Goal: Task Accomplishment & Management: Manage account settings

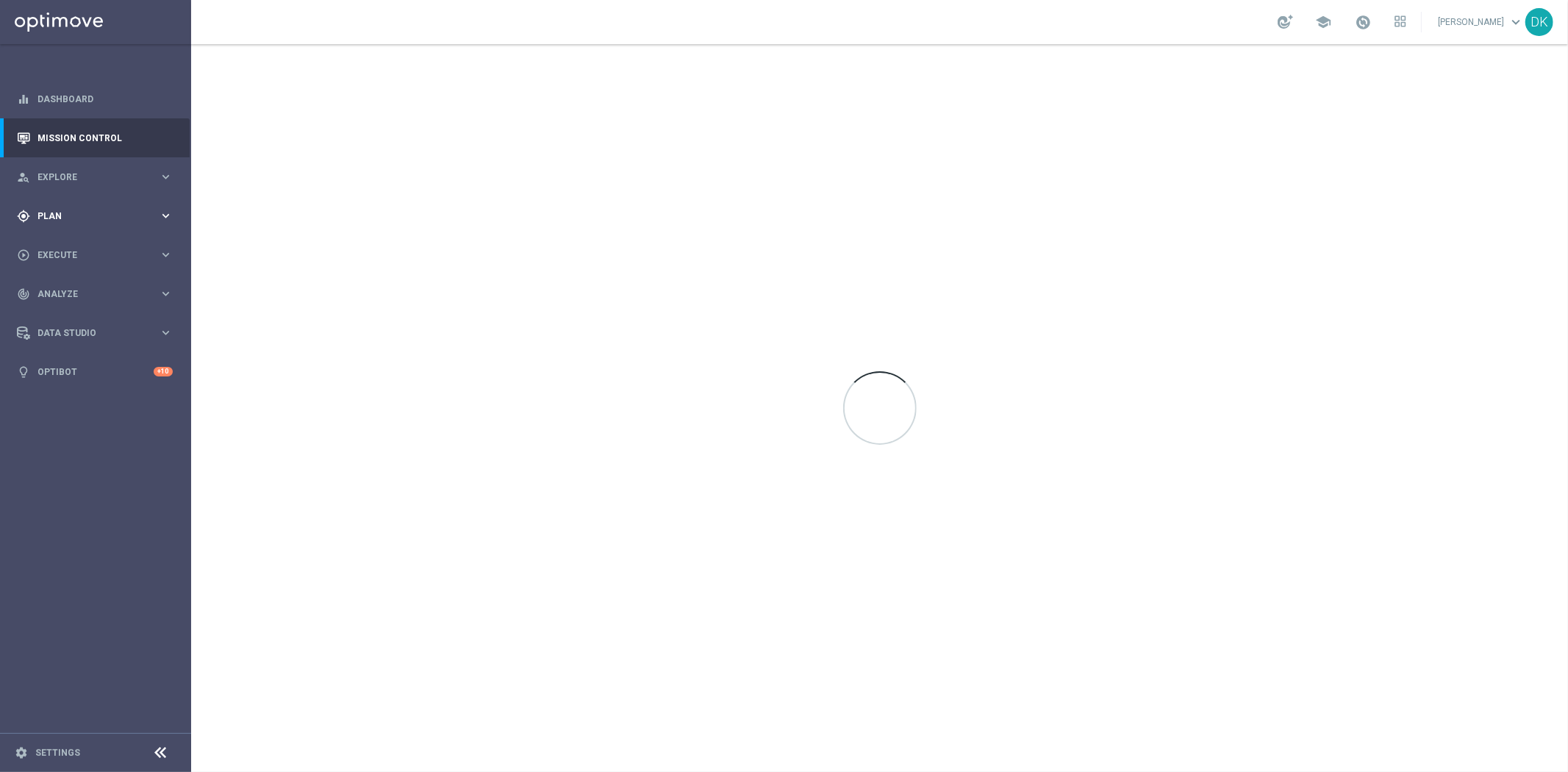
click at [134, 226] on div "gps_fixed Plan keyboard_arrow_right" at bounding box center [95, 216] width 190 height 39
click at [72, 250] on link "Target Groups" at bounding box center [96, 246] width 114 height 12
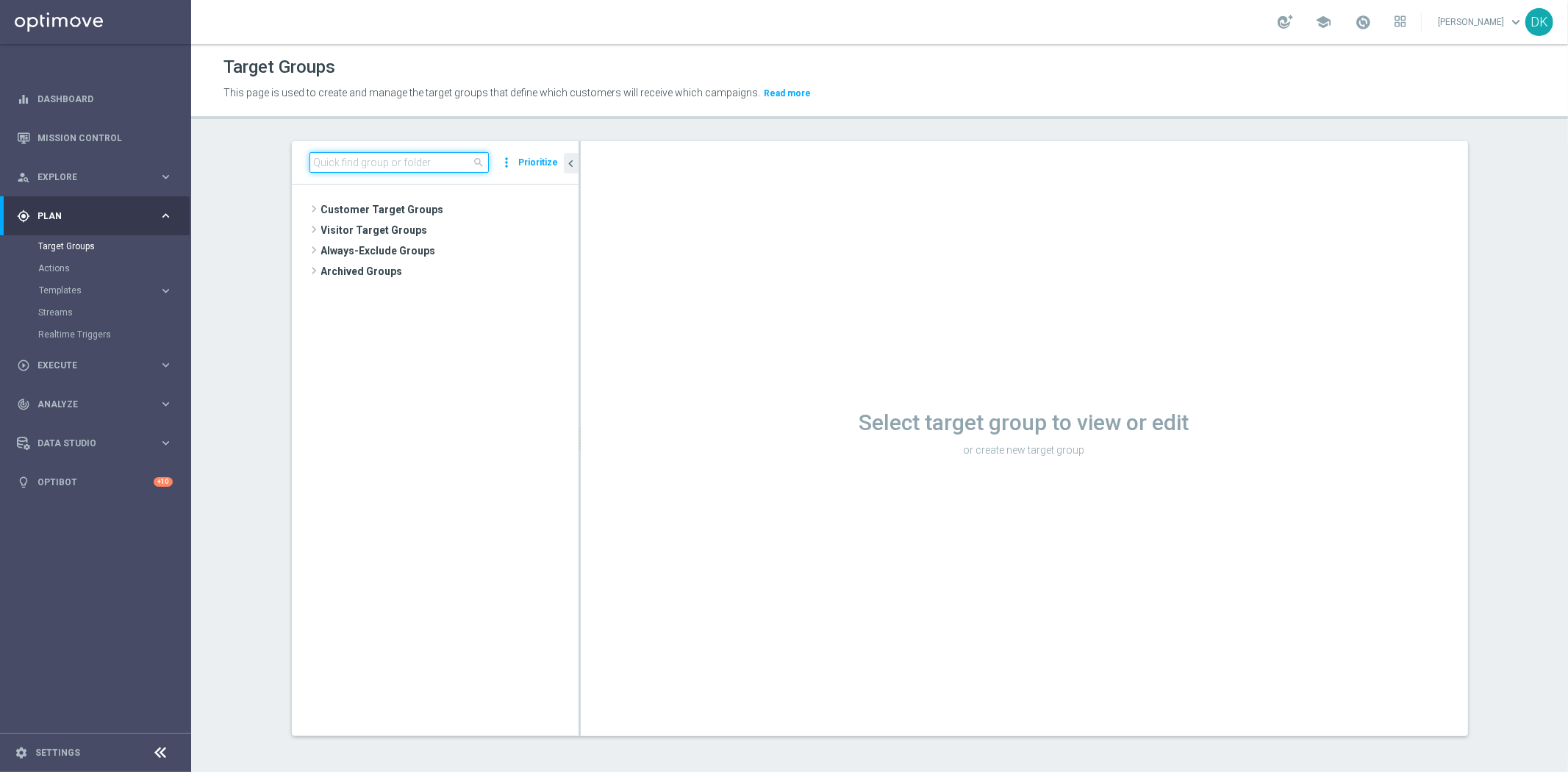
click at [333, 165] on input at bounding box center [399, 162] width 180 height 21
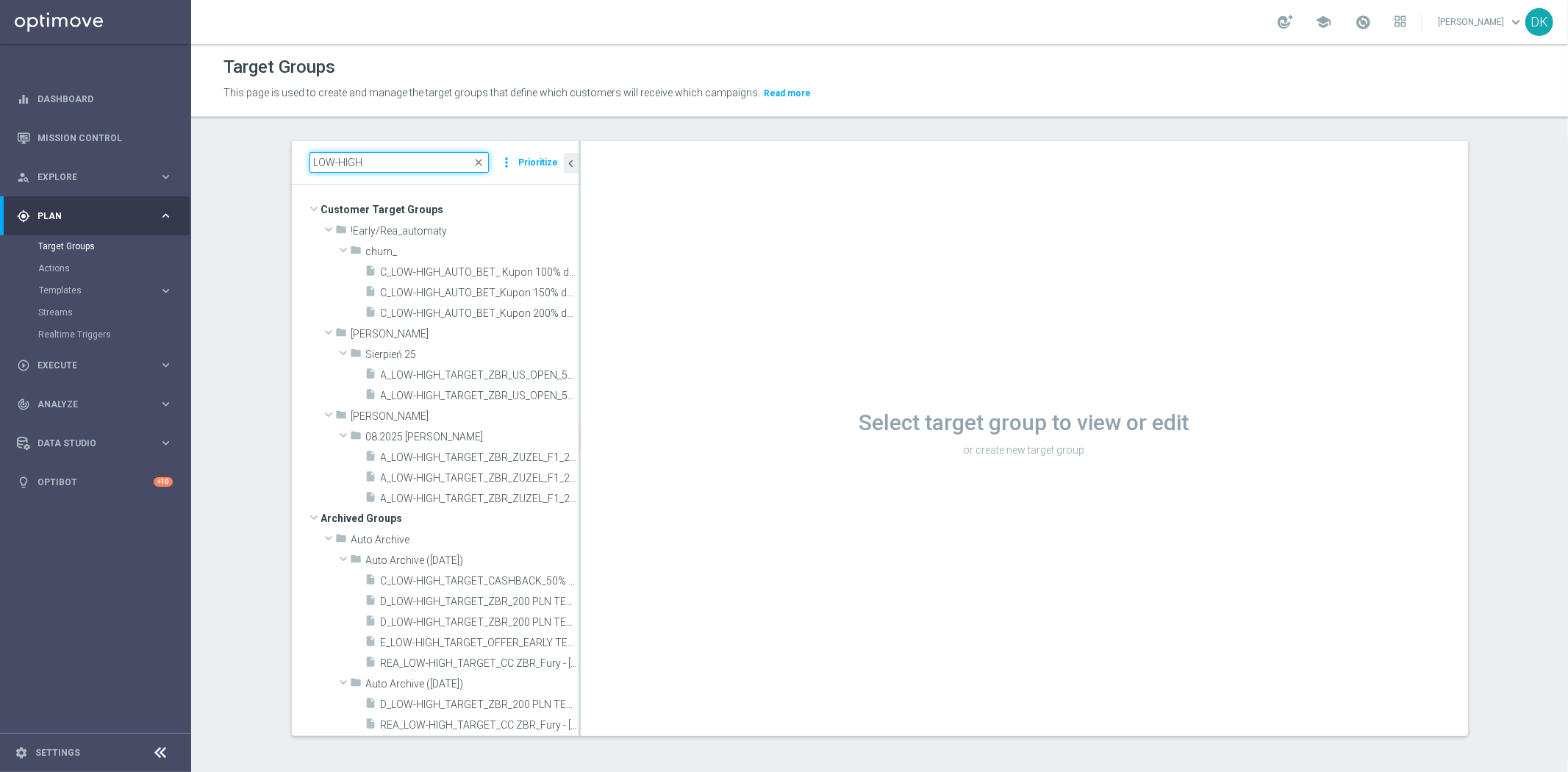
type input "LOW-HIGH"
click at [443, 378] on span "A_LOW-HIGH_TARGET_ZBR_US_OPEN_50DO100_060925" at bounding box center [463, 376] width 165 height 13
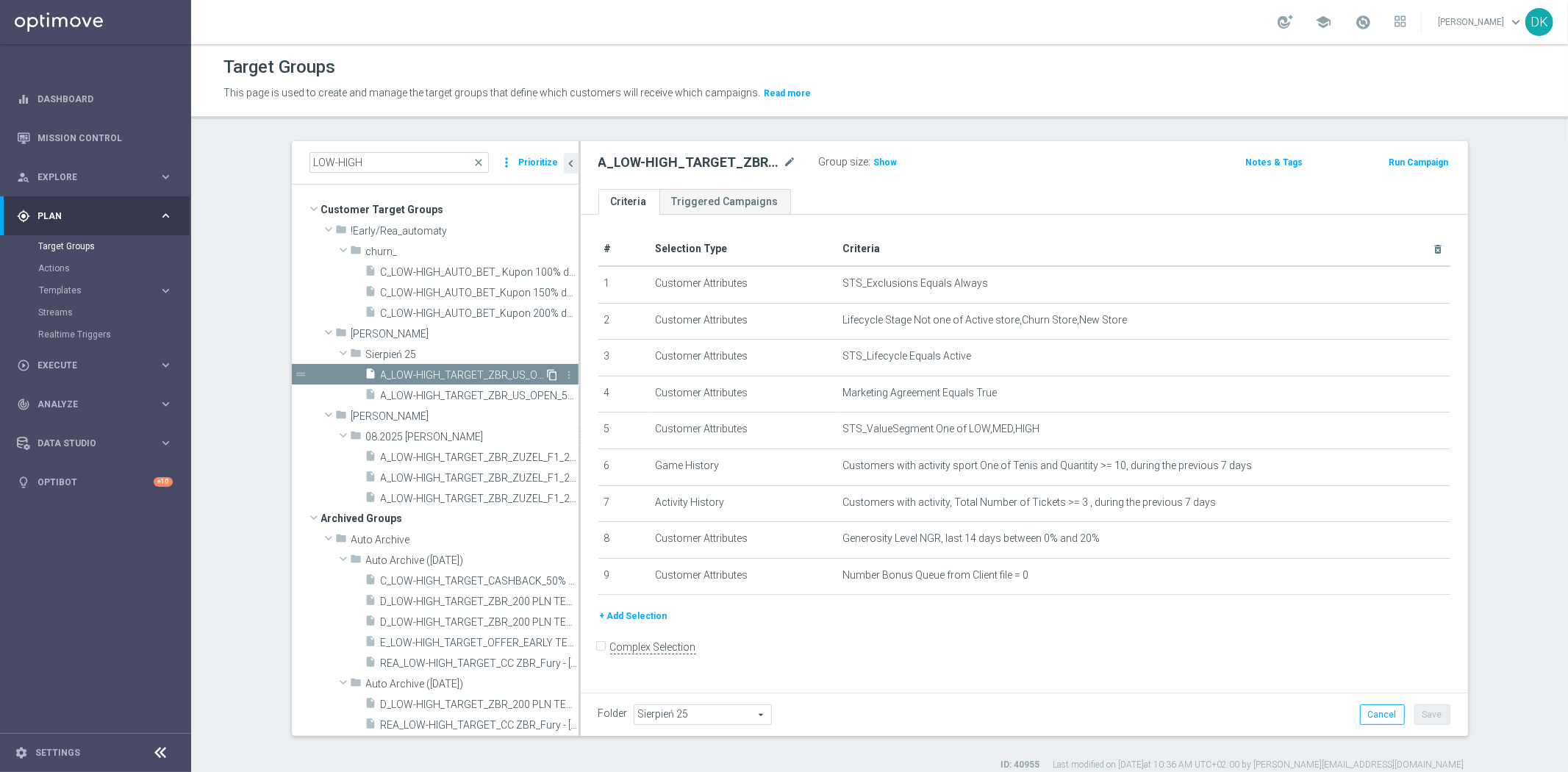
click at [547, 377] on icon "content_copy" at bounding box center [552, 375] width 12 height 12
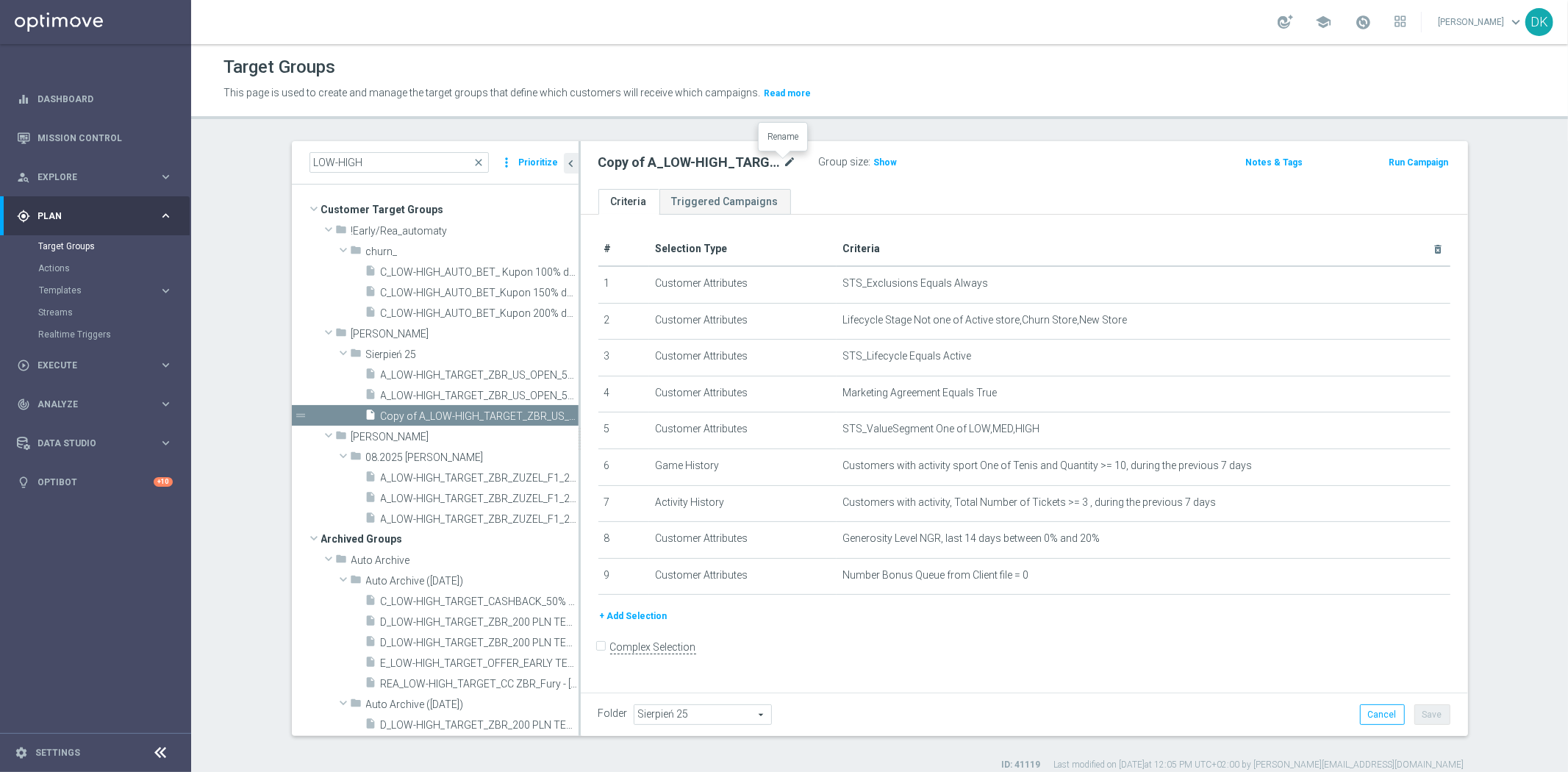
click at [784, 163] on icon "mode_edit" at bounding box center [790, 163] width 13 height 18
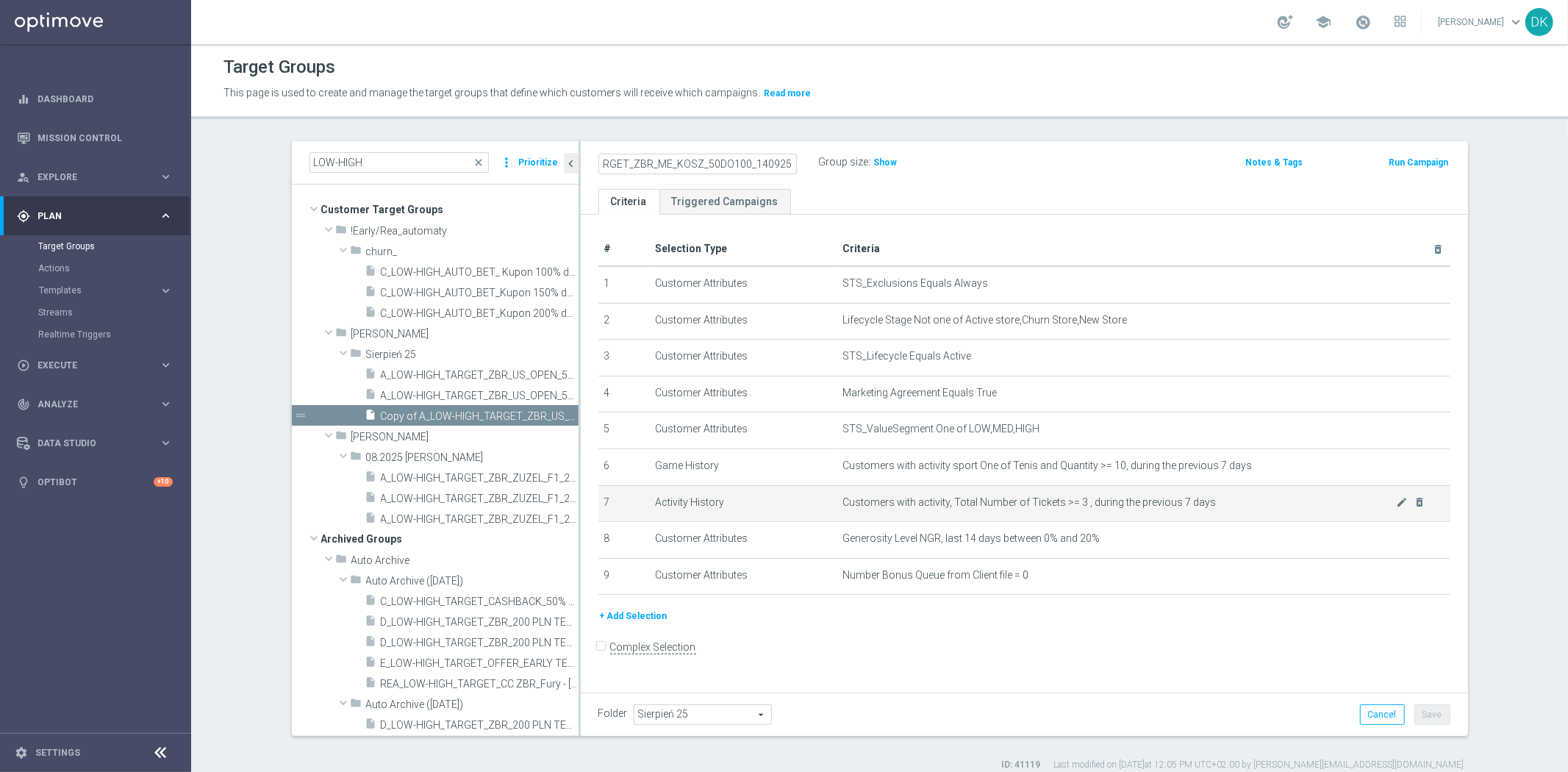
scroll to position [0, 70]
type input "A_LOW-HIGH_TARGET_ZBR_ME_KOSZ_50DO100_140925"
click at [923, 653] on form "Complex Selection Invalid Expression" at bounding box center [1024, 663] width 852 height 55
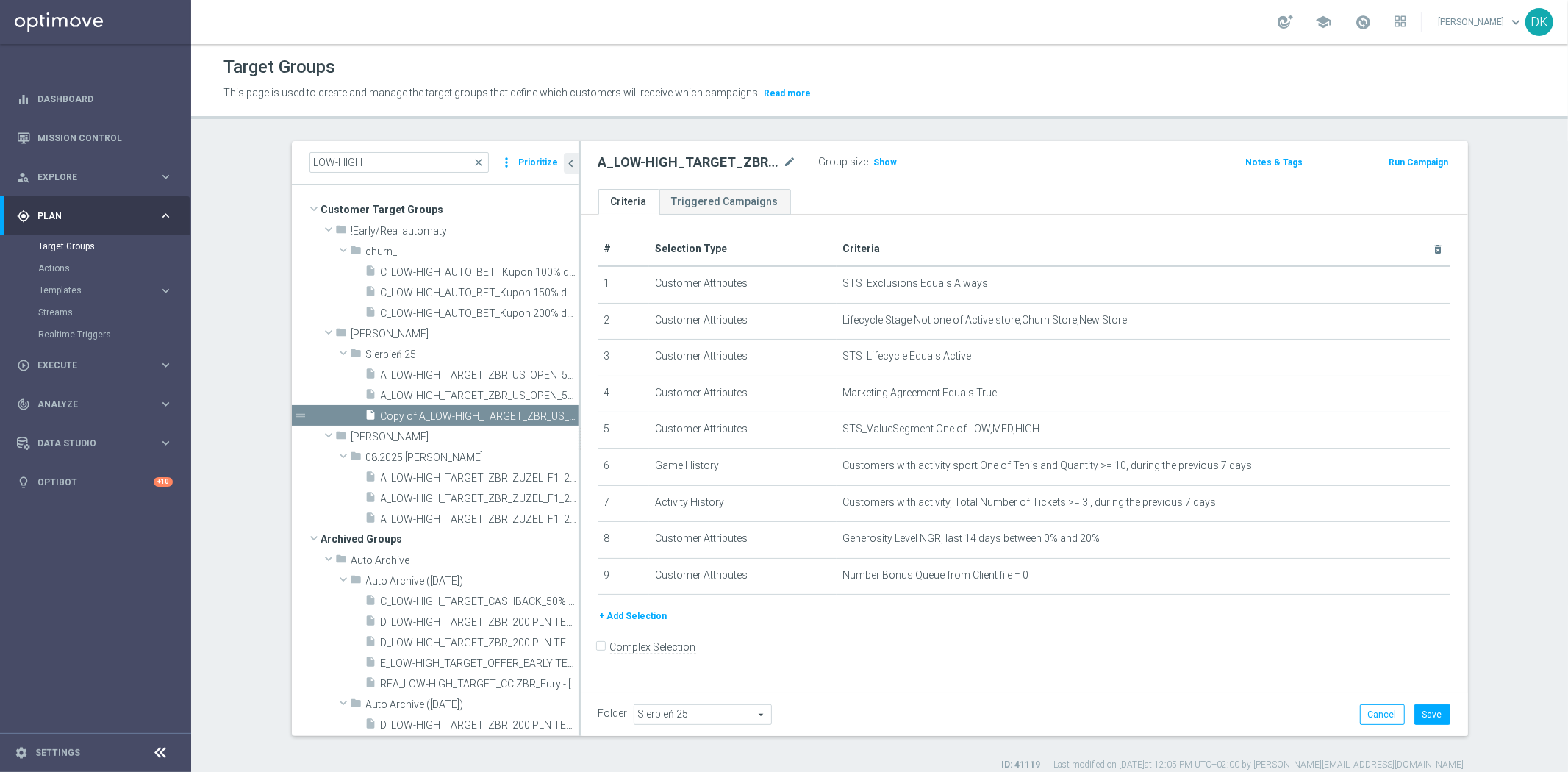
click at [685, 709] on span "Sierpień 25" at bounding box center [702, 714] width 137 height 19
click at [685, 709] on input "search" at bounding box center [701, 714] width 137 height 21
type input "Wrze"
click at [710, 658] on span "Wrzesień 25" at bounding box center [702, 656] width 122 height 12
type input "Wrzesień 25"
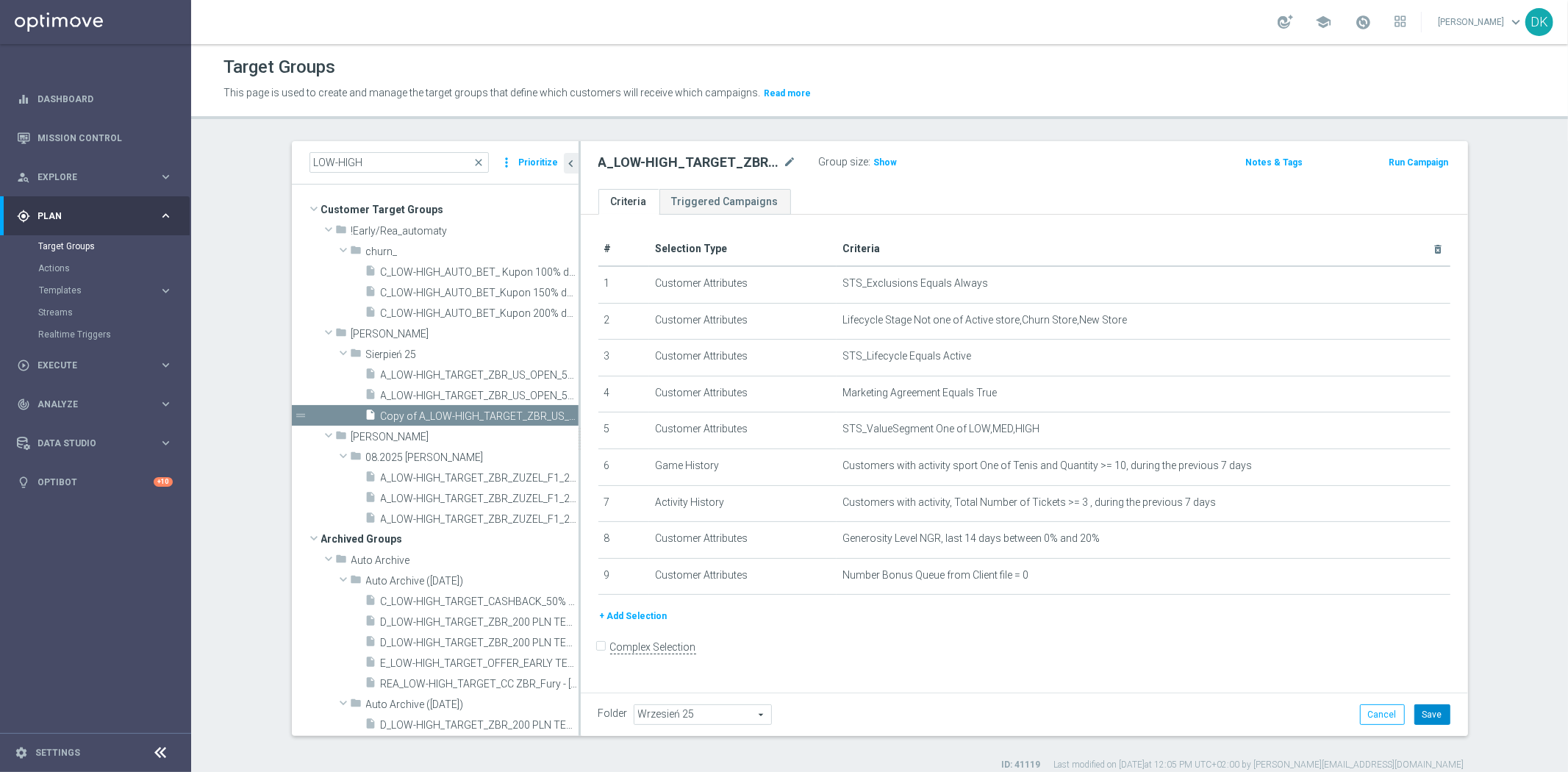
click at [1426, 717] on button "Save" at bounding box center [1432, 714] width 36 height 21
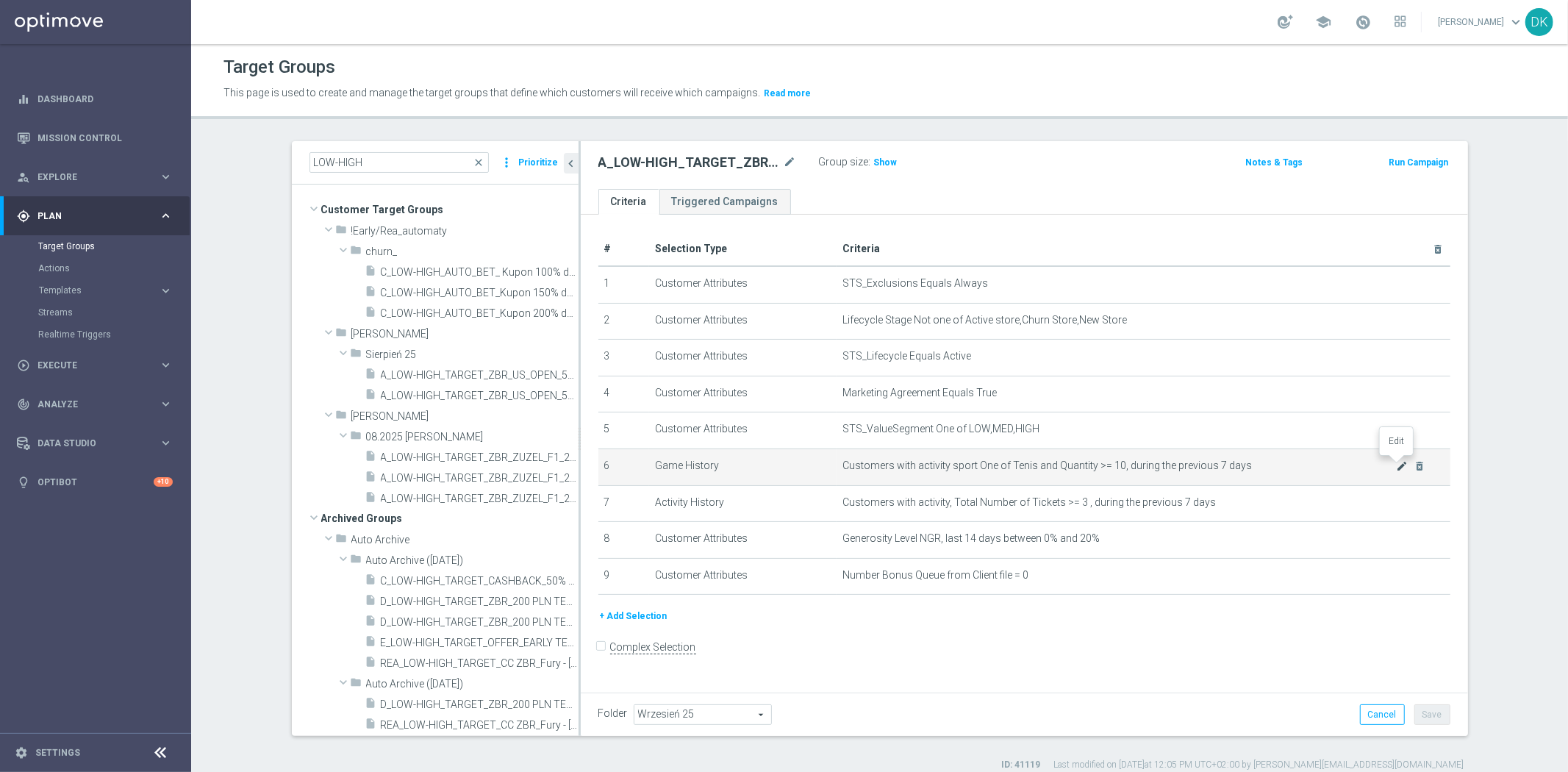
click at [1396, 462] on icon "mode_edit" at bounding box center [1402, 465] width 12 height 12
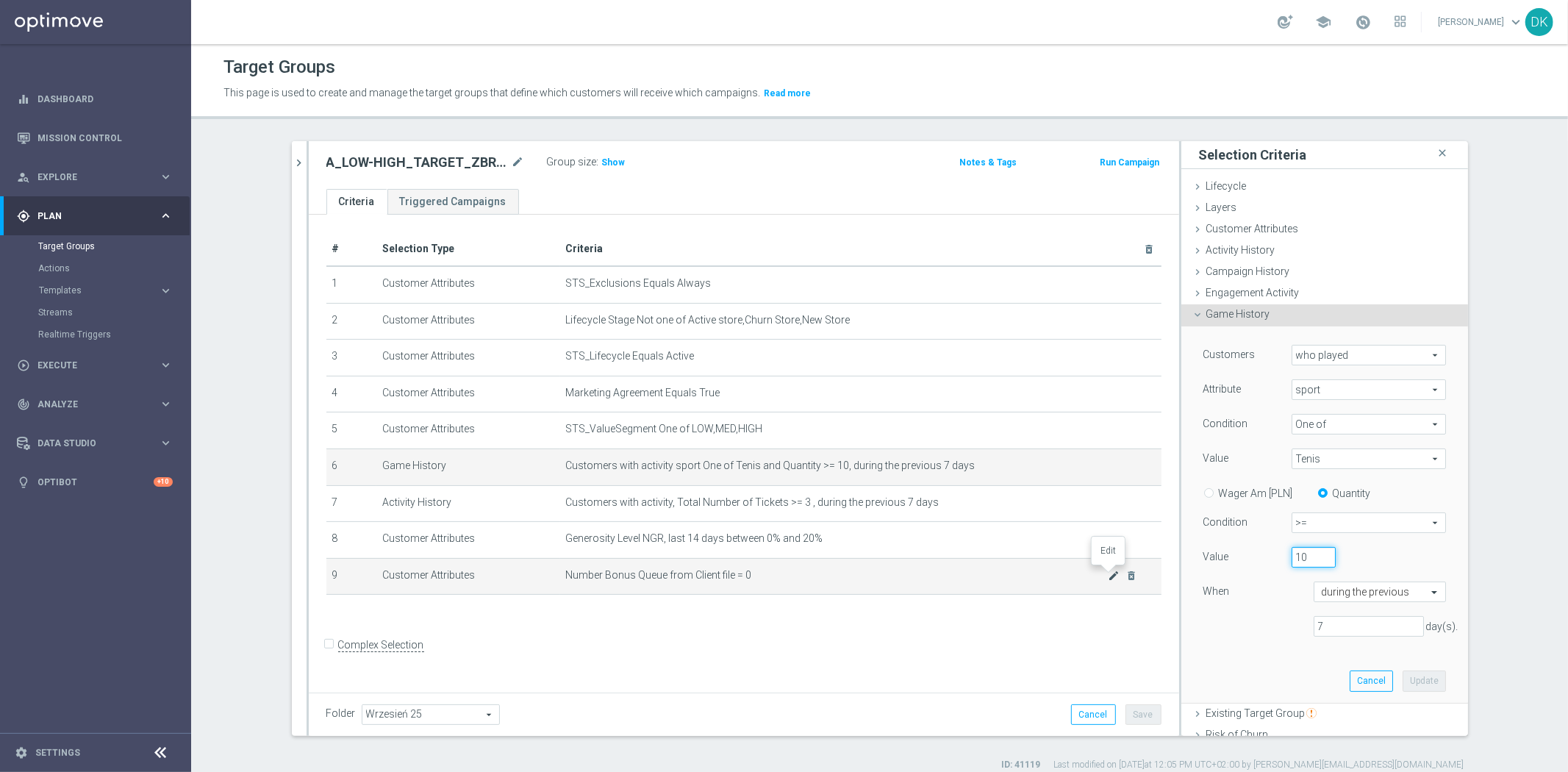
drag, startPoint x: 1301, startPoint y: 561, endPoint x: 1107, endPoint y: 573, distance: 194.4
click at [1107, 573] on as-split "LOW-HIGH close more_vert Prioritize Customer Target Groups library_add create_n…" at bounding box center [879, 438] width 1176 height 595
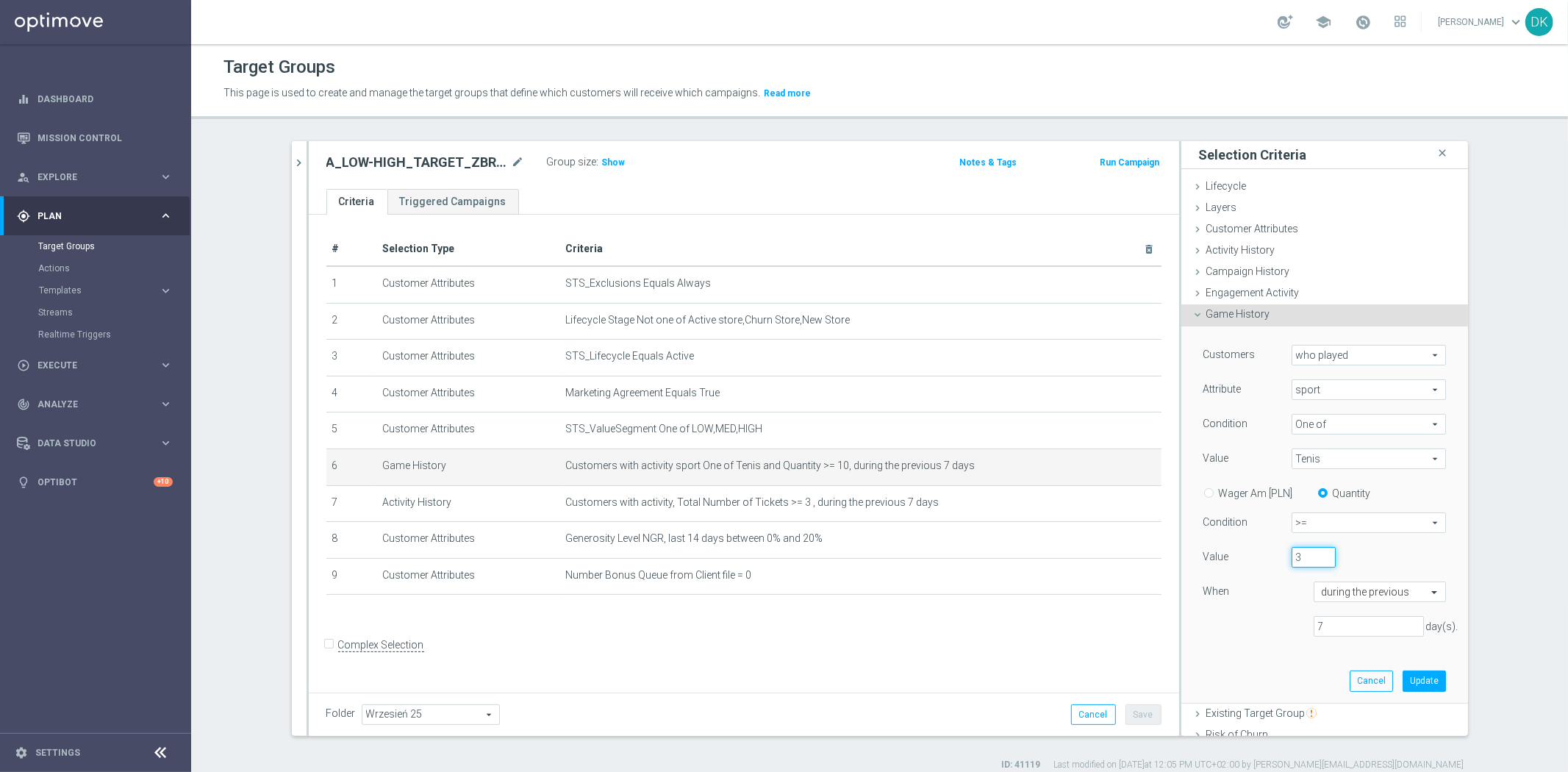
type input "3"
click at [1318, 460] on span "Tenis" at bounding box center [1369, 458] width 153 height 19
click at [0, 0] on input "search" at bounding box center [0, 0] width 0 height 0
type input "kos"
click at [1370, 564] on label "Koszykówka" at bounding box center [1379, 571] width 134 height 19
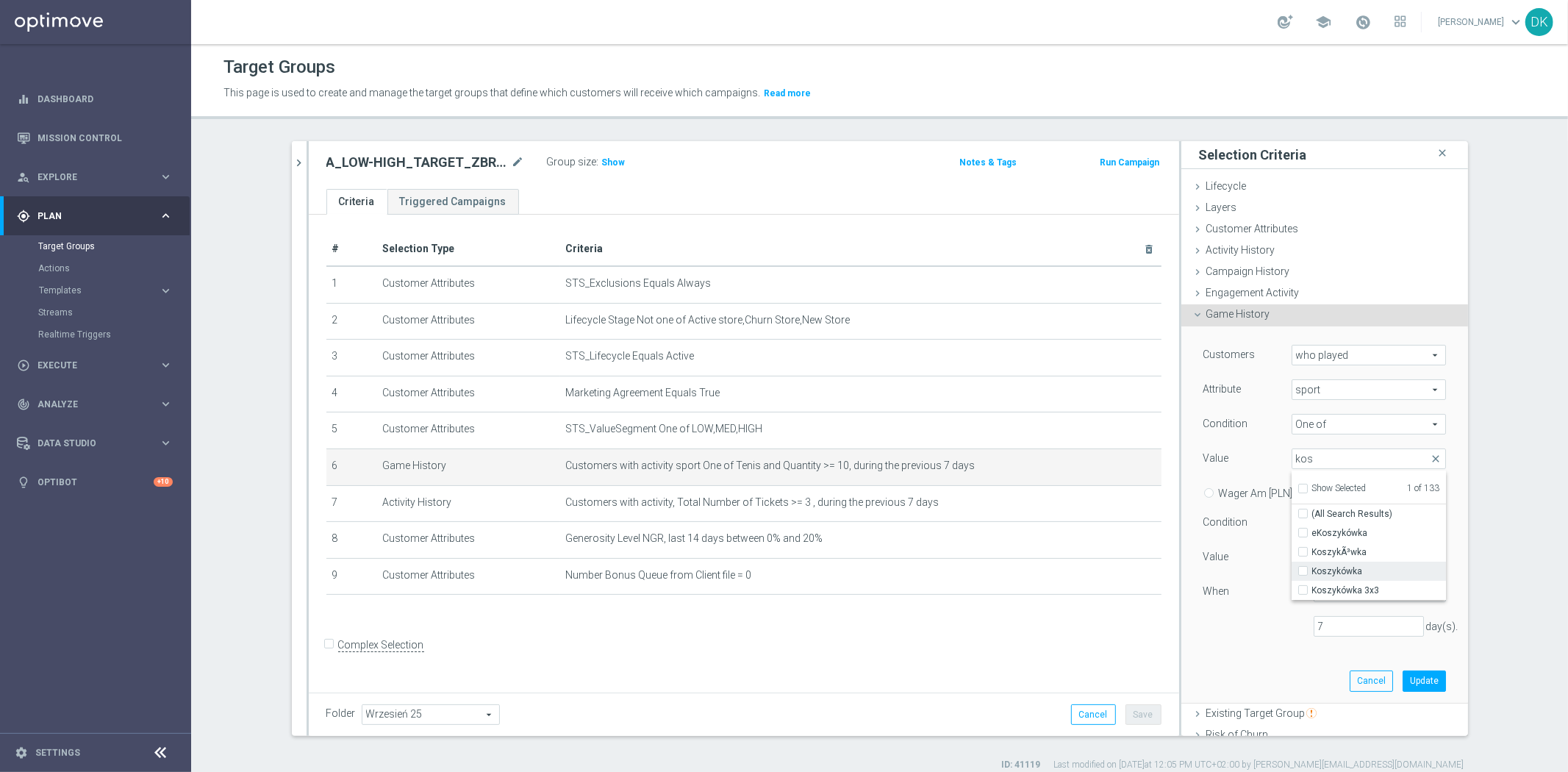
click at [1312, 567] on input "Koszykówka" at bounding box center [1307, 572] width 10 height 10
checkbox input "true"
type input "Selected 2 of 133"
click at [1368, 547] on span "KoszykÃ³wka" at bounding box center [1379, 552] width 134 height 12
click at [1312, 547] on input "KoszykÃ³wka" at bounding box center [1307, 552] width 10 height 10
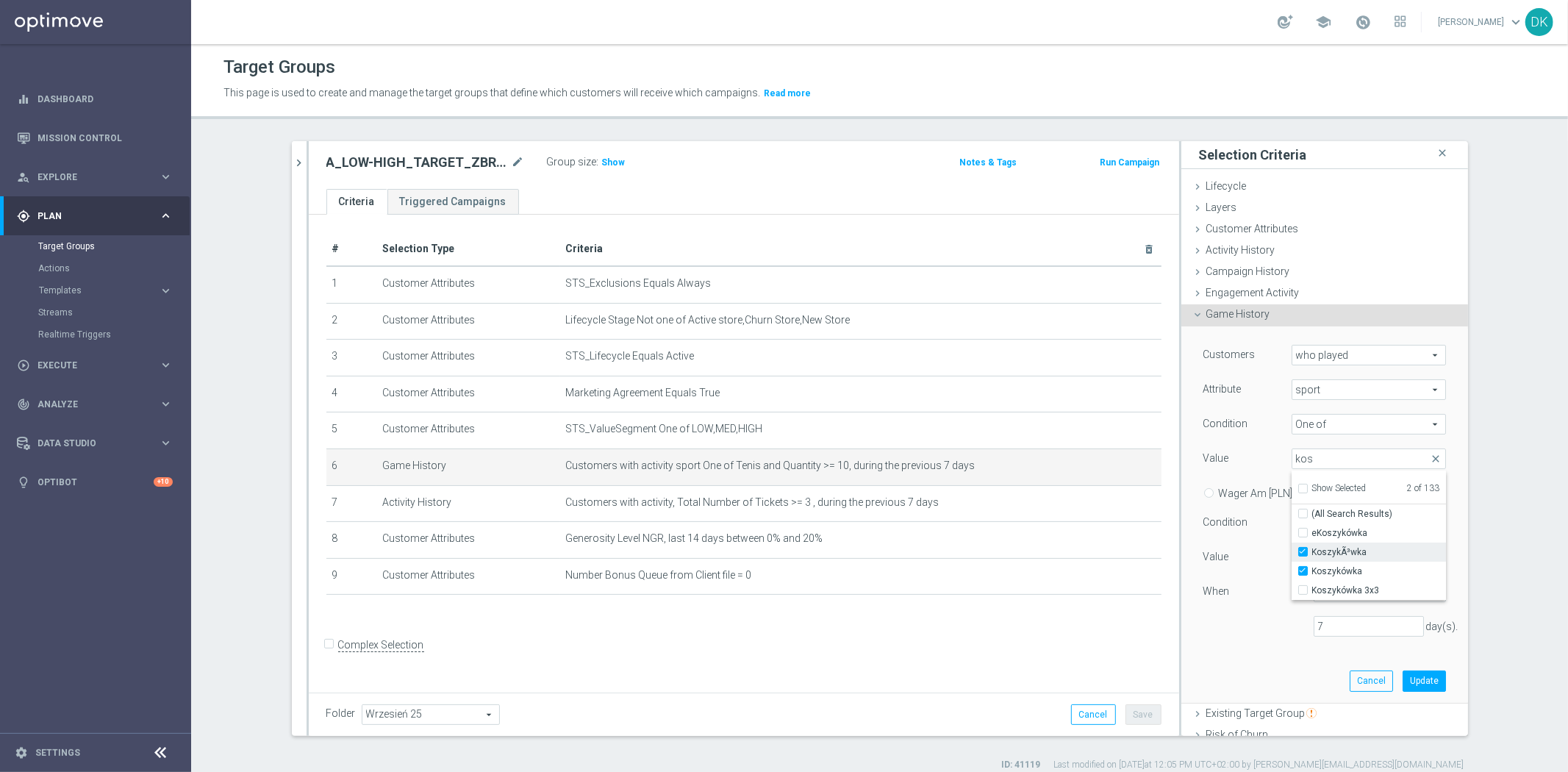
checkbox input "true"
type input "Selected 3 of 133"
click at [1243, 657] on div "Customers who played who played arrow_drop_down search Attribute sport sport ar…" at bounding box center [1325, 514] width 265 height 376
click at [1410, 682] on button "Update" at bounding box center [1424, 680] width 43 height 21
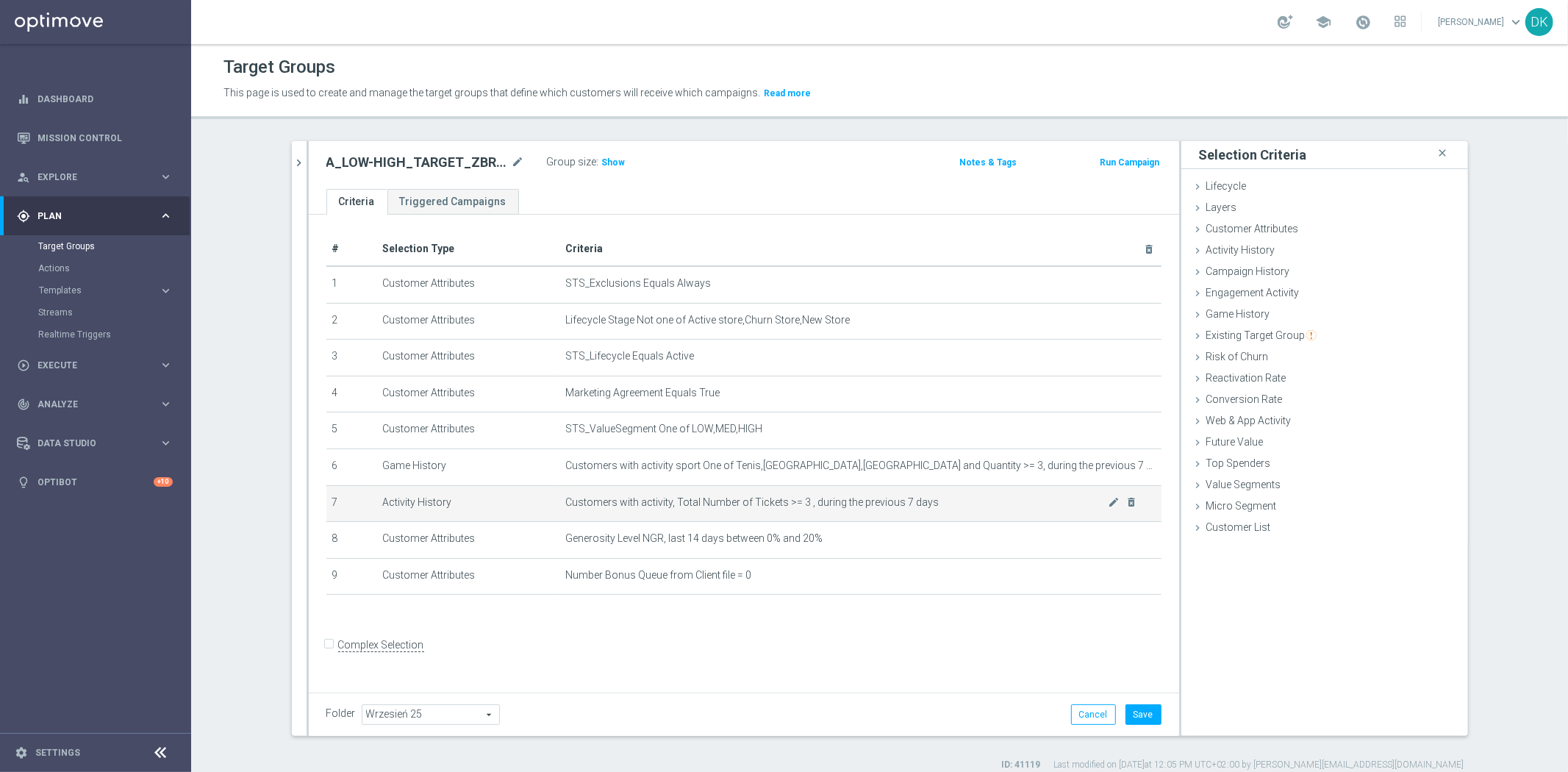
click at [1106, 505] on td "Customers with activity, Total Number of Tickets >= 3 , during the previous 7 d…" at bounding box center [860, 503] width 601 height 37
click at [1107, 503] on icon "mode_edit" at bounding box center [1113, 502] width 12 height 12
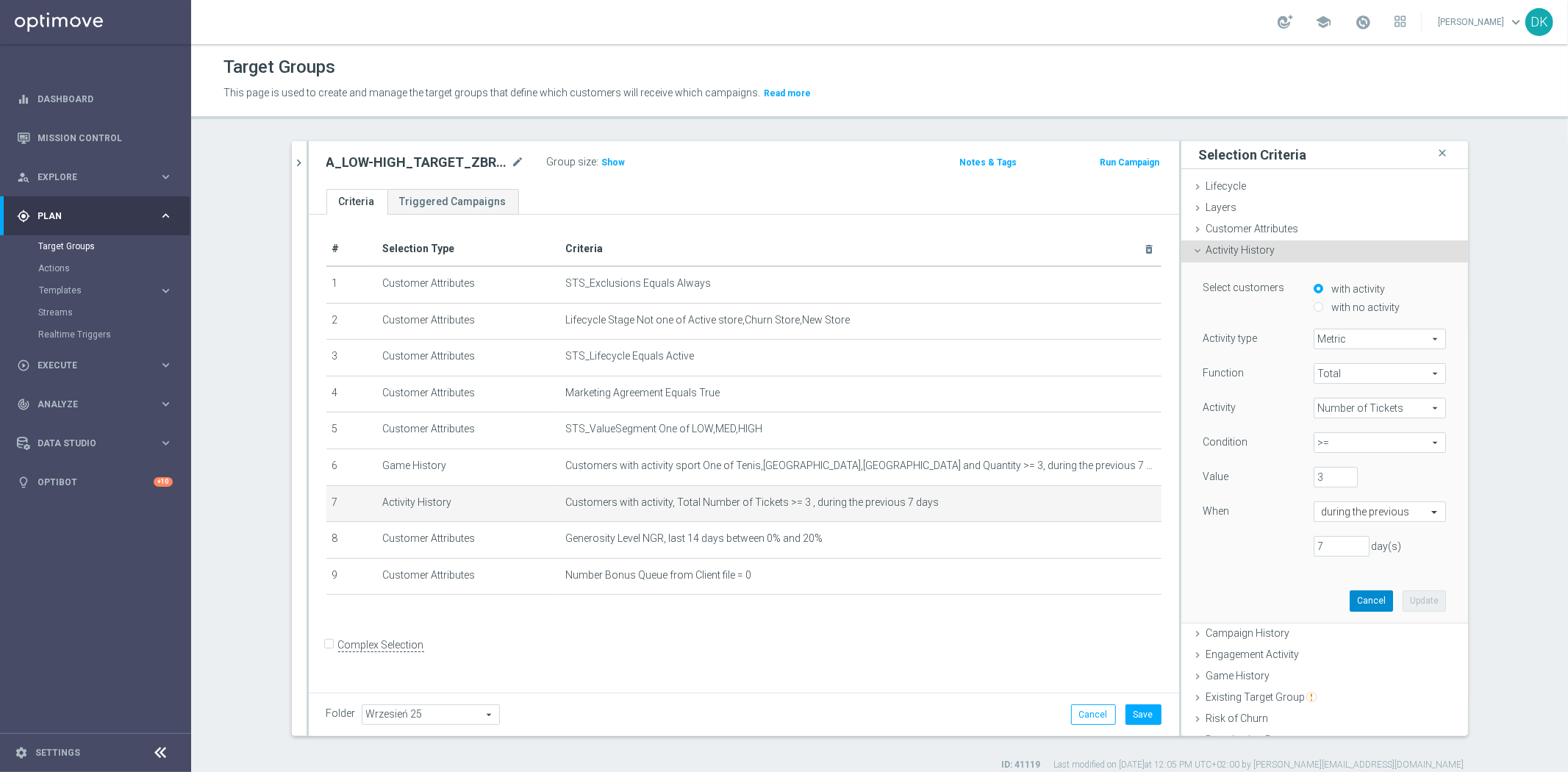
click at [1365, 600] on button "Cancel" at bounding box center [1371, 600] width 43 height 21
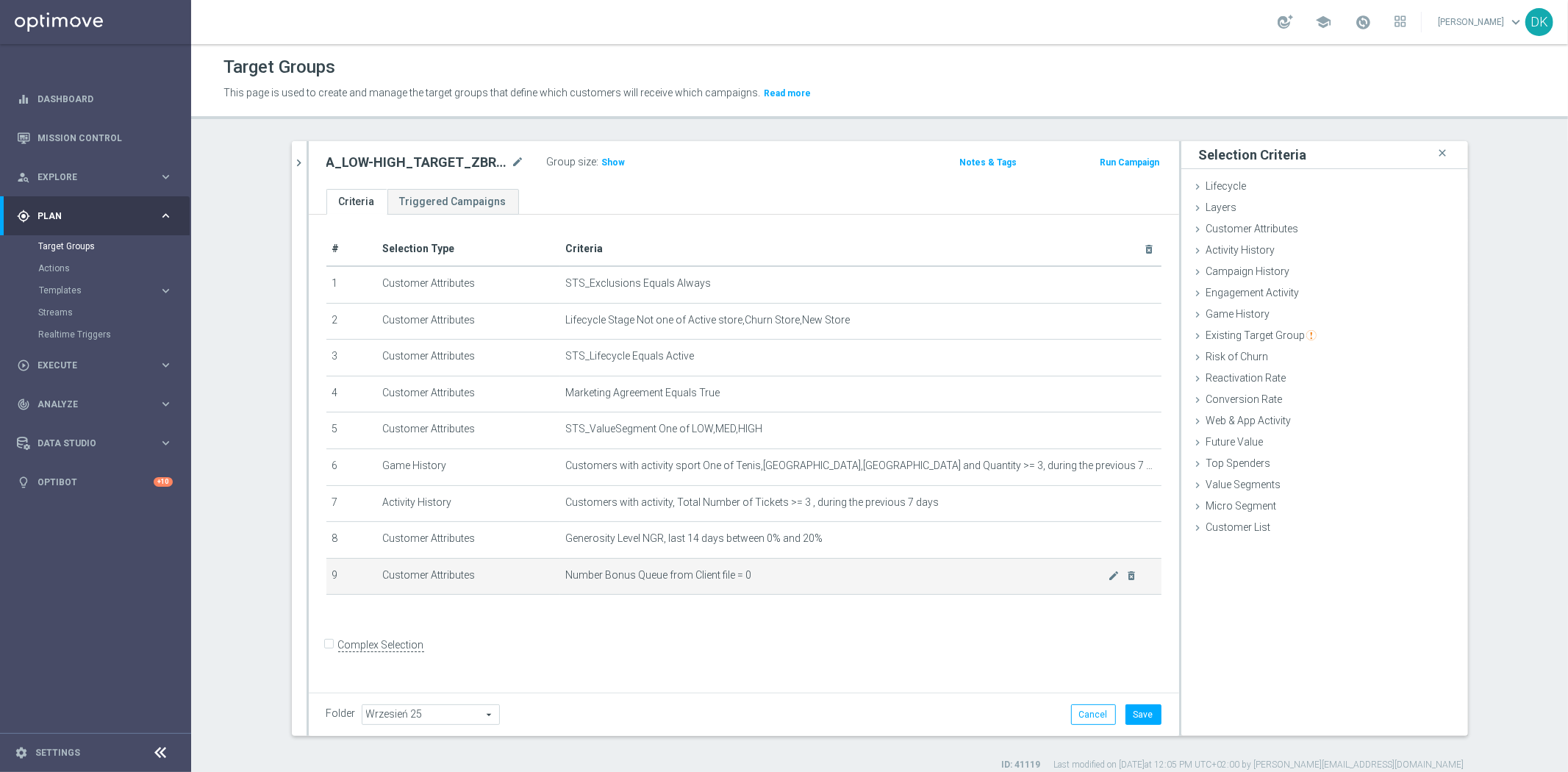
click at [786, 574] on span "Number Bonus Queue from Client file = 0" at bounding box center [837, 575] width 542 height 13
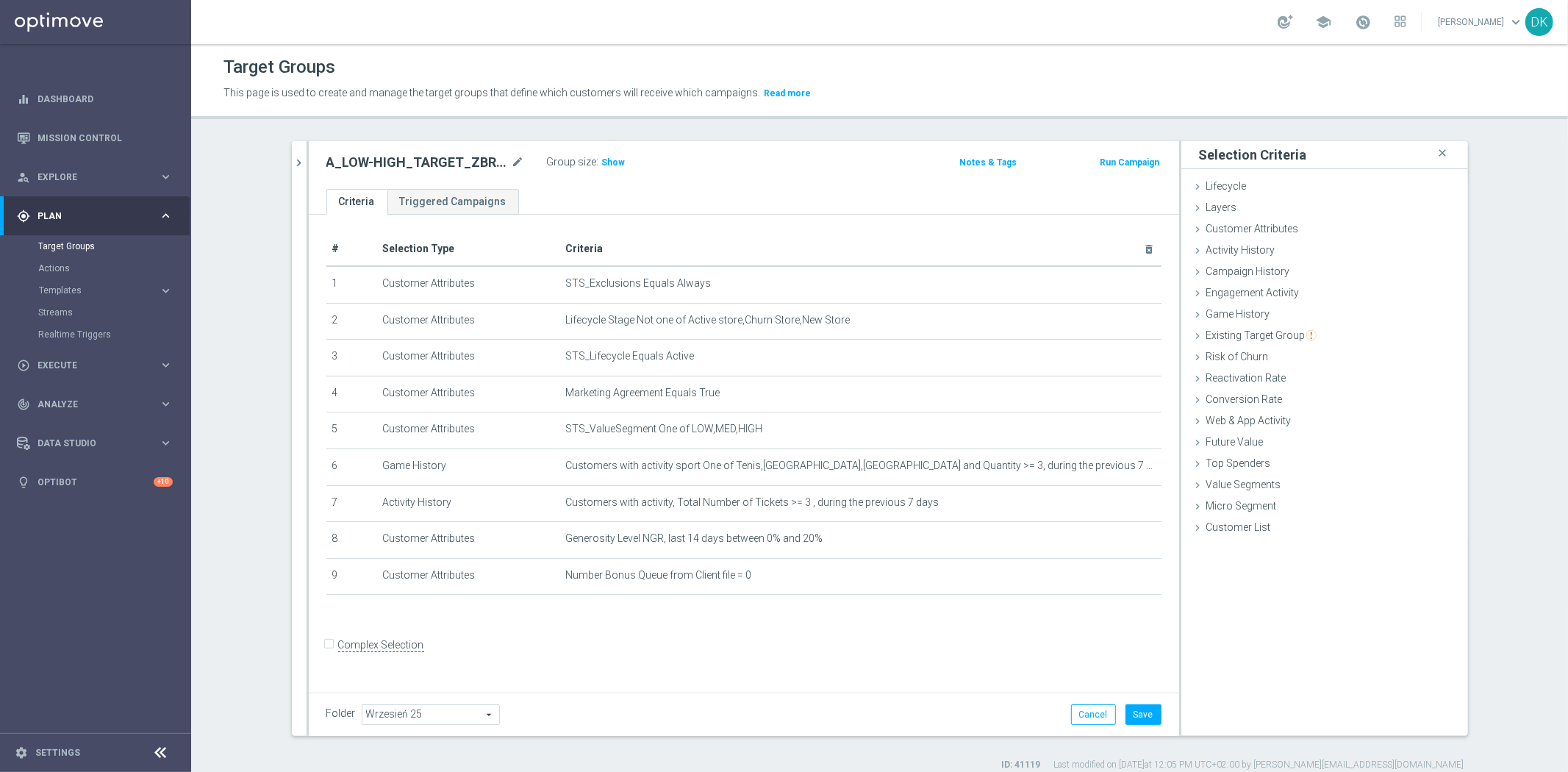
click at [831, 632] on div "# Selection Type Criteria delete_forever 1 Customer Attributes STS_Exclusions E…" at bounding box center [743, 451] width 870 height 472
click at [1148, 717] on button "Save" at bounding box center [1143, 714] width 36 height 21
click at [605, 159] on span "Show" at bounding box center [614, 163] width 23 height 11
click at [1371, 16] on span at bounding box center [1363, 22] width 16 height 16
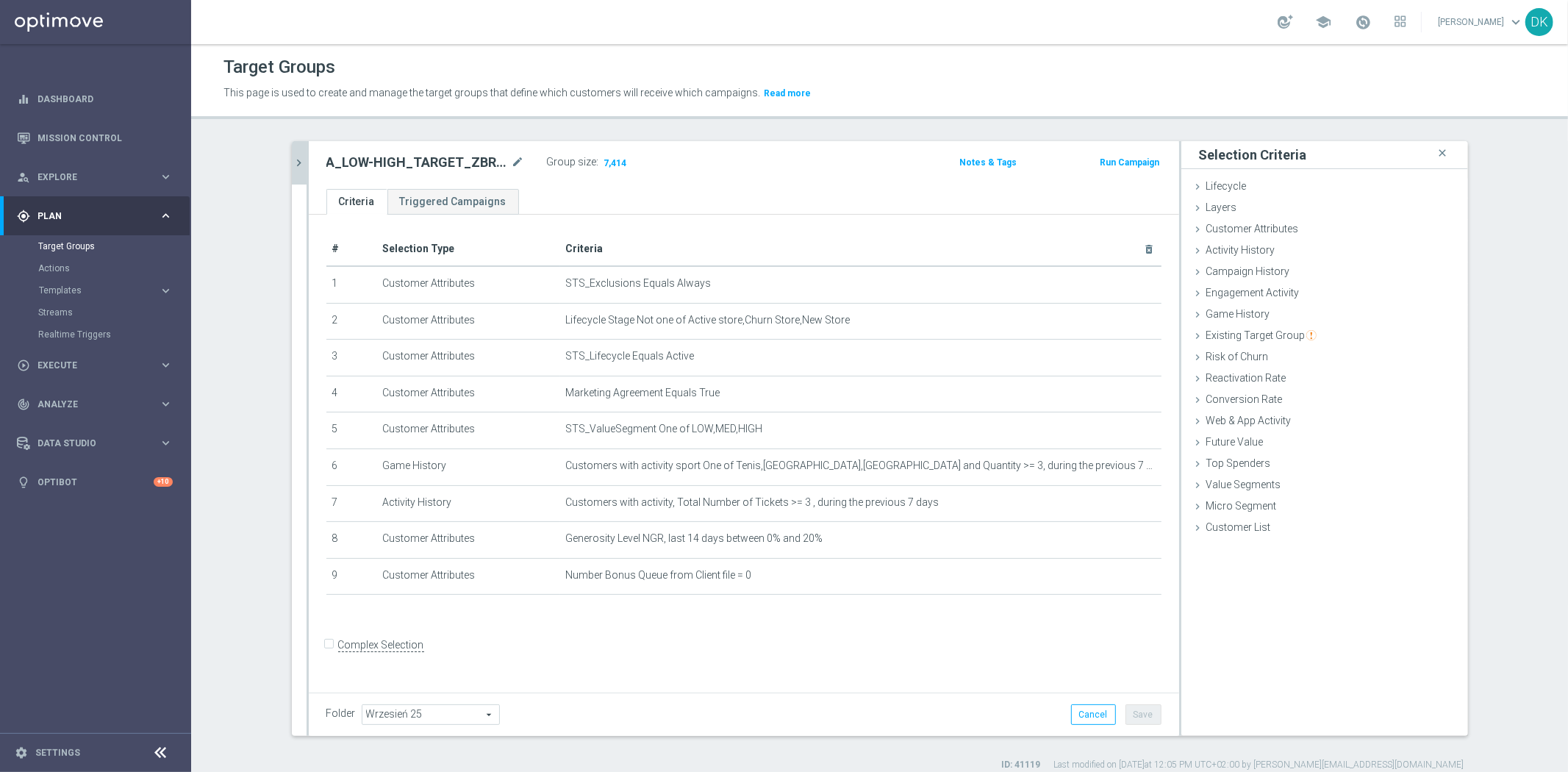
click at [292, 163] on icon "chevron_right" at bounding box center [300, 163] width 14 height 14
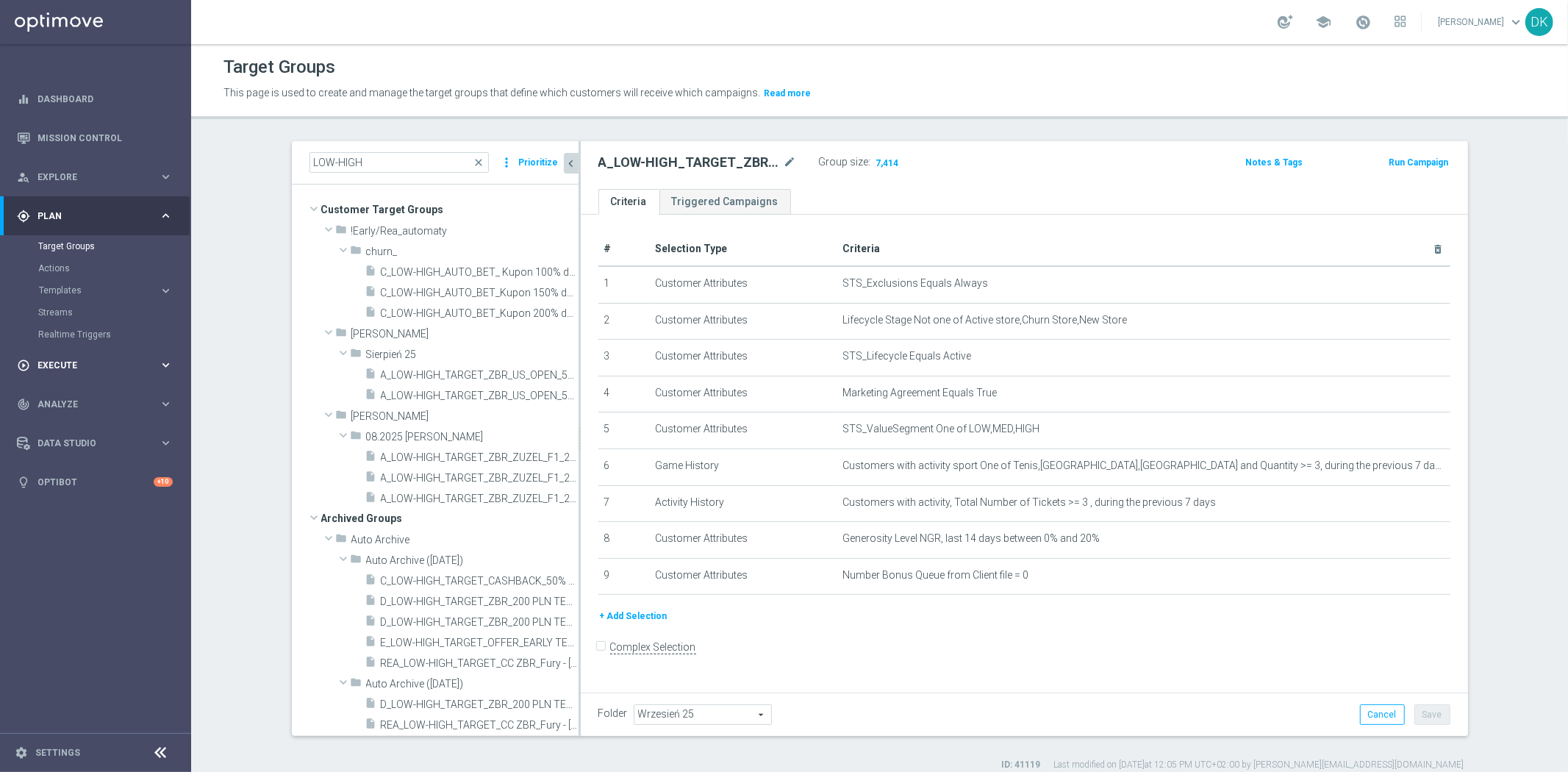
click at [150, 364] on span "Execute" at bounding box center [98, 365] width 122 height 9
click at [100, 284] on link "Campaign Builder" at bounding box center [96, 284] width 114 height 12
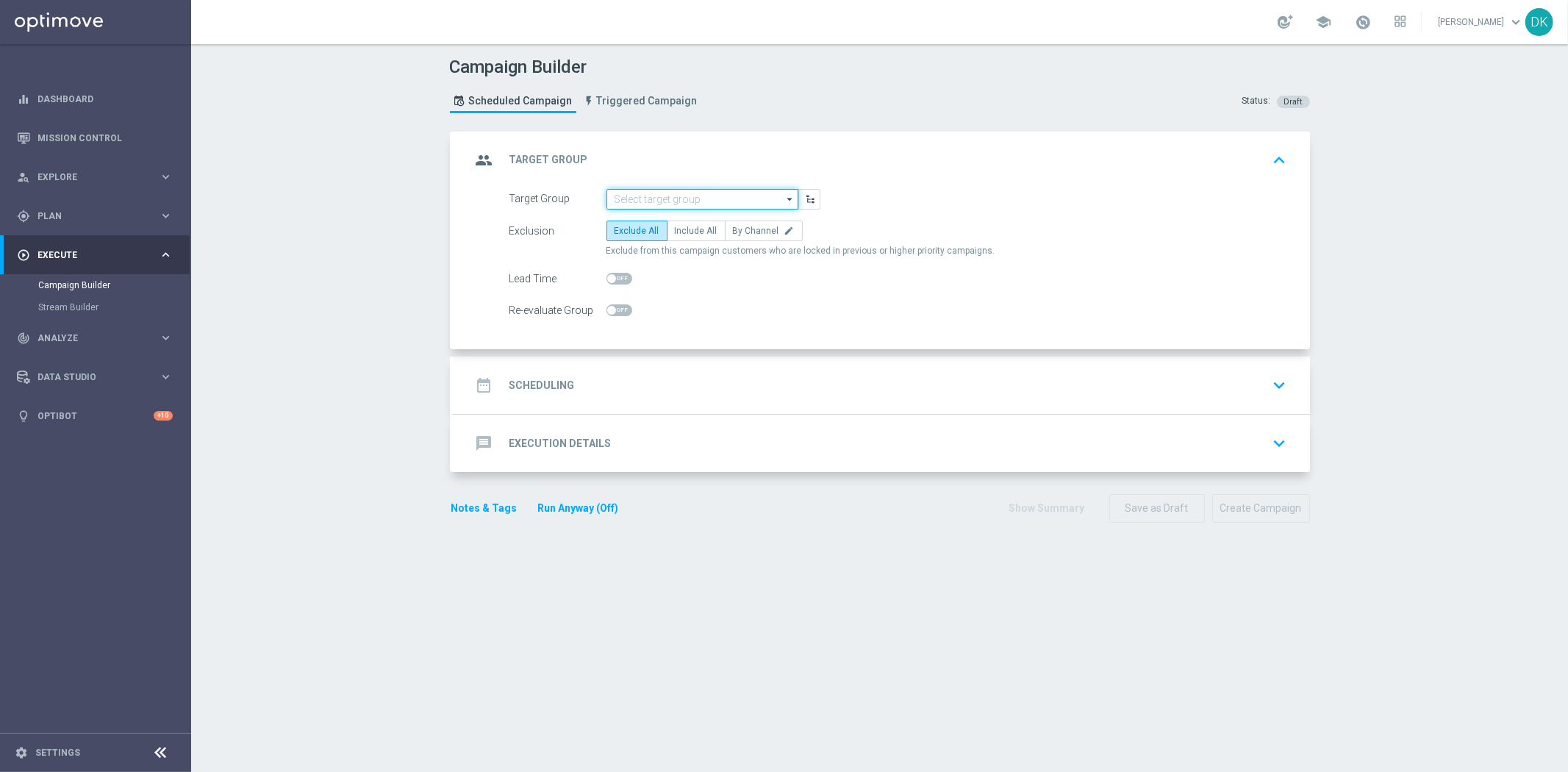
click at [708, 203] on input at bounding box center [702, 199] width 191 height 21
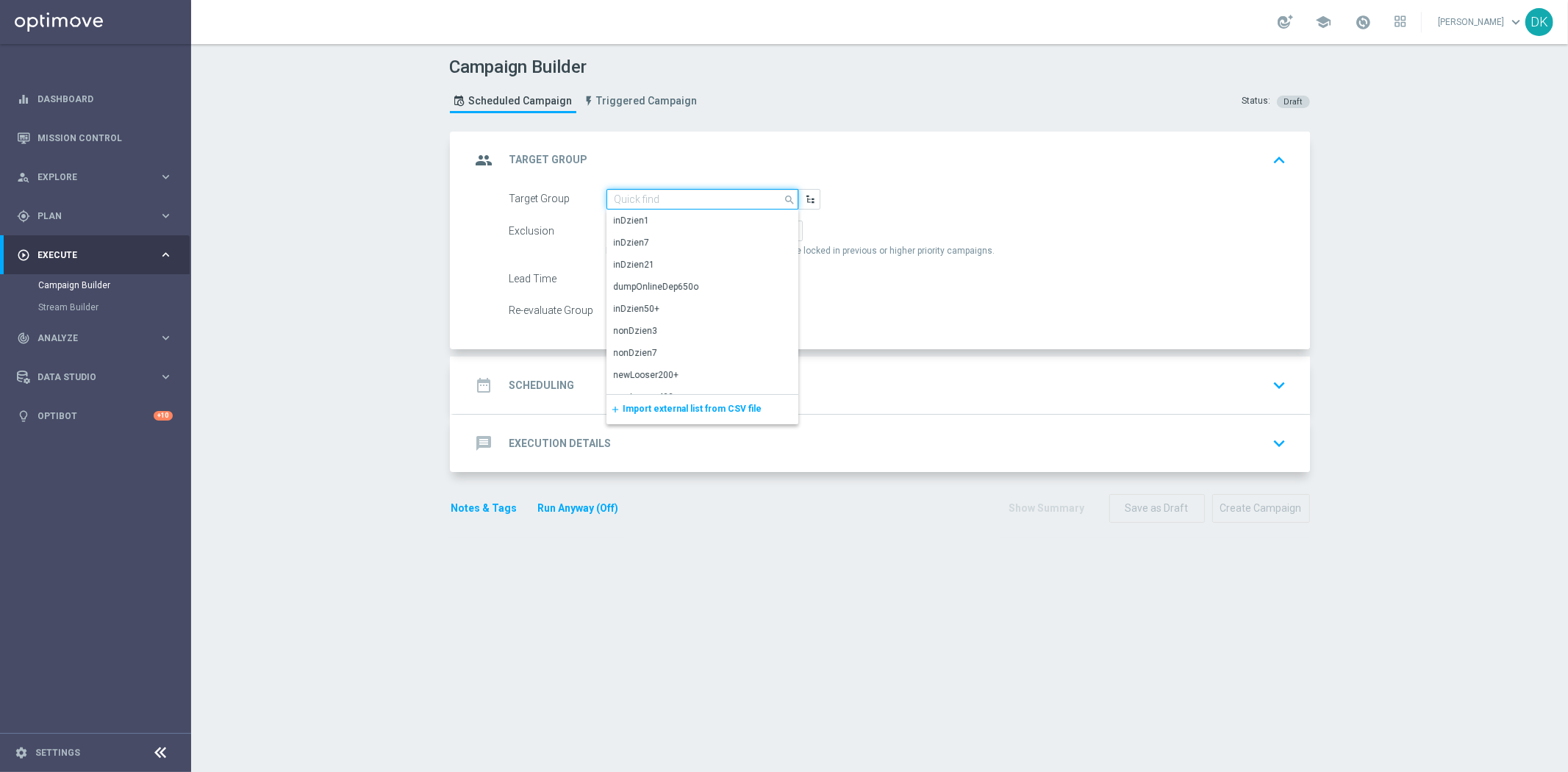
paste input "A_MIN-LOW_TARGET_DEPO_50DO50_120925"
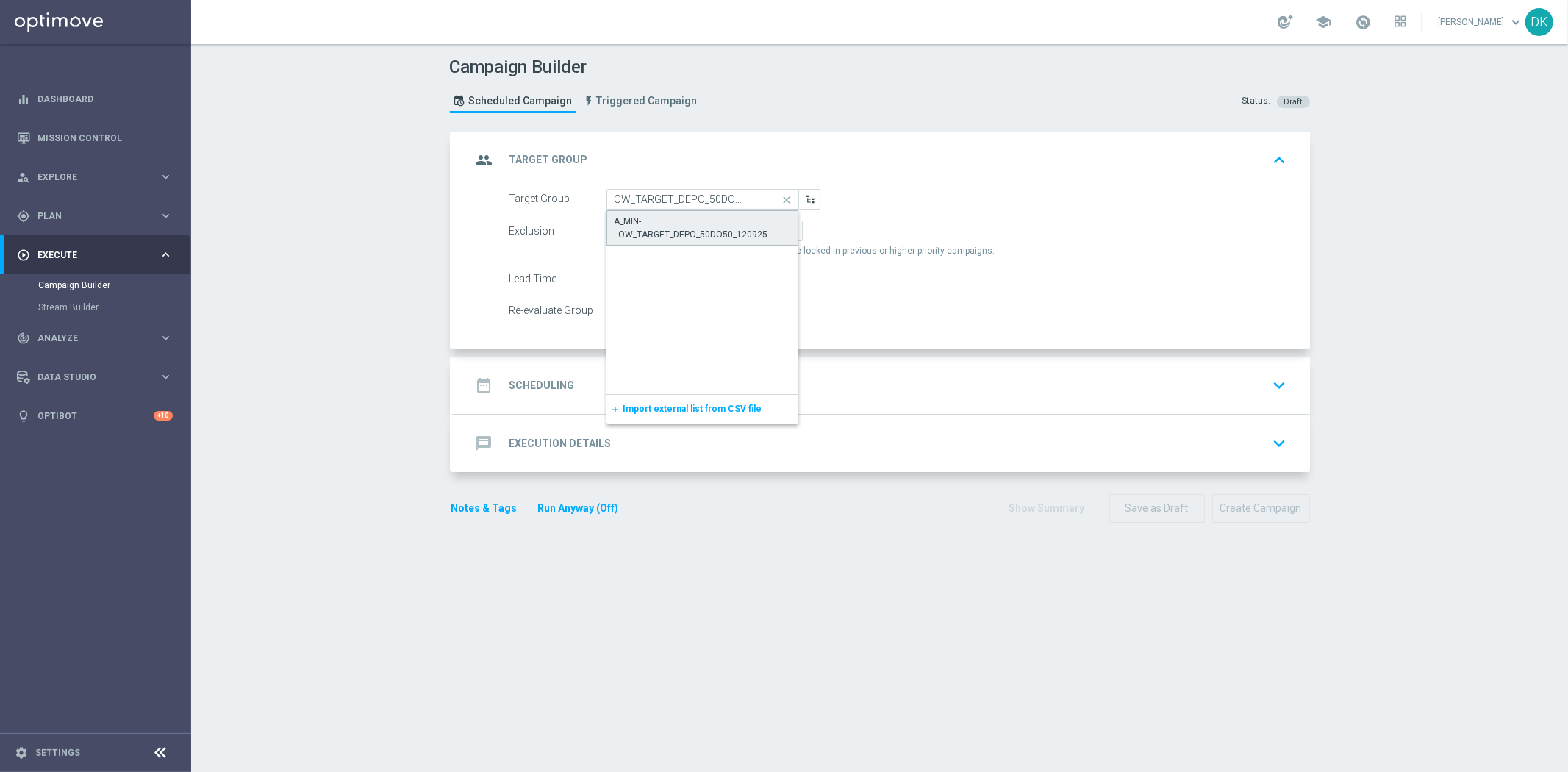
click at [696, 228] on div "A_MIN-LOW_TARGET_DEPO_50DO50_120925" at bounding box center [702, 228] width 176 height 27
type input "A_MIN-LOW_TARGET_DEPO_50DO50_120925"
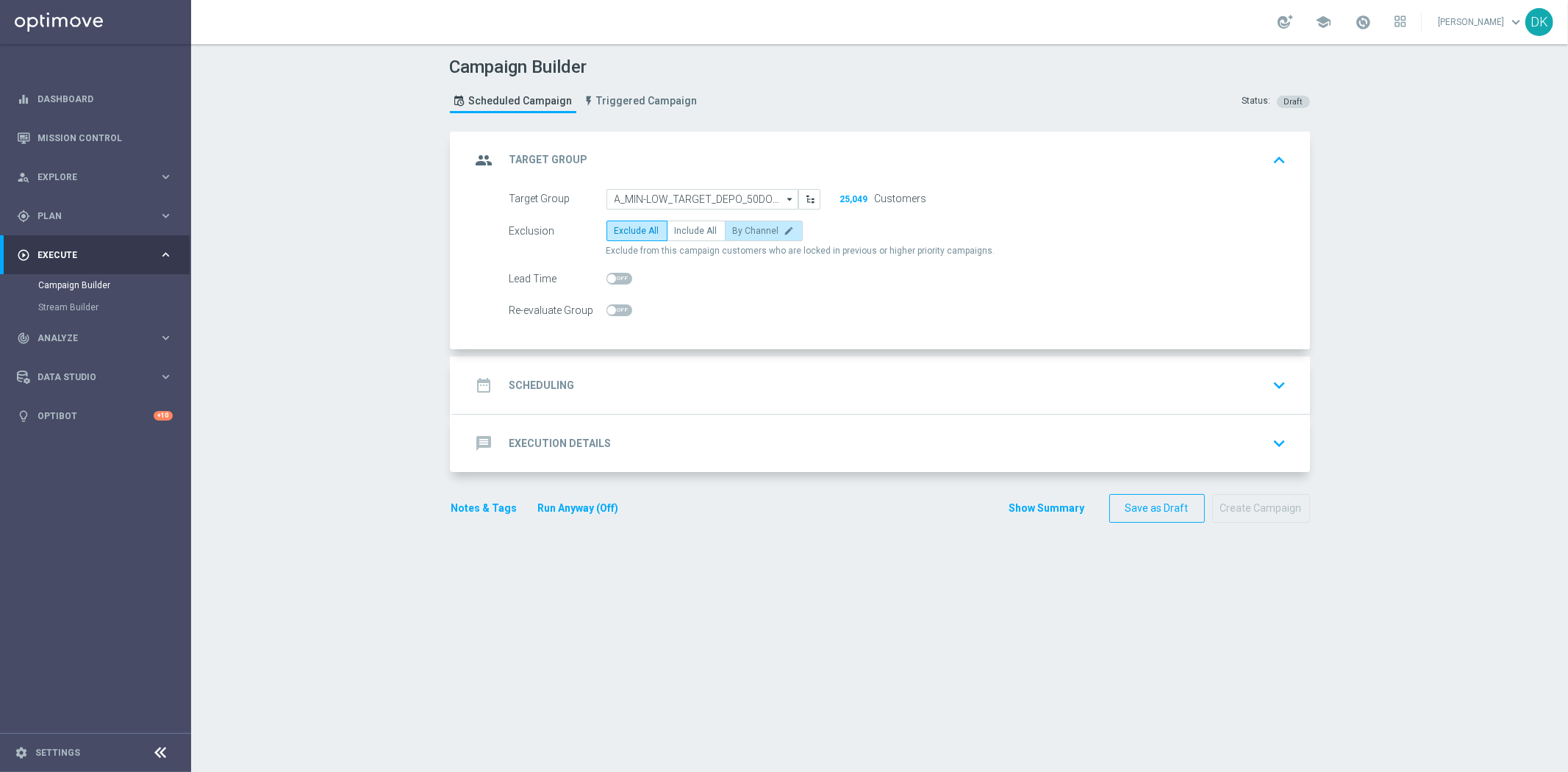
click at [740, 240] on label "By Channel edit" at bounding box center [763, 231] width 78 height 21
click at [740, 238] on input "By Channel edit" at bounding box center [737, 233] width 10 height 10
radio input "true"
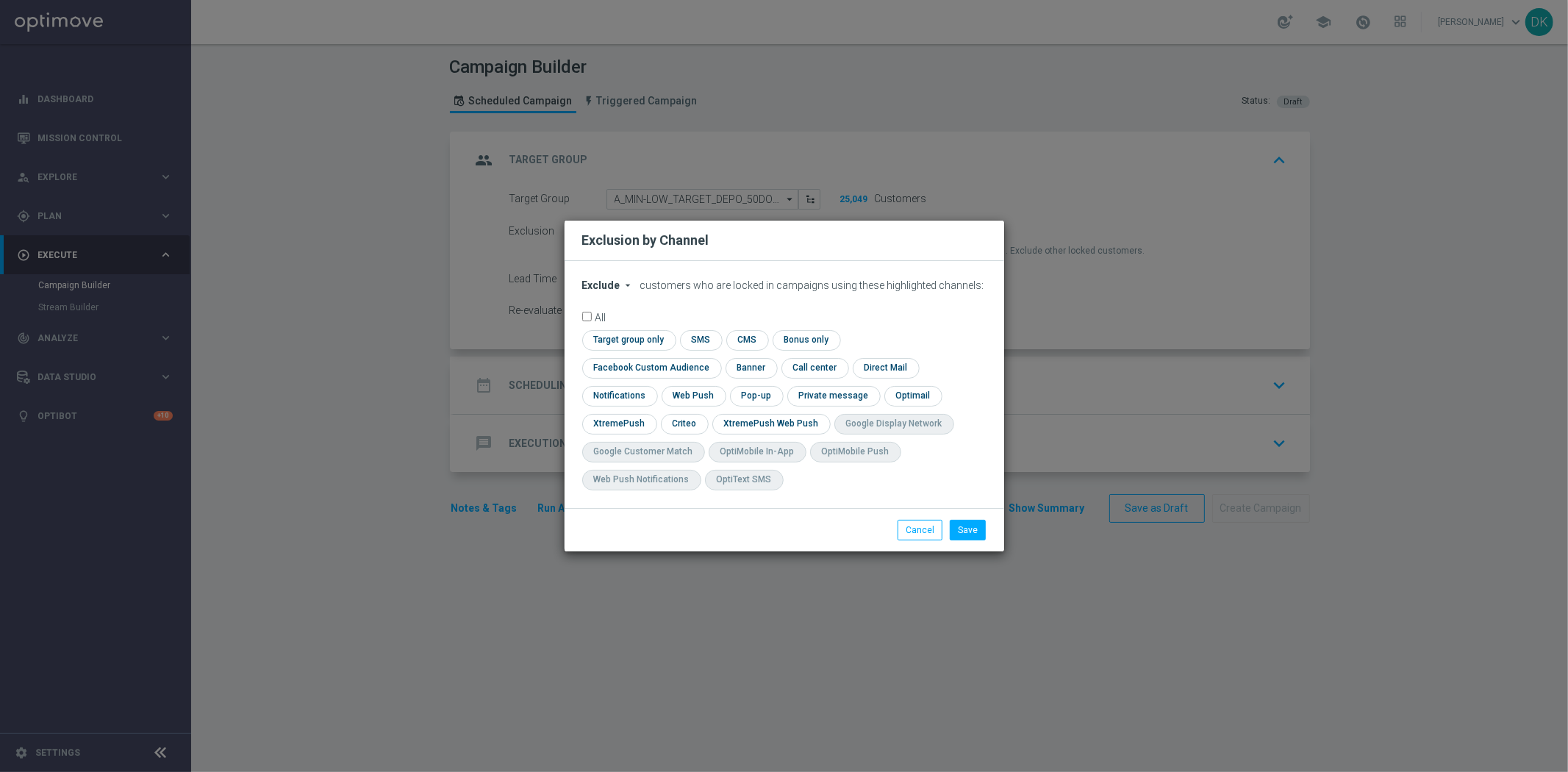
click at [623, 291] on icon "arrow_drop_down" at bounding box center [628, 284] width 12 height 12
click at [617, 325] on div "Include" at bounding box center [610, 319] width 55 height 18
click at [617, 344] on input "checkbox" at bounding box center [627, 340] width 89 height 20
checkbox input "true"
click at [612, 363] on input "checkbox" at bounding box center [648, 368] width 133 height 20
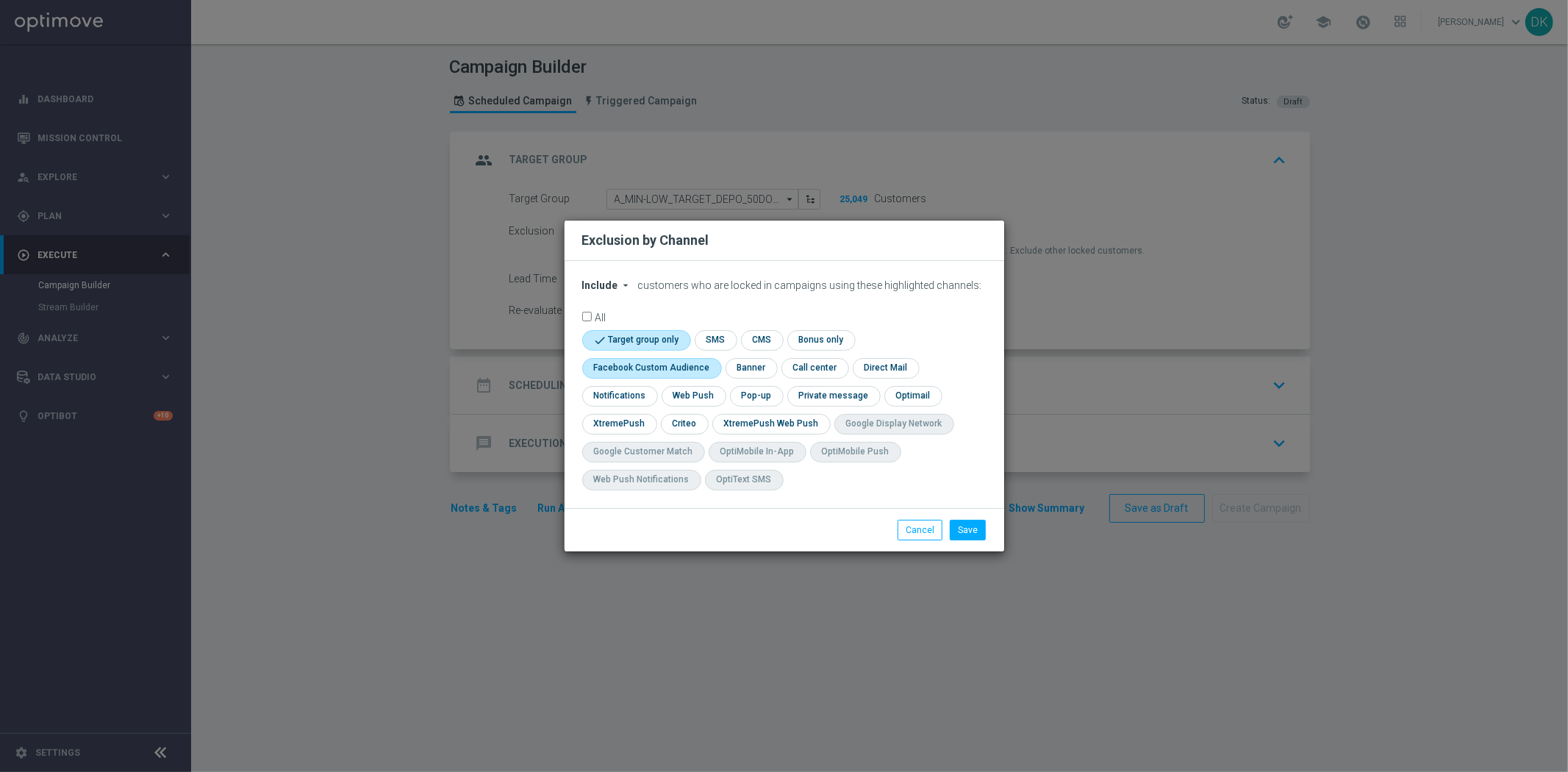
checkbox input "true"
click at [674, 422] on input "checkbox" at bounding box center [683, 424] width 46 height 20
checkbox input "true"
click at [967, 531] on button "Save" at bounding box center [968, 530] width 36 height 21
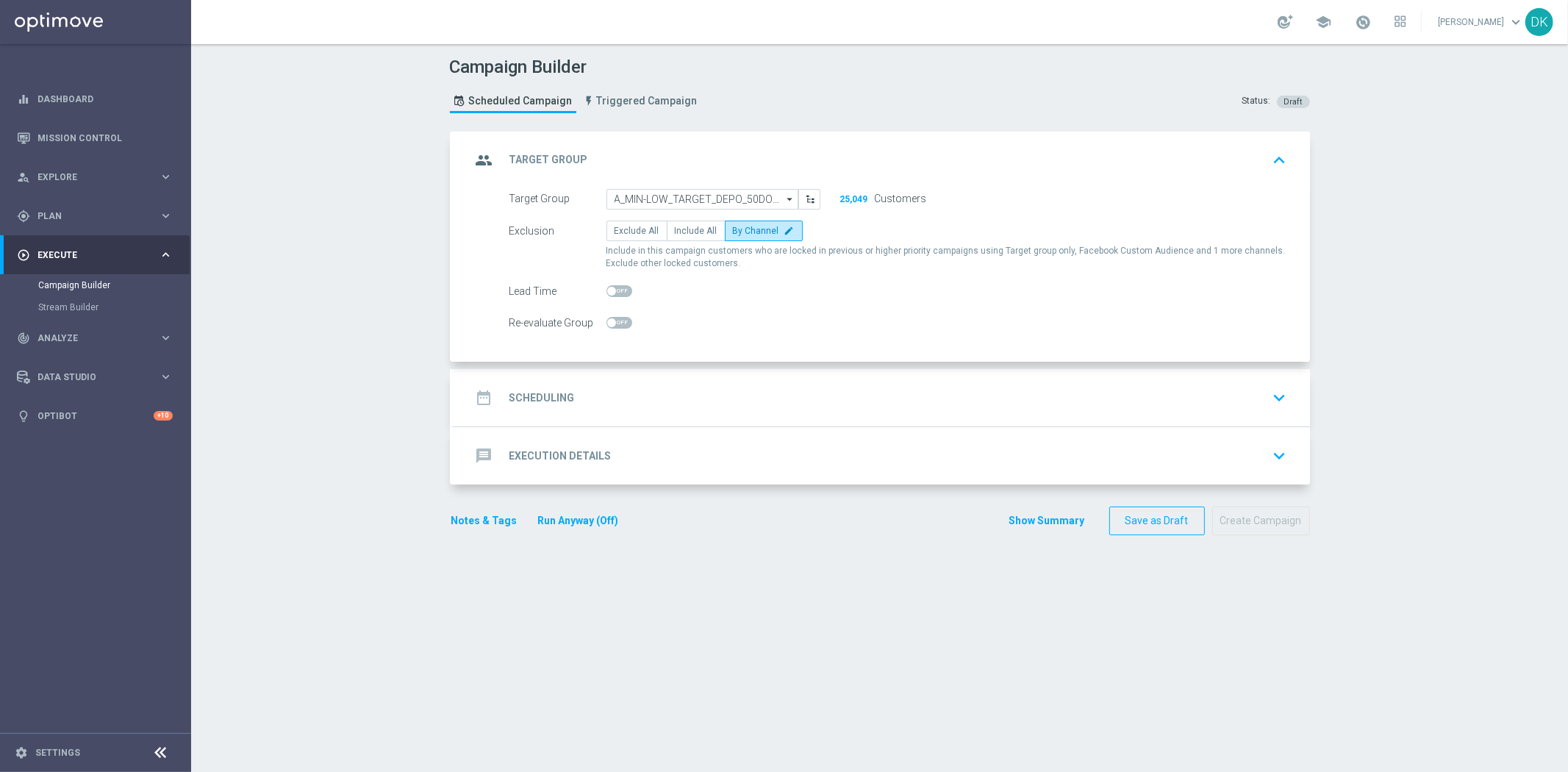
click at [604, 400] on div "date_range Scheduling keyboard_arrow_down" at bounding box center [882, 397] width 821 height 28
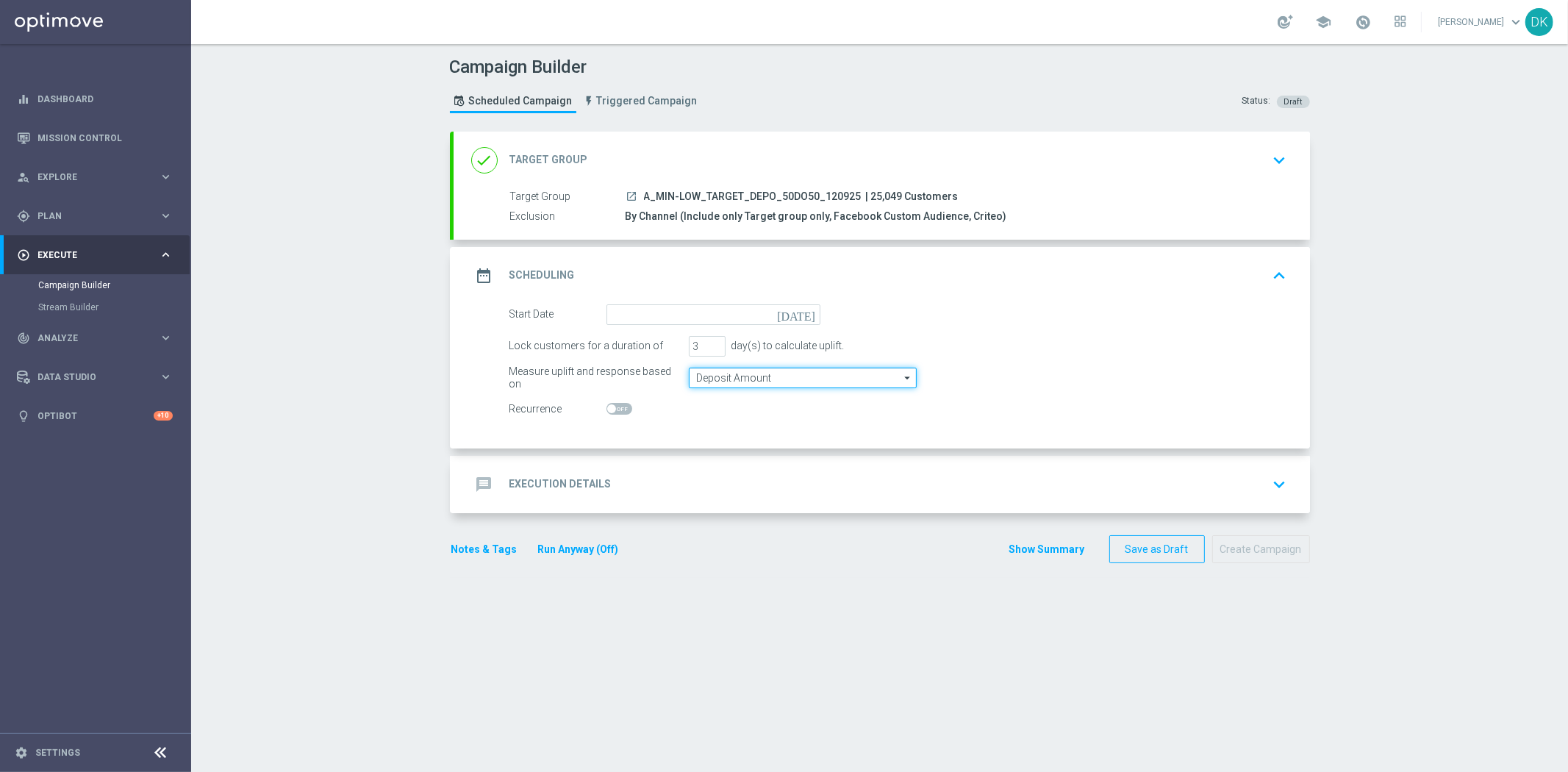
click at [716, 379] on input "Deposit Amount" at bounding box center [802, 378] width 228 height 21
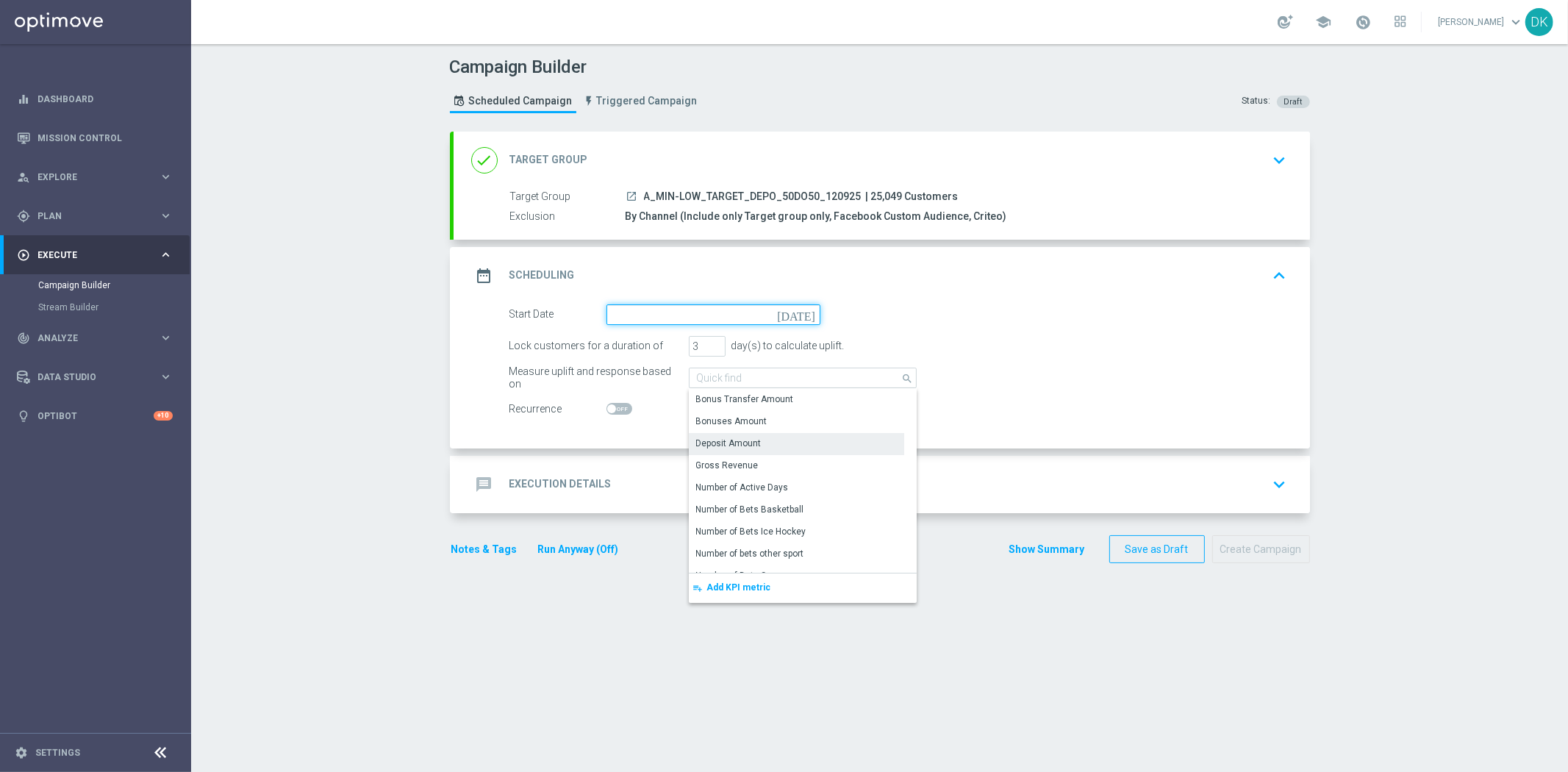
click at [708, 314] on input at bounding box center [713, 314] width 214 height 21
type input "Deposit Amount"
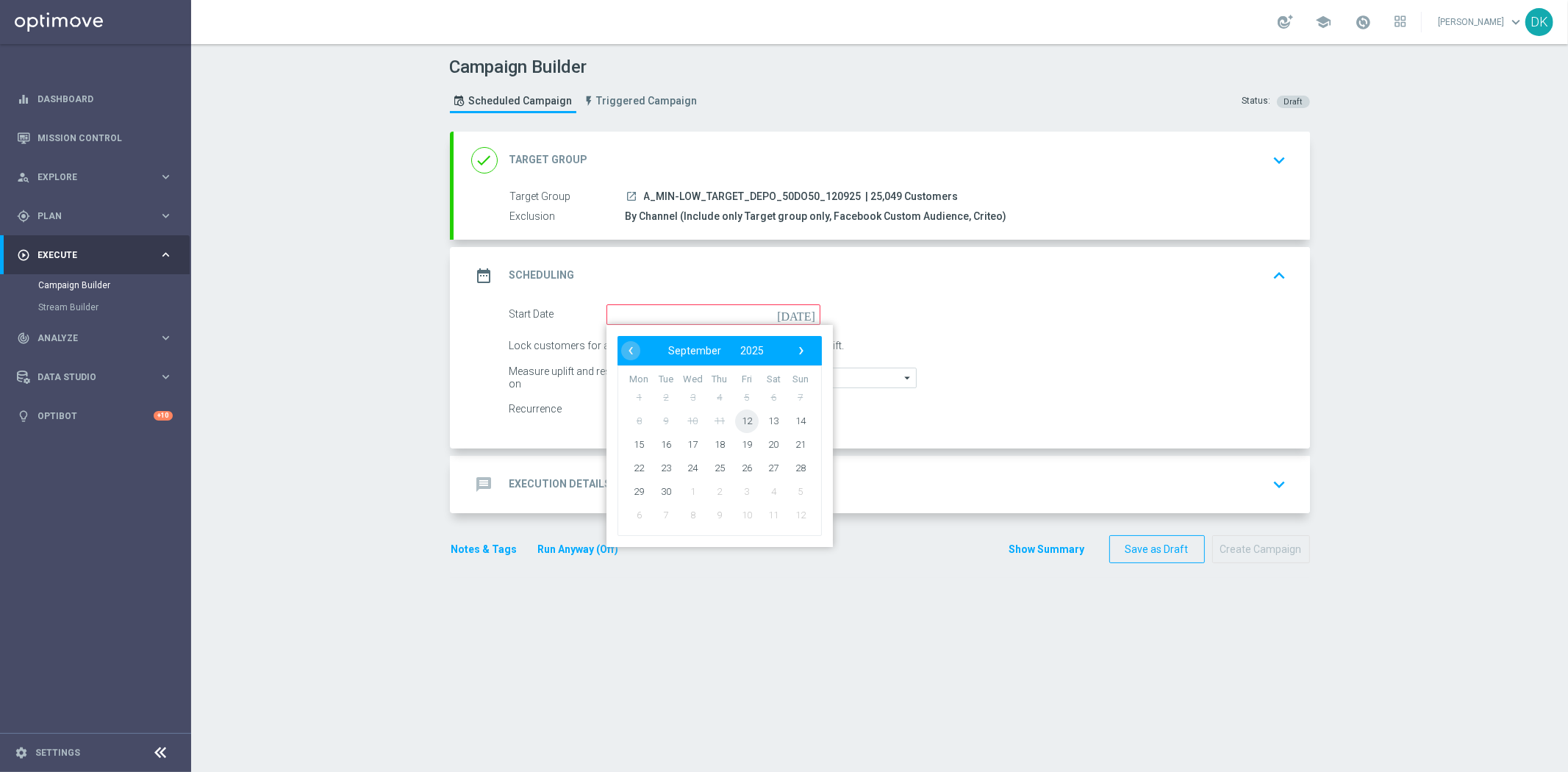
click at [736, 421] on span "12" at bounding box center [746, 420] width 23 height 23
type input "[DATE]"
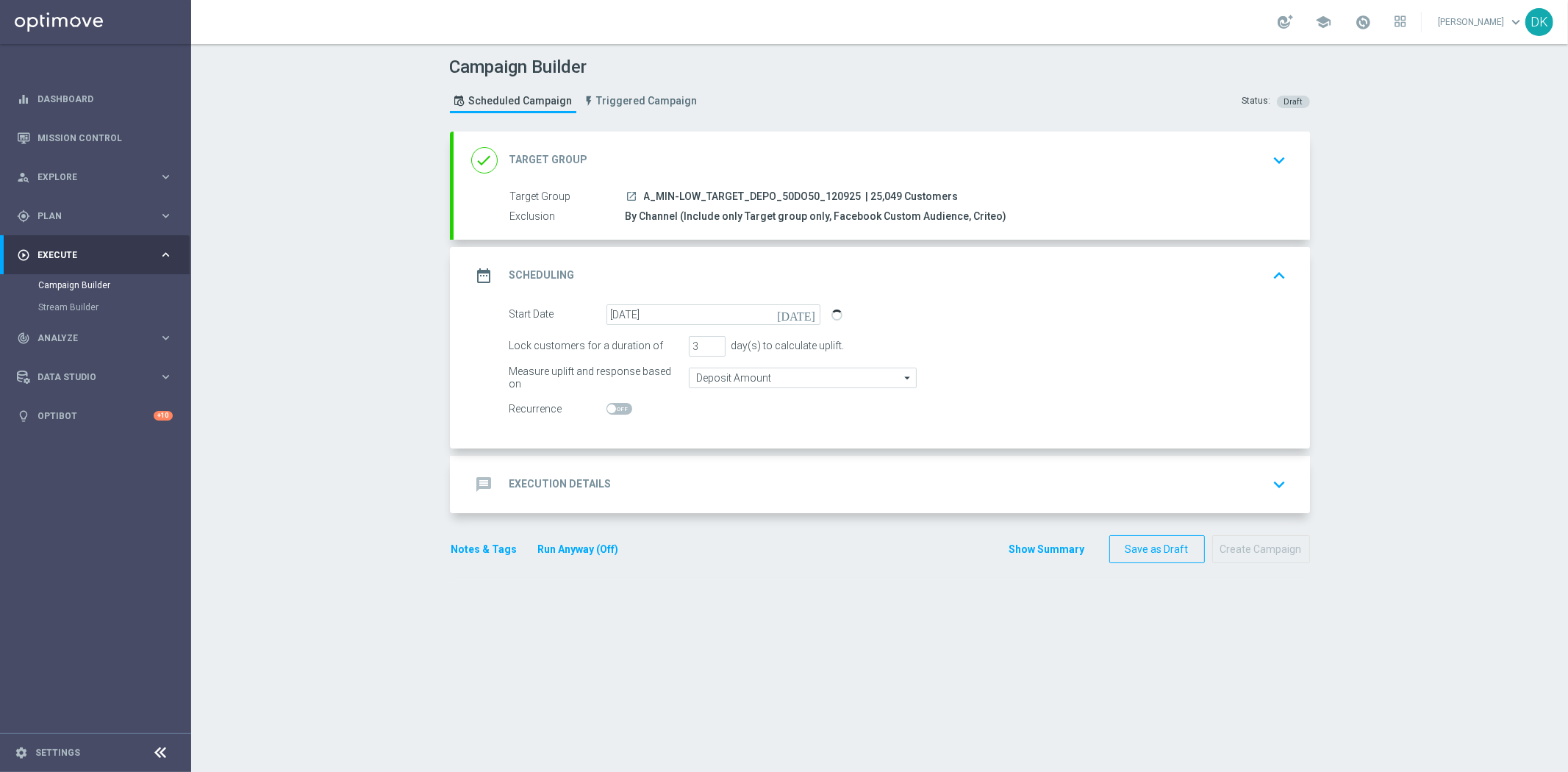
click at [657, 493] on div "message Execution Details keyboard_arrow_down" at bounding box center [882, 484] width 821 height 28
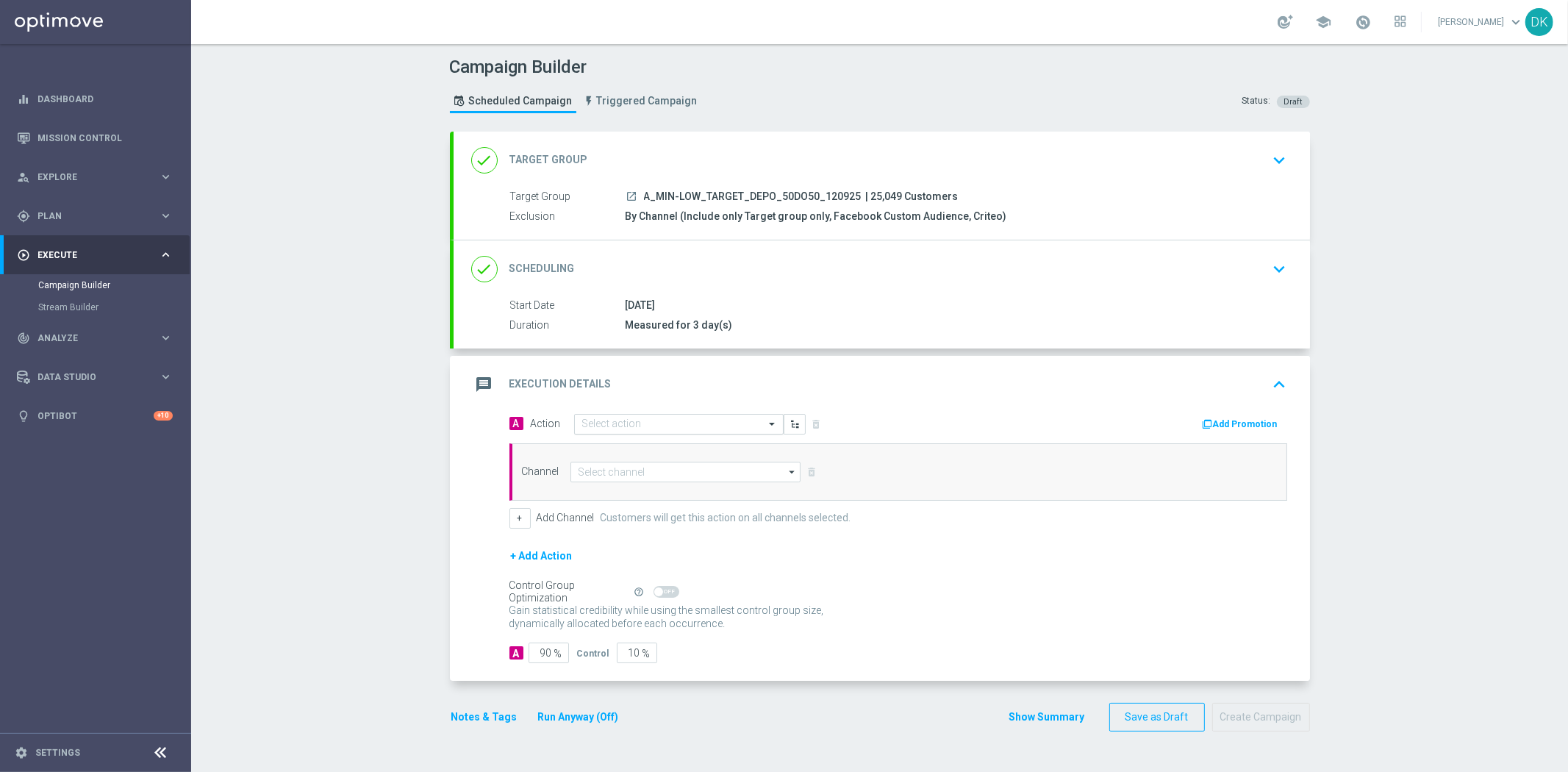
click at [642, 427] on input "text" at bounding box center [664, 425] width 164 height 13
click at [596, 618] on span "Create new action" at bounding box center [634, 624] width 77 height 11
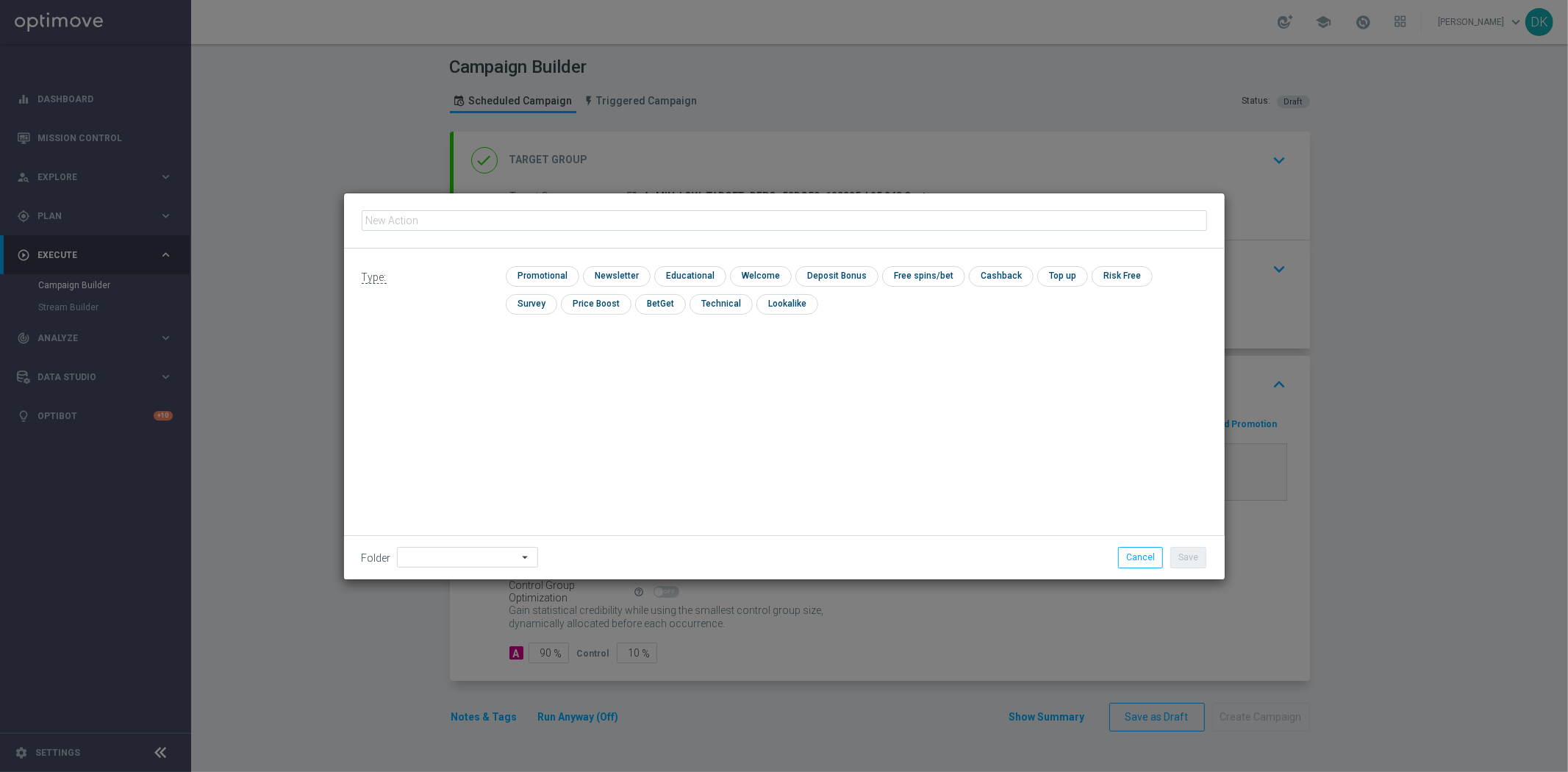
type input "A_MIN-LOW_TARGET_DEPO_50DO50_120925"
click at [566, 277] on input "checkbox" at bounding box center [540, 276] width 70 height 20
checkbox input "true"
click at [1200, 560] on button "Save" at bounding box center [1188, 556] width 36 height 21
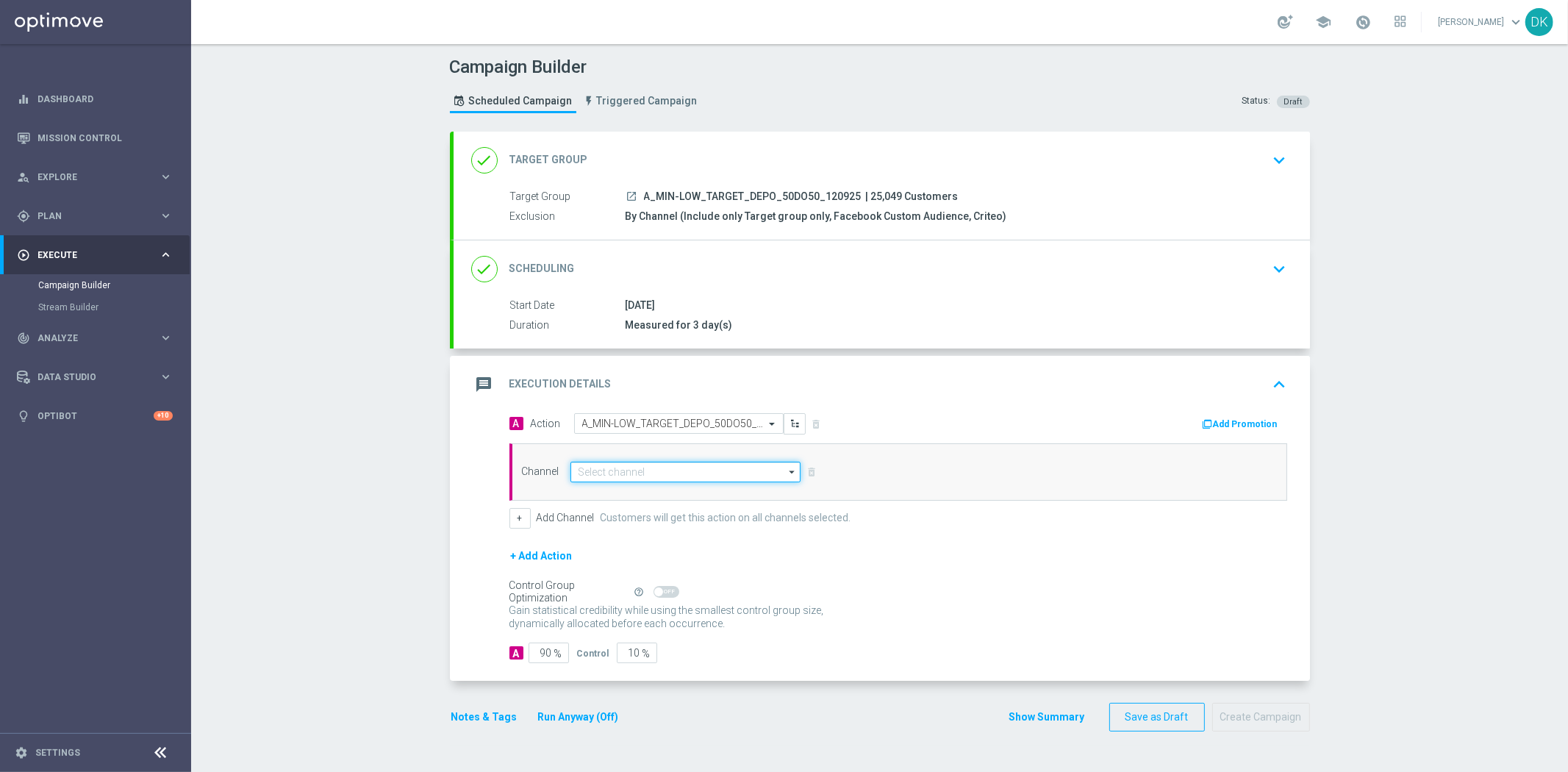
click at [655, 468] on input at bounding box center [686, 471] width 231 height 21
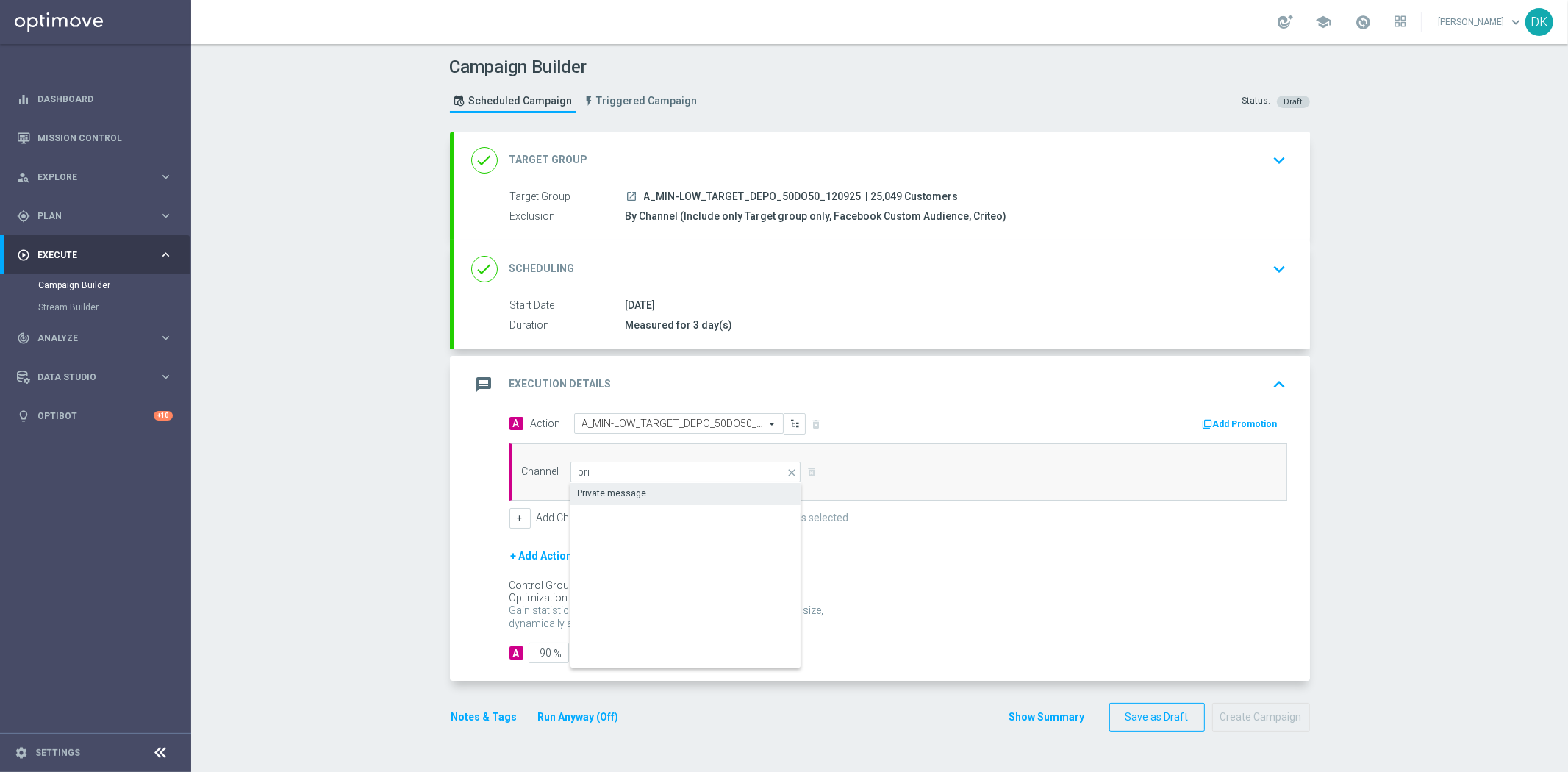
click at [622, 493] on div "Private message" at bounding box center [612, 493] width 69 height 13
type input "Private message"
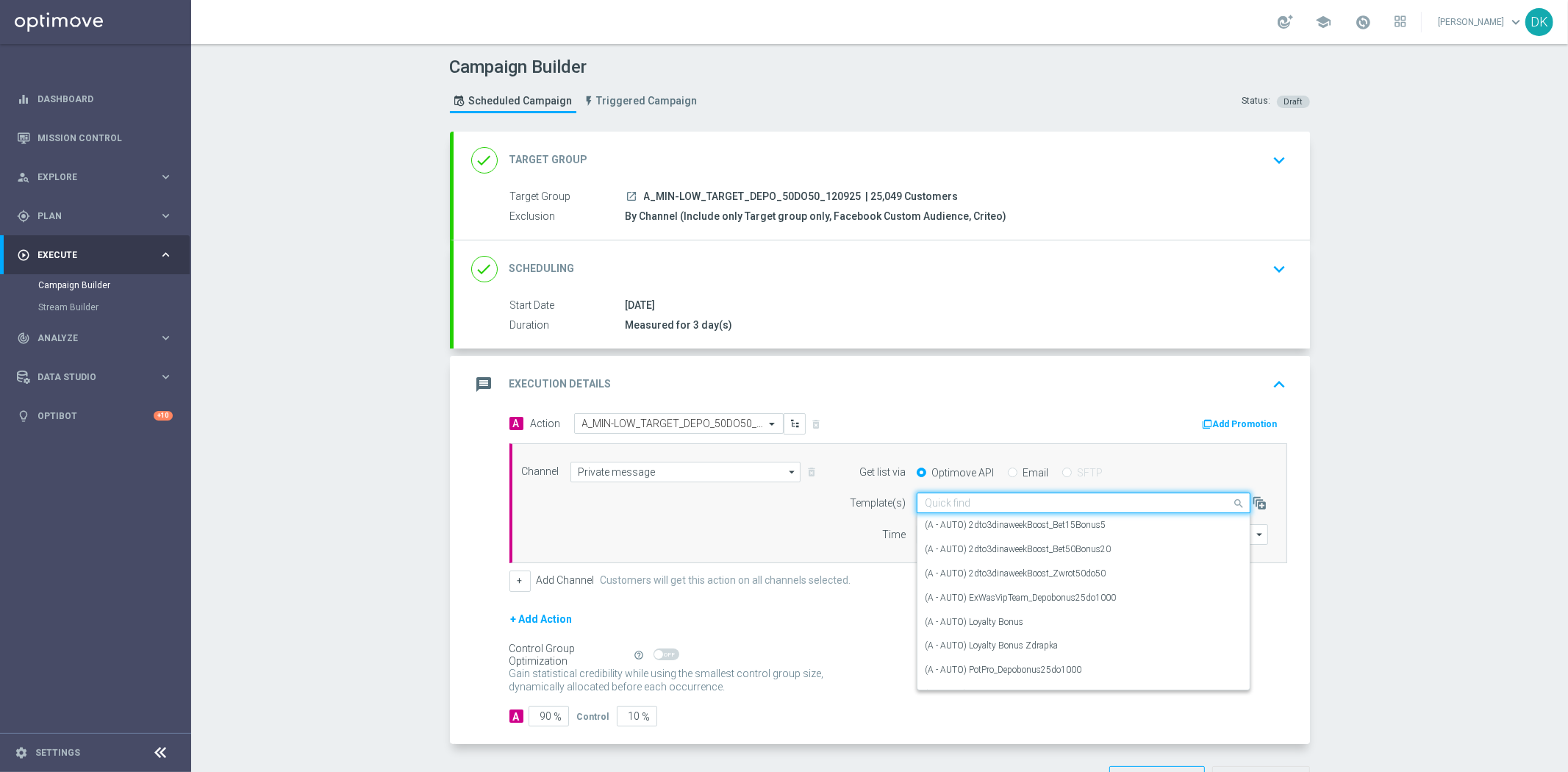
click at [936, 504] on input "text" at bounding box center [1069, 504] width 288 height 13
paste input "A_MIN-LOW_TARGET_DEPO_50DO50_120925"
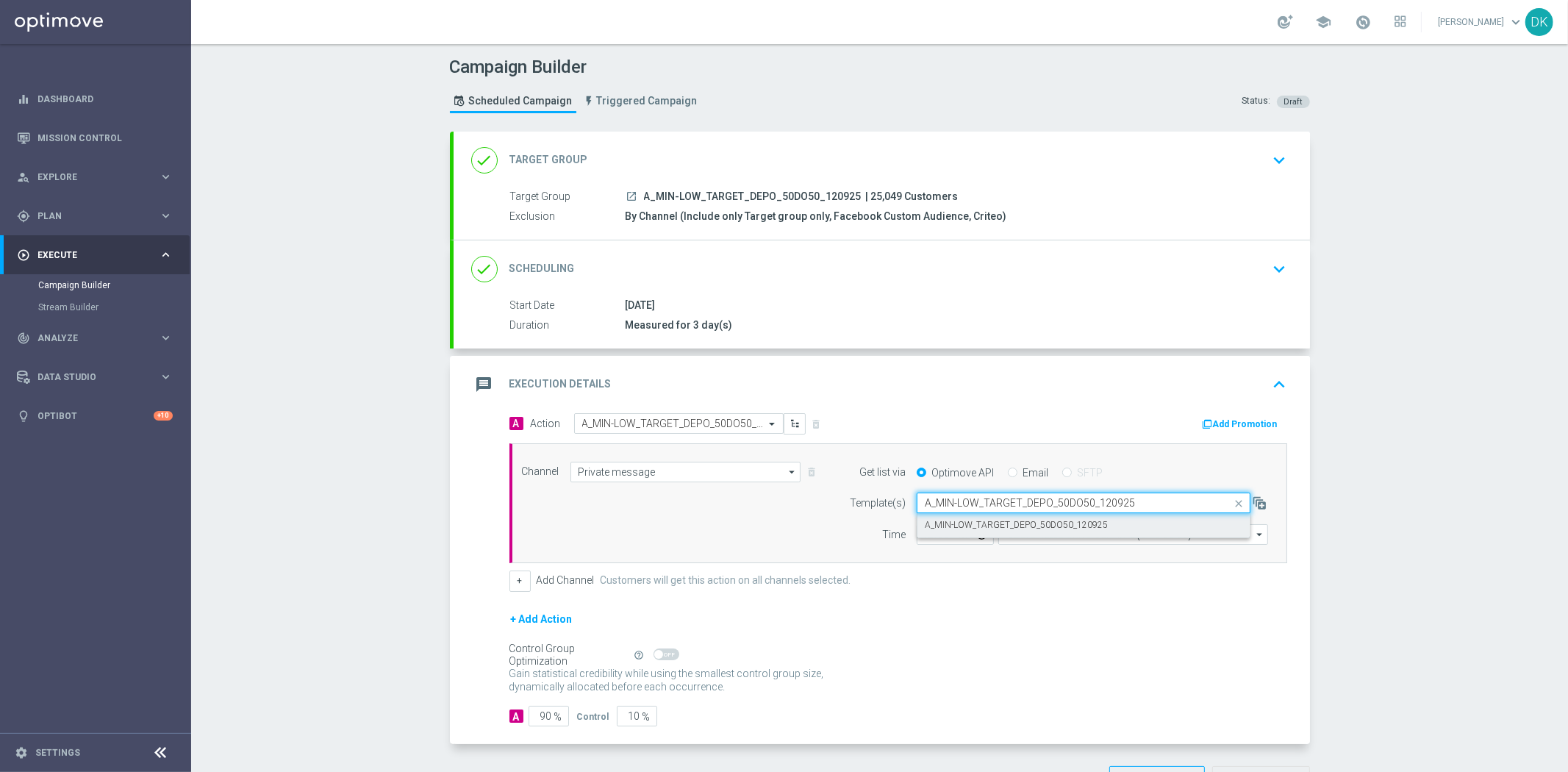
click at [946, 526] on label "A_MIN-LOW_TARGET_DEPO_50DO50_120925" at bounding box center [1016, 525] width 183 height 13
type input "A_MIN-LOW_TARGET_DEPO_50DO50_120925"
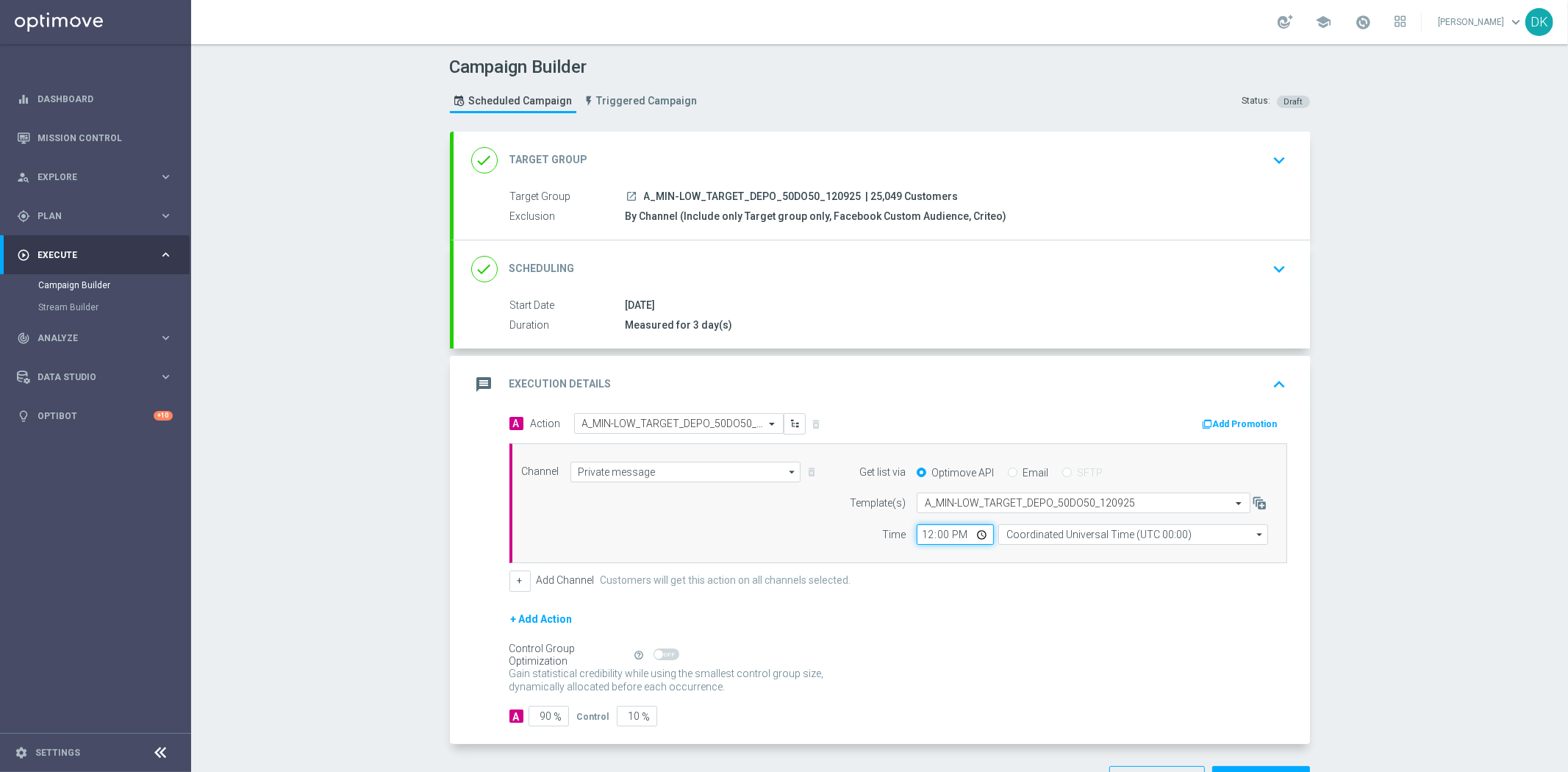
click at [917, 534] on input "12:00" at bounding box center [955, 534] width 77 height 21
type input "14:01"
click at [1089, 535] on input "Coordinated Universal Time (UTC 00:00)" at bounding box center [1133, 534] width 270 height 21
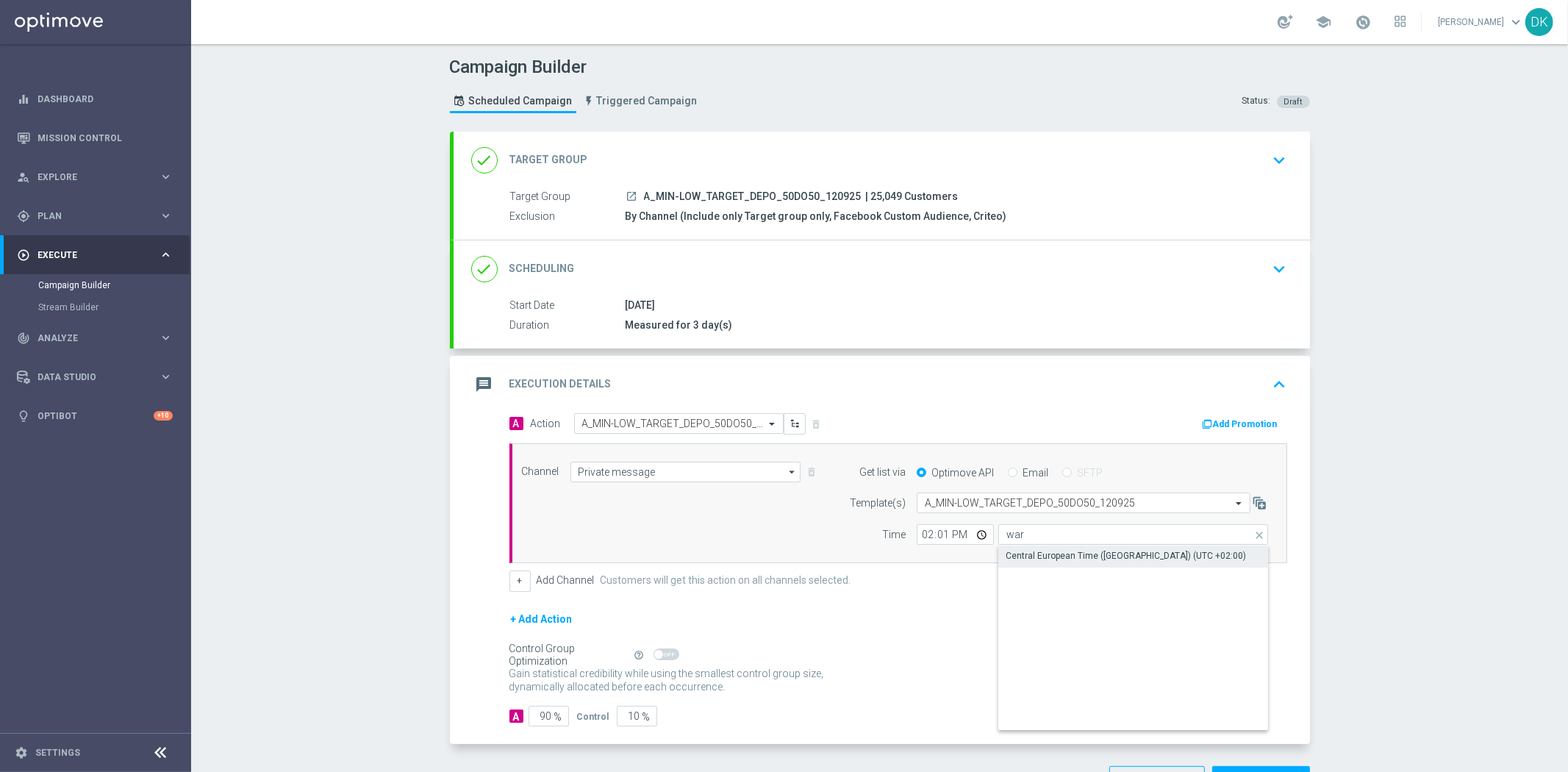
click at [1081, 555] on div "Central European Time ([GEOGRAPHIC_DATA]) (UTC +02:00)" at bounding box center [1125, 556] width 241 height 13
type input "Central European Time ([GEOGRAPHIC_DATA]) (UTC +02:00)"
click at [1224, 418] on button "Add Promotion" at bounding box center [1242, 424] width 81 height 16
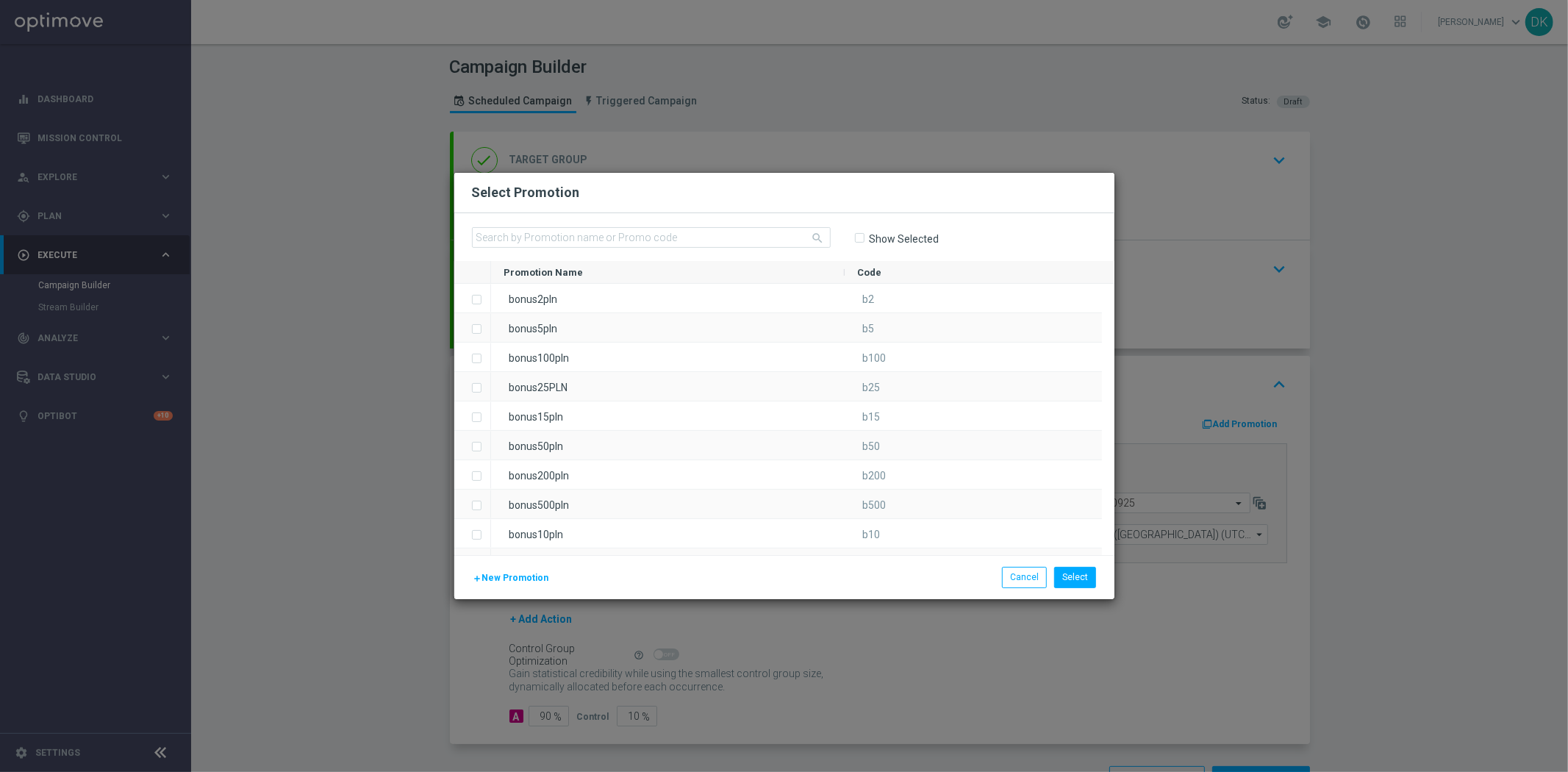
click at [530, 574] on span "New Promotion" at bounding box center [515, 578] width 67 height 11
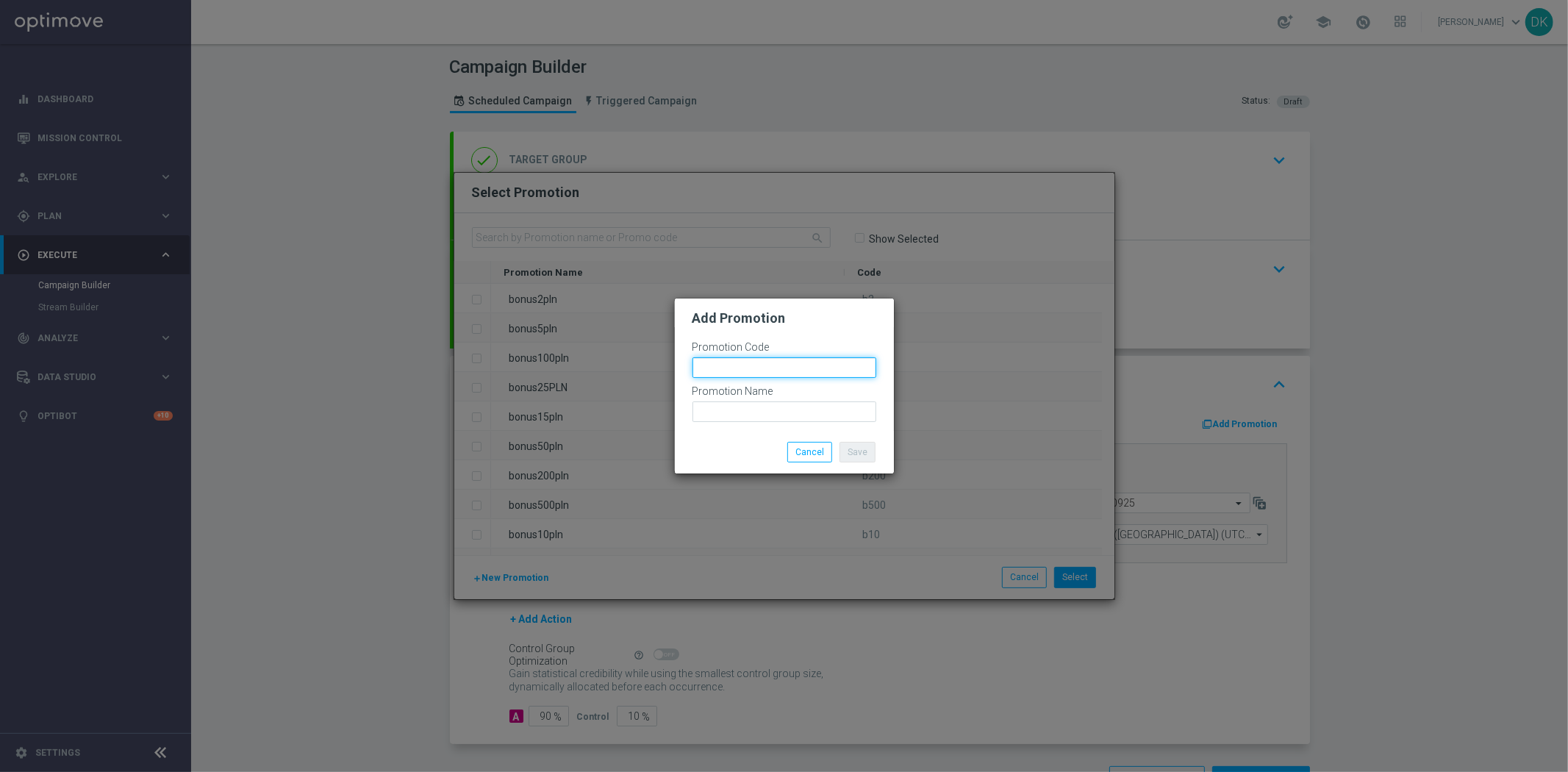
click at [761, 365] on input "text" at bounding box center [784, 367] width 183 height 21
paste input "178205"
click at [761, 365] on input "bonusapi_tg-178205" at bounding box center [784, 367] width 183 height 21
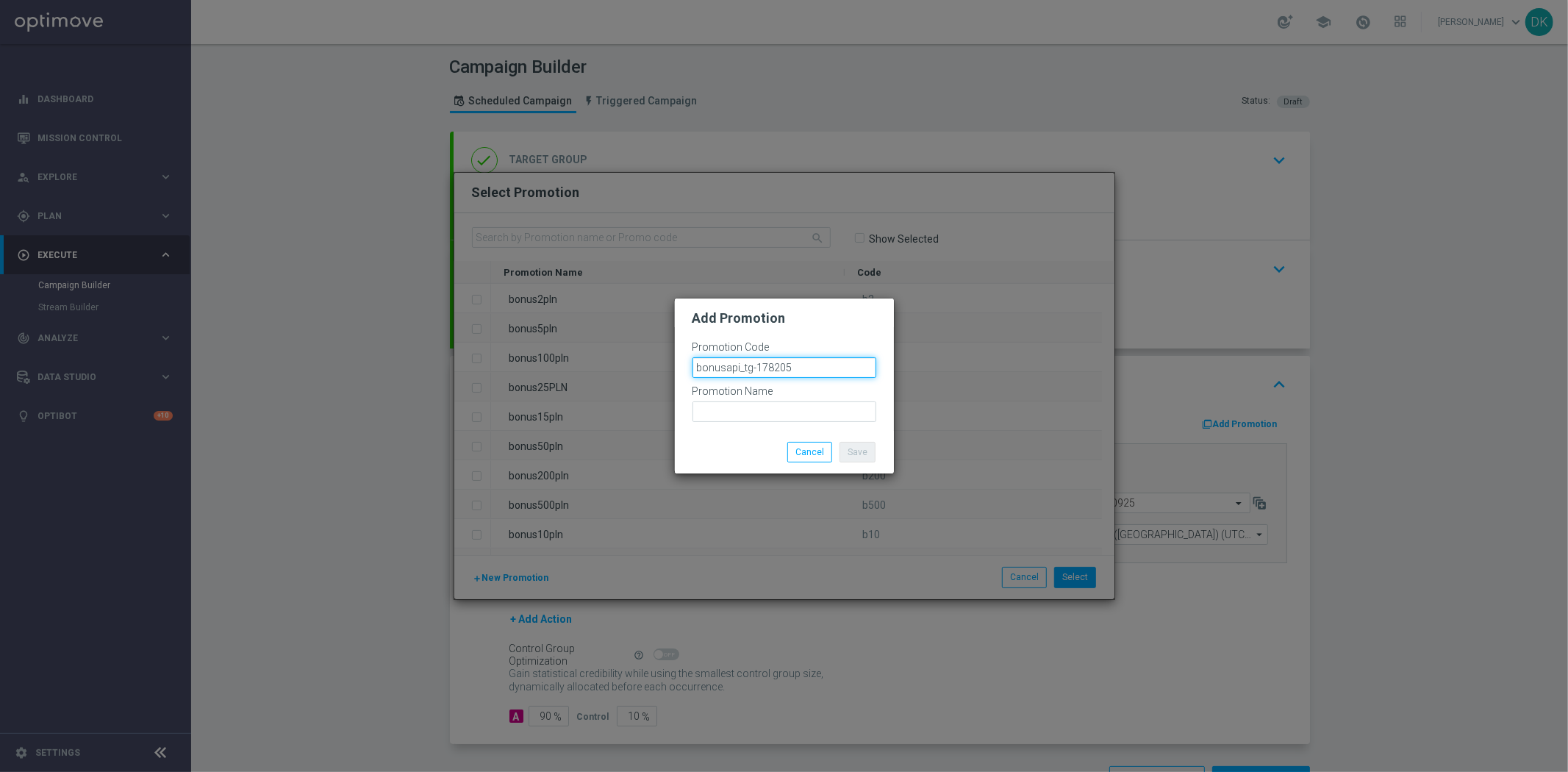
type input "bonusapi_tg-178205"
click at [754, 423] on div at bounding box center [784, 427] width 183 height 9
click at [762, 415] on input "text" at bounding box center [784, 411] width 183 height 21
paste input "bonusapi_tg-178205"
type input "bonusapi_tg-178205"
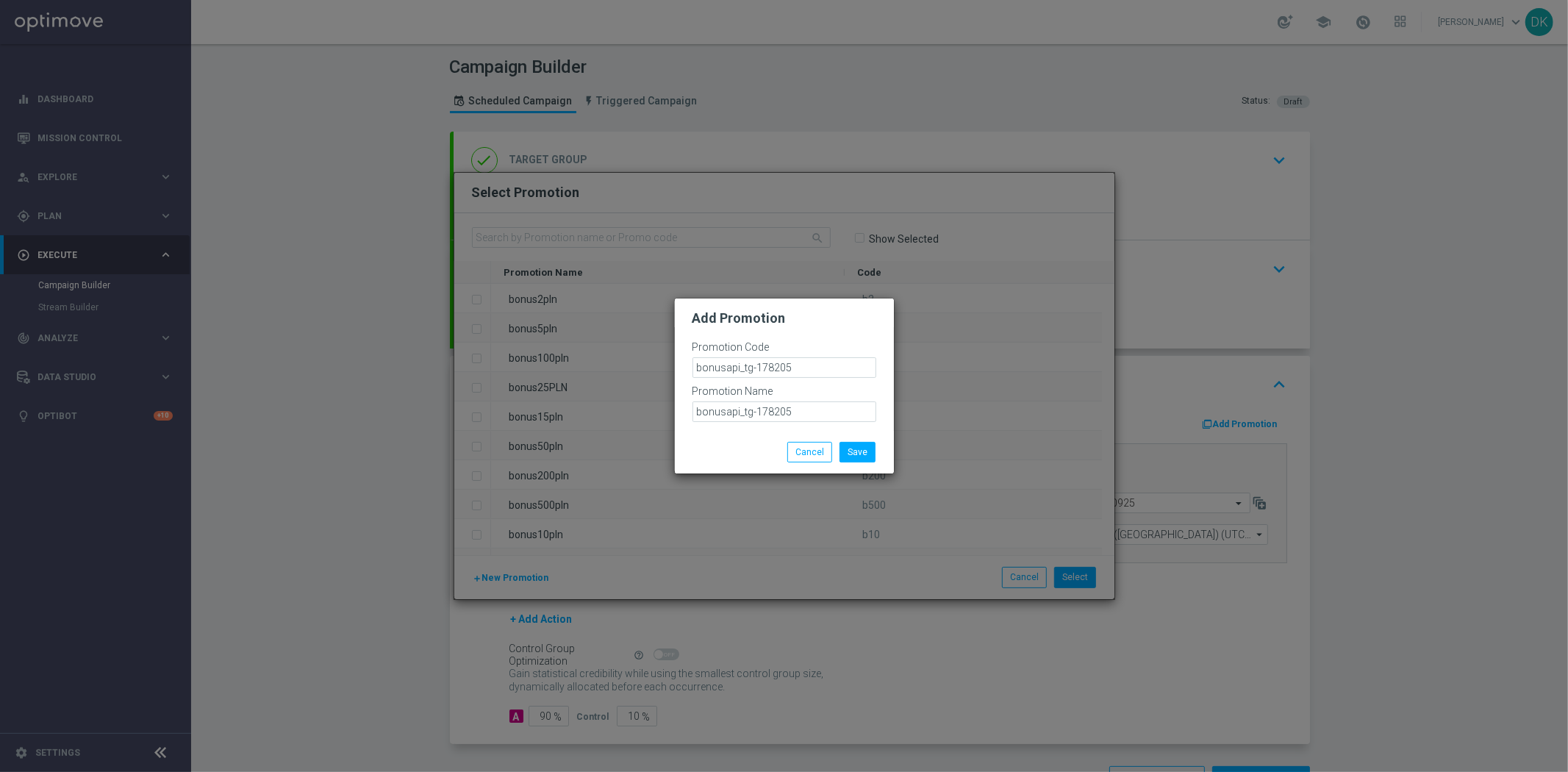
click at [747, 446] on div "Save Cancel" at bounding box center [784, 452] width 206 height 21
click at [856, 454] on button "Save" at bounding box center [857, 452] width 36 height 21
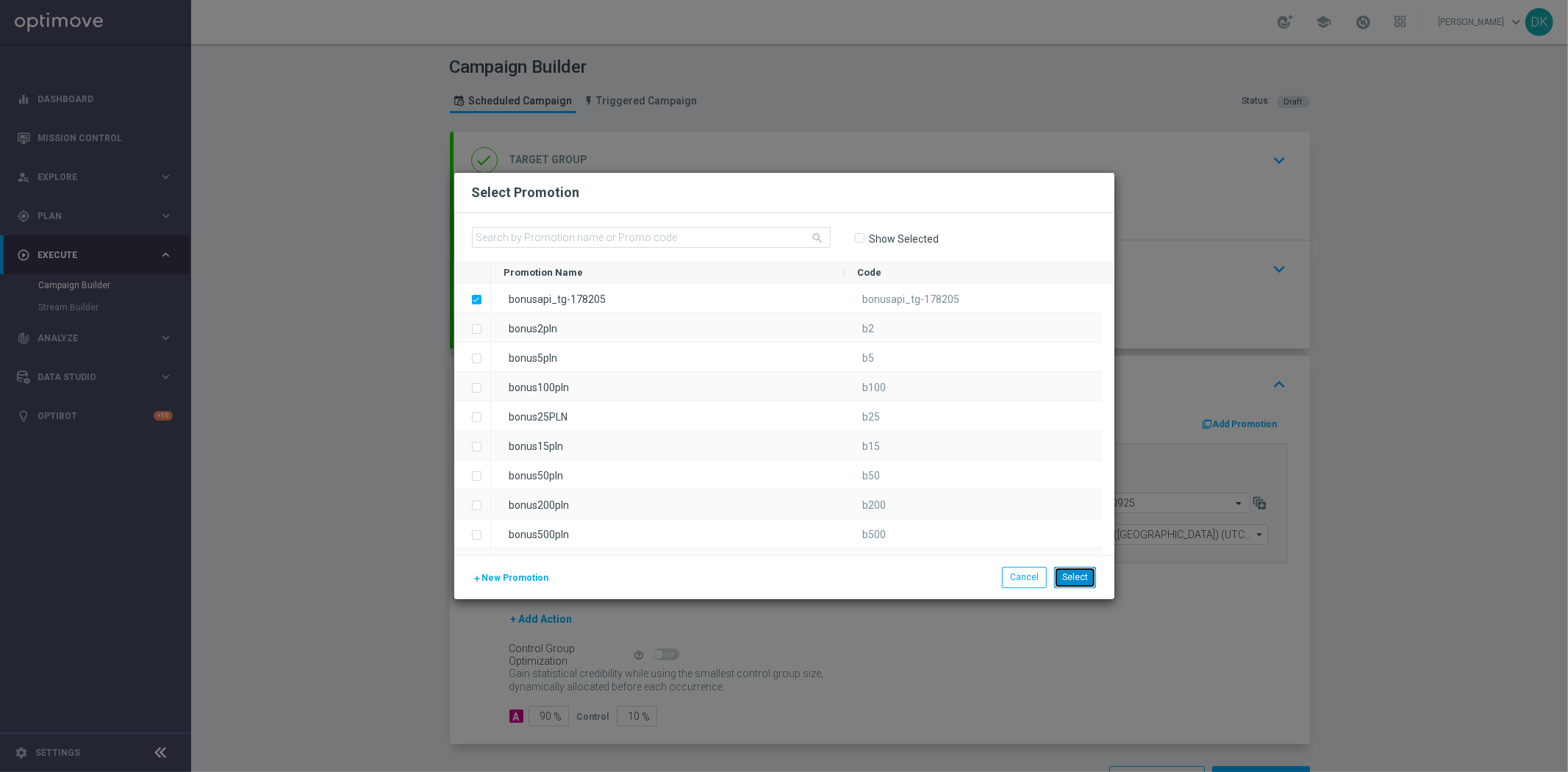
click at [1079, 574] on button "Select" at bounding box center [1074, 577] width 42 height 21
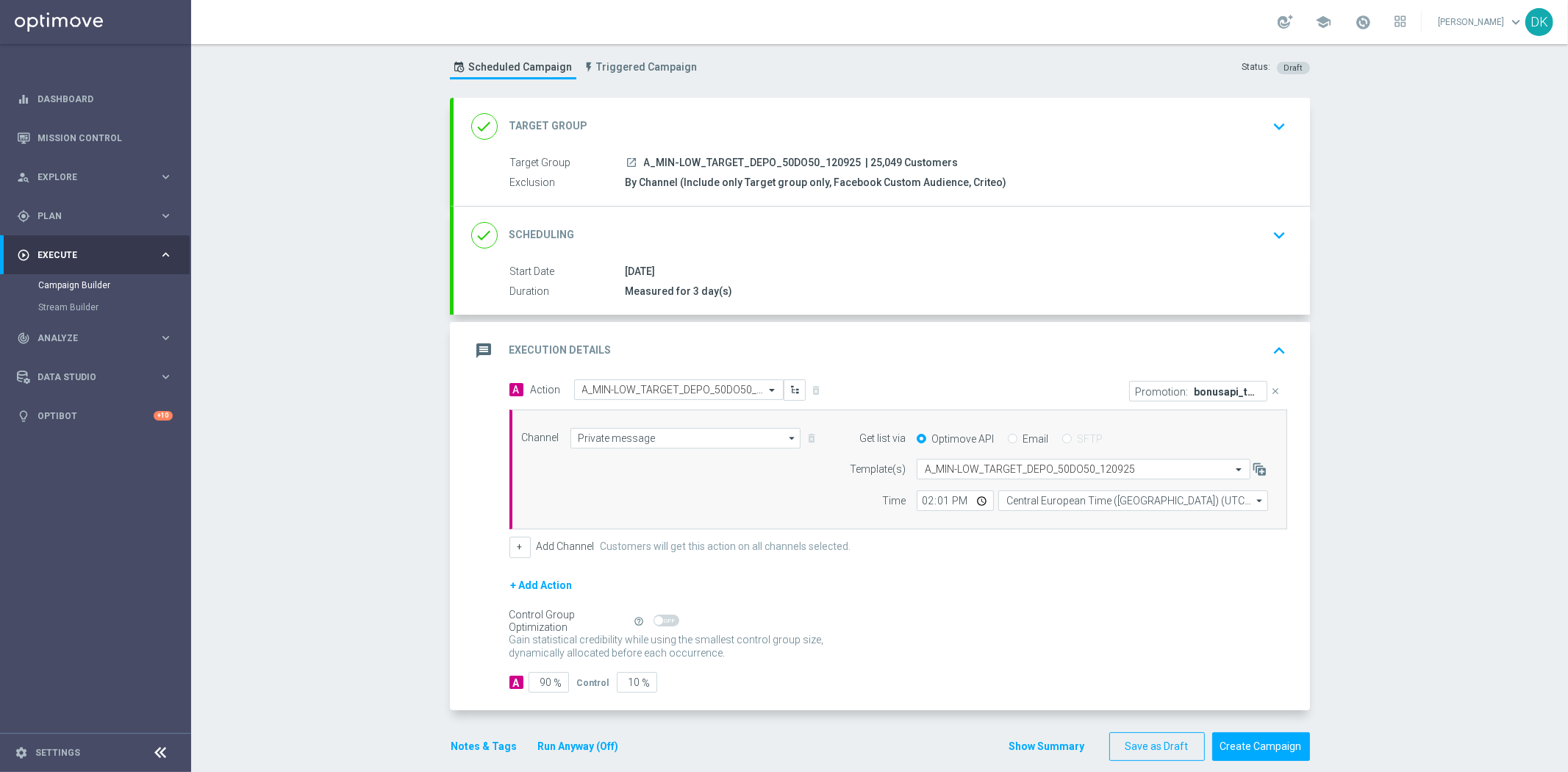
scroll to position [52, 0]
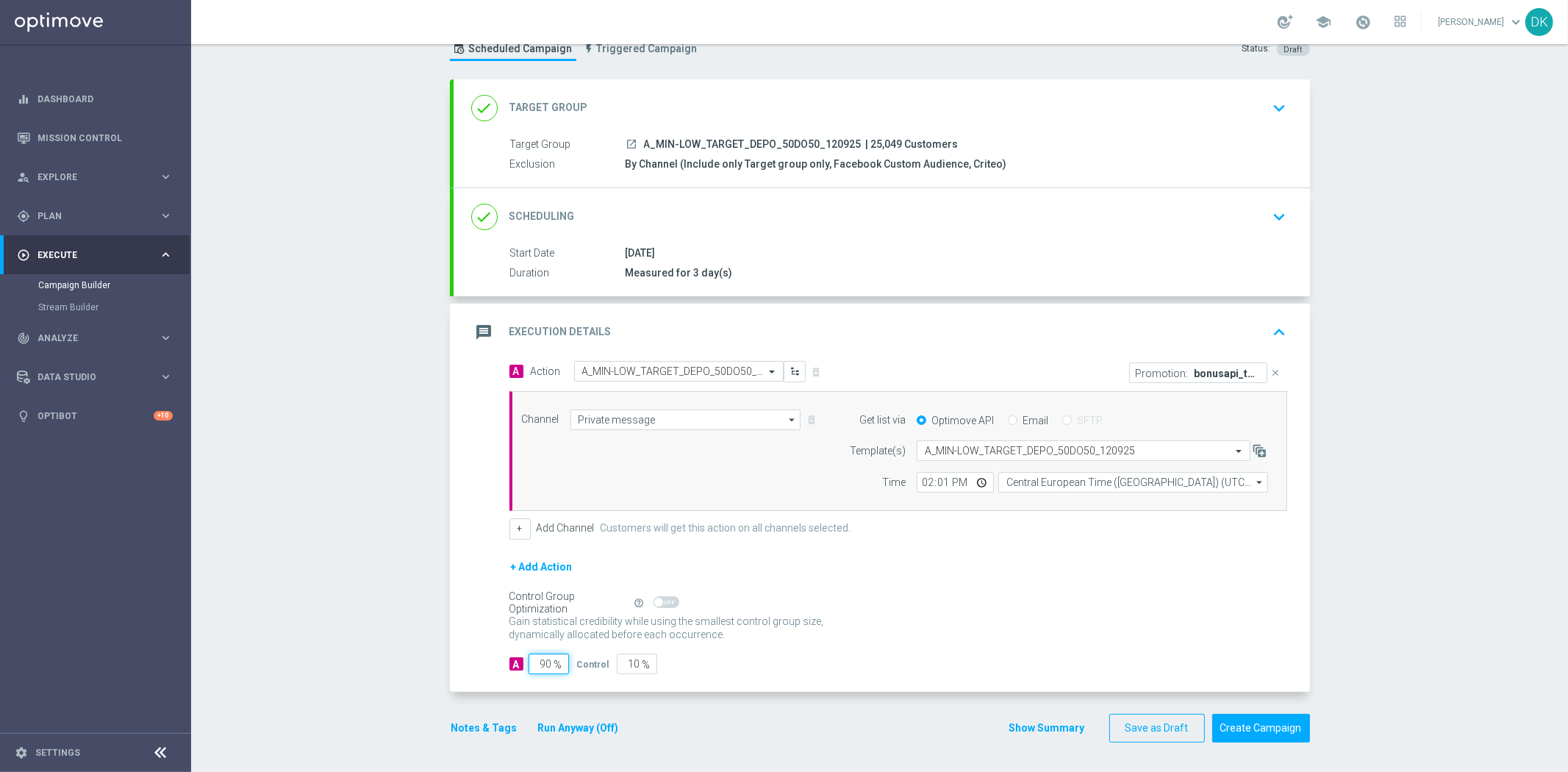
drag, startPoint x: 540, startPoint y: 667, endPoint x: 688, endPoint y: 676, distance: 148.3
click at [655, 678] on div "A Action Select action A_MIN-LOW_TARGET_DEPO_50DO50_120925 delete_forever Promo…" at bounding box center [881, 526] width 856 height 331
type input "98"
type input "2"
type input "98"
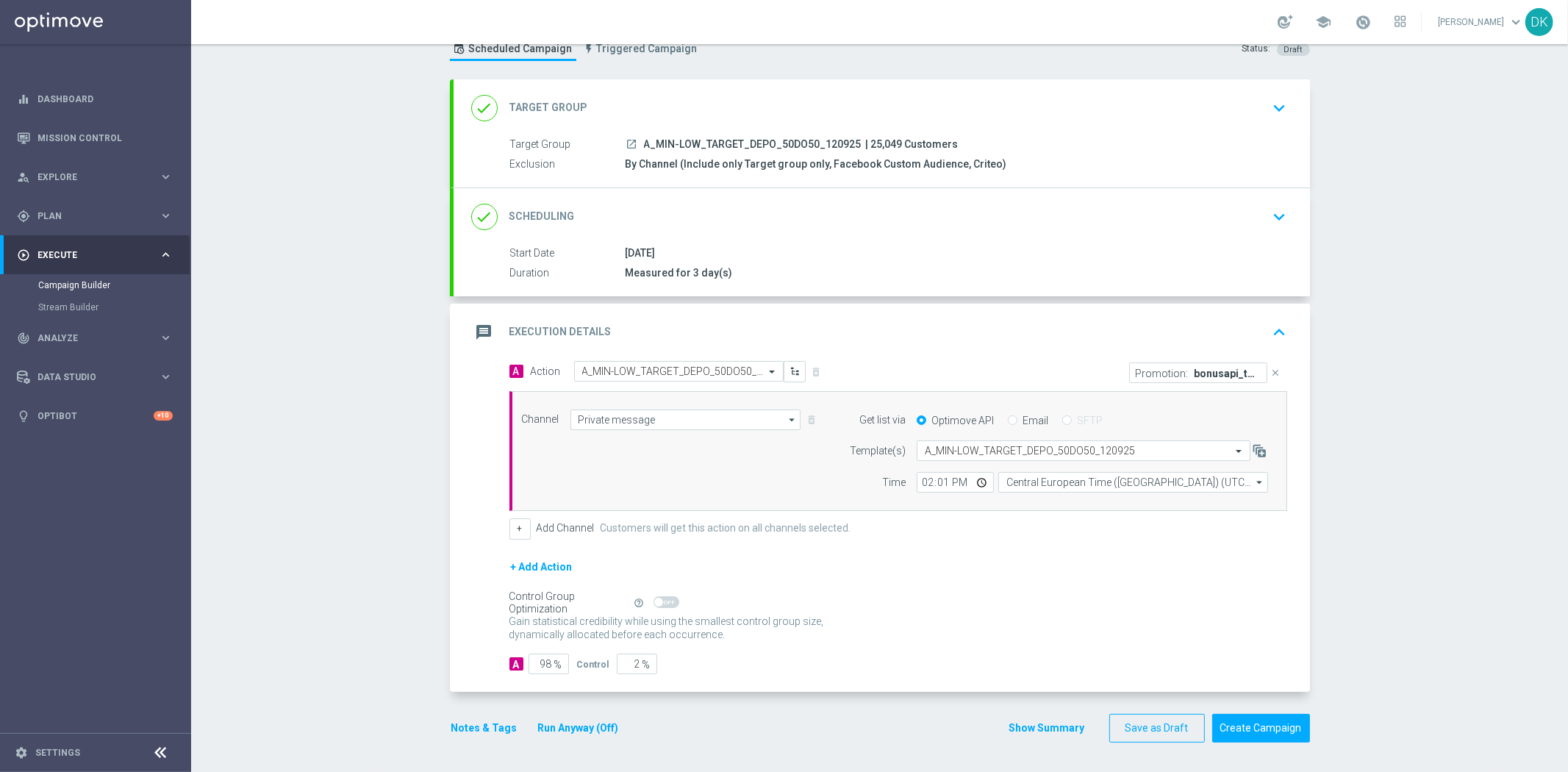
click at [464, 726] on button "Notes & Tags" at bounding box center [484, 728] width 69 height 19
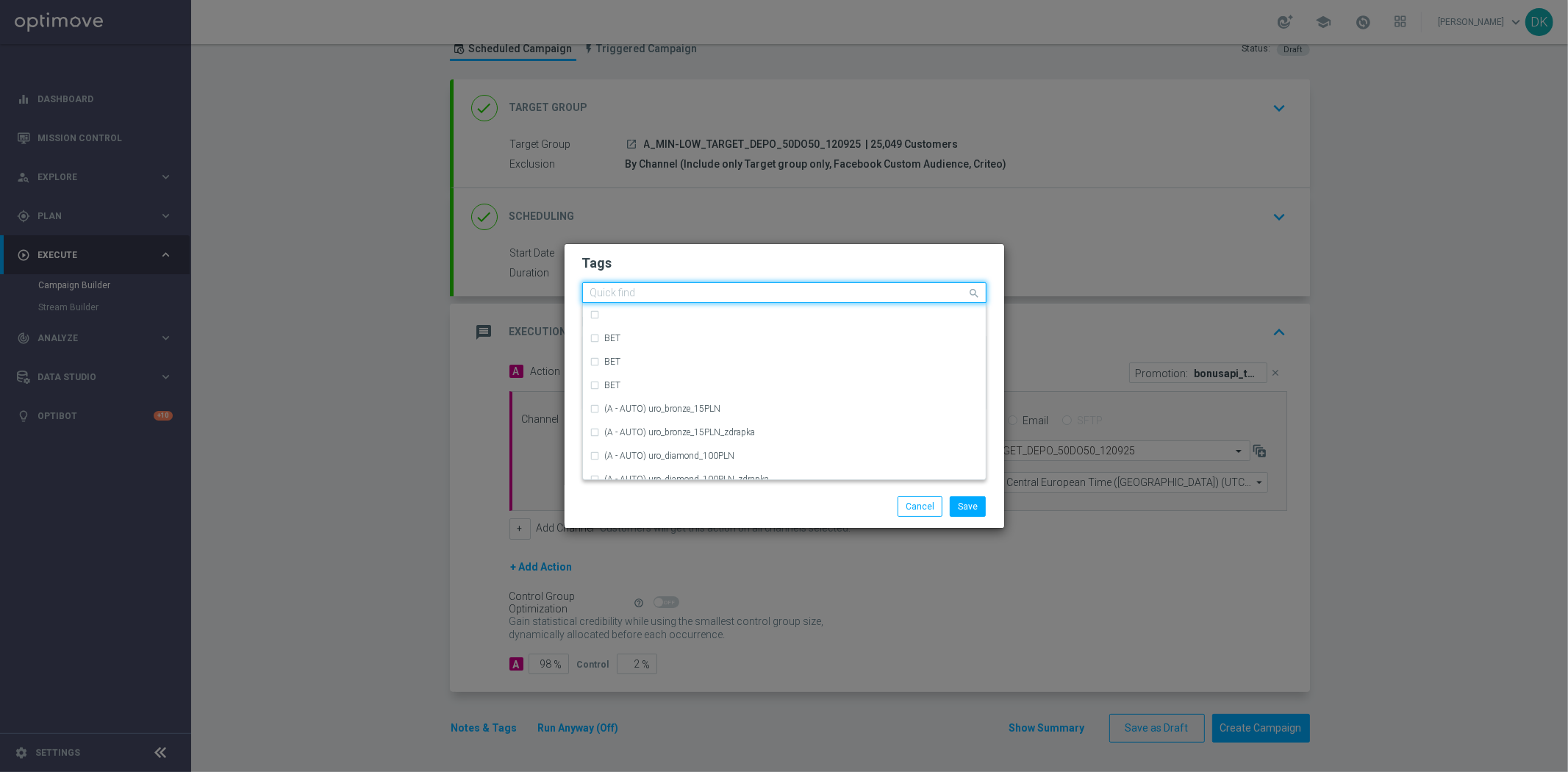
click at [666, 291] on input "text" at bounding box center [779, 293] width 377 height 13
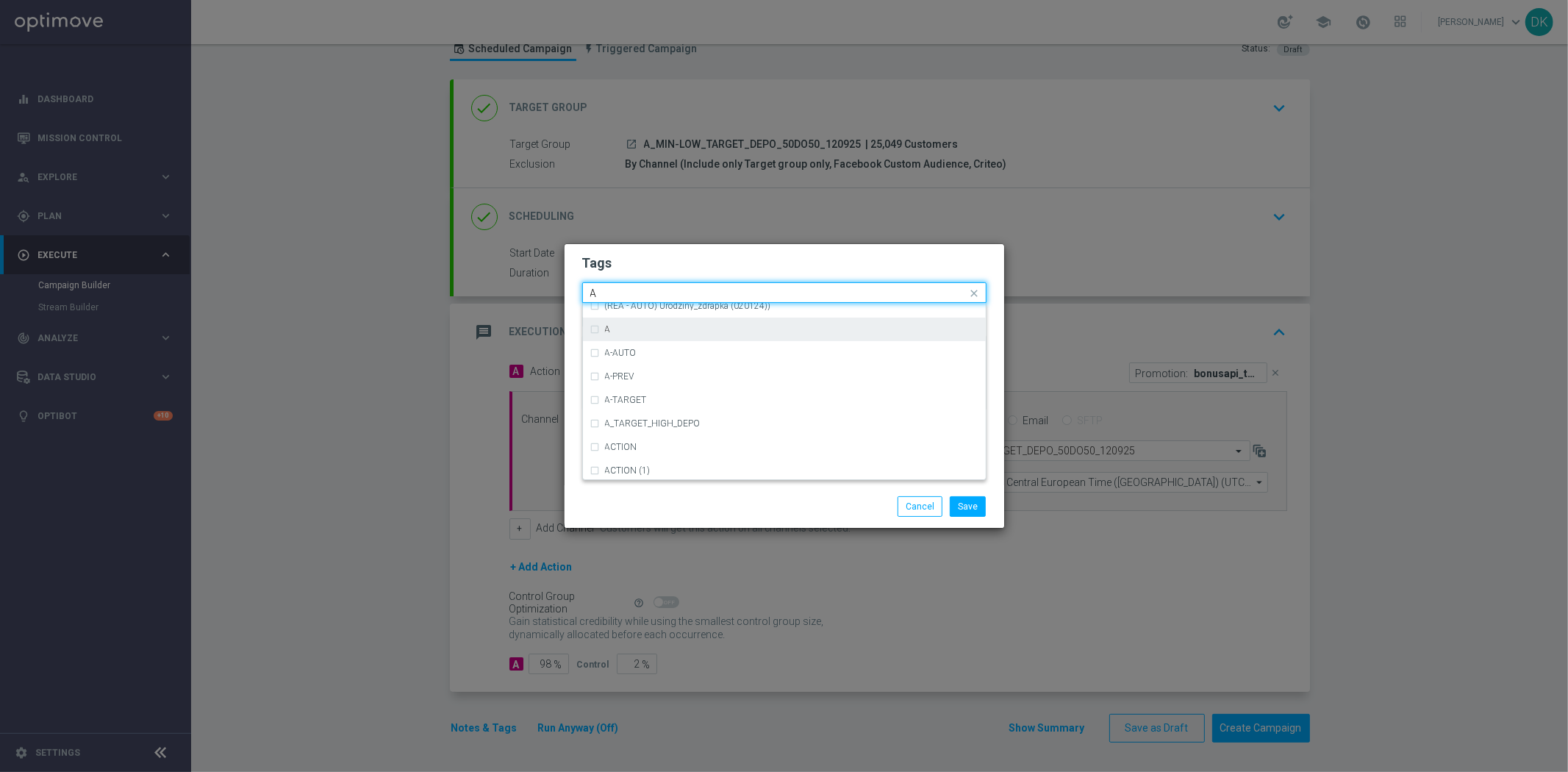
click at [679, 328] on div "A" at bounding box center [791, 329] width 373 height 9
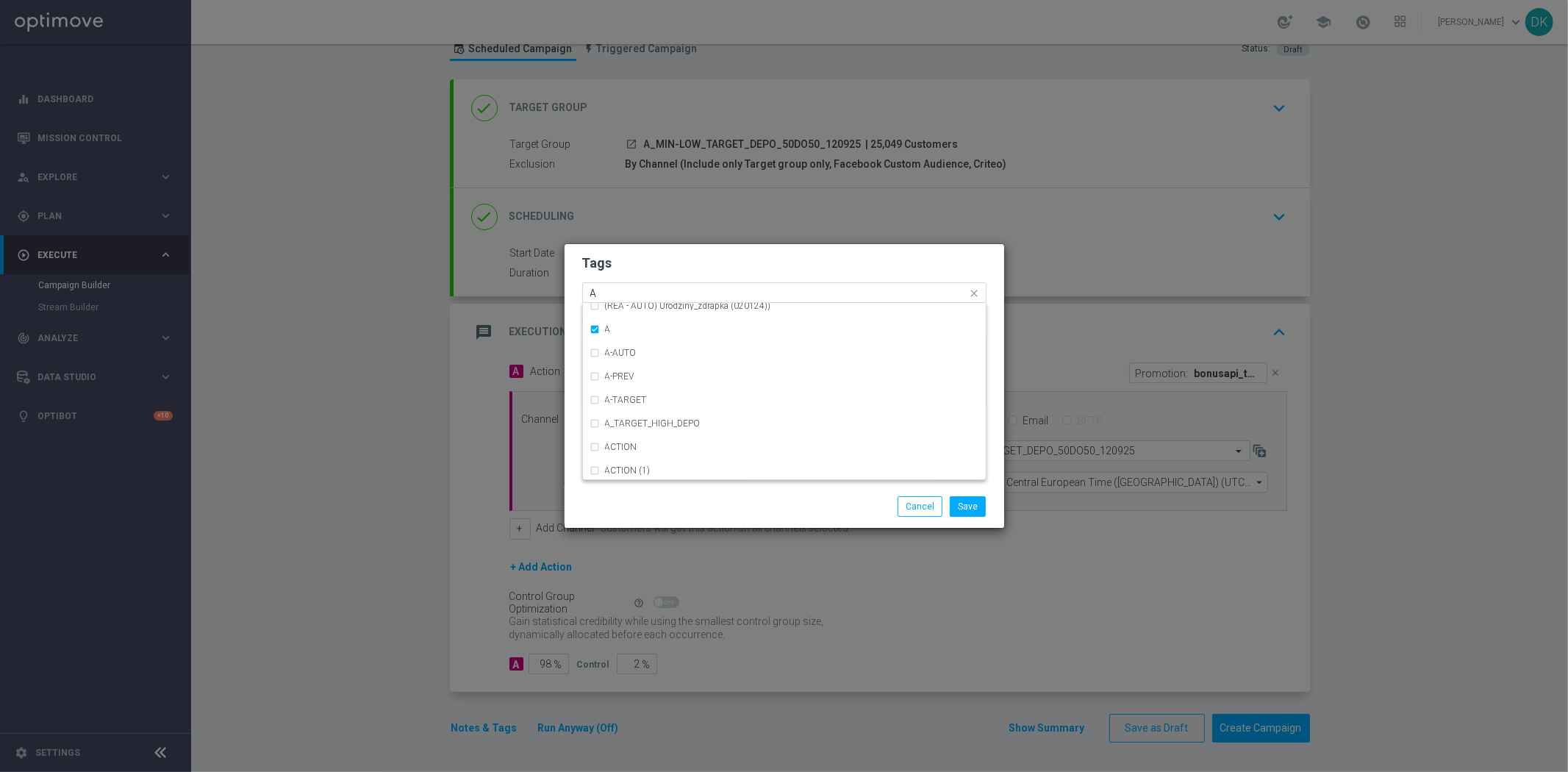
click at [606, 289] on input "A" at bounding box center [779, 293] width 377 height 13
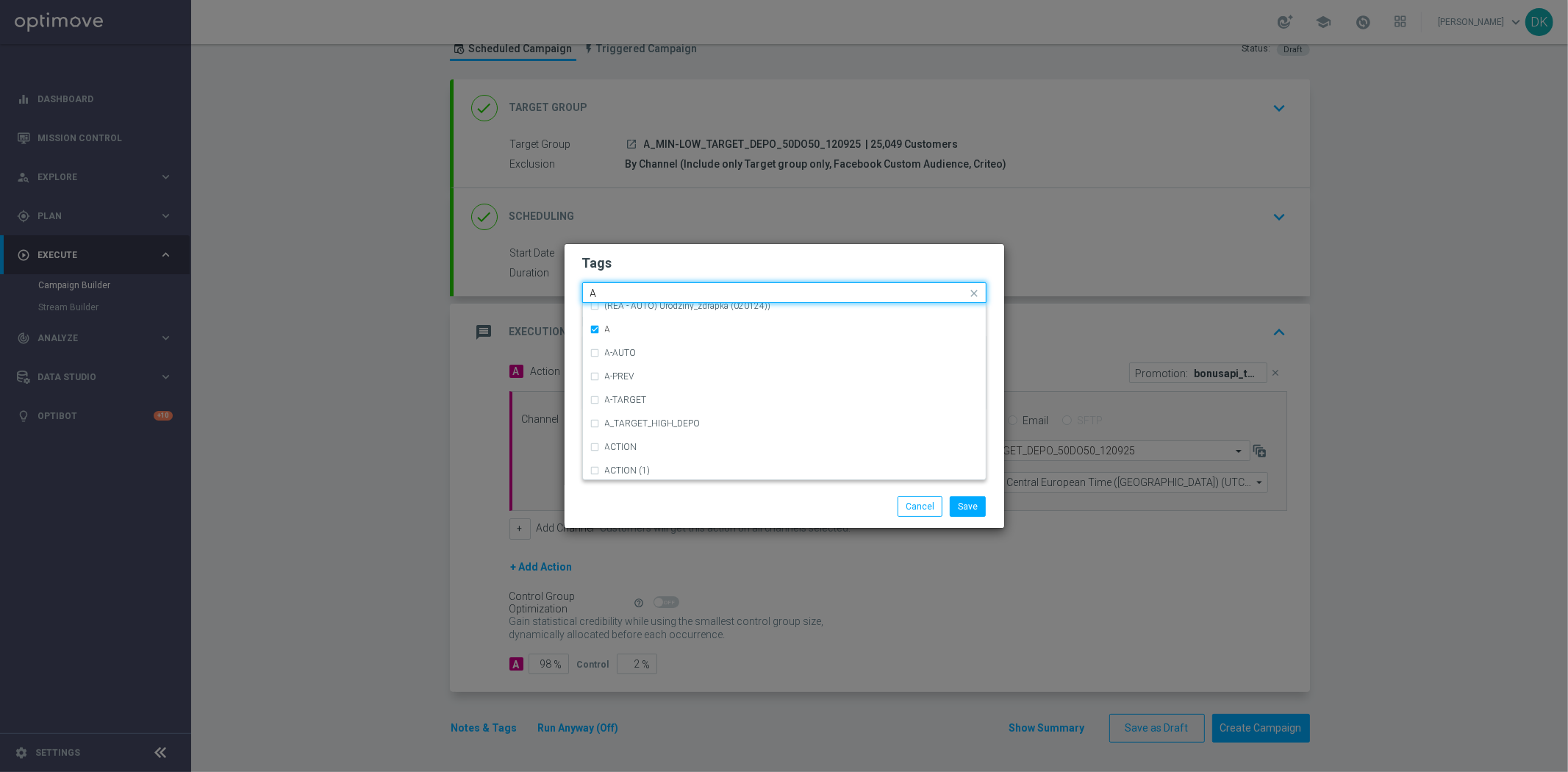
click at [606, 289] on input "A" at bounding box center [779, 293] width 377 height 13
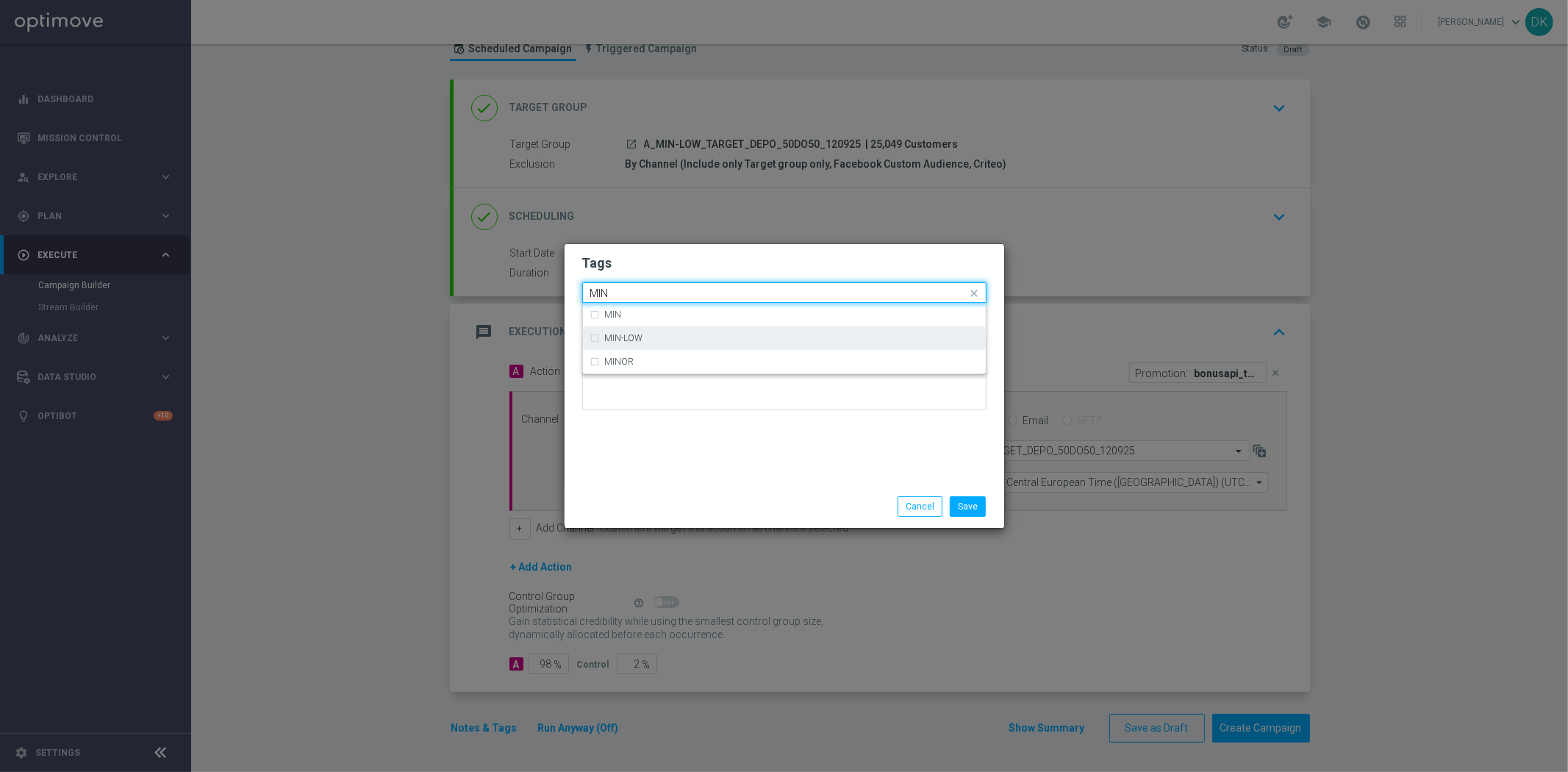
click at [640, 341] on label "MIN-LOW" at bounding box center [623, 338] width 38 height 9
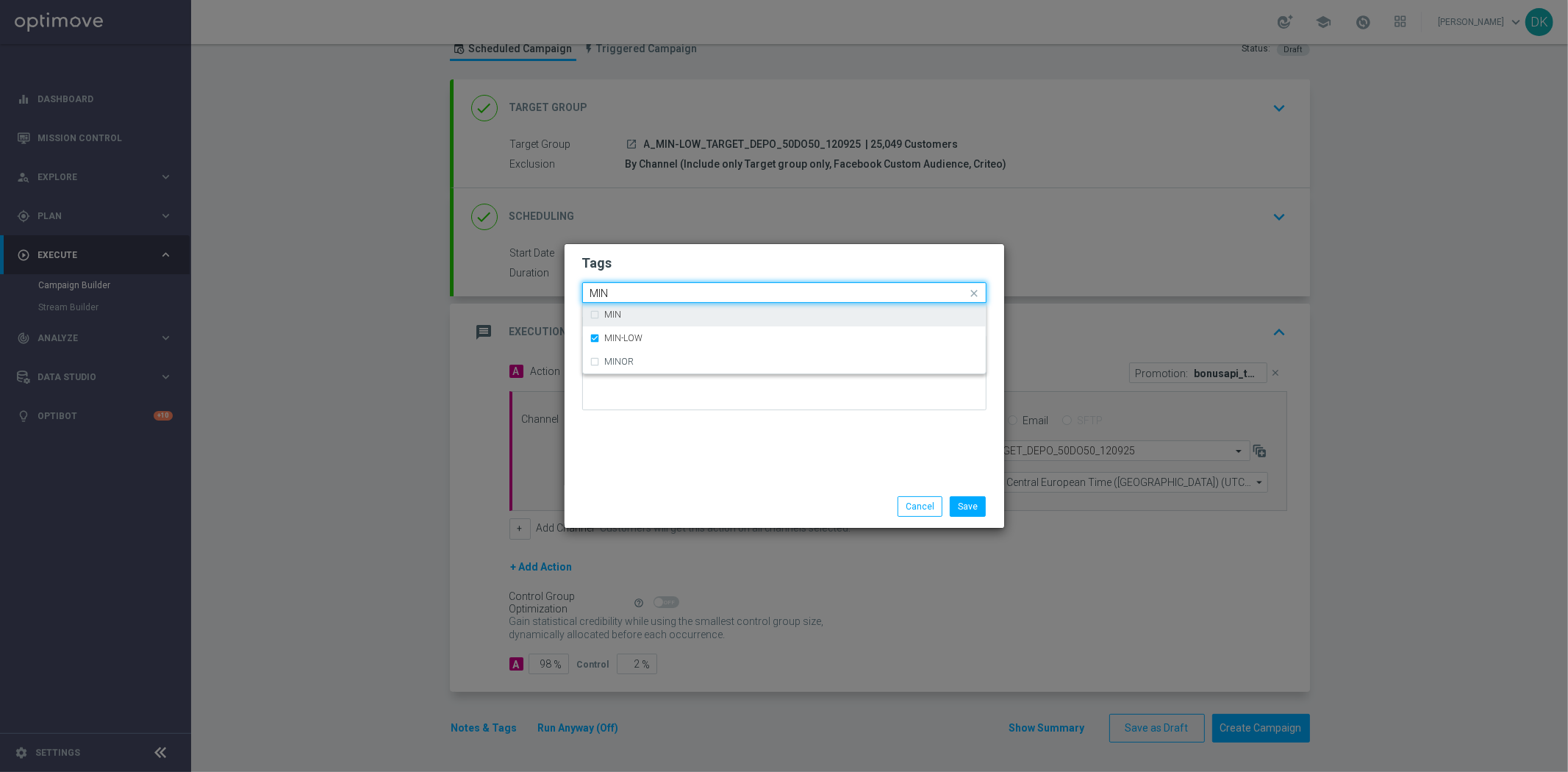
click at [637, 293] on input "MIN" at bounding box center [779, 293] width 377 height 13
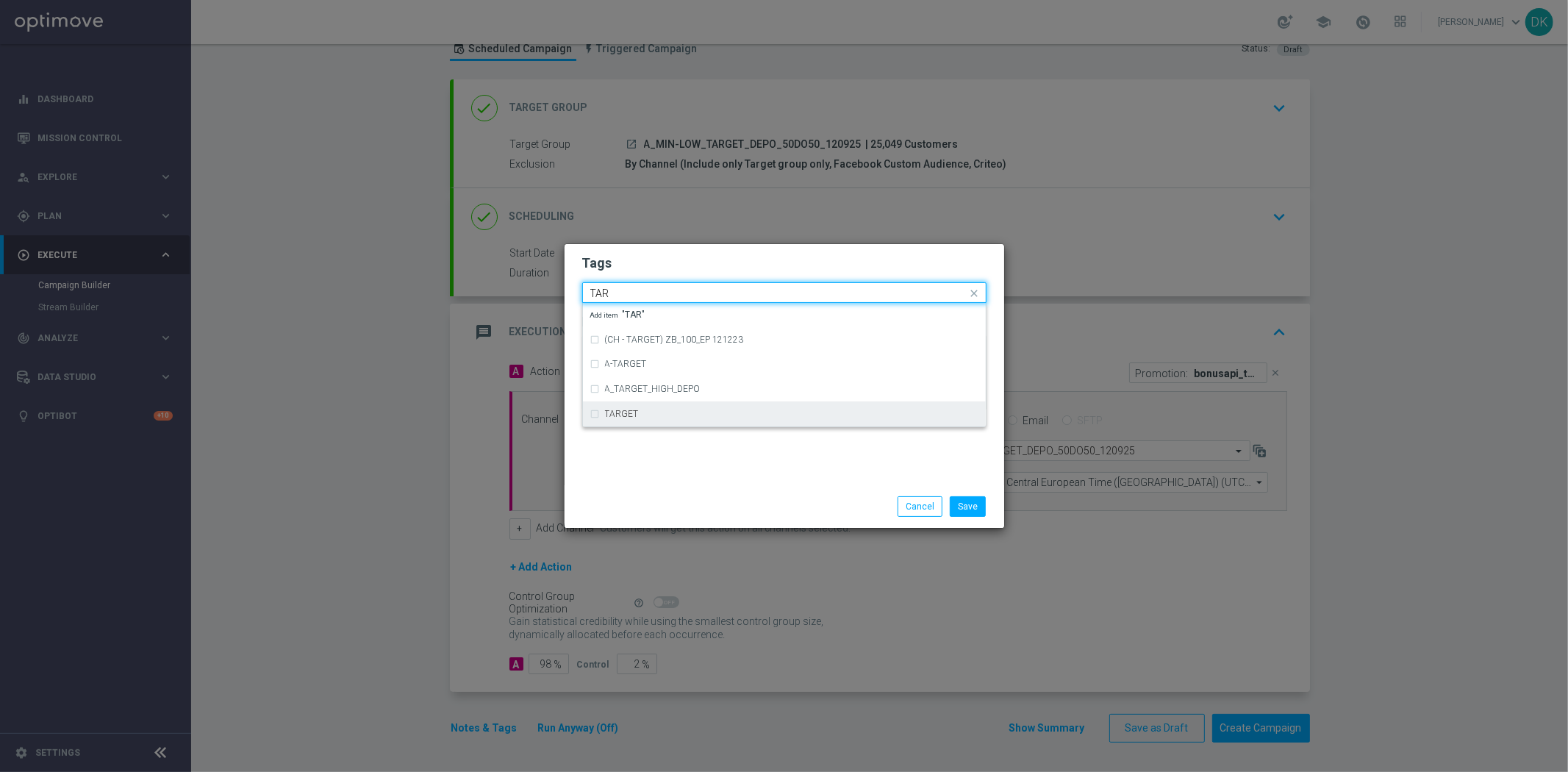
click at [640, 405] on div "TARGET" at bounding box center [784, 414] width 388 height 23
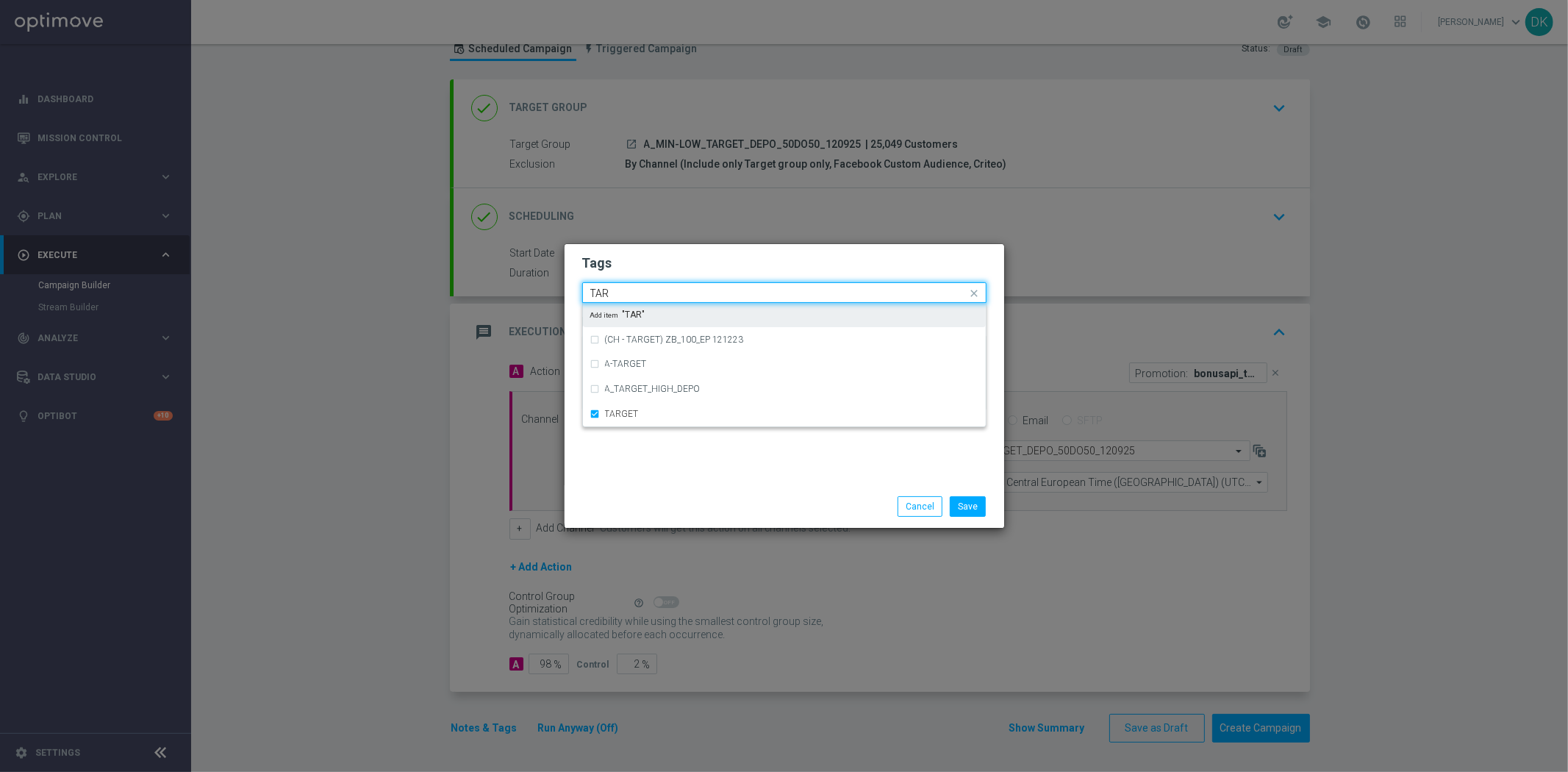
click at [629, 289] on input "TAR" at bounding box center [779, 293] width 377 height 13
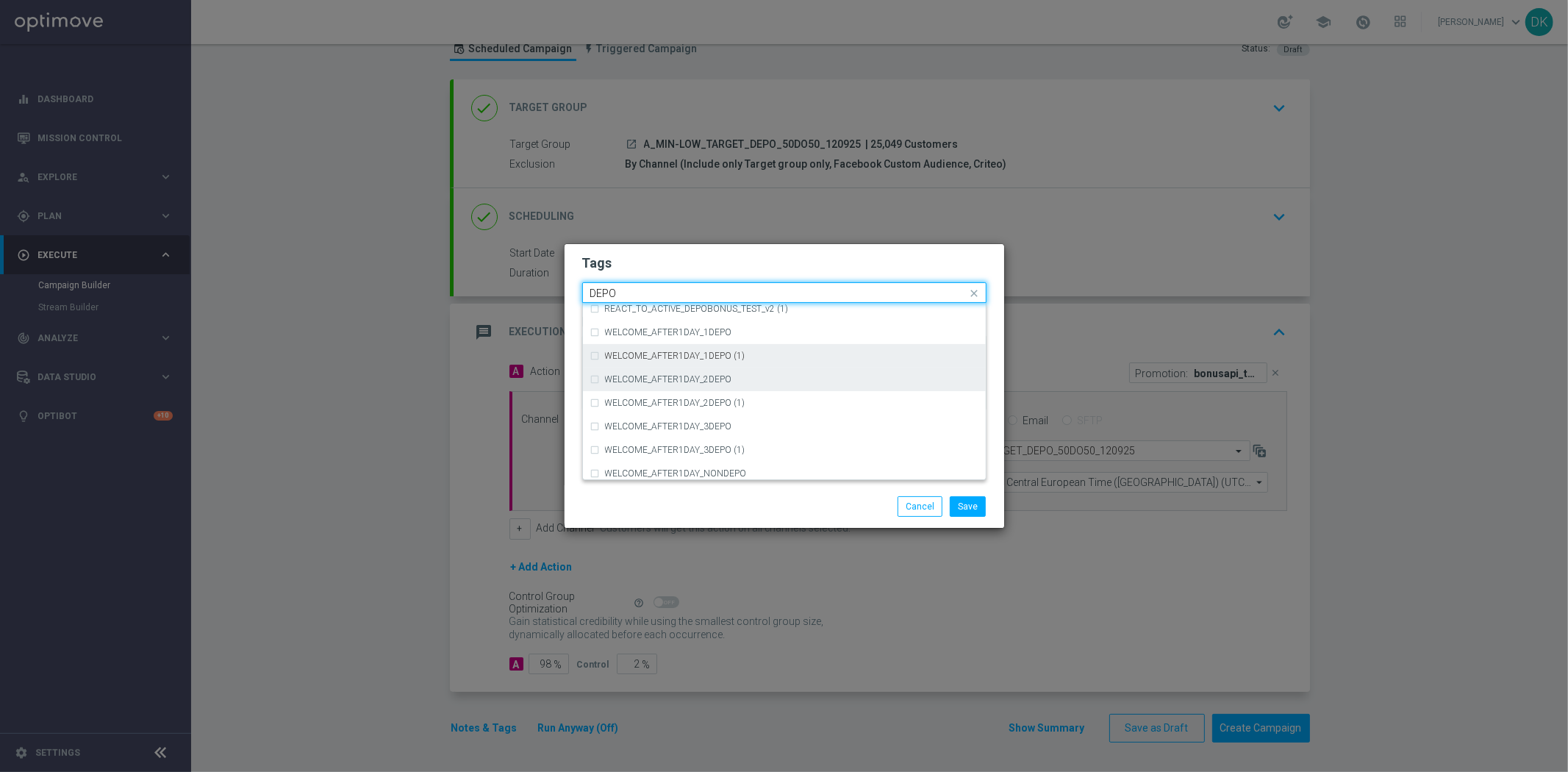
scroll to position [653, 0]
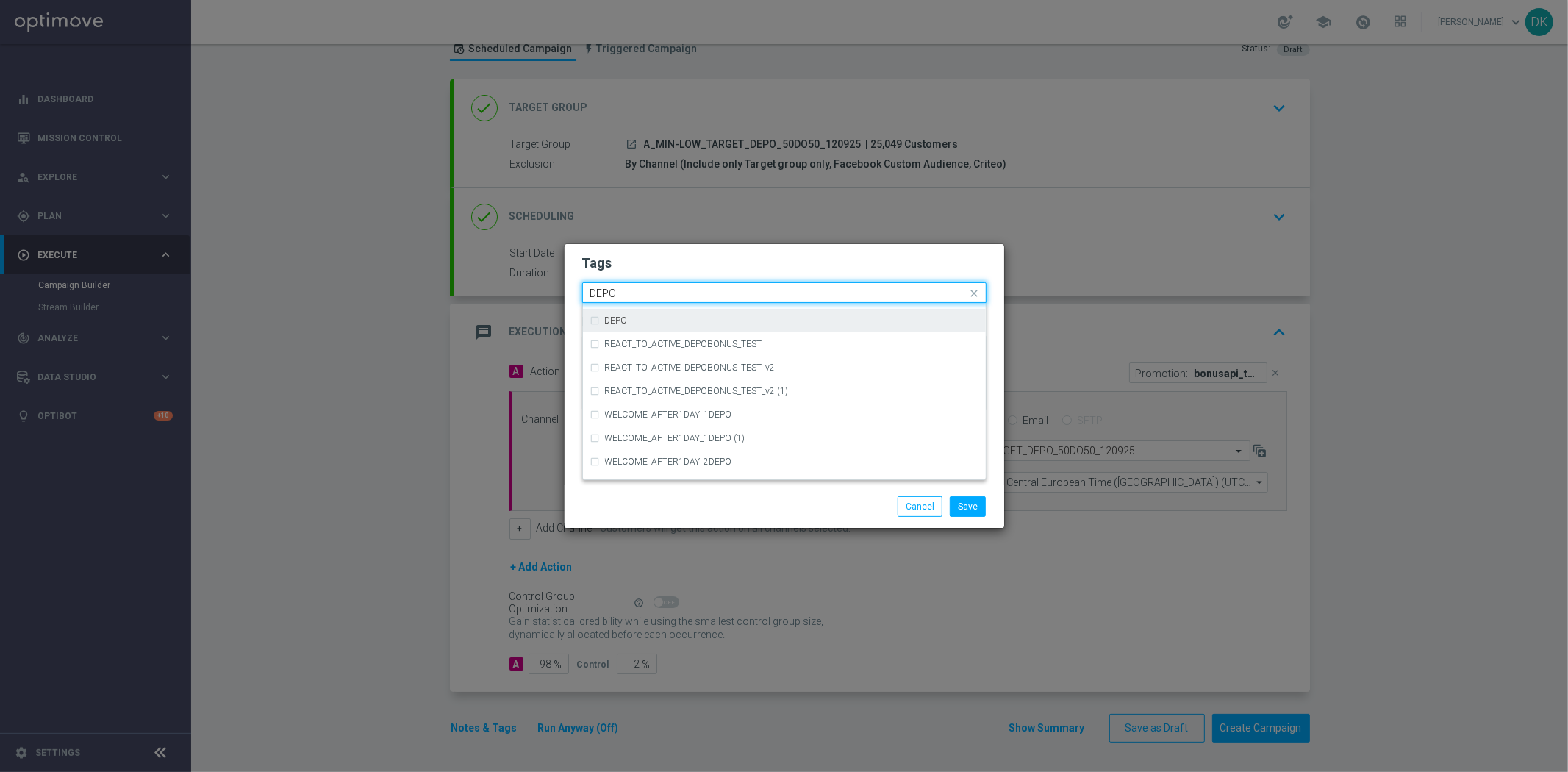
click at [634, 321] on div "DEPO" at bounding box center [791, 320] width 373 height 9
type input "DEPO"
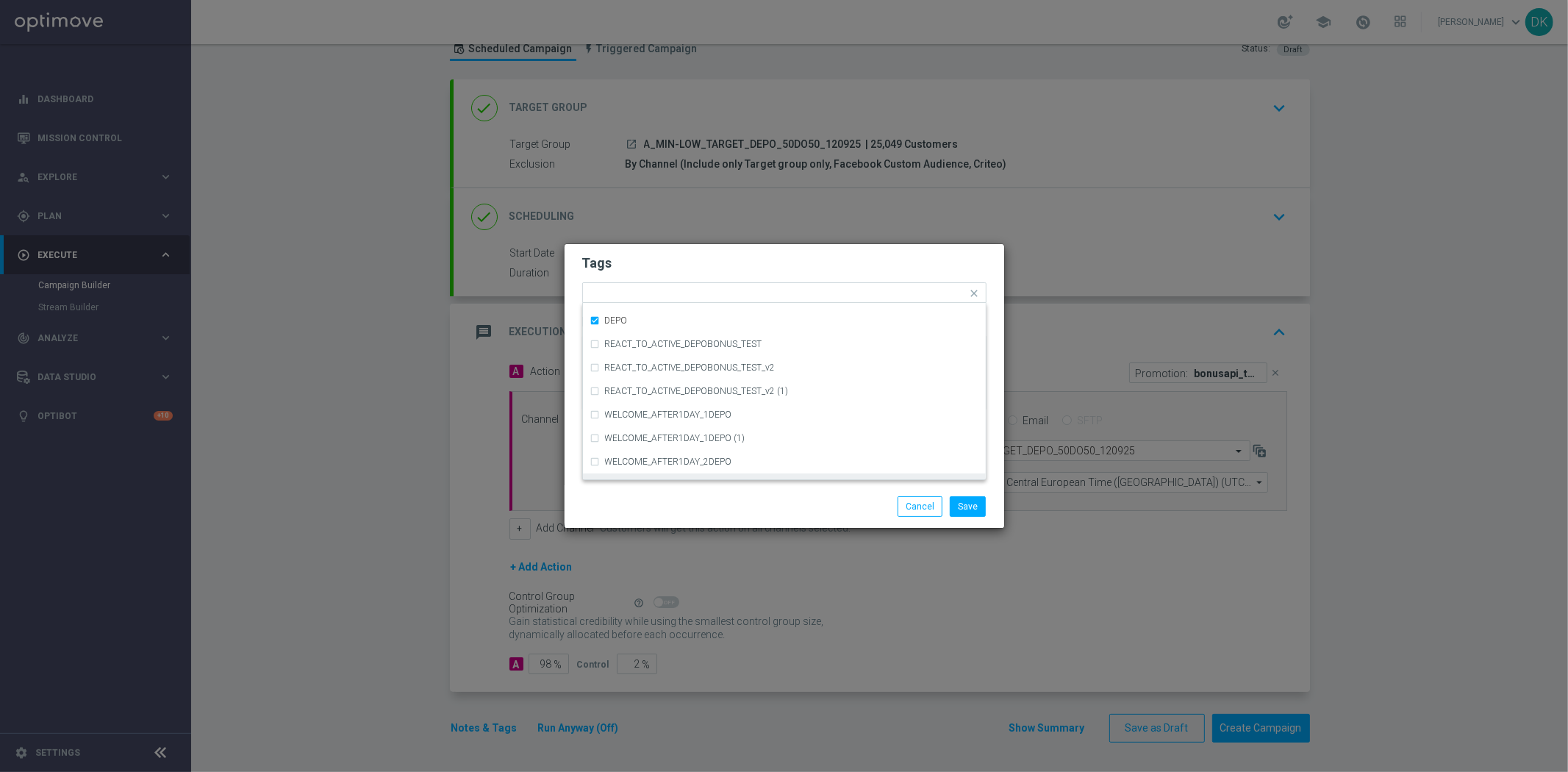
click at [684, 497] on div "Save Cancel" at bounding box center [784, 506] width 427 height 21
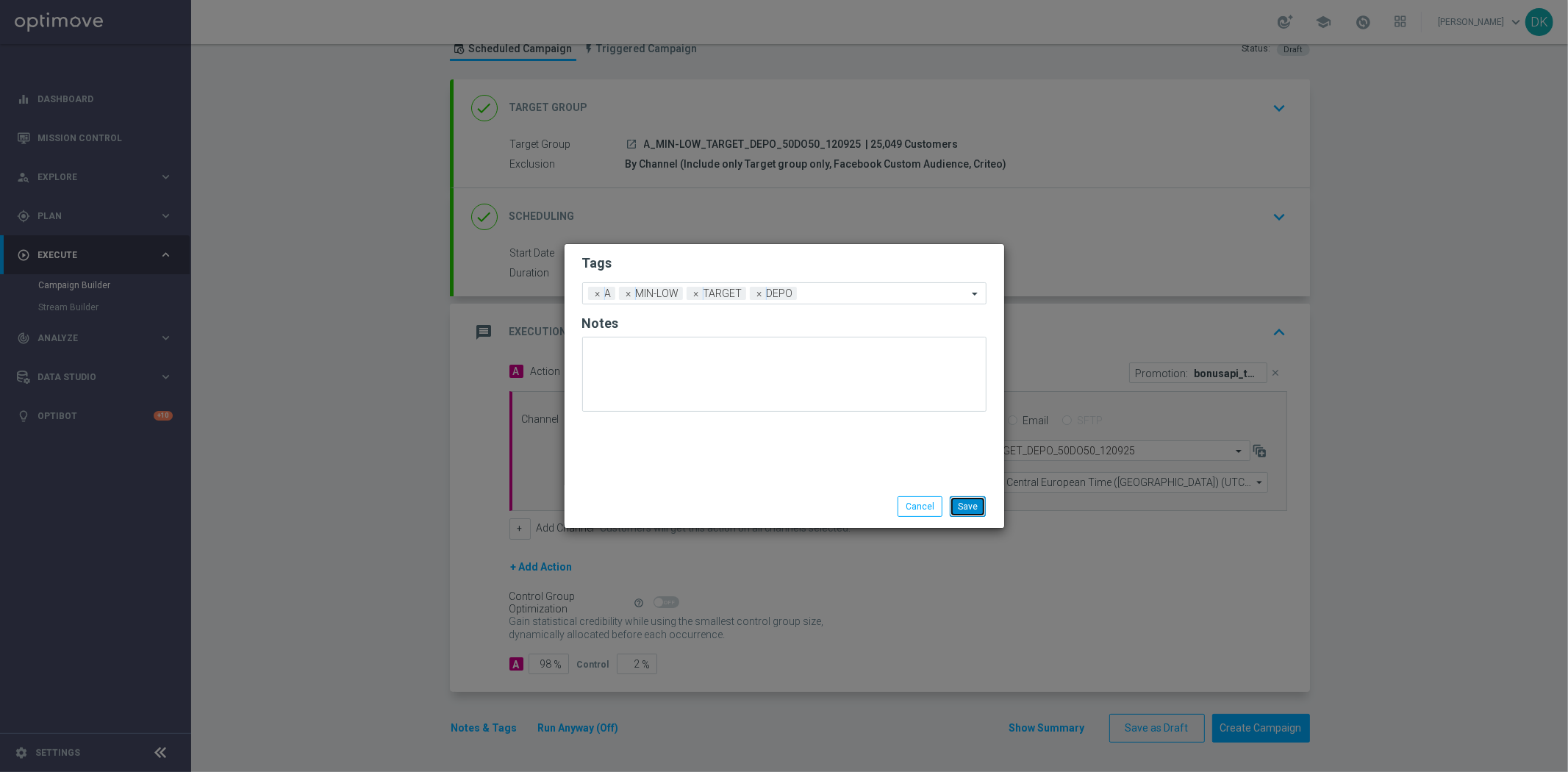
click at [971, 503] on button "Save" at bounding box center [968, 506] width 36 height 21
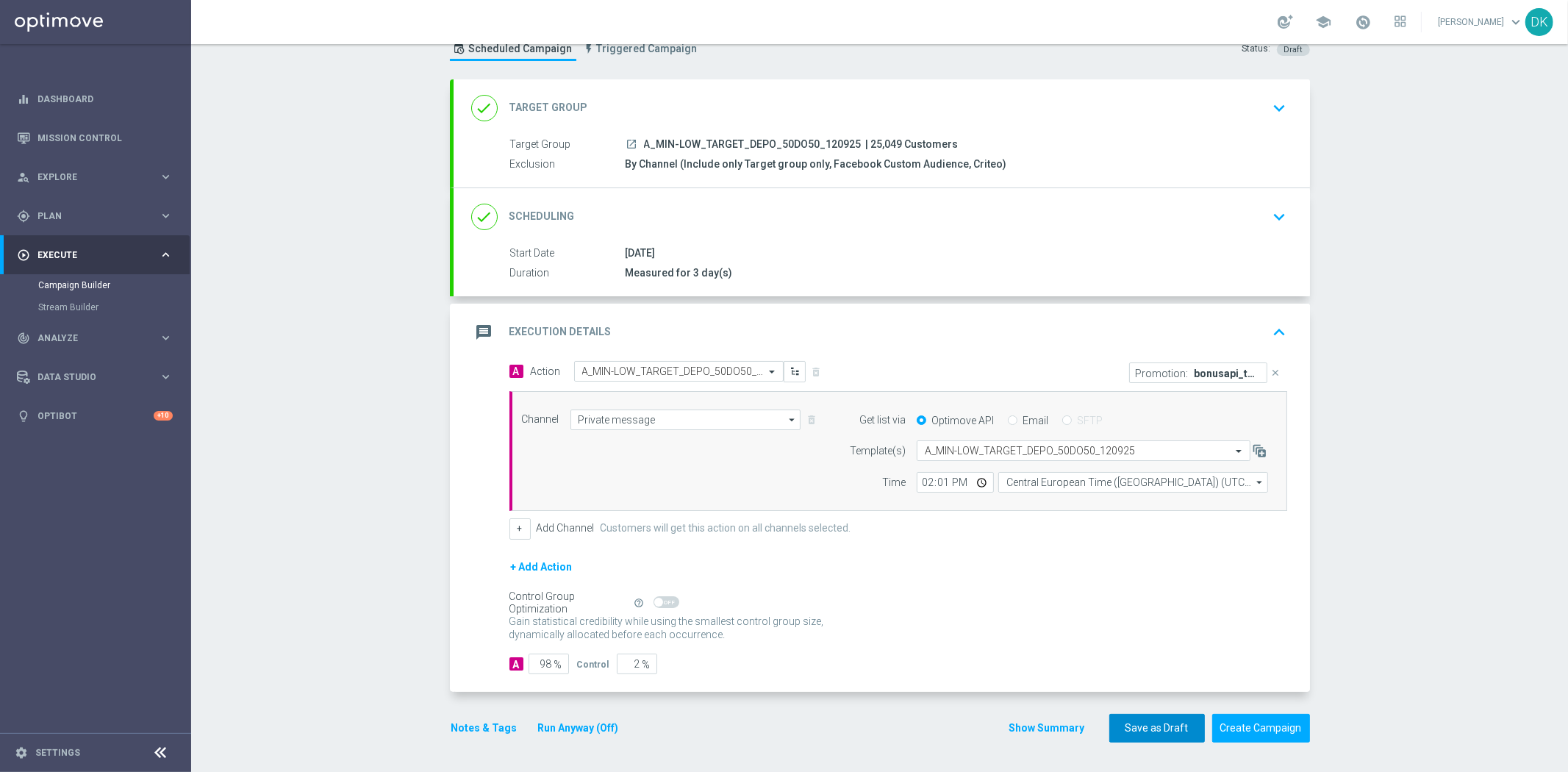
click at [1140, 723] on button "Save as Draft" at bounding box center [1157, 728] width 96 height 29
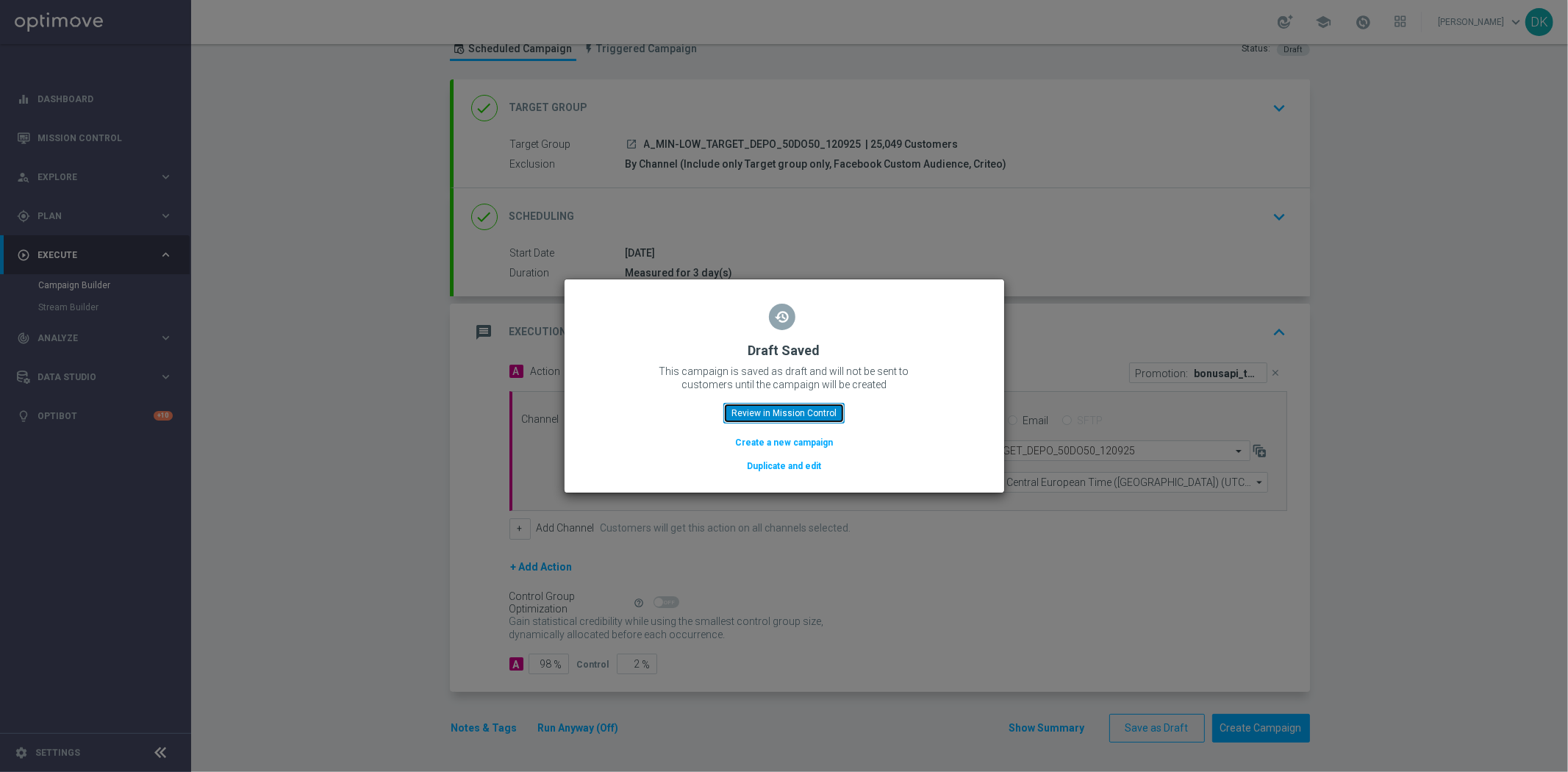
click at [777, 414] on button "Review in Mission Control" at bounding box center [784, 412] width 122 height 21
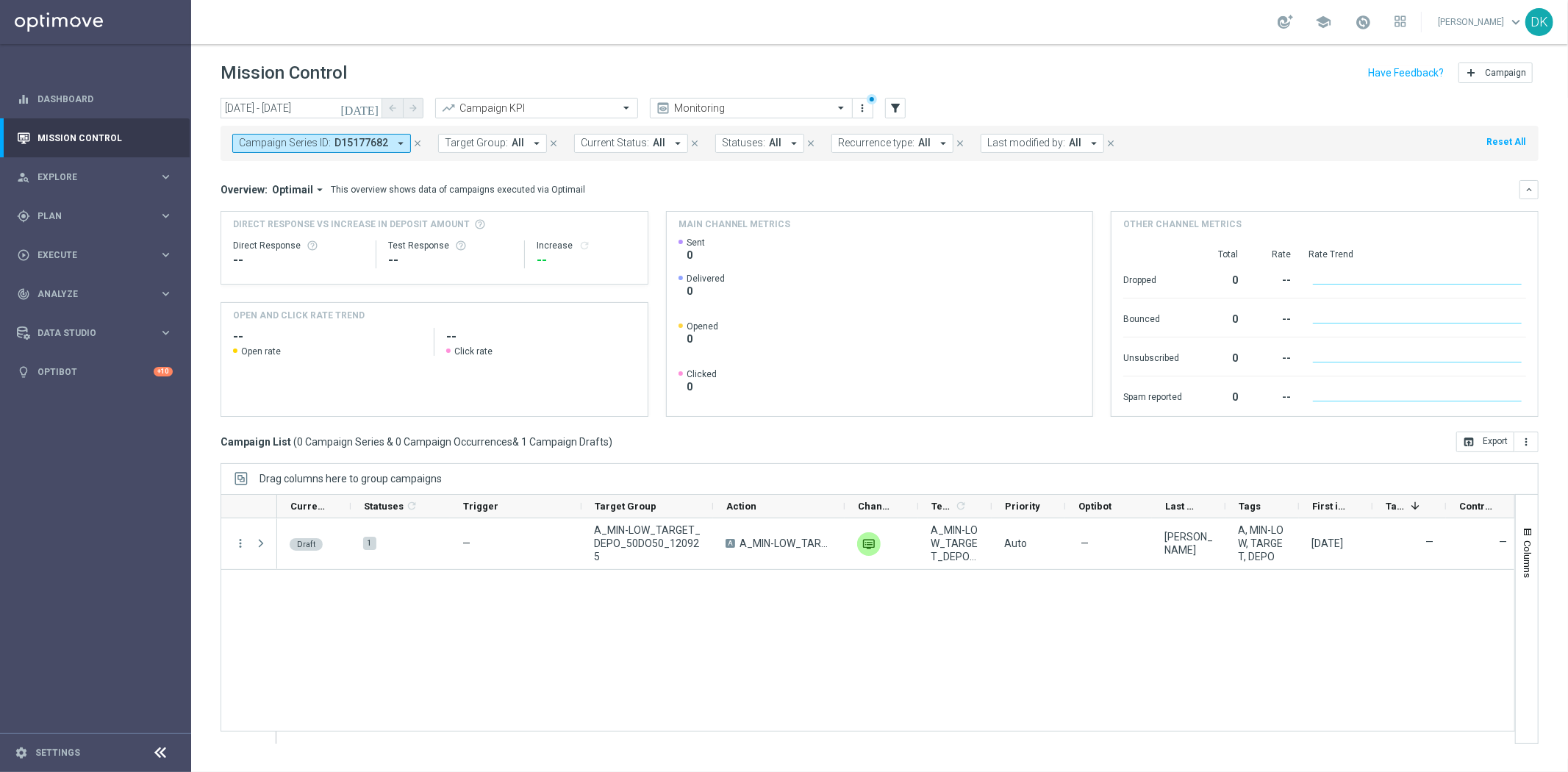
click at [688, 613] on div "Draft 1 — A_MIN-LOW_TARGET_DEPO_50DO50_120925 A A_MIN-LOW_TARGET_DEPO_50DO50_12…" at bounding box center [895, 630] width 1237 height 225
click at [97, 222] on div "gps_fixed Plan" at bounding box center [88, 216] width 142 height 13
click at [87, 249] on link "Target Groups" at bounding box center [96, 246] width 114 height 12
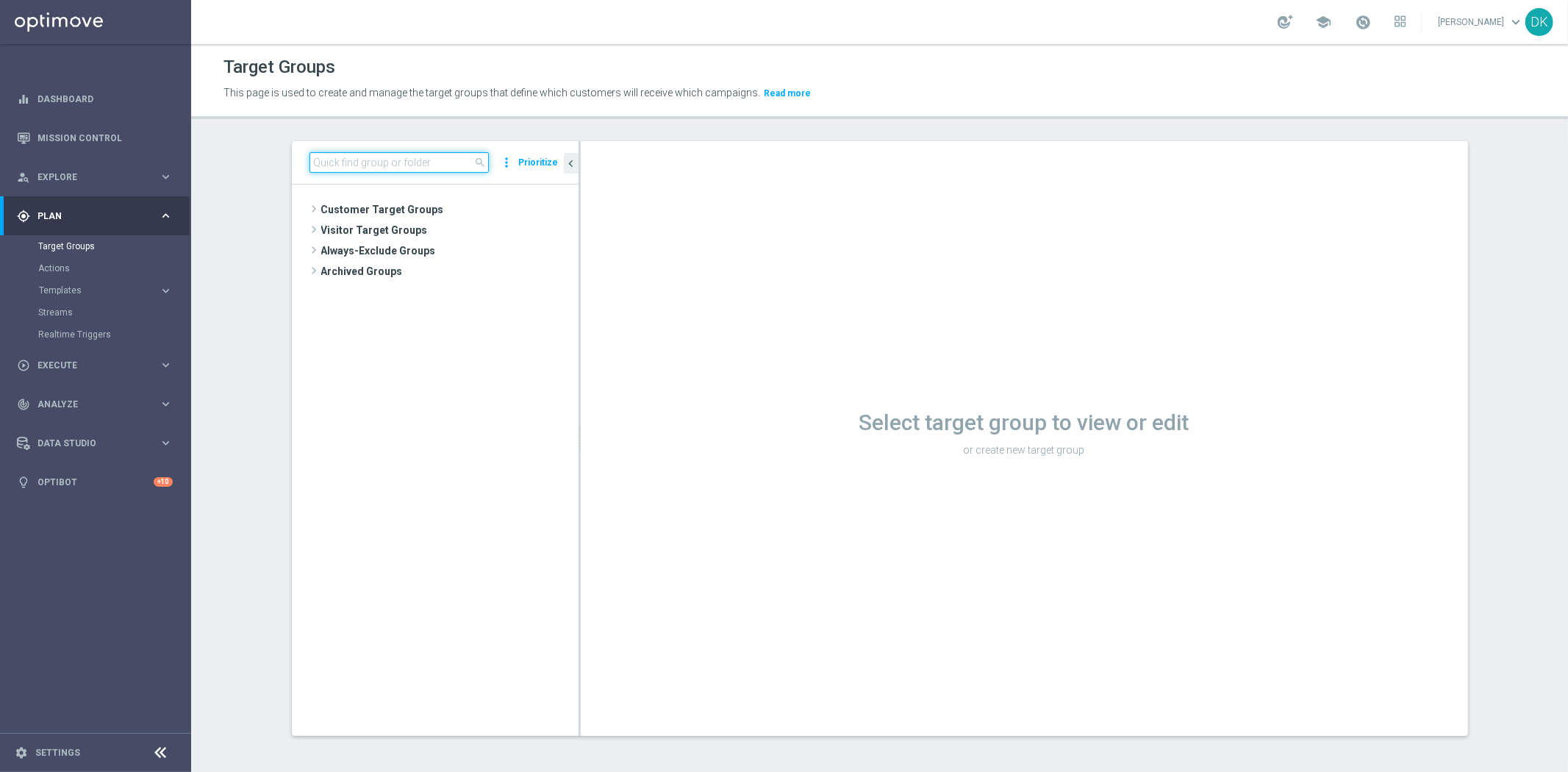
click at [347, 164] on input at bounding box center [399, 162] width 180 height 21
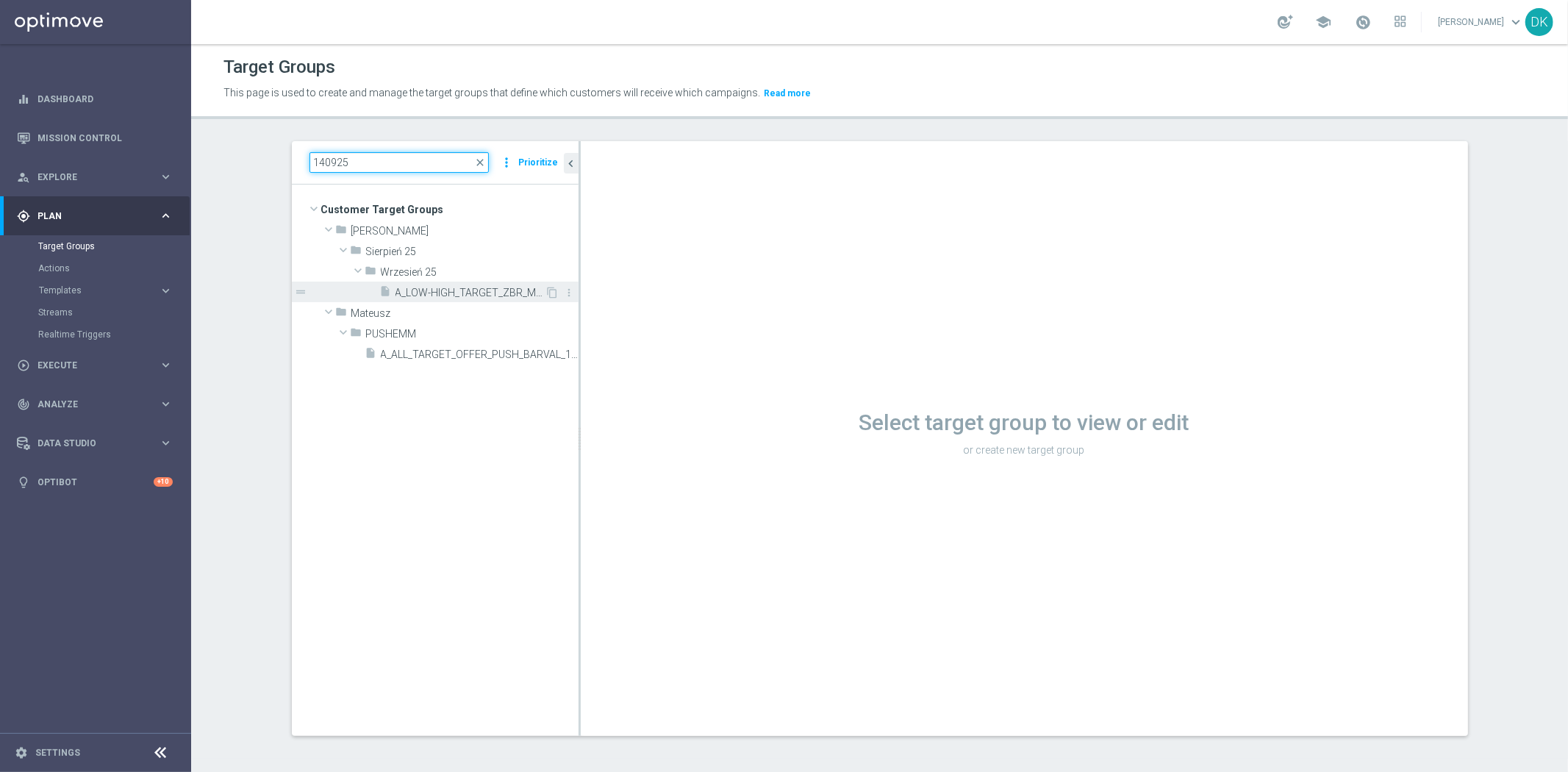
type input "140925"
click at [435, 289] on span "A_LOW-HIGH_TARGET_ZBR_ME_KOSZ_50DO100_140925" at bounding box center [470, 293] width 150 height 13
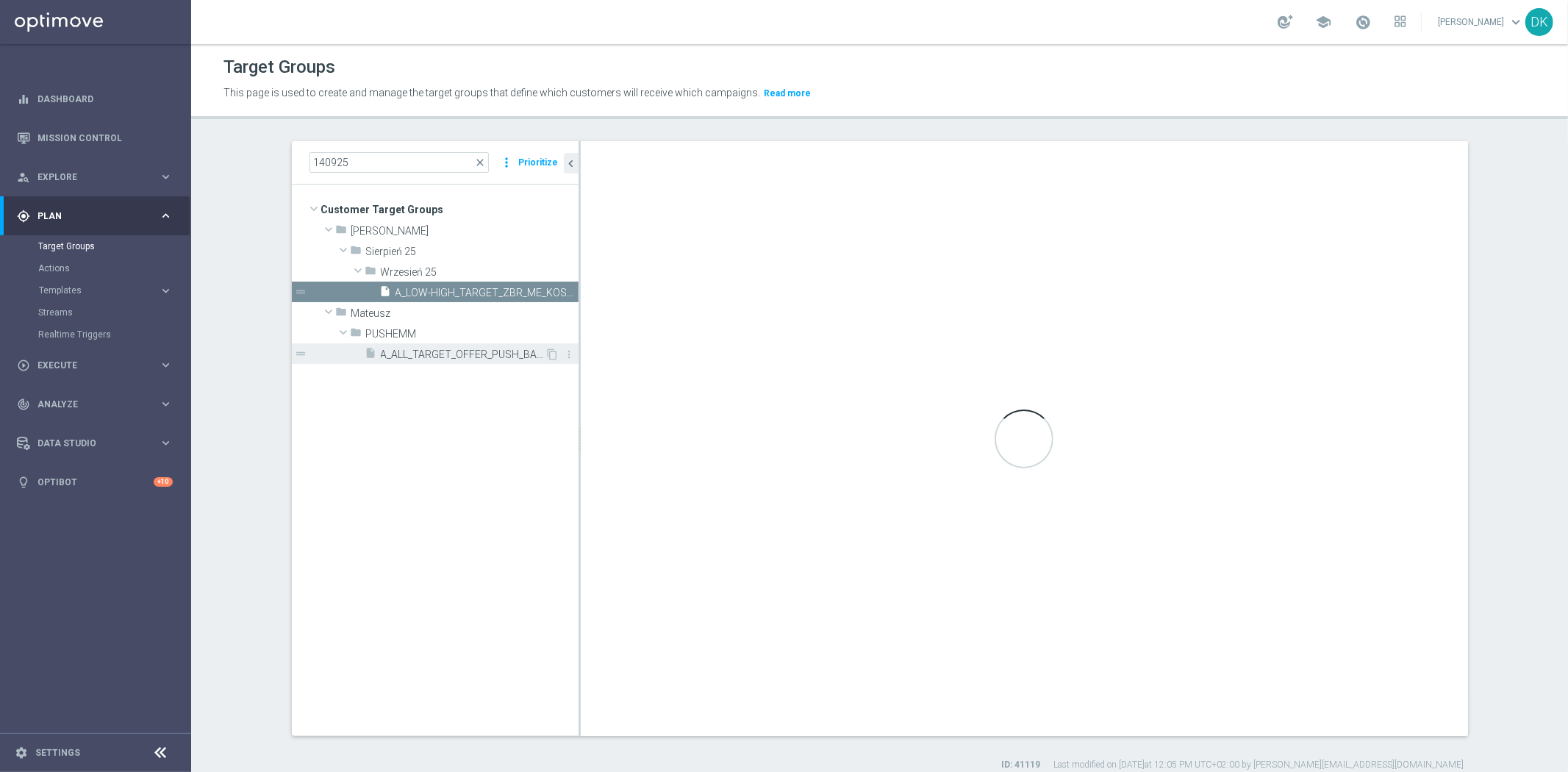
click at [444, 361] on div "insert_drive_file A_ALL_TARGET_OFFER_PUSH_BARVAL_140925" at bounding box center [454, 353] width 180 height 21
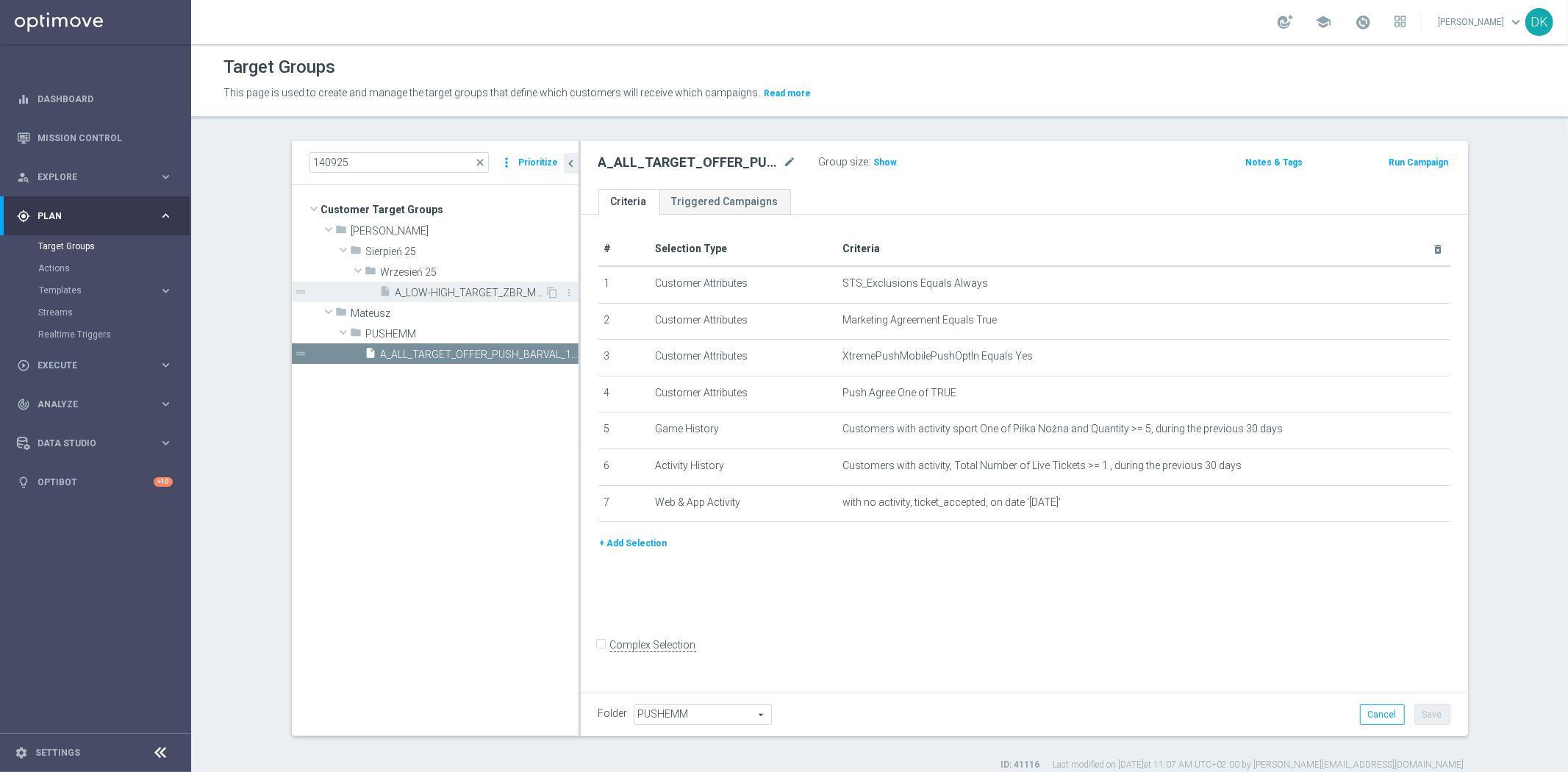
click at [462, 287] on span "A_LOW-HIGH_TARGET_ZBR_ME_KOSZ_50DO100_140925" at bounding box center [470, 293] width 150 height 13
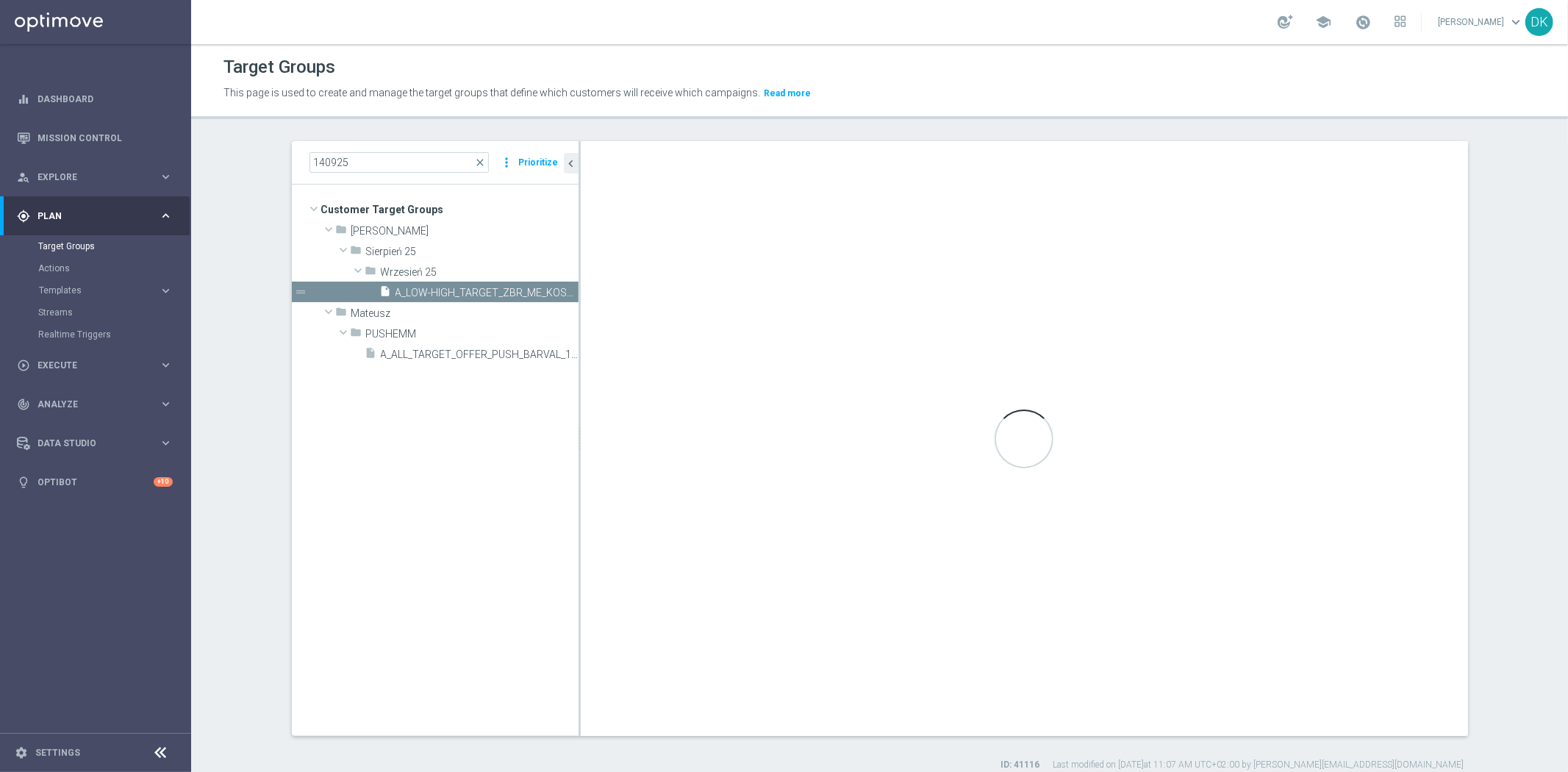
type input "Wrzesień 25"
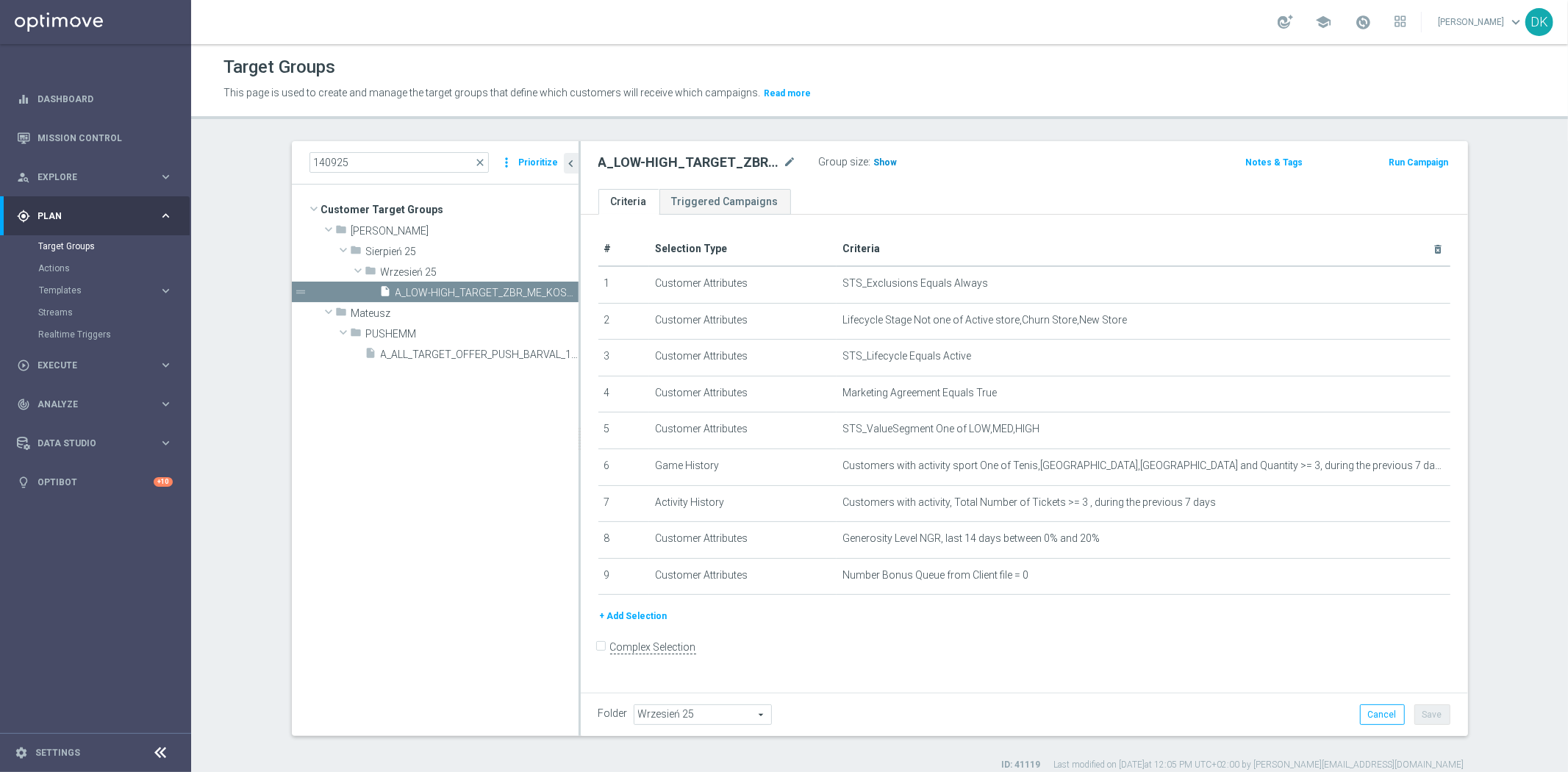
click at [874, 157] on span "Show" at bounding box center [886, 163] width 23 height 11
click at [852, 629] on div "+ Add Selection" at bounding box center [1024, 622] width 874 height 27
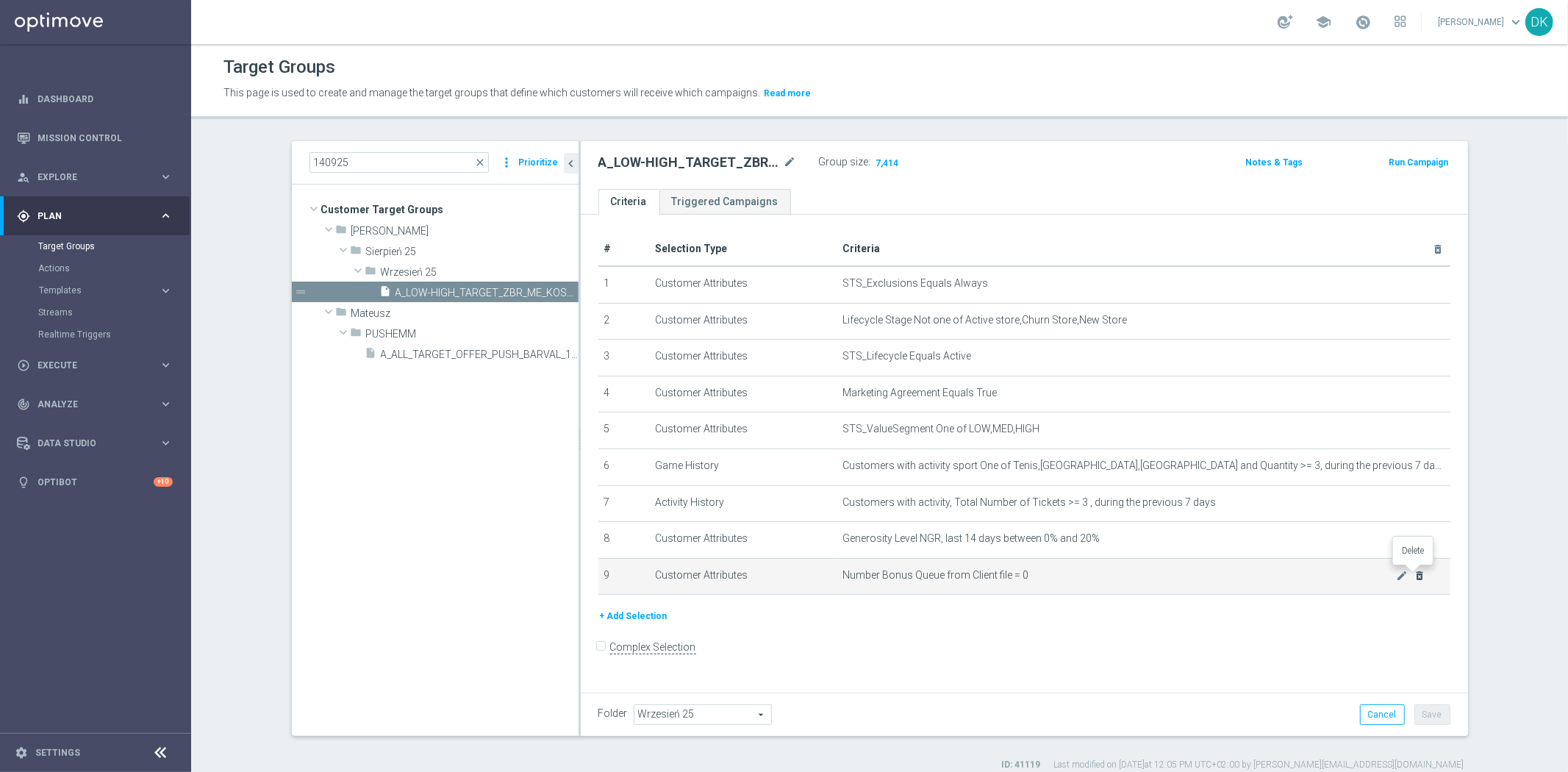
click at [1413, 574] on icon "delete_forever" at bounding box center [1419, 575] width 12 height 12
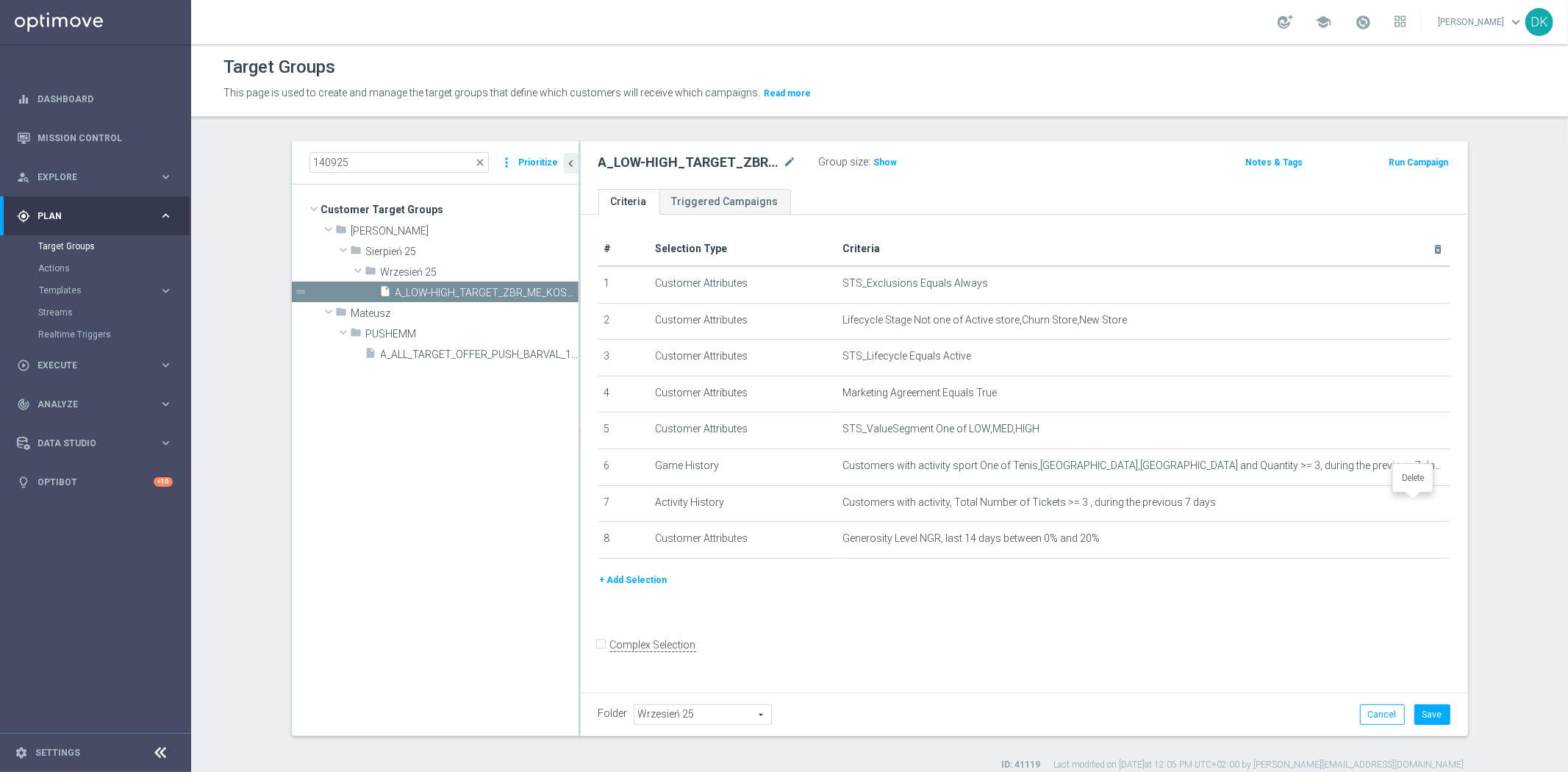
click at [1414, 500] on body "equalizer Dashboard Mission Control" at bounding box center [784, 386] width 1568 height 772
click at [1413, 503] on icon "delete_forever" at bounding box center [1419, 502] width 12 height 12
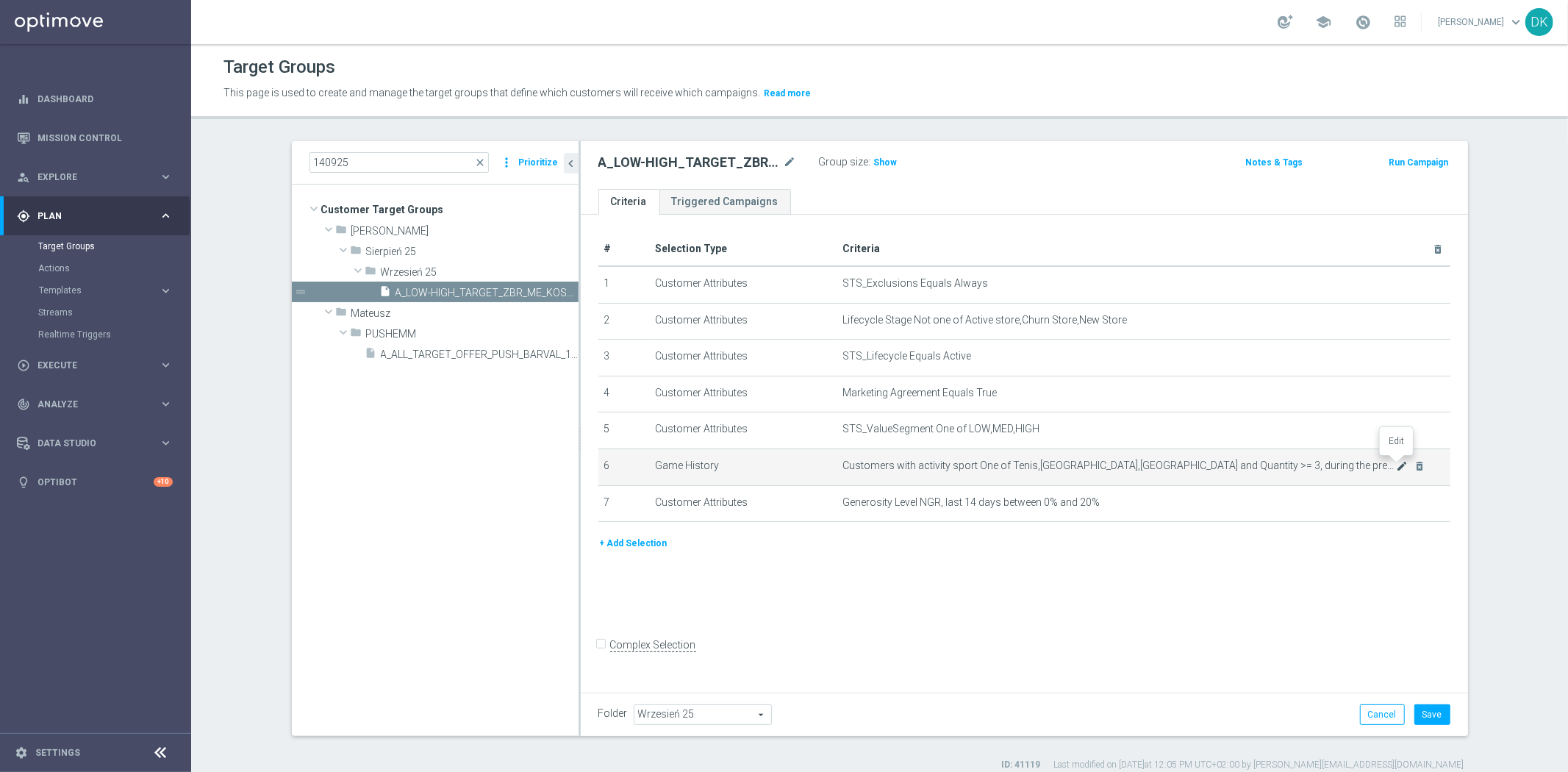
click at [1396, 467] on icon "mode_edit" at bounding box center [1402, 465] width 12 height 12
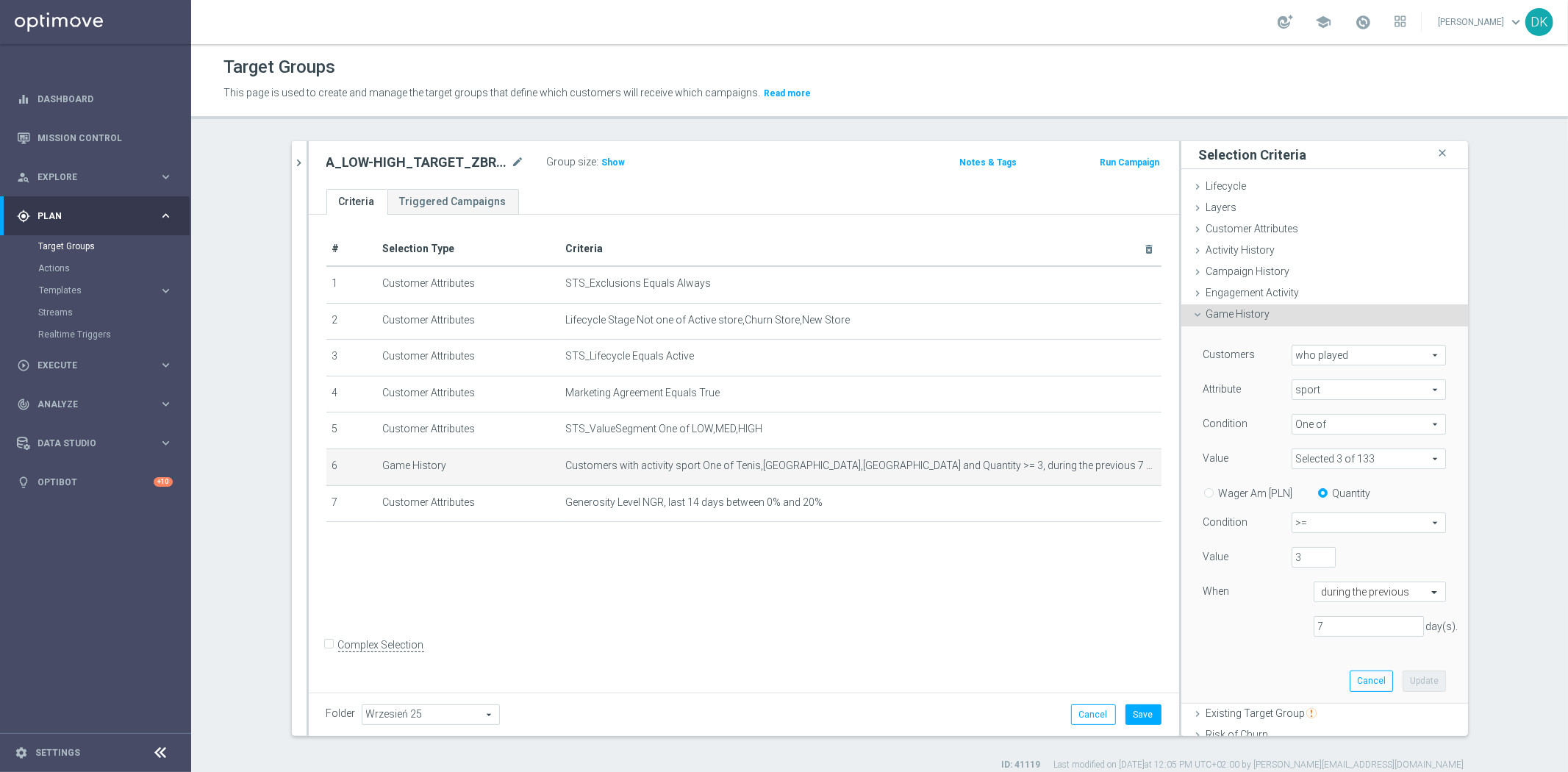
click at [1326, 462] on span at bounding box center [1369, 458] width 153 height 19
click at [1297, 491] on input "Show Selected" at bounding box center [1301, 490] width 10 height 10
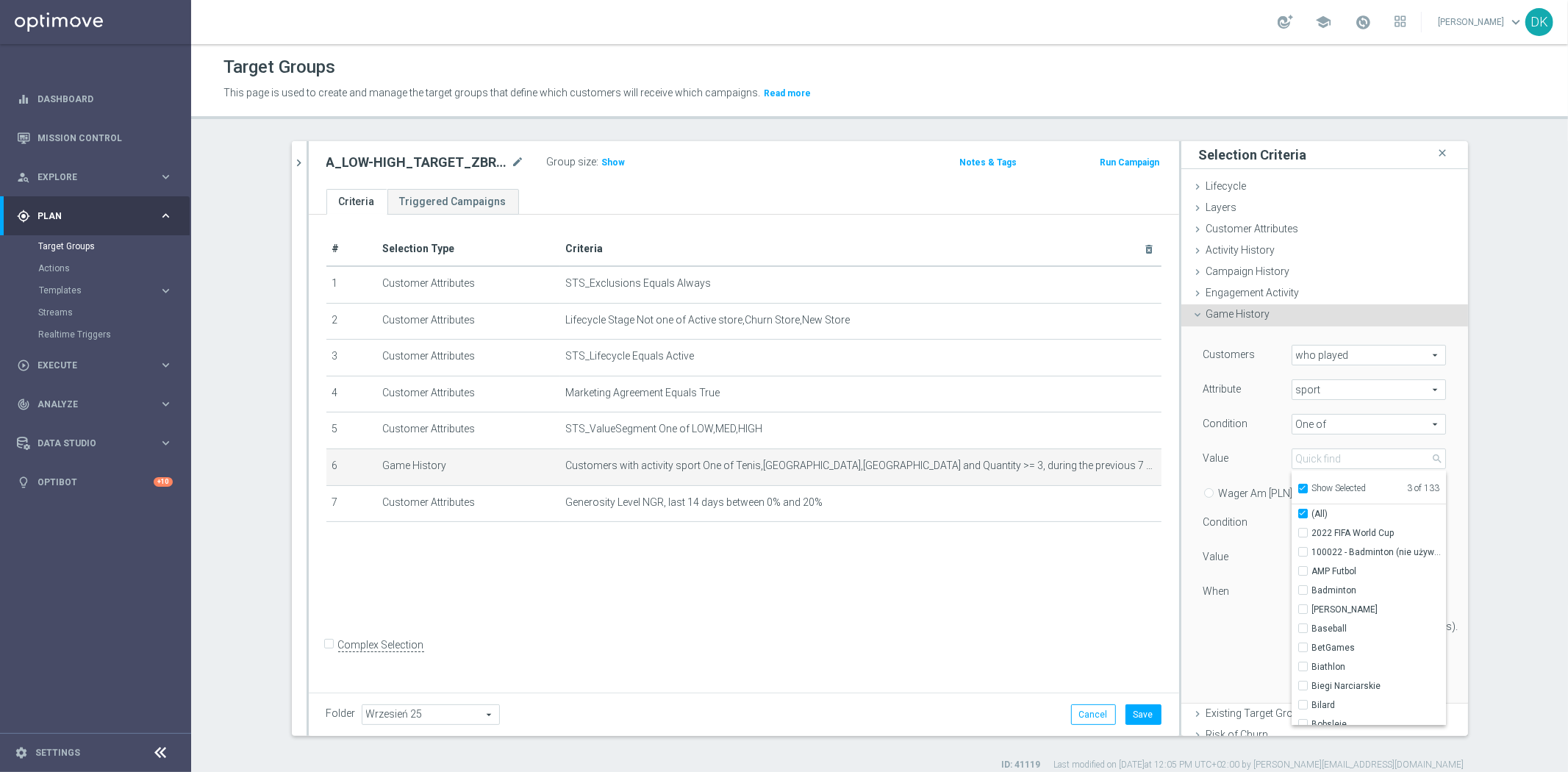
checkbox input "true"
click at [1312, 572] on label "Tenis" at bounding box center [1379, 571] width 134 height 19
click at [1302, 572] on input "Tenis" at bounding box center [1307, 572] width 10 height 10
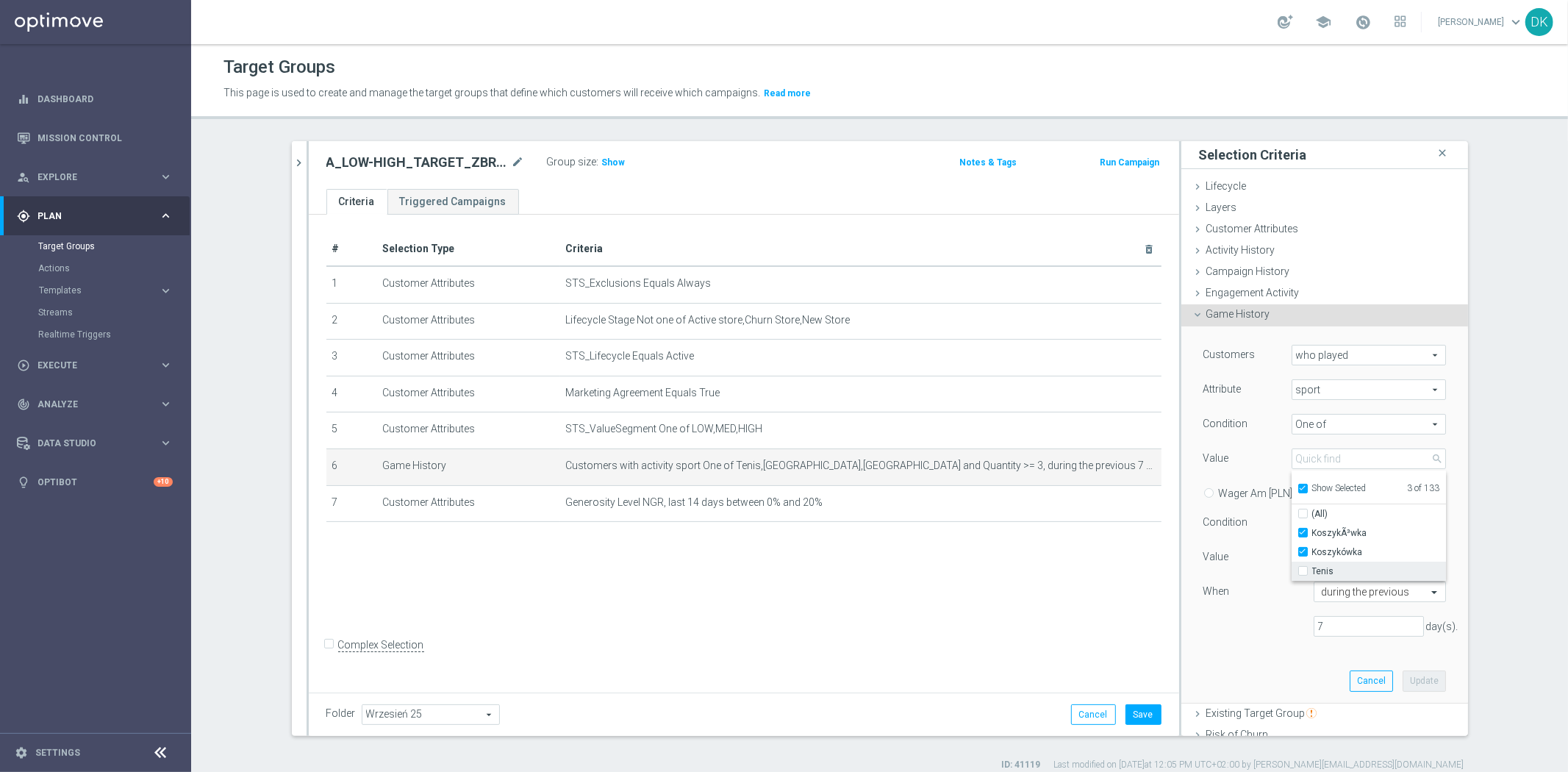
checkbox input "false"
type input "Selected 2 of 133"
checkbox input "false"
click at [1257, 616] on div "Customers who played who played arrow_drop_down search Attribute sport sport ar…" at bounding box center [1324, 496] width 242 height 303
click at [1403, 670] on button "Update" at bounding box center [1424, 680] width 43 height 21
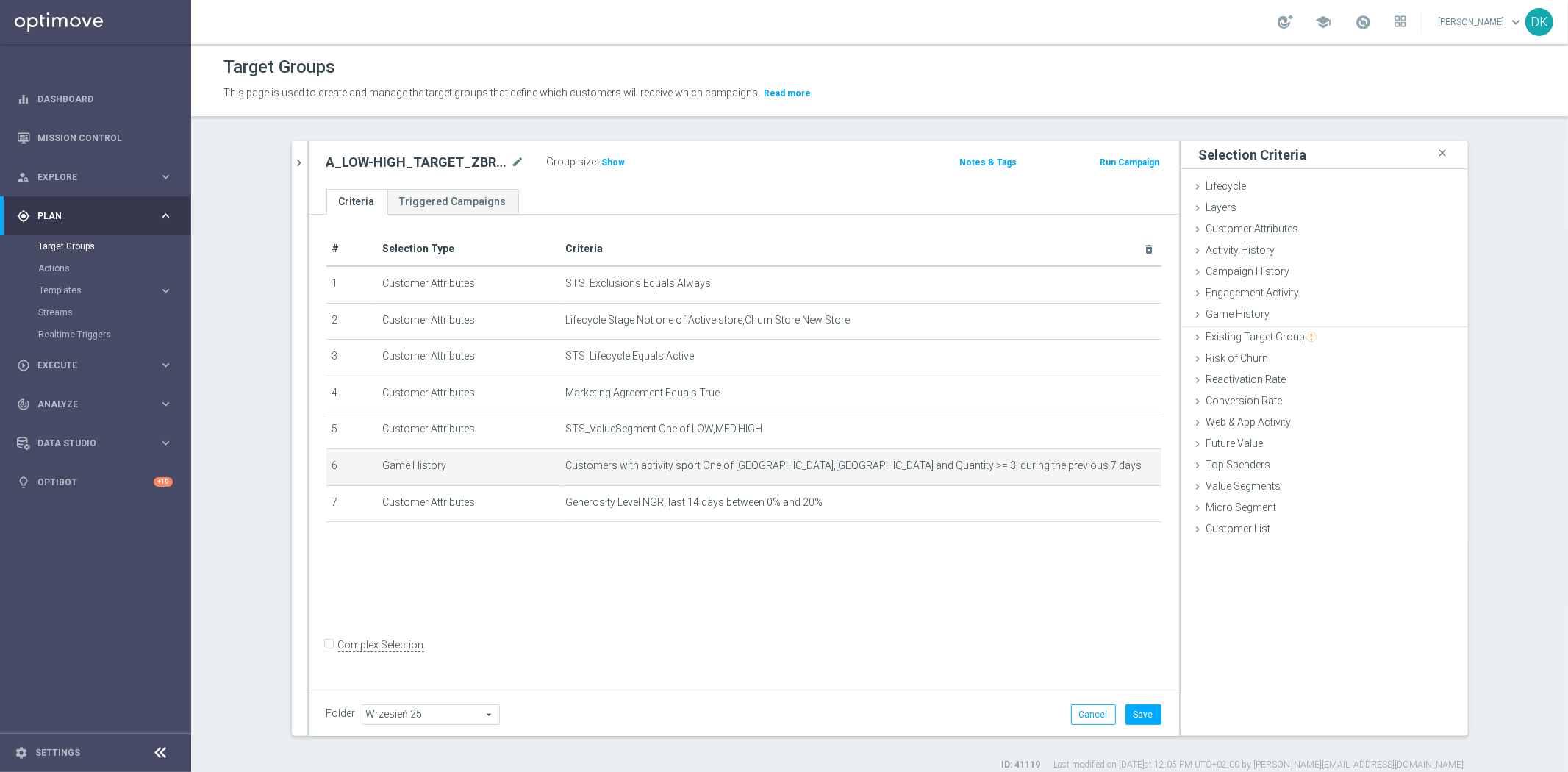
click at [924, 596] on div "# Selection Type Criteria delete_forever 1 Customer Attributes STS_Exclusions E…" at bounding box center [743, 451] width 870 height 472
click at [1128, 708] on button "Save" at bounding box center [1143, 714] width 36 height 21
click at [1107, 464] on icon "mode_edit" at bounding box center [1113, 465] width 12 height 12
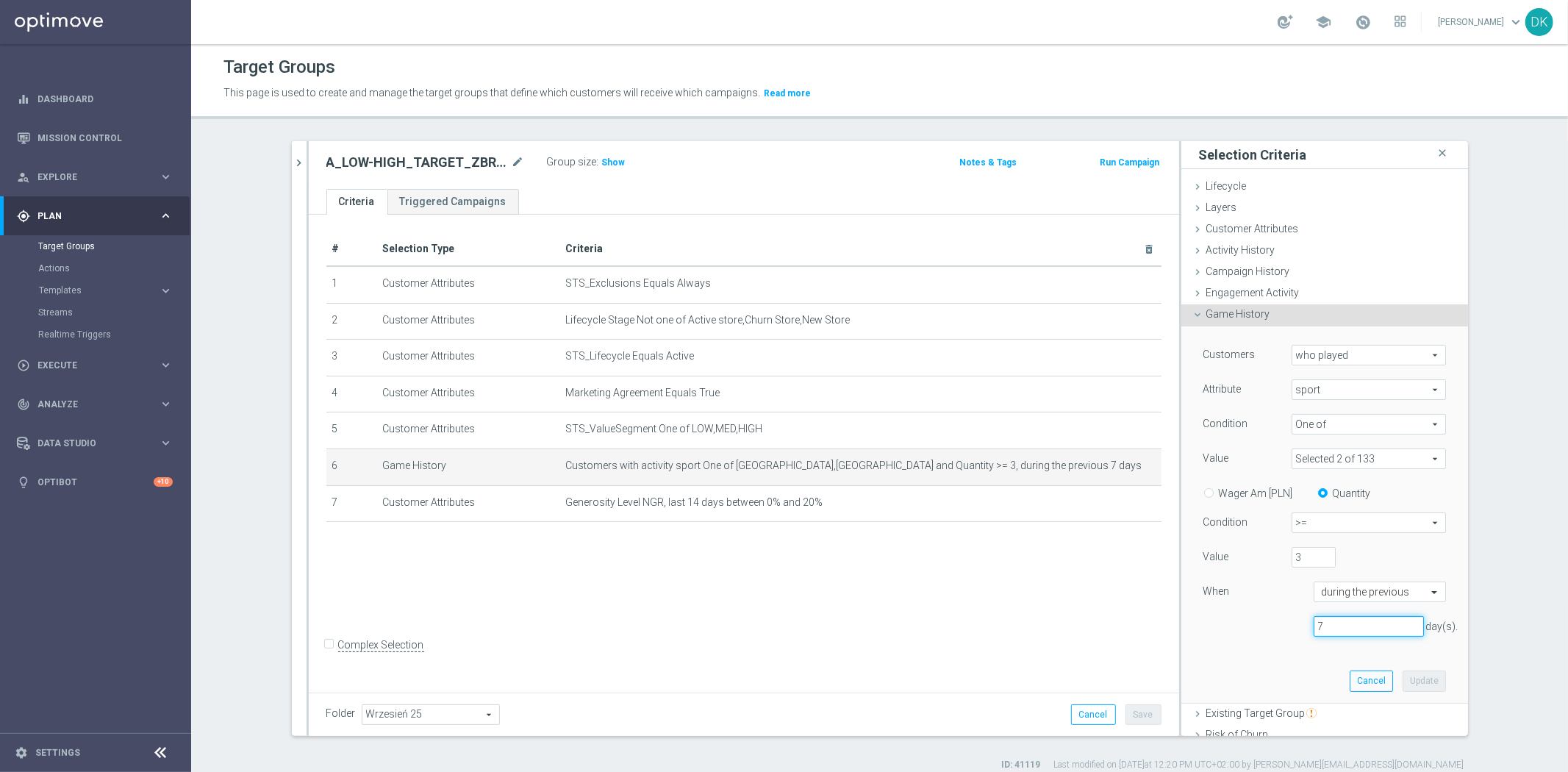
drag, startPoint x: 1323, startPoint y: 622, endPoint x: 1210, endPoint y: 625, distance: 113.0
click at [1218, 625] on div "7 day(s)." at bounding box center [1325, 627] width 265 height 21
type input "14"
click at [1405, 683] on button "Update" at bounding box center [1424, 680] width 43 height 21
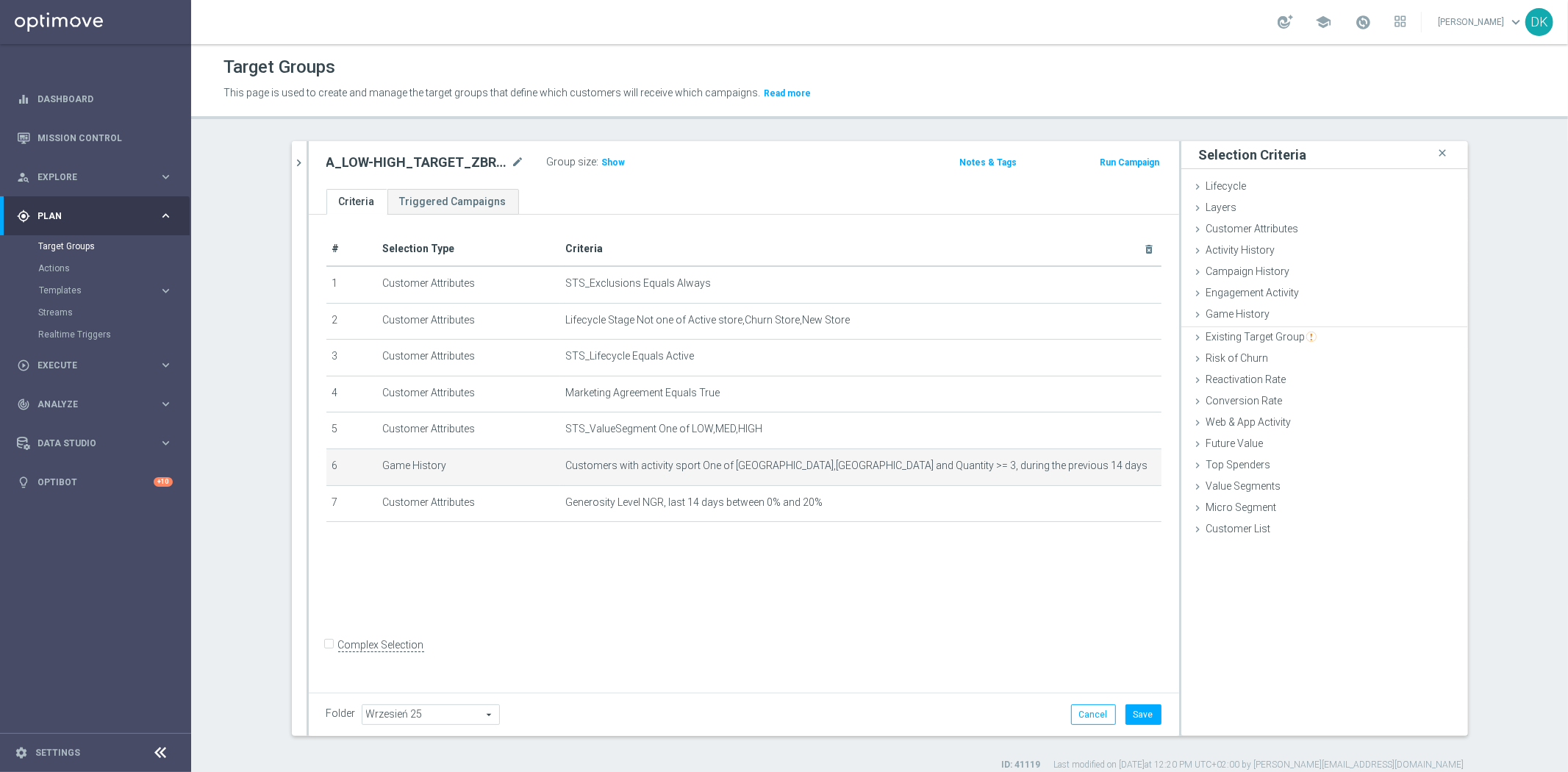
click at [968, 596] on div "# Selection Type Criteria delete_forever 1 Customer Attributes STS_Exclusions E…" at bounding box center [743, 451] width 870 height 472
click at [1129, 706] on button "Save" at bounding box center [1143, 714] width 36 height 21
click at [602, 159] on span "Show" at bounding box center [614, 163] width 23 height 11
click at [708, 616] on div "# Selection Type Criteria delete_forever 1 Customer Attributes STS_Exclusions E…" at bounding box center [743, 451] width 870 height 472
click at [766, 753] on div "140925 close more_vert Prioritize Customer Target Groups library_add create_new…" at bounding box center [879, 456] width 1235 height 630
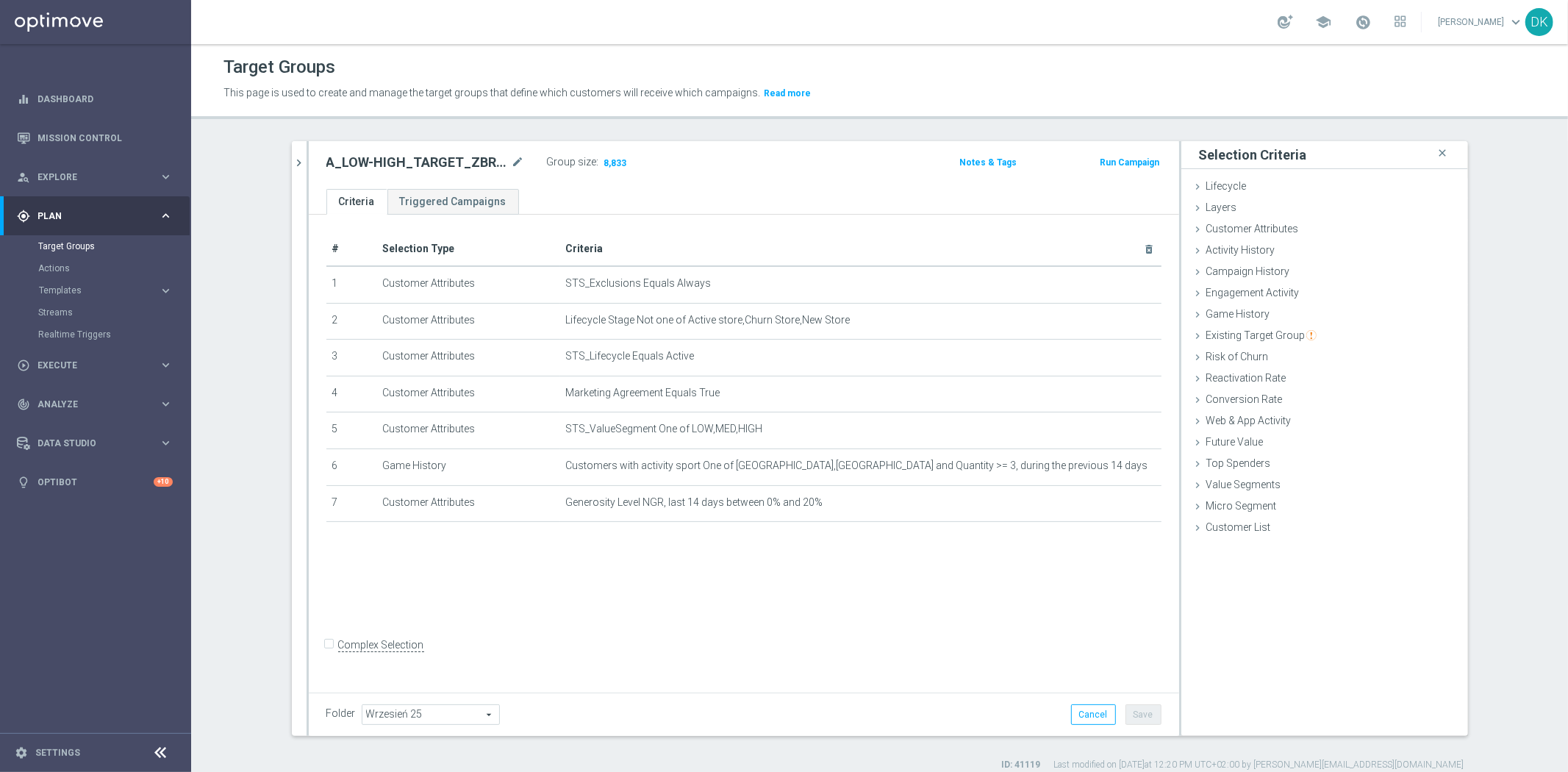
click at [740, 731] on div "Folder Wrzesień 25 Wrzesień 25 arrow_drop_down search Cancel Save Saving..." at bounding box center [743, 714] width 870 height 43
click at [422, 160] on h2 "A_LOW-HIGH_TARGET_ZBR_ME_KOSZ_50DO100_140925" at bounding box center [418, 163] width 182 height 18
copy div "A_LOW-HIGH_TARGET_ZBR_ME_KOSZ_50DO100_140925"
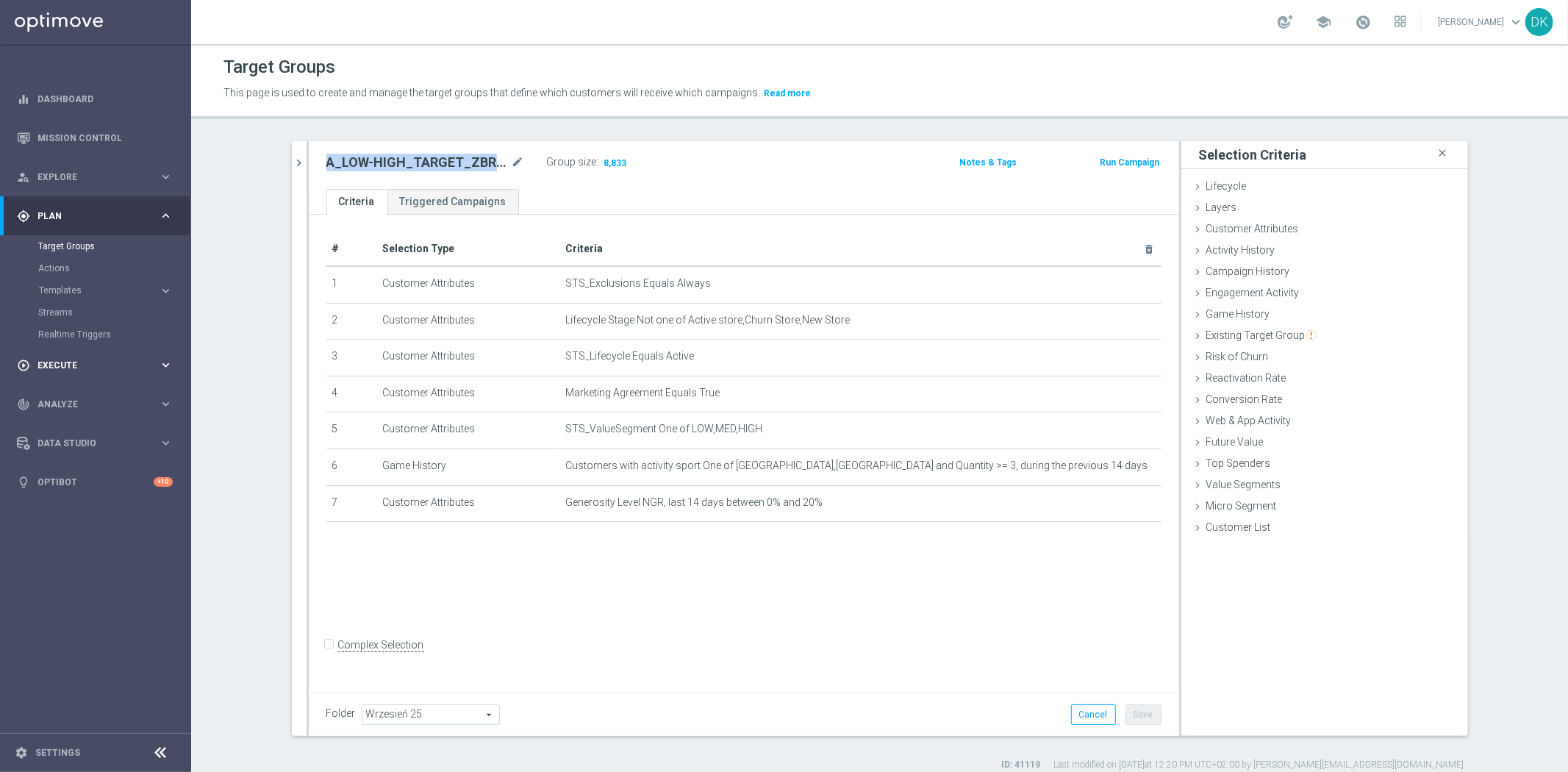
click at [48, 363] on span "Execute" at bounding box center [98, 365] width 122 height 9
click at [101, 284] on link "Campaign Builder" at bounding box center [96, 284] width 114 height 12
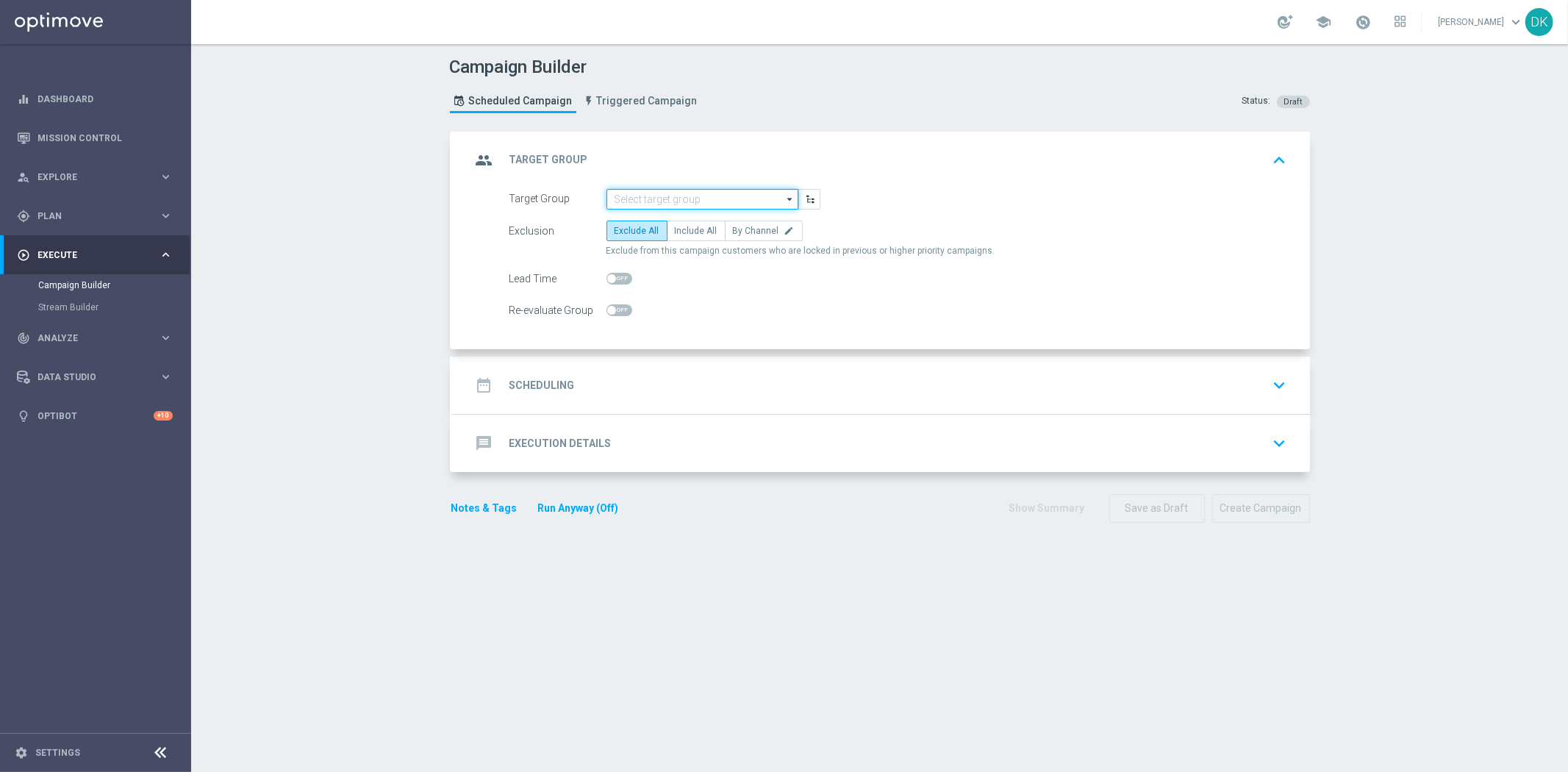
click at [699, 196] on input at bounding box center [702, 199] width 191 height 21
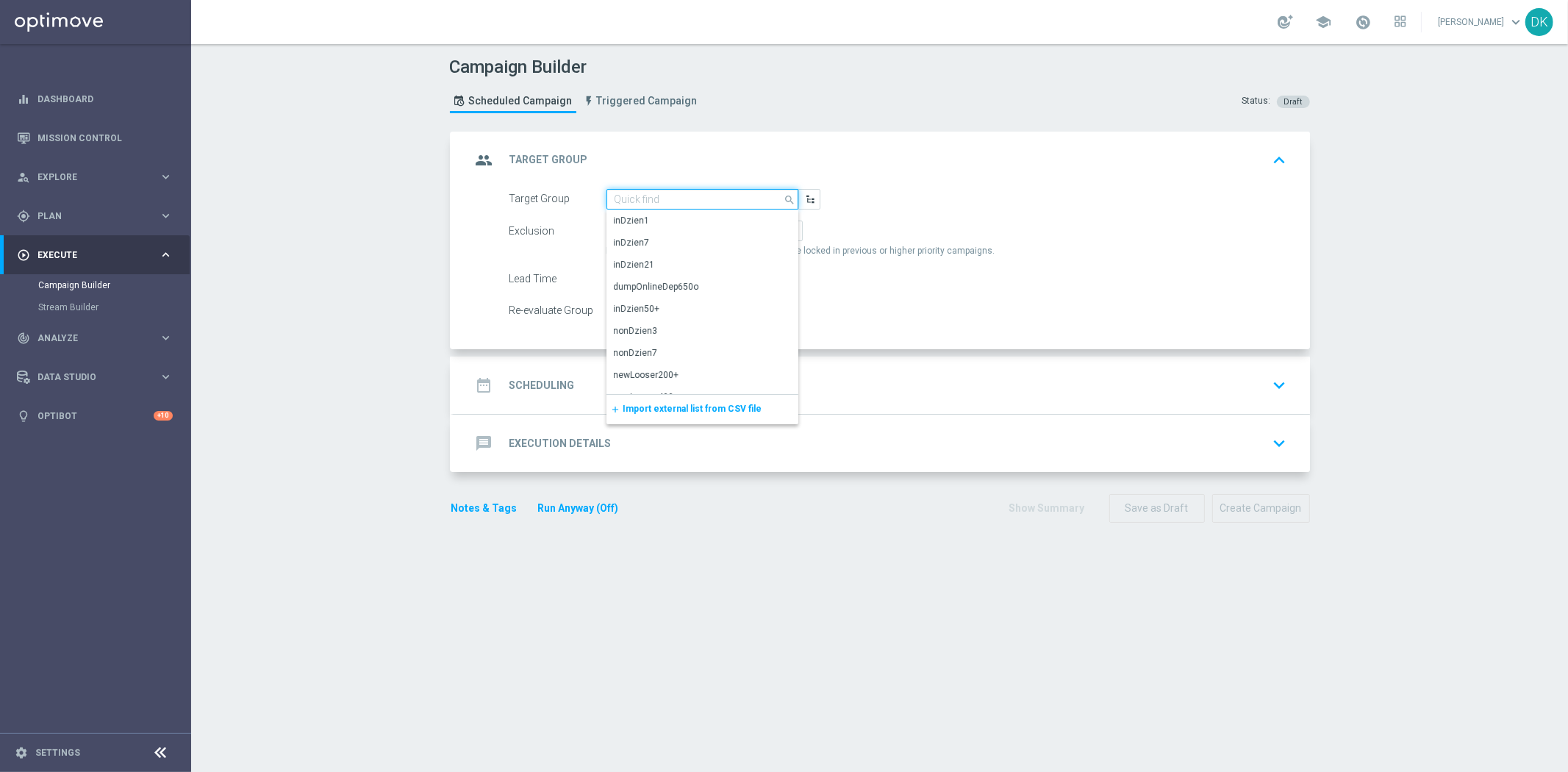
paste input "A_LOW-HIGH_TARGET_ZBR_ME_KOSZ_50DO100_140925"
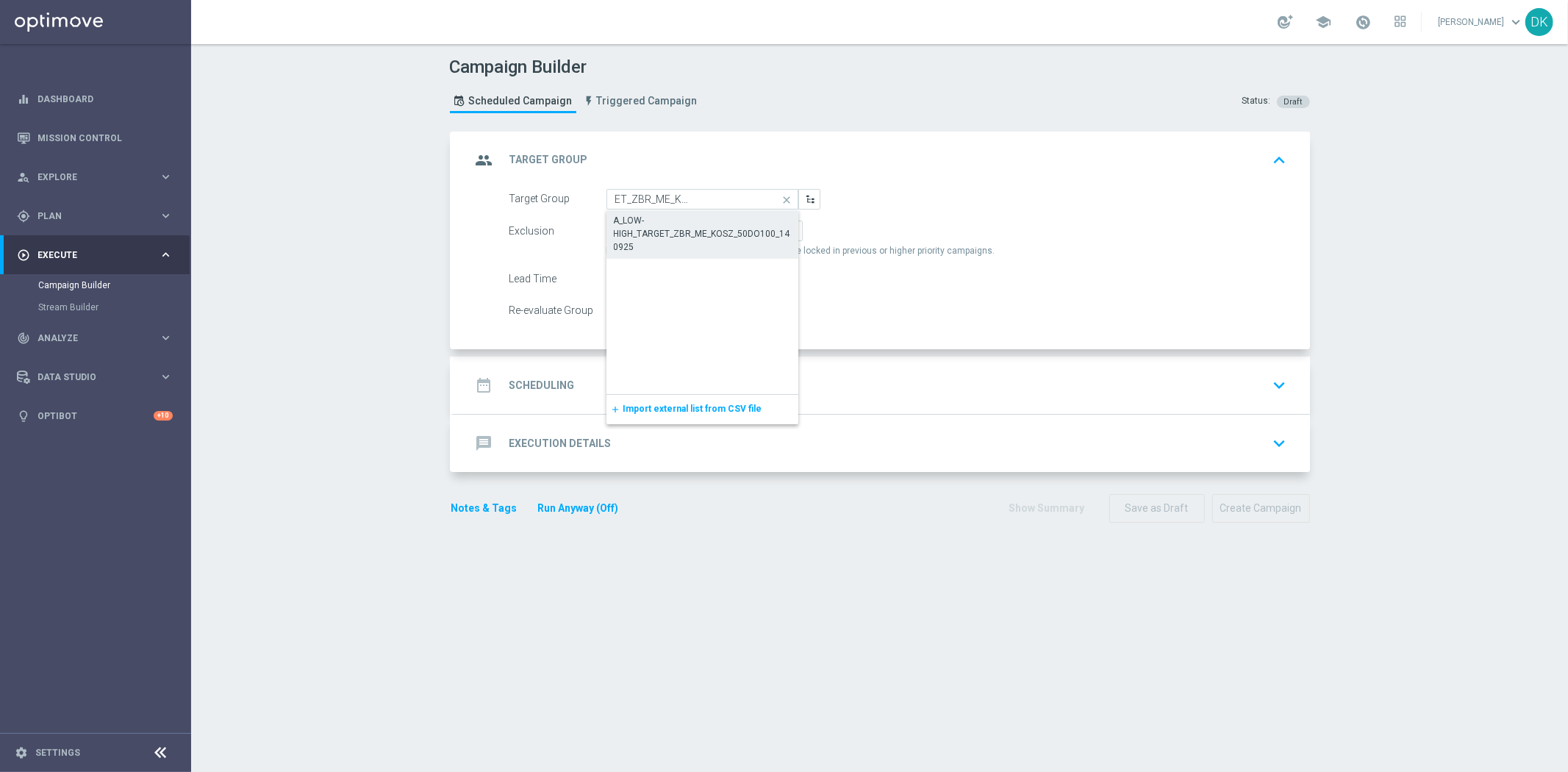
click at [688, 224] on div "A_LOW-HIGH_TARGET_ZBR_ME_KOSZ_50DO100_140925" at bounding box center [702, 233] width 178 height 39
type input "A_LOW-HIGH_TARGET_ZBR_ME_KOSZ_50DO100_140925"
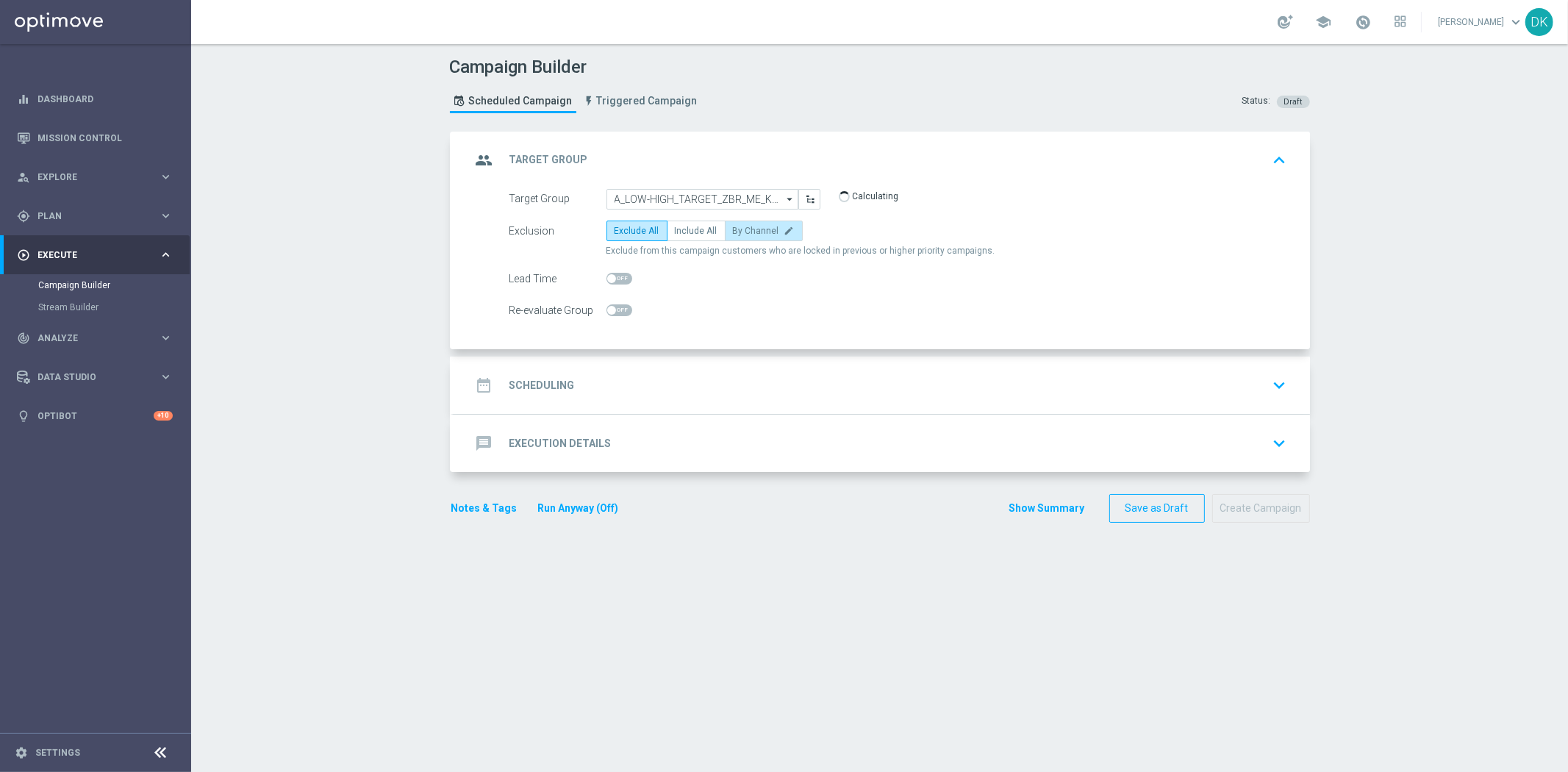
click at [738, 231] on span "By Channel" at bounding box center [756, 231] width 47 height 11
click at [738, 231] on input "By Channel edit" at bounding box center [737, 233] width 10 height 10
radio input "true"
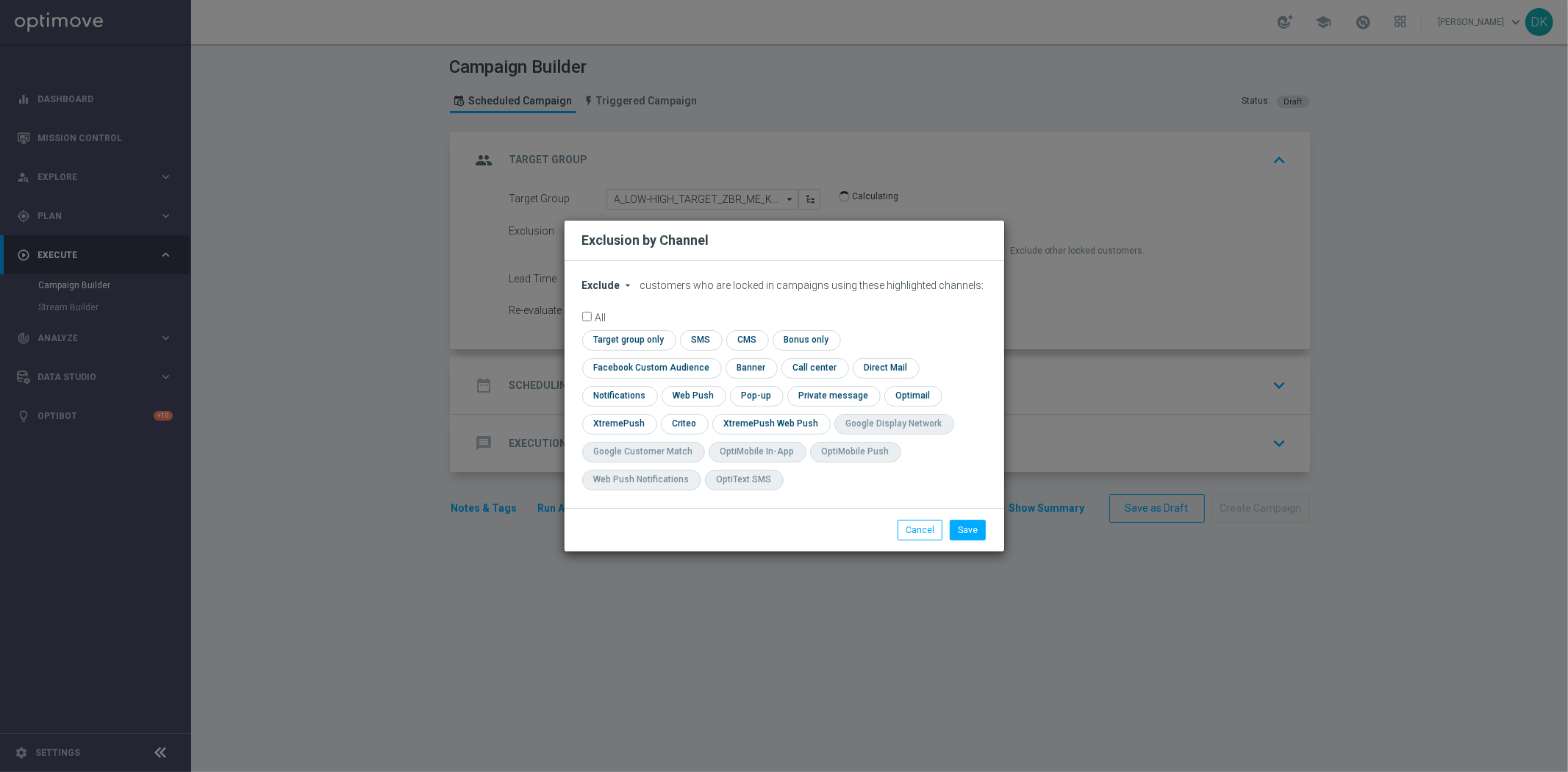
click at [618, 292] on button "Exclude arrow_drop_down" at bounding box center [610, 285] width 55 height 13
click at [0, 0] on span "Include" at bounding box center [0, 0] width 0 height 0
click at [615, 345] on input "checkbox" at bounding box center [627, 340] width 89 height 20
checkbox input "true"
click at [621, 369] on input "checkbox" at bounding box center [648, 368] width 133 height 20
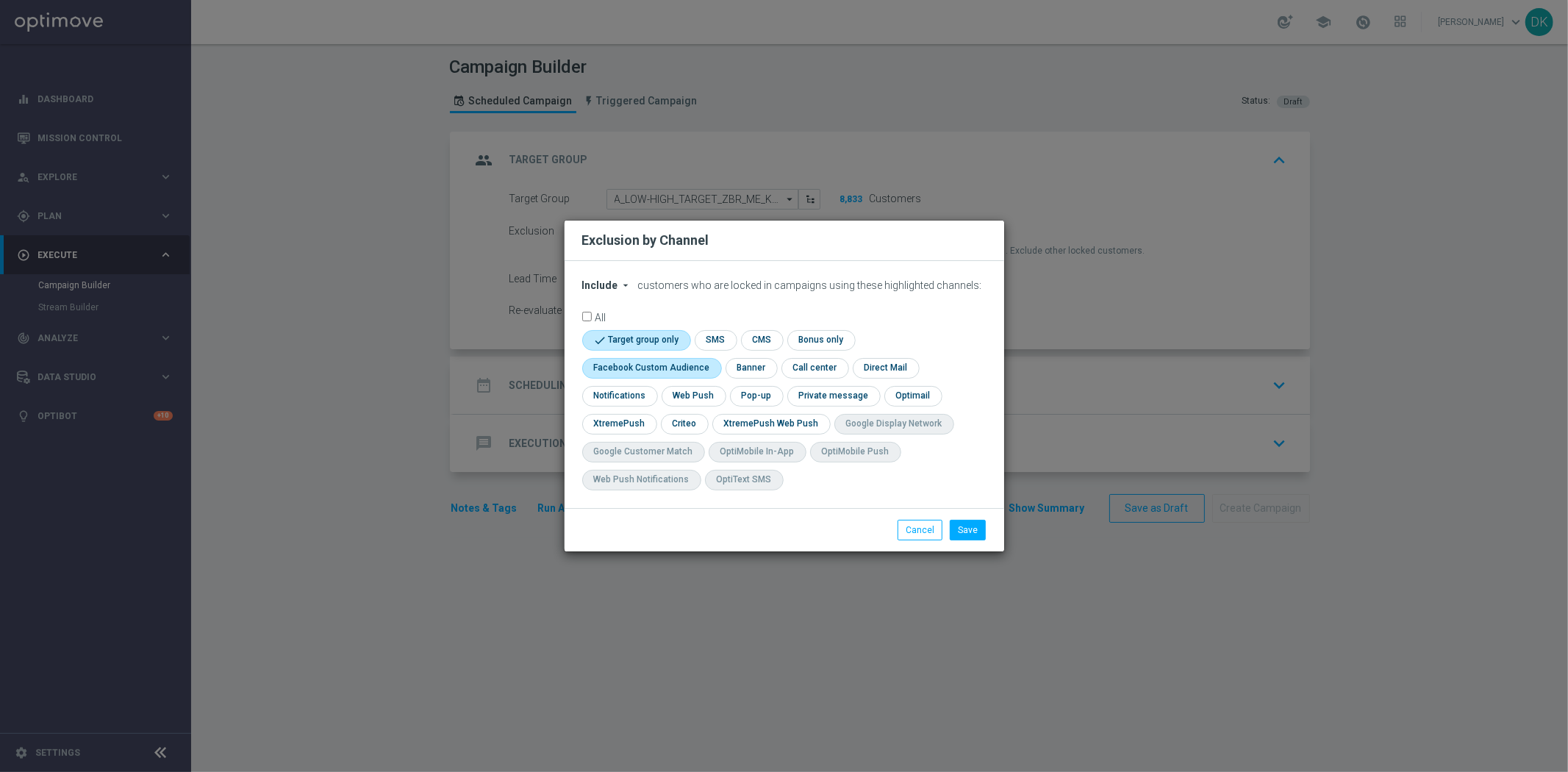
checkbox input "true"
click at [688, 423] on input "checkbox" at bounding box center [683, 424] width 46 height 20
checkbox input "true"
click at [967, 528] on button "Save" at bounding box center [968, 530] width 36 height 21
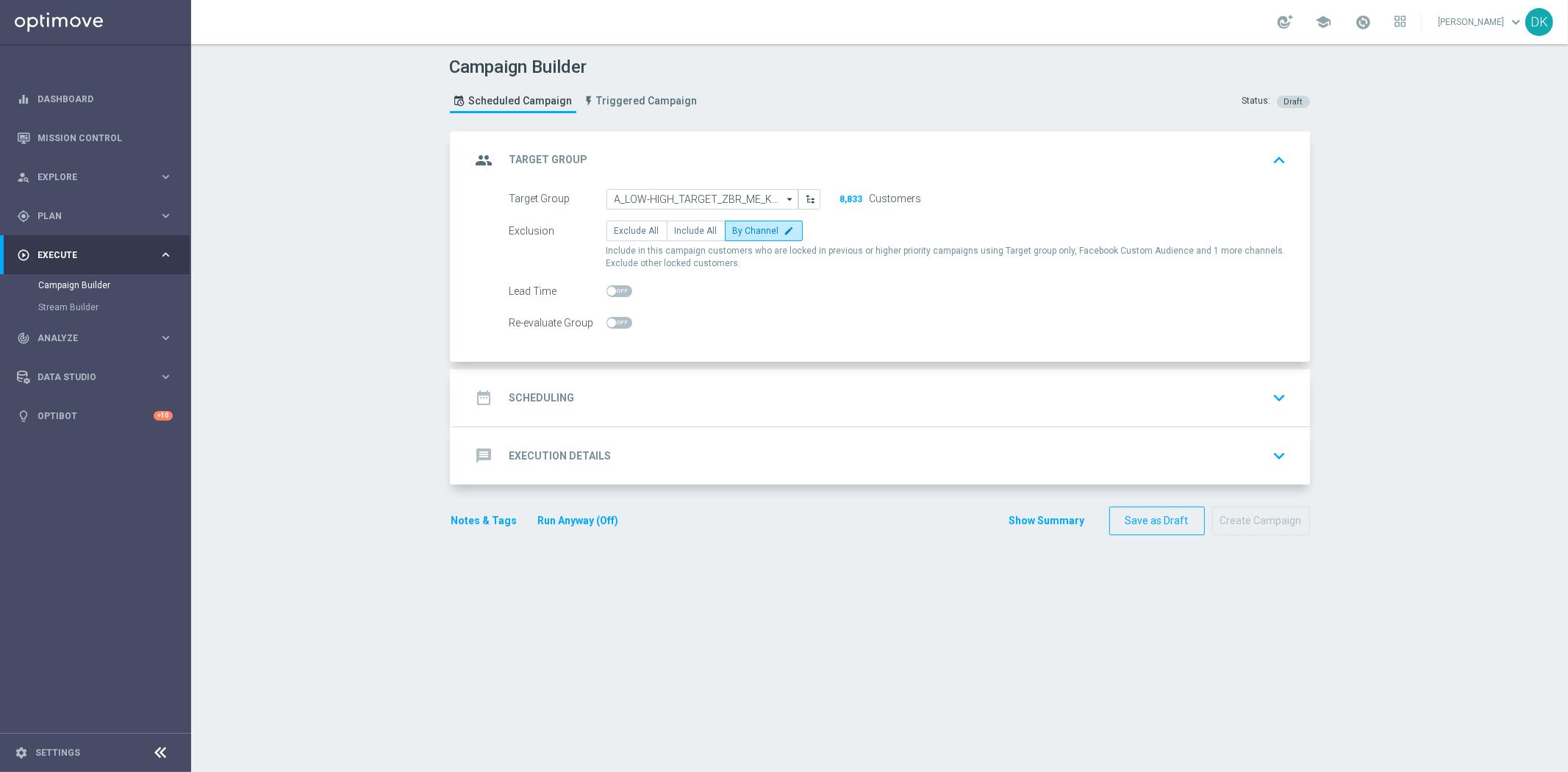
click at [654, 398] on div "date_range Scheduling keyboard_arrow_down" at bounding box center [882, 397] width 821 height 28
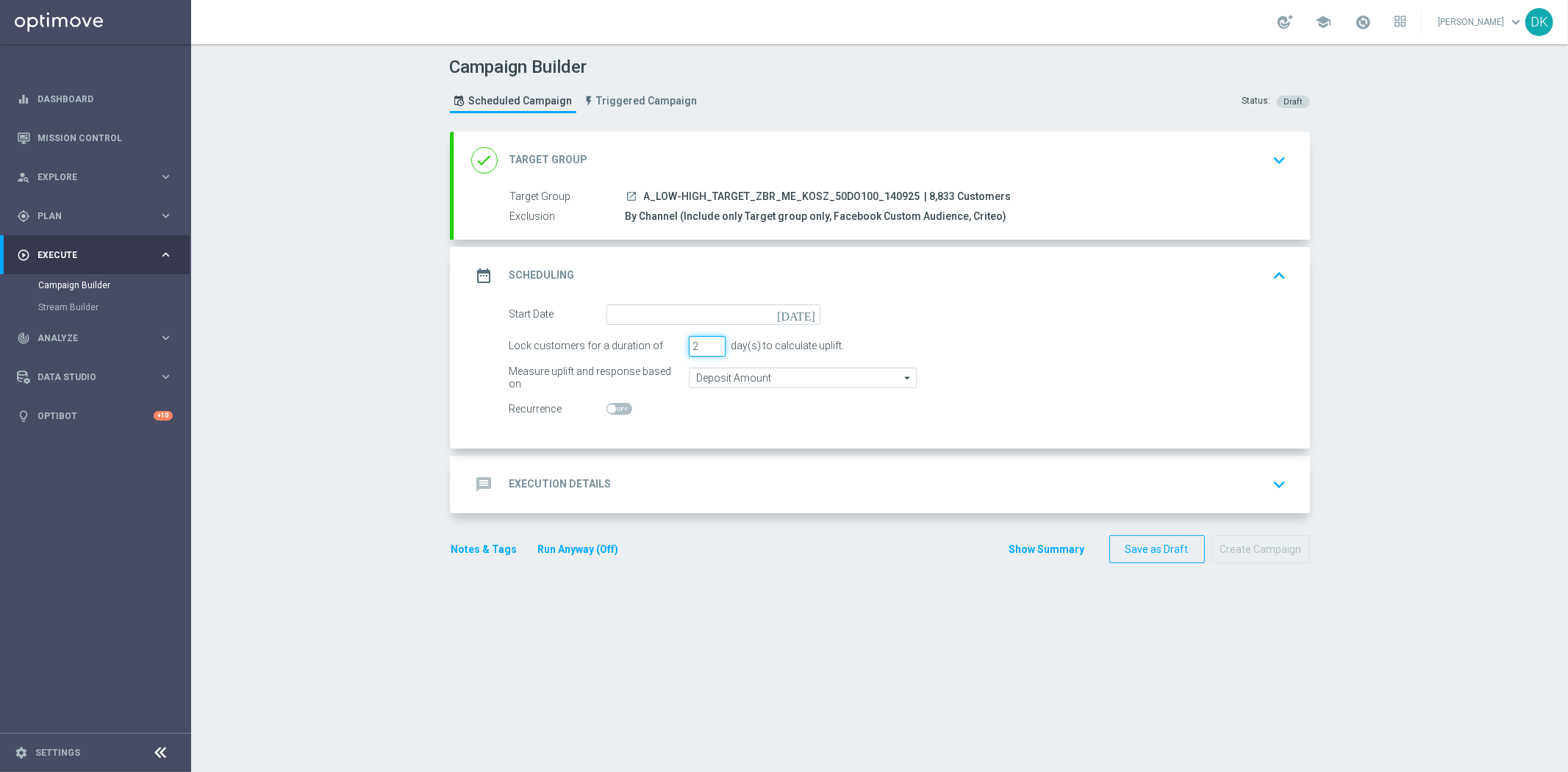
click at [707, 349] on input "2" at bounding box center [707, 346] width 37 height 21
type input "1"
click at [707, 349] on input "1" at bounding box center [707, 346] width 37 height 21
click at [711, 370] on input "Deposit Amount" at bounding box center [802, 378] width 228 height 21
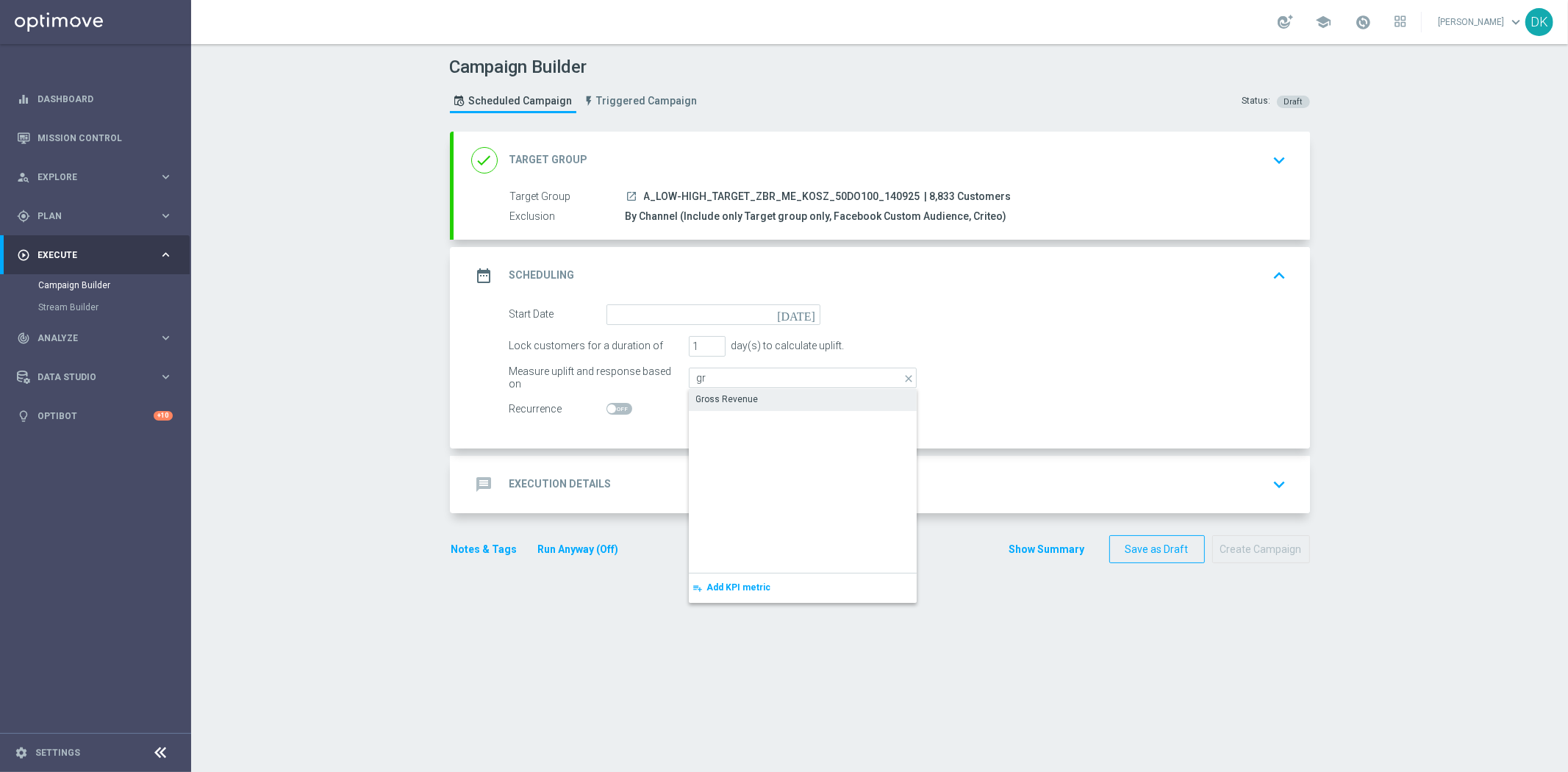
click at [737, 394] on div "Gross Revenue" at bounding box center [727, 399] width 63 height 13
type input "Gross Revenue"
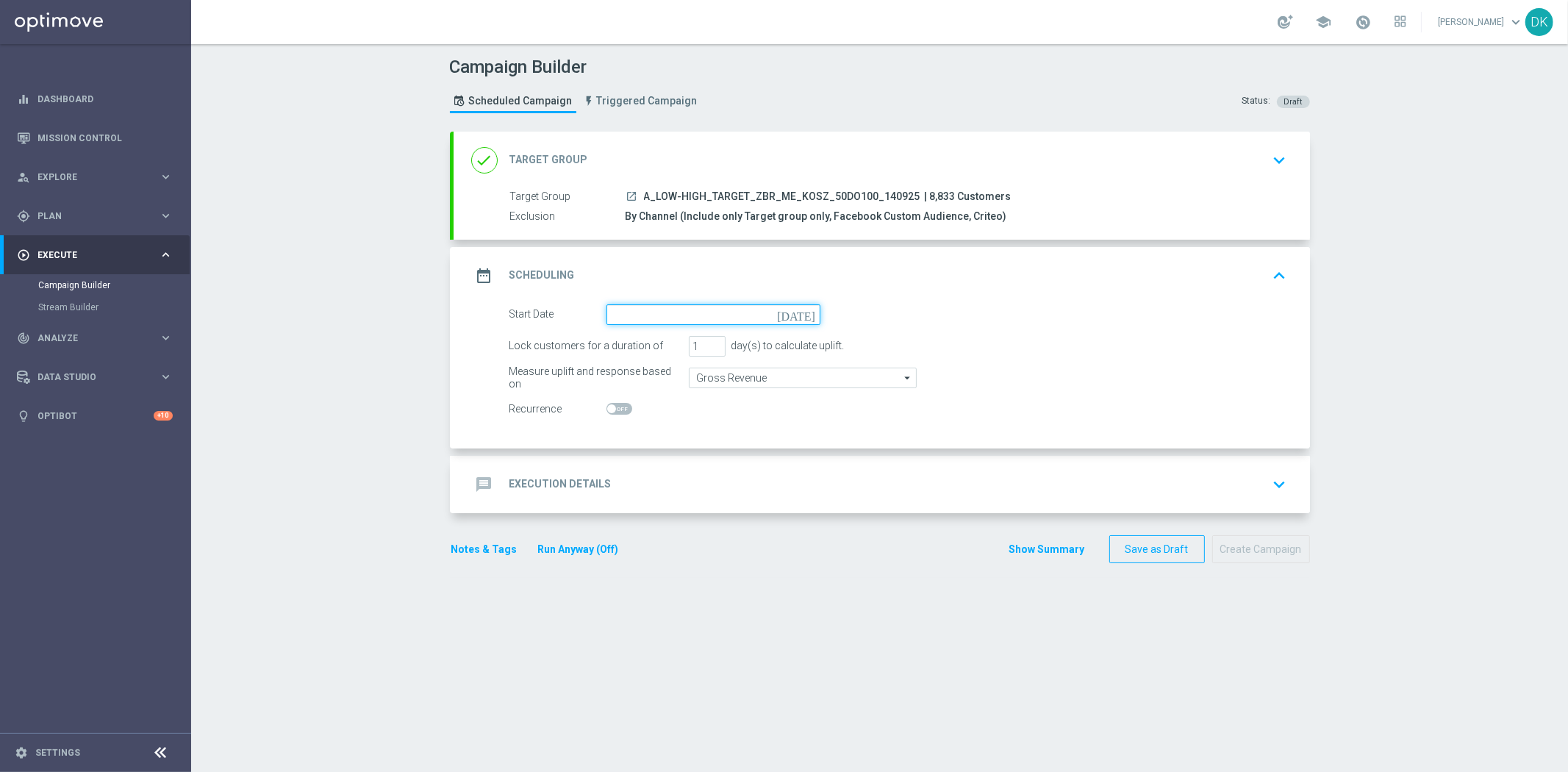
click at [724, 320] on input at bounding box center [713, 314] width 214 height 21
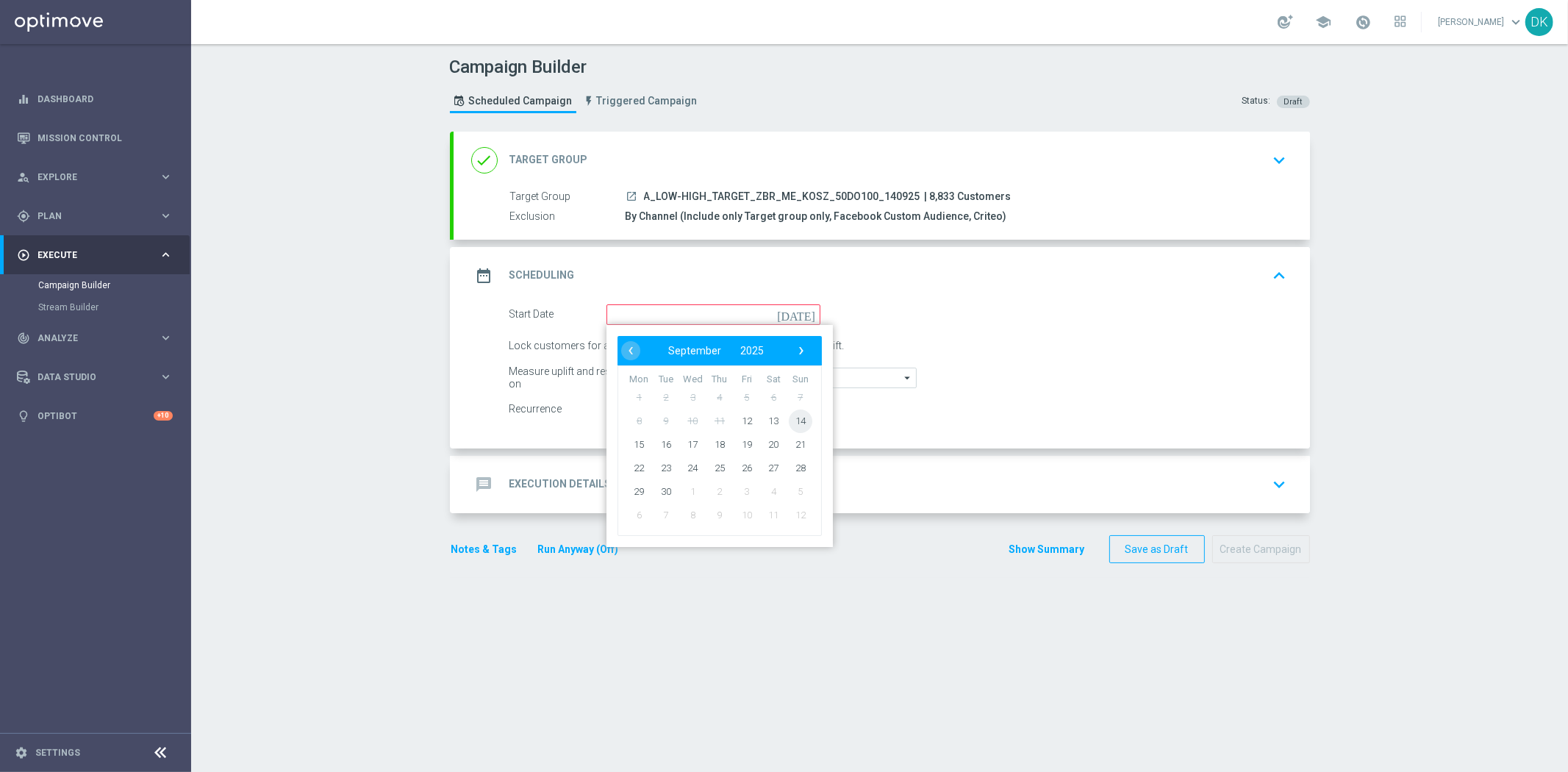
click at [795, 422] on span "14" at bounding box center [800, 420] width 23 height 23
type input "[DATE]"
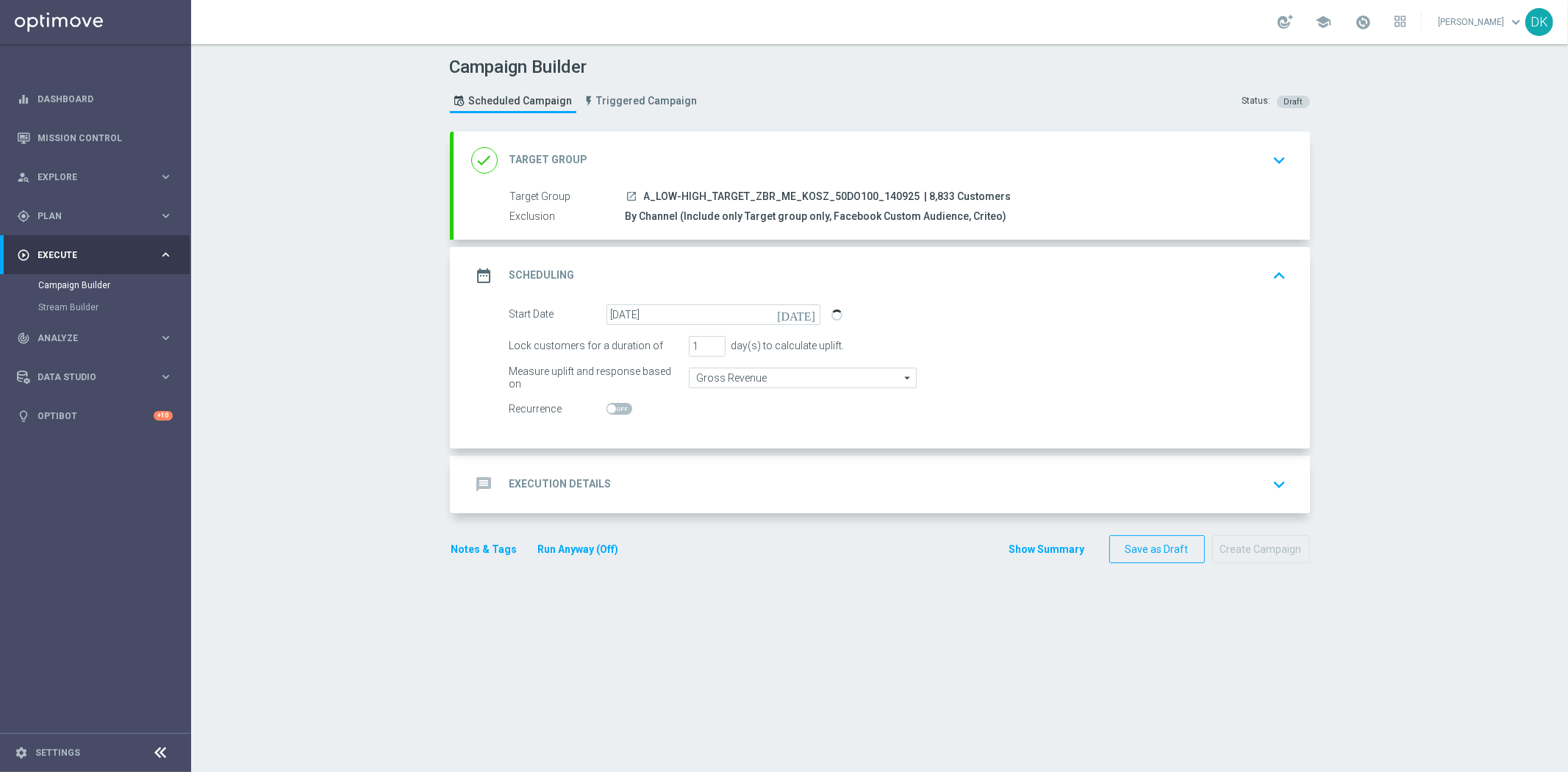
click at [641, 476] on div "message Execution Details keyboard_arrow_down" at bounding box center [882, 484] width 821 height 28
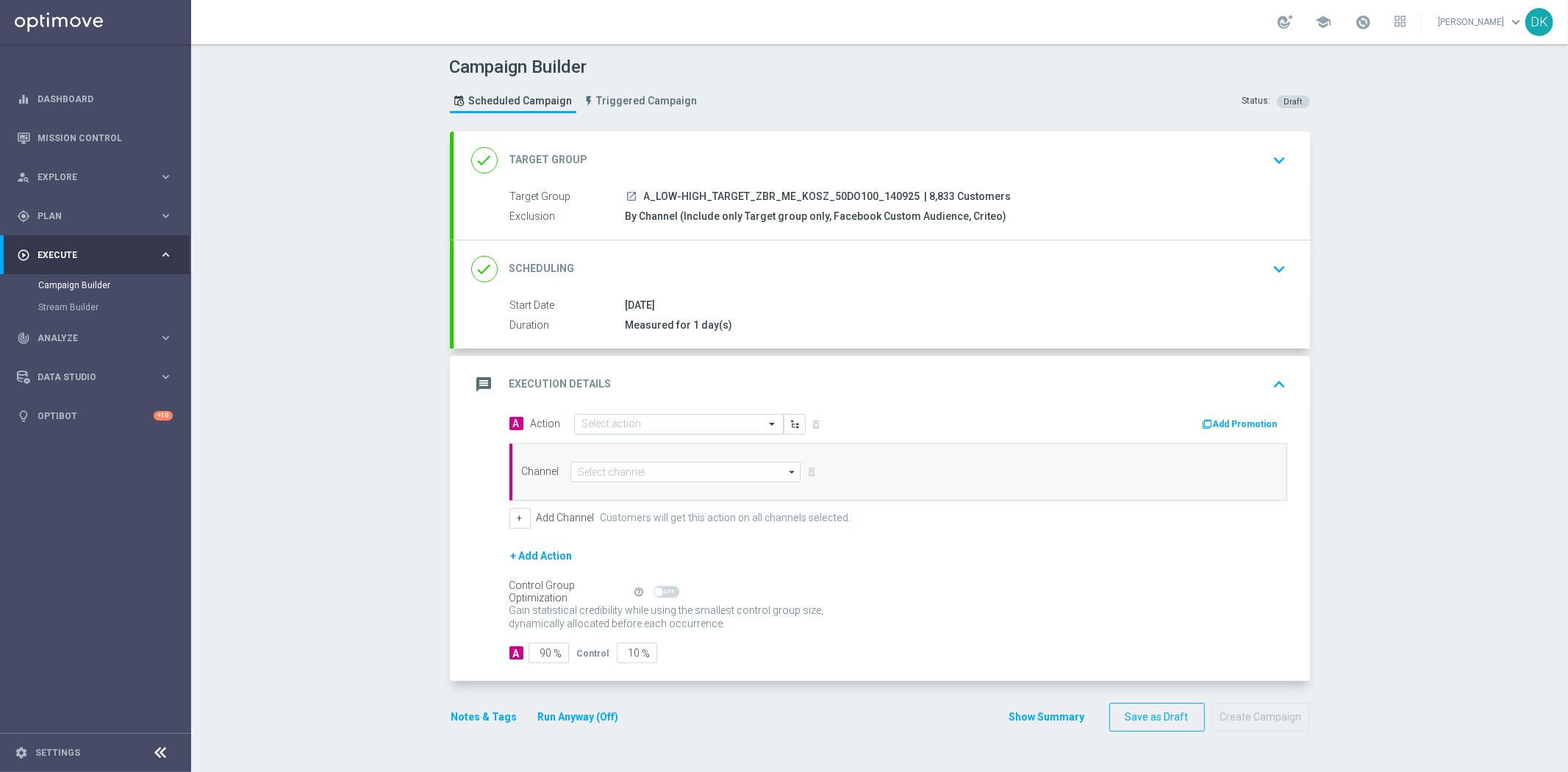
click at [623, 423] on input "text" at bounding box center [664, 425] width 164 height 13
click at [612, 628] on button "add_new Create new action" at bounding box center [676, 624] width 203 height 17
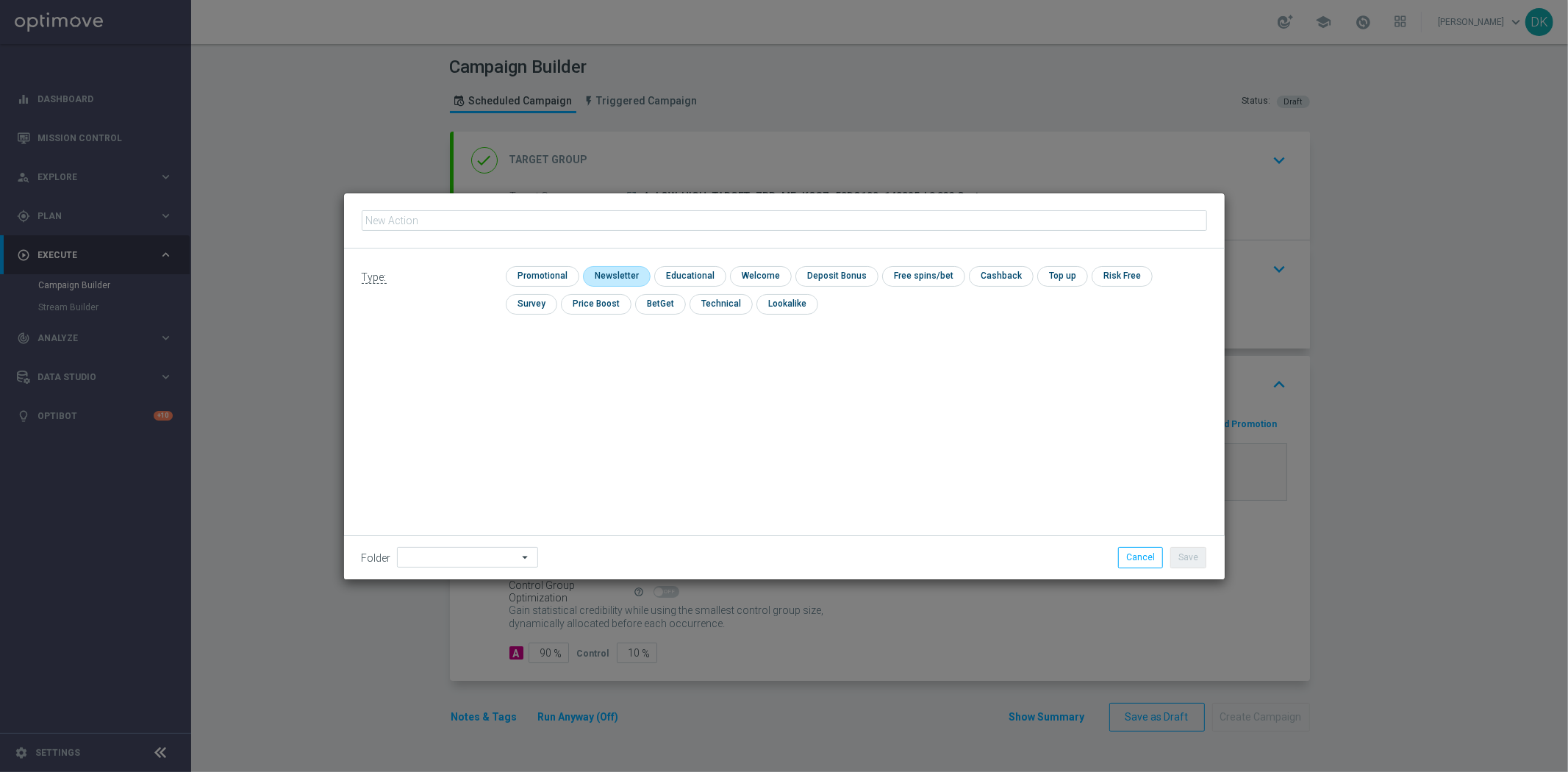
type input "A_LOW-HIGH_TARGET_ZBR_ME_KOSZ_50DO100_140925"
click at [563, 276] on input "checkbox" at bounding box center [540, 276] width 70 height 20
checkbox input "true"
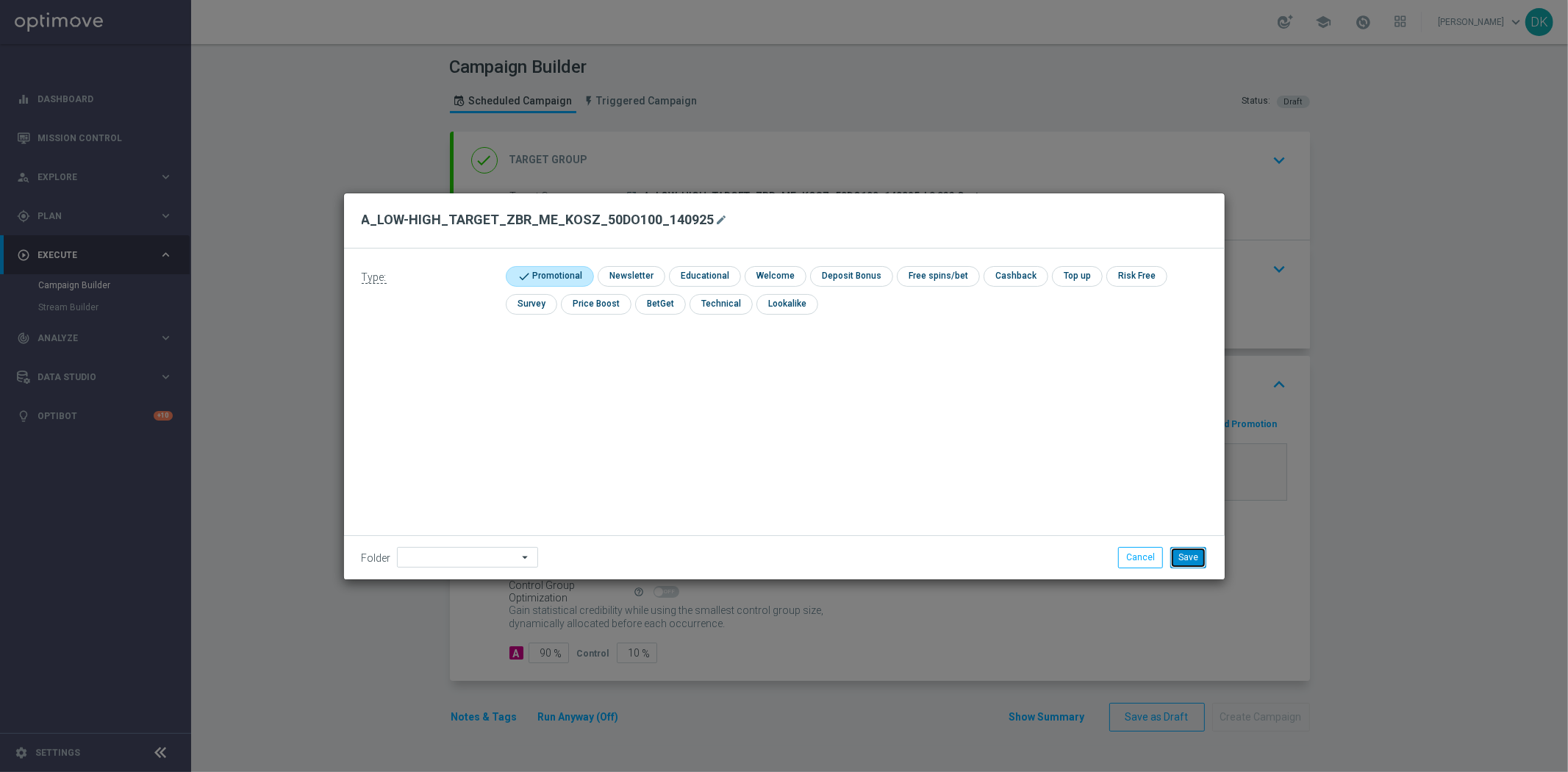
click at [1180, 553] on button "Save" at bounding box center [1188, 556] width 36 height 21
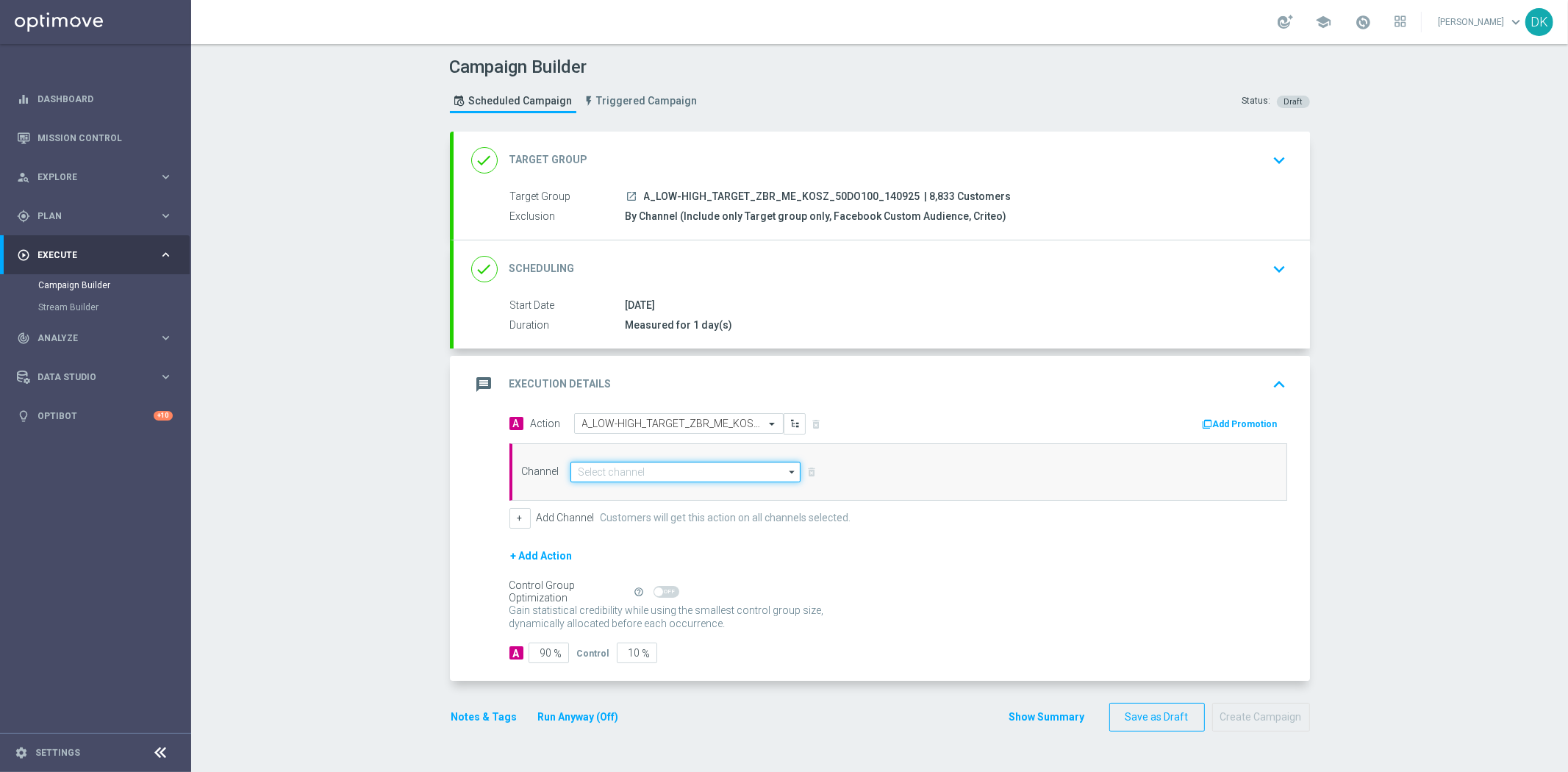
click at [676, 477] on input at bounding box center [686, 471] width 231 height 21
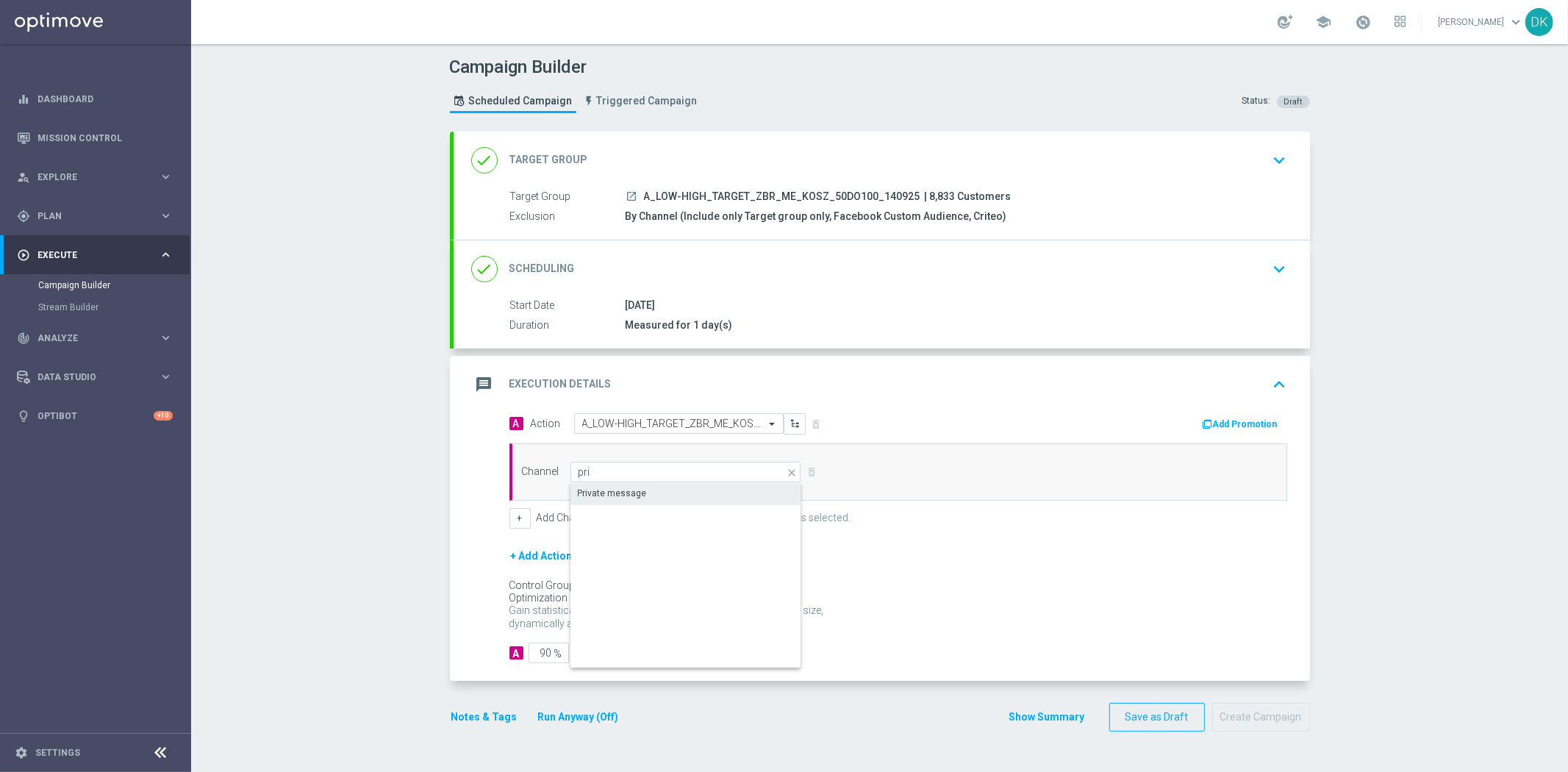
click at [653, 488] on div "Private message" at bounding box center [686, 493] width 232 height 21
type input "Private message"
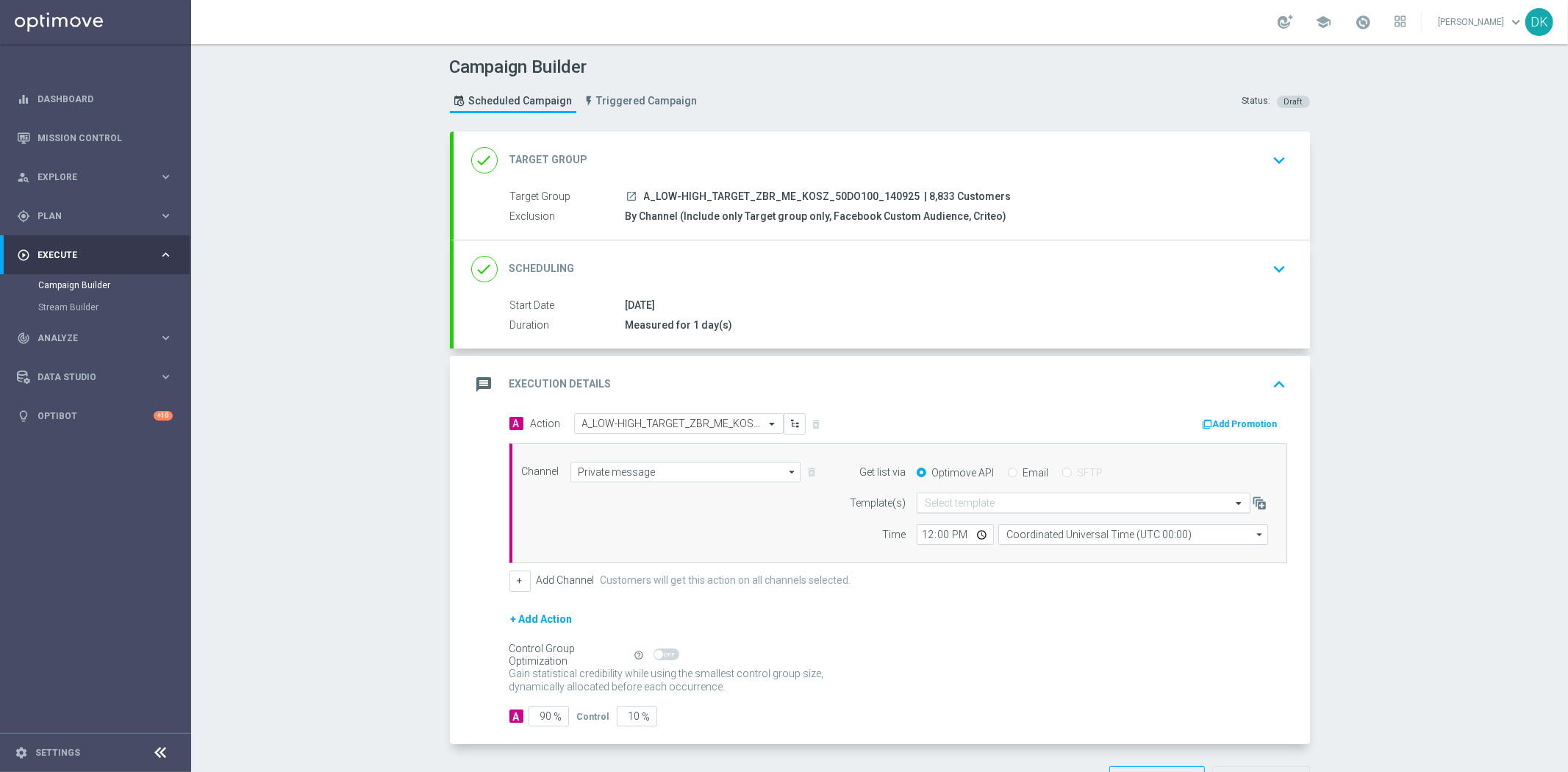
click at [959, 509] on input "text" at bounding box center [1069, 504] width 288 height 13
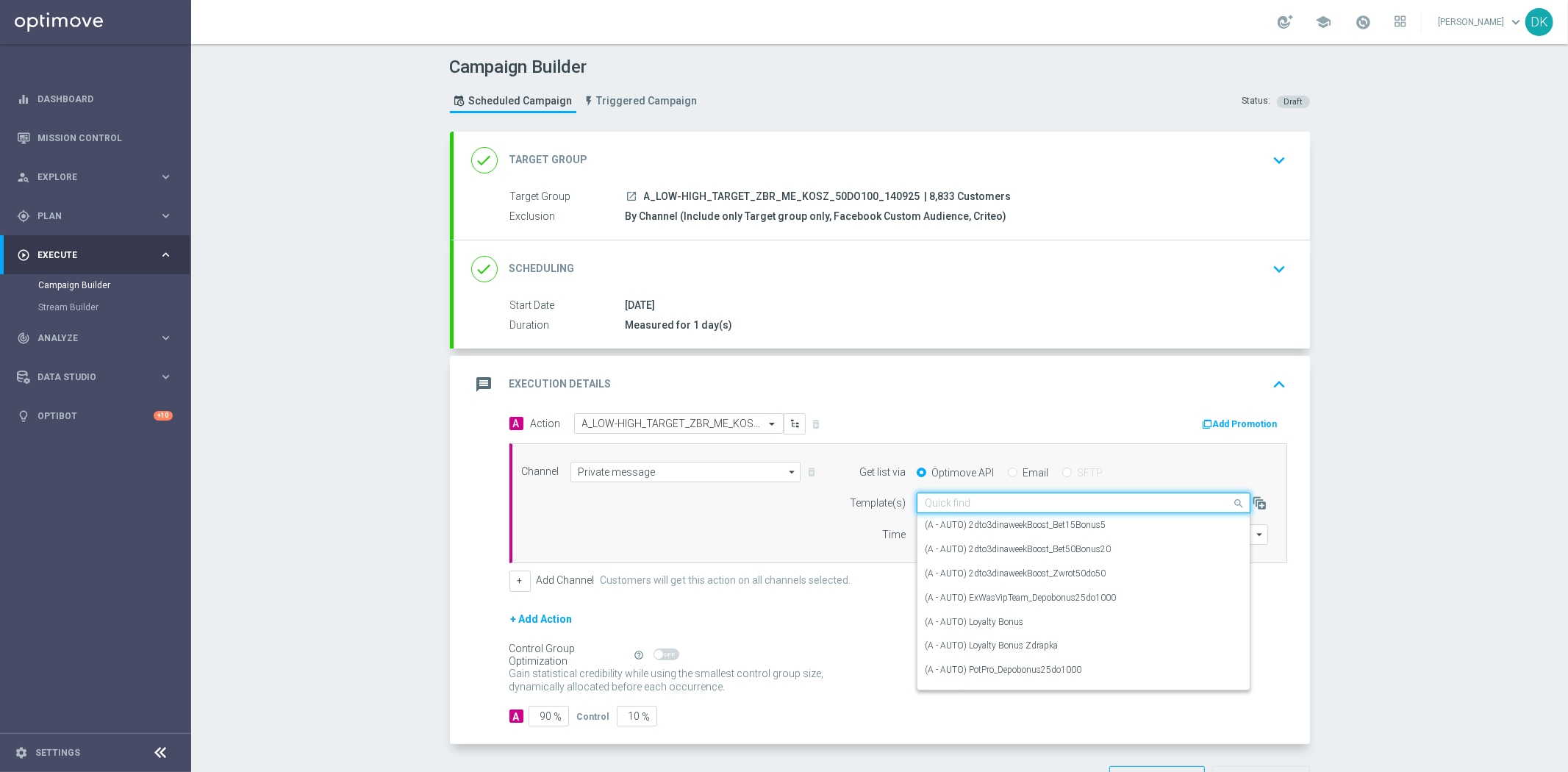
paste input "A_LOW-HIGH_TARGET_ZBR_ME_KOSZ_50DO100_140925"
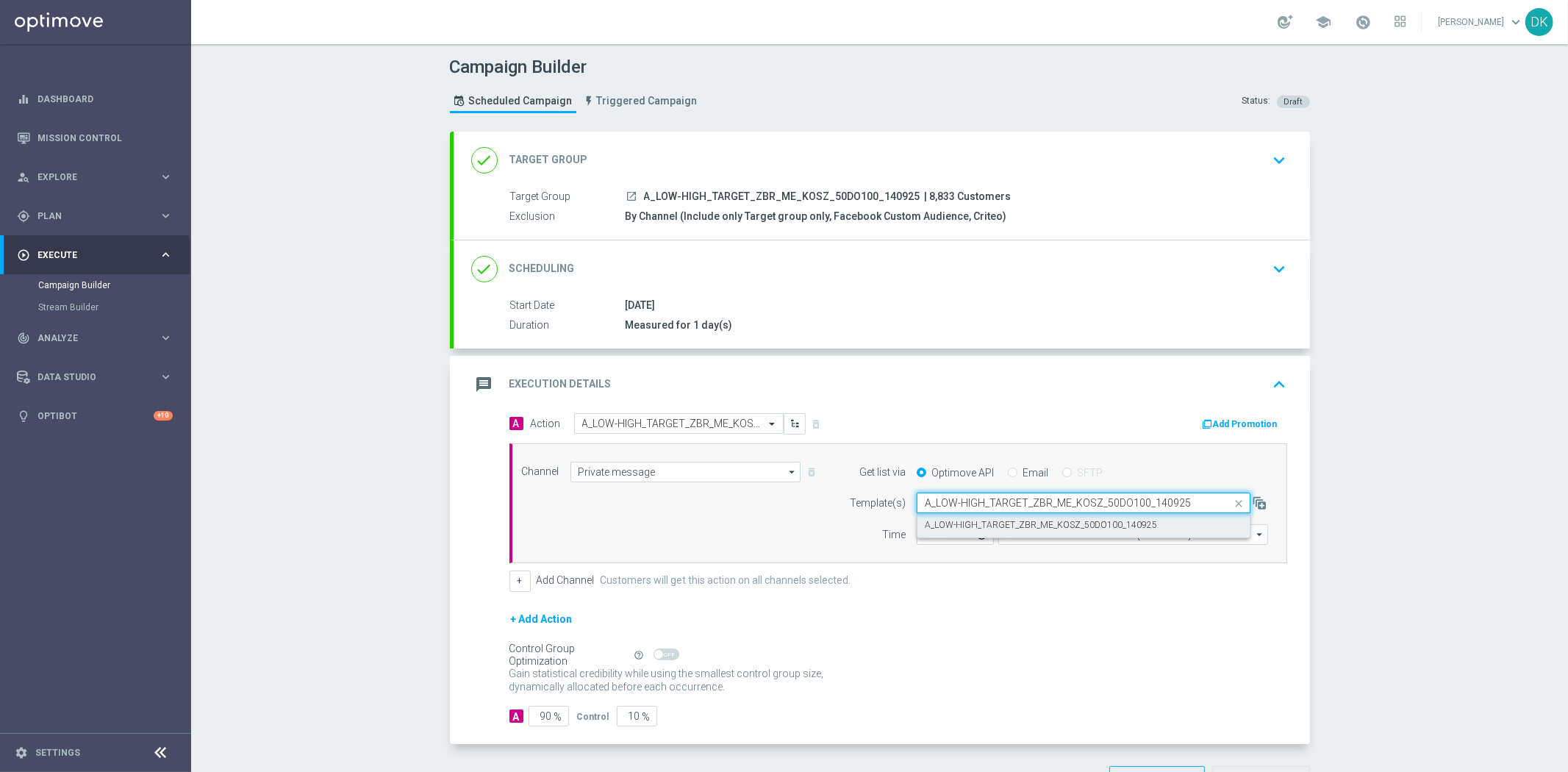
click at [970, 526] on label "A_LOW-HIGH_TARGET_ZBR_ME_KOSZ_50DO100_140925" at bounding box center [1041, 525] width 233 height 13
type input "A_LOW-HIGH_TARGET_ZBR_ME_KOSZ_50DO100_140925"
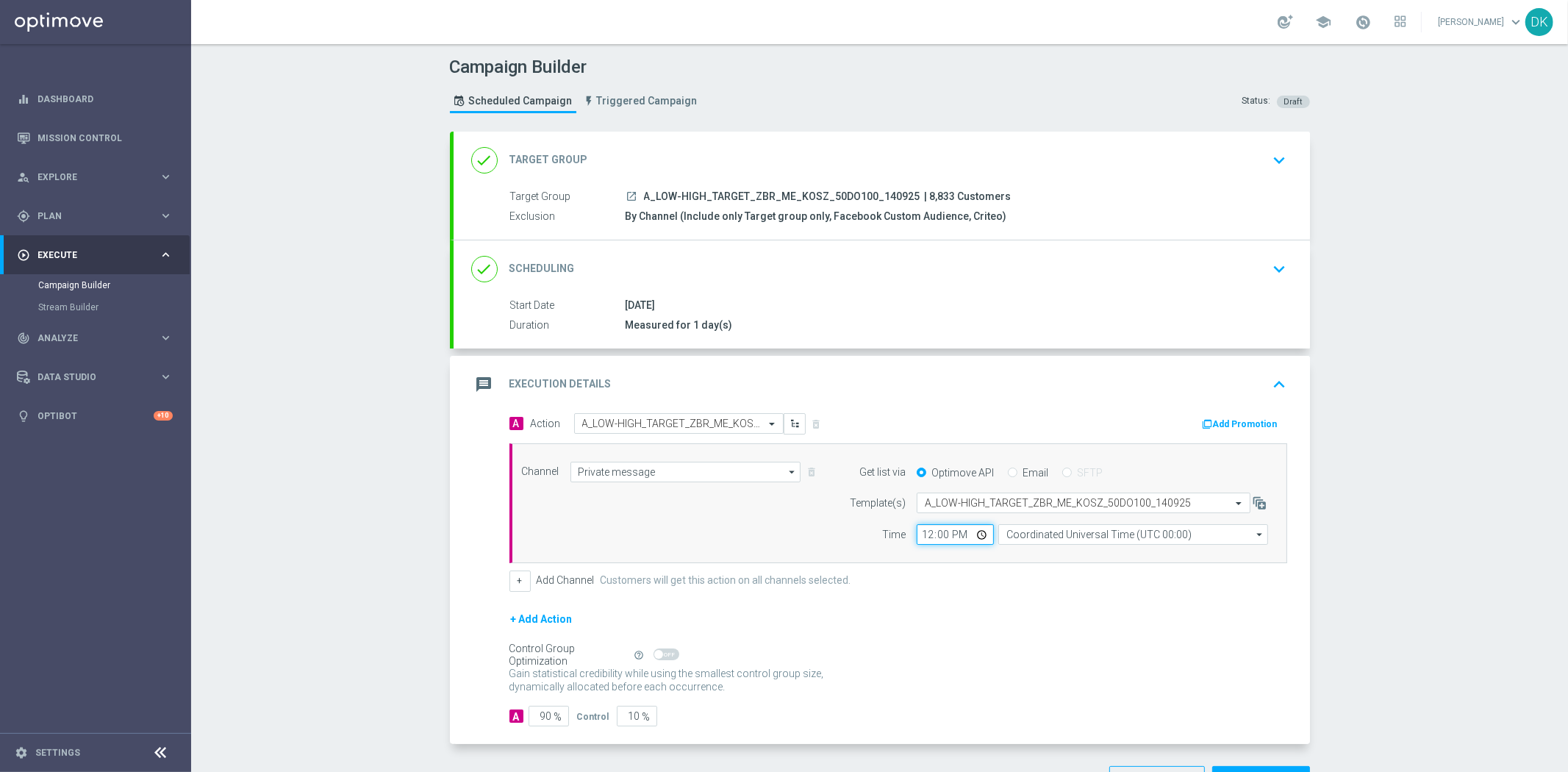
click at [920, 538] on input "12:00" at bounding box center [955, 534] width 77 height 21
type input "12:01"
click at [1105, 530] on input "Coordinated Universal Time (UTC 00:00)" at bounding box center [1133, 534] width 270 height 21
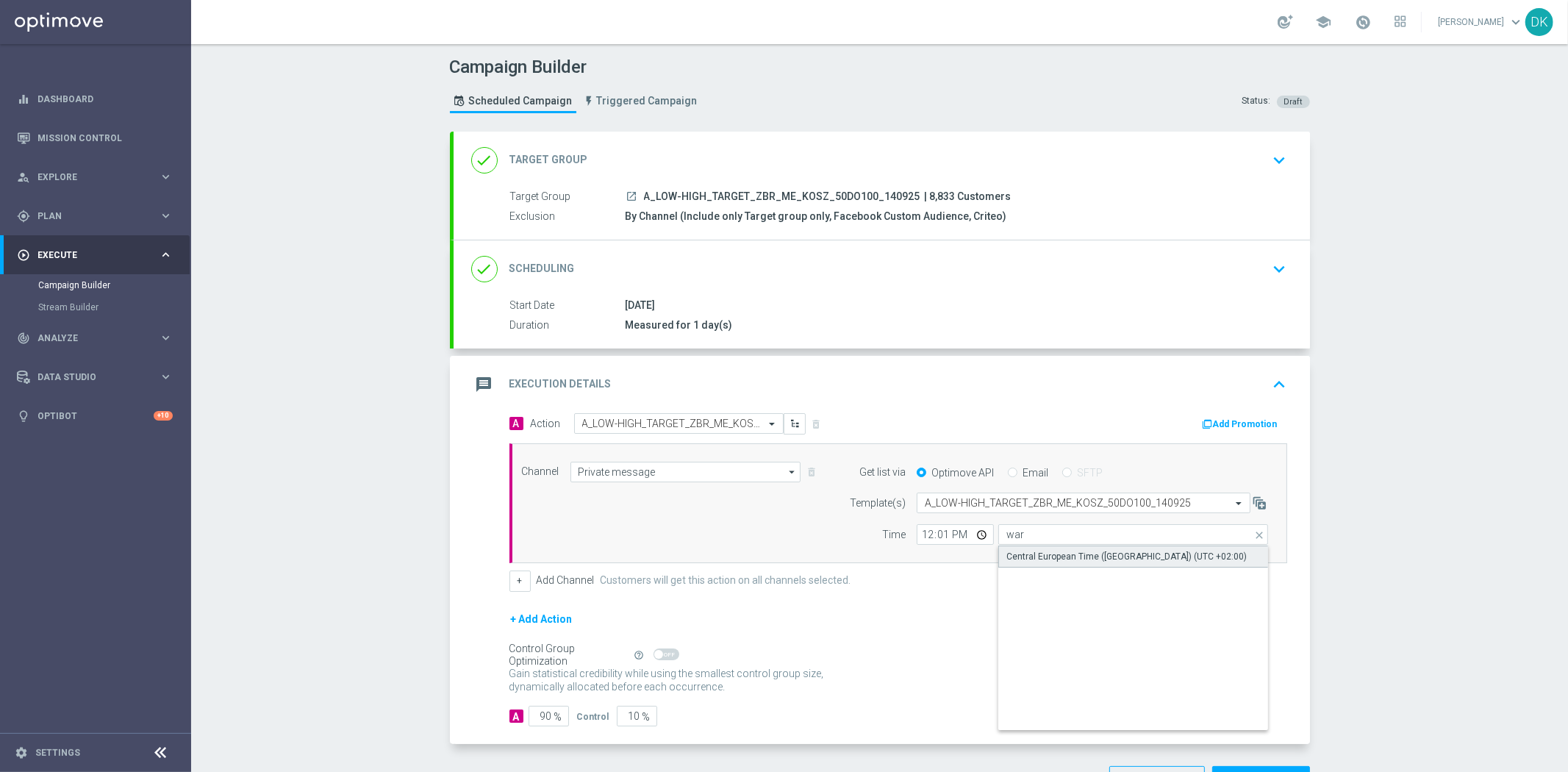
click at [1096, 553] on div "Central European Time ([GEOGRAPHIC_DATA]) (UTC +02:00)" at bounding box center [1126, 556] width 241 height 13
type input "Central European Time ([GEOGRAPHIC_DATA]) (UTC +02:00)"
click at [1223, 421] on button "Add Promotion" at bounding box center [1242, 424] width 81 height 16
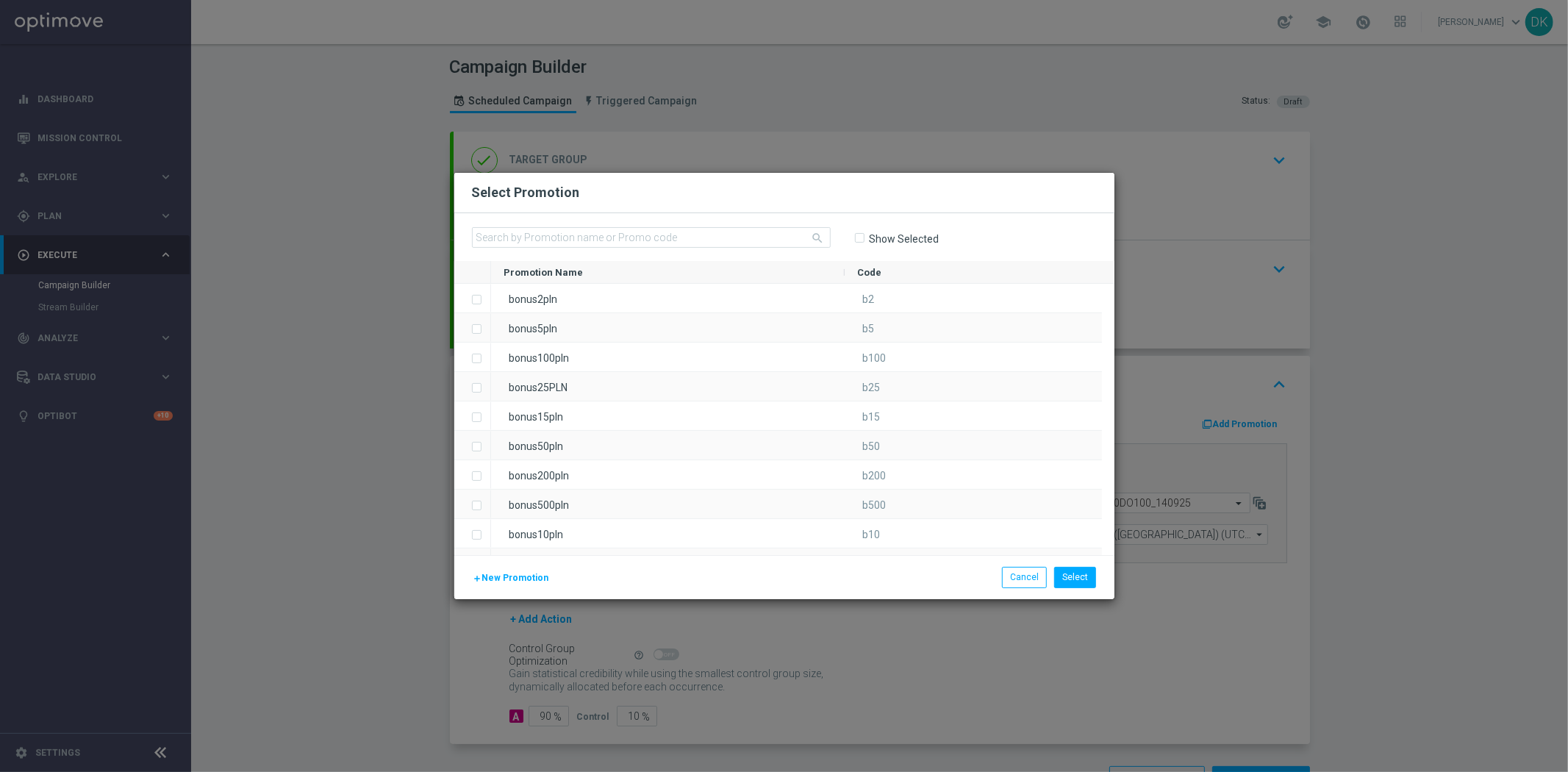
click at [520, 579] on span "New Promotion" at bounding box center [515, 578] width 67 height 11
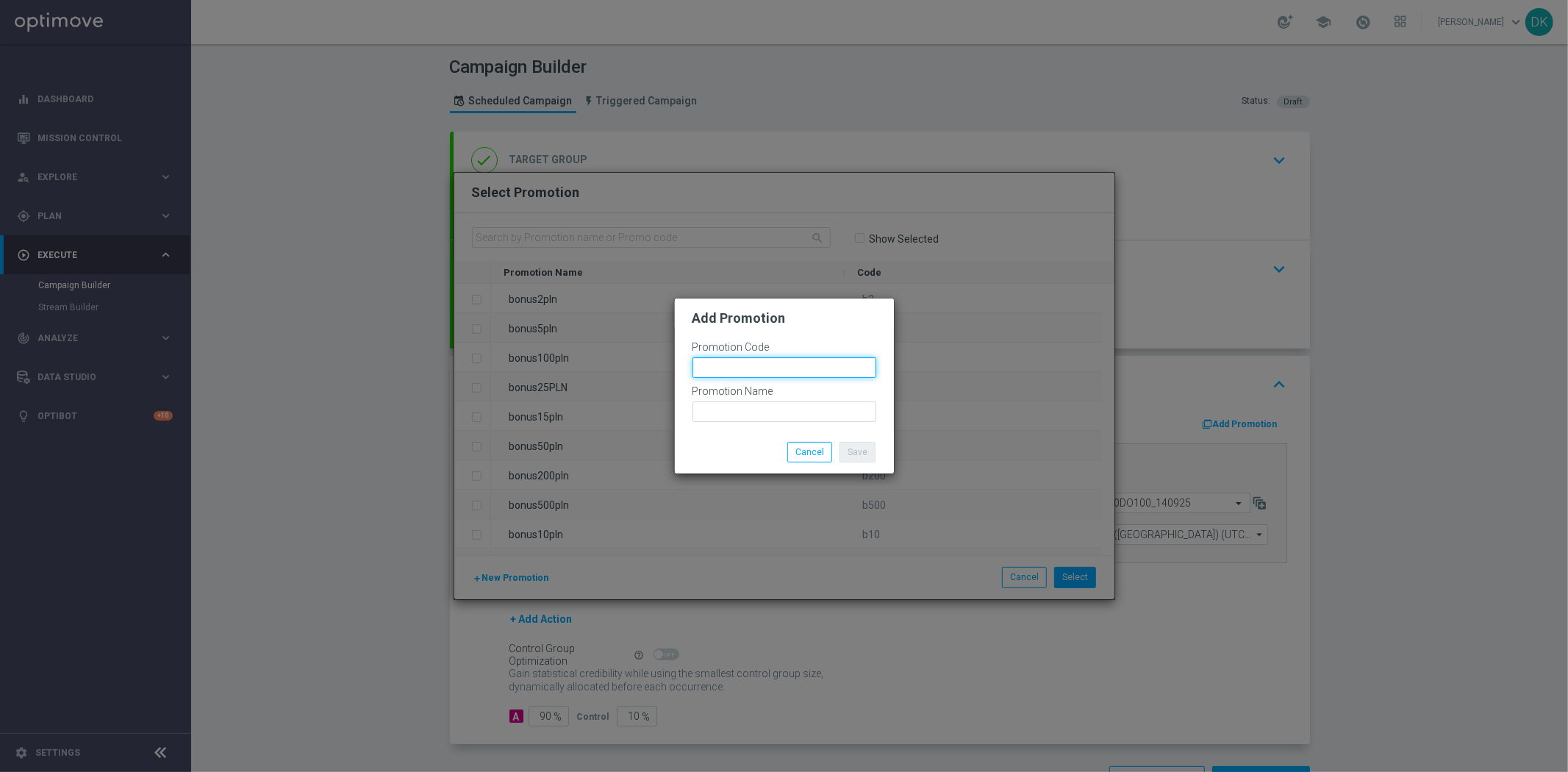
click at [802, 369] on input "text" at bounding box center [784, 367] width 183 height 21
paste input "178589"
click at [802, 369] on input "bonusapi_tg-178589" at bounding box center [784, 367] width 183 height 21
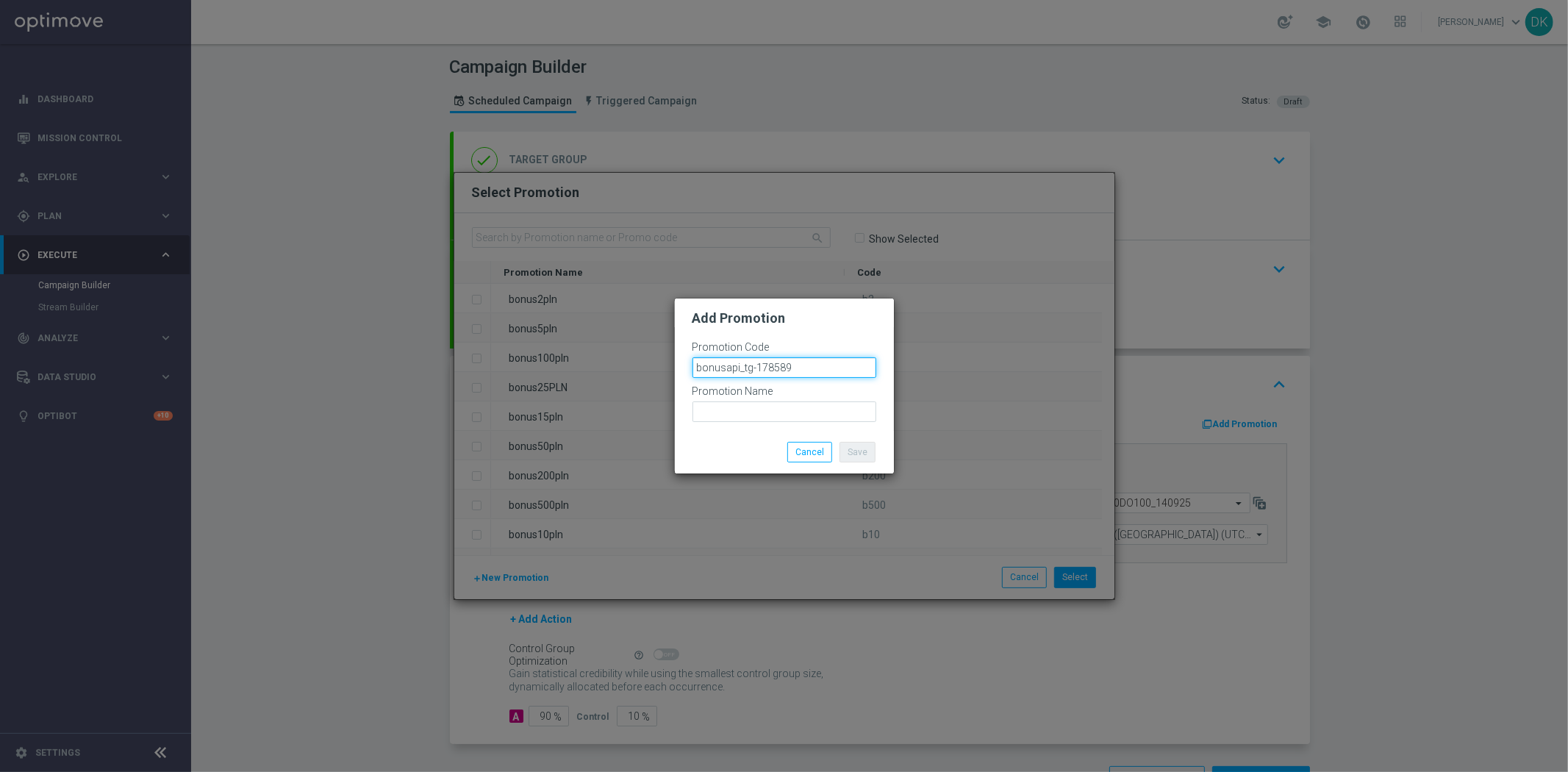
type input "bonusapi_tg-178589"
click at [813, 415] on input "text" at bounding box center [784, 411] width 183 height 21
paste input "bonusapi_tg-178589"
type input "bonusapi_tg-178589"
click at [856, 449] on button "Save" at bounding box center [857, 452] width 36 height 21
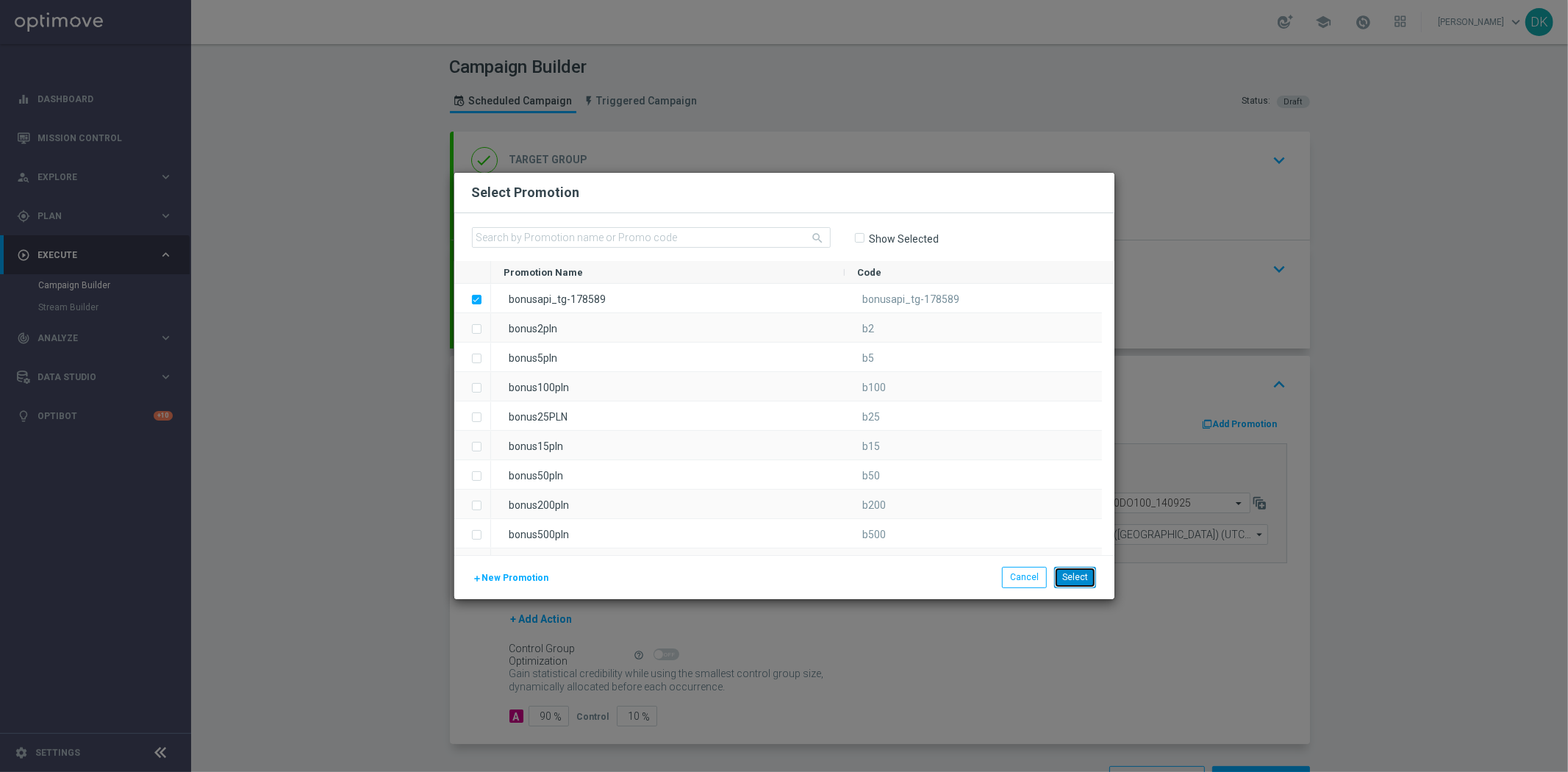
click at [1074, 583] on button "Select" at bounding box center [1074, 577] width 42 height 21
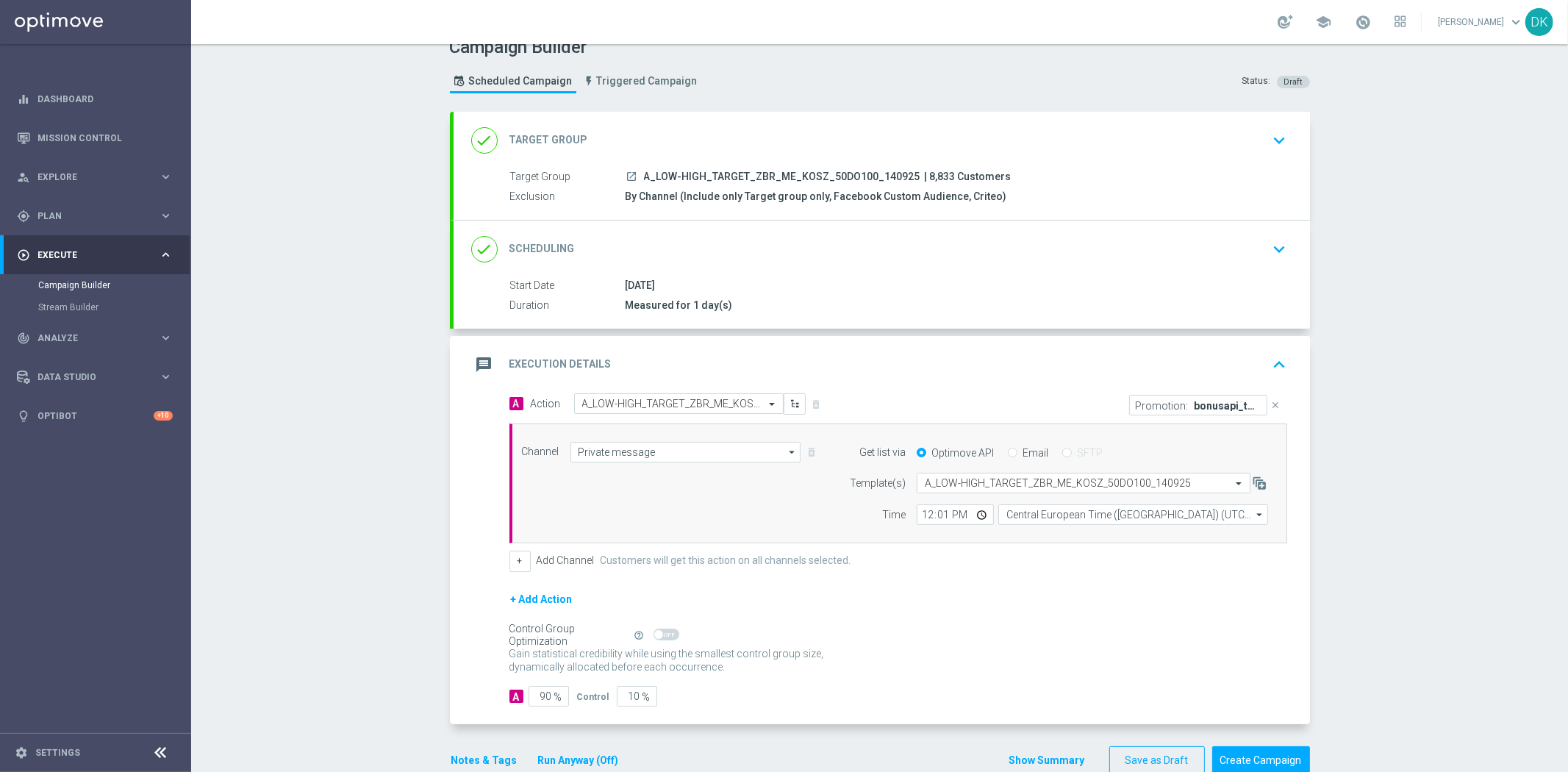
scroll to position [52, 0]
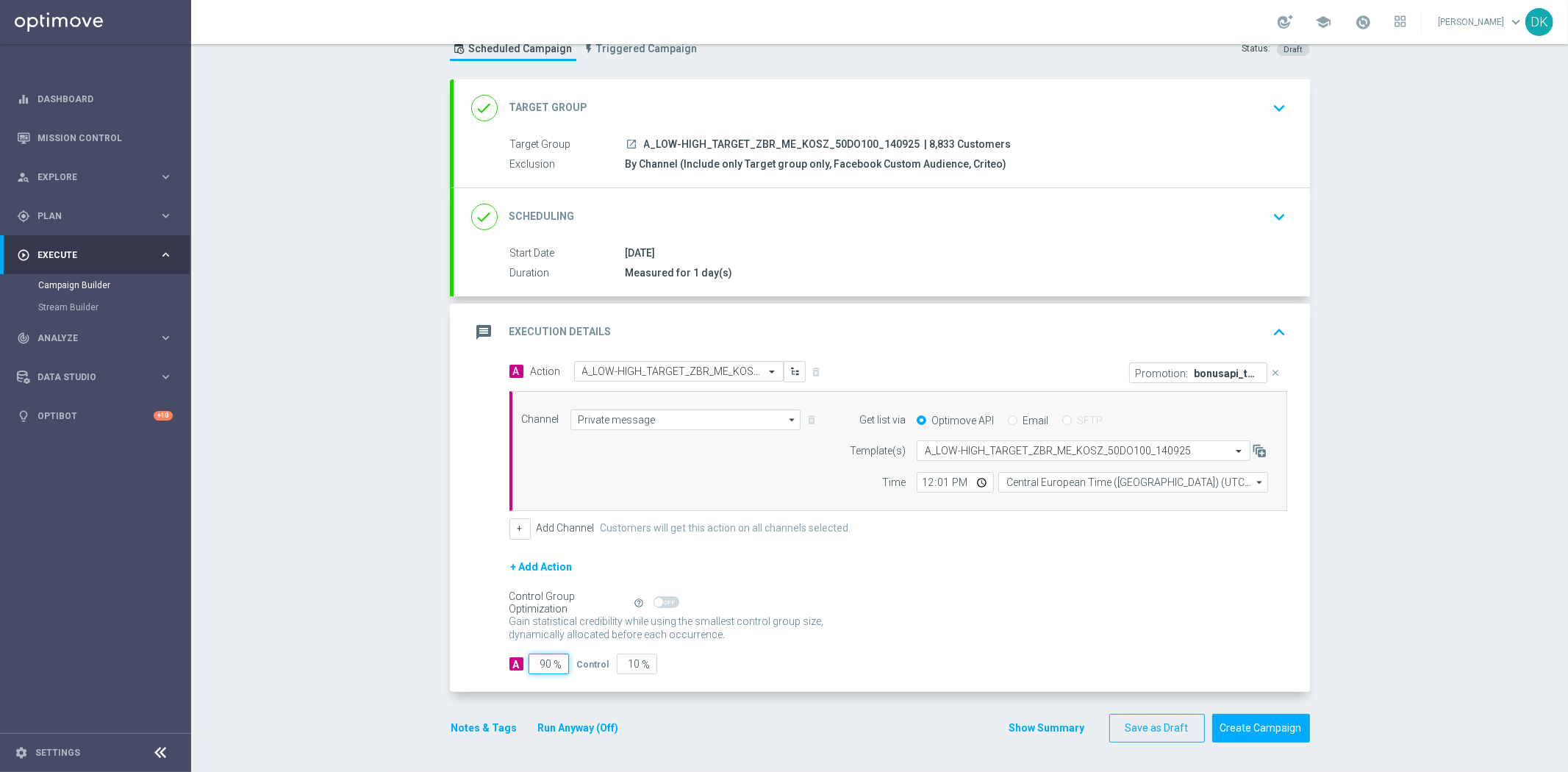
drag, startPoint x: 540, startPoint y: 665, endPoint x: 617, endPoint y: 664, distance: 77.0
click at [613, 663] on div "A 90 % Control 10 %" at bounding box center [897, 664] width 777 height 21
type input "95"
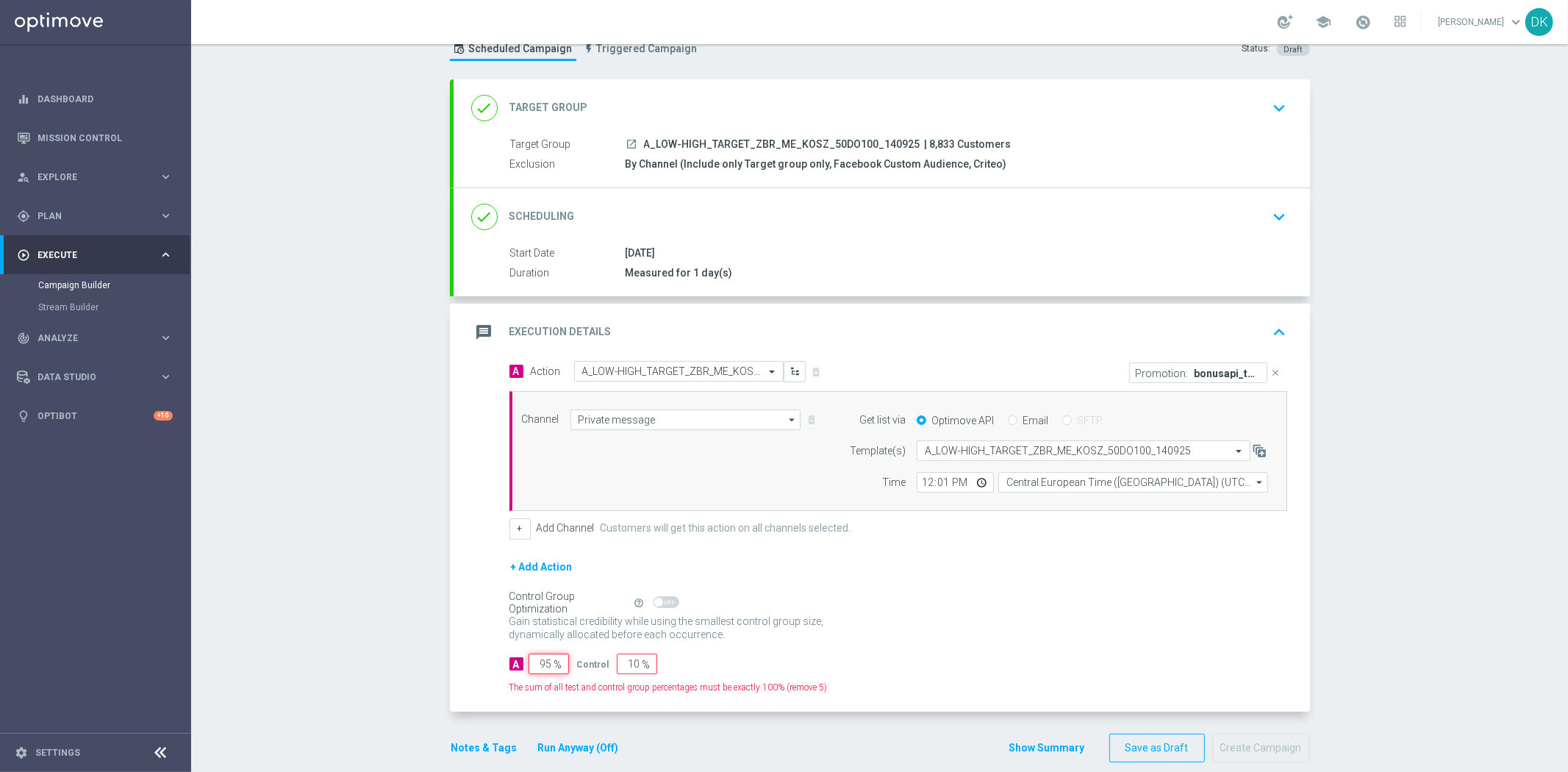
type input "5"
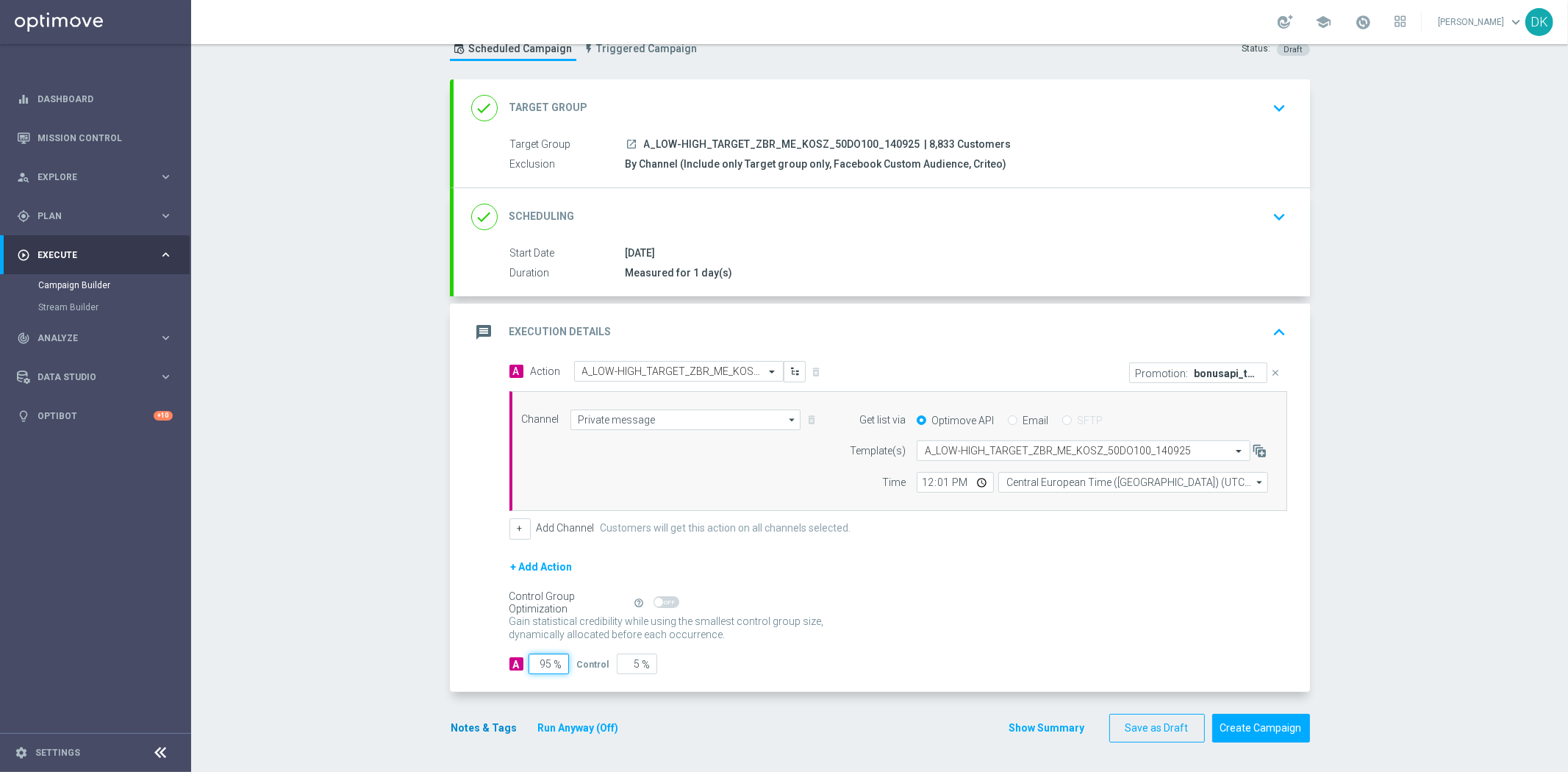
type input "95"
click at [488, 724] on button "Notes & Tags" at bounding box center [484, 728] width 69 height 19
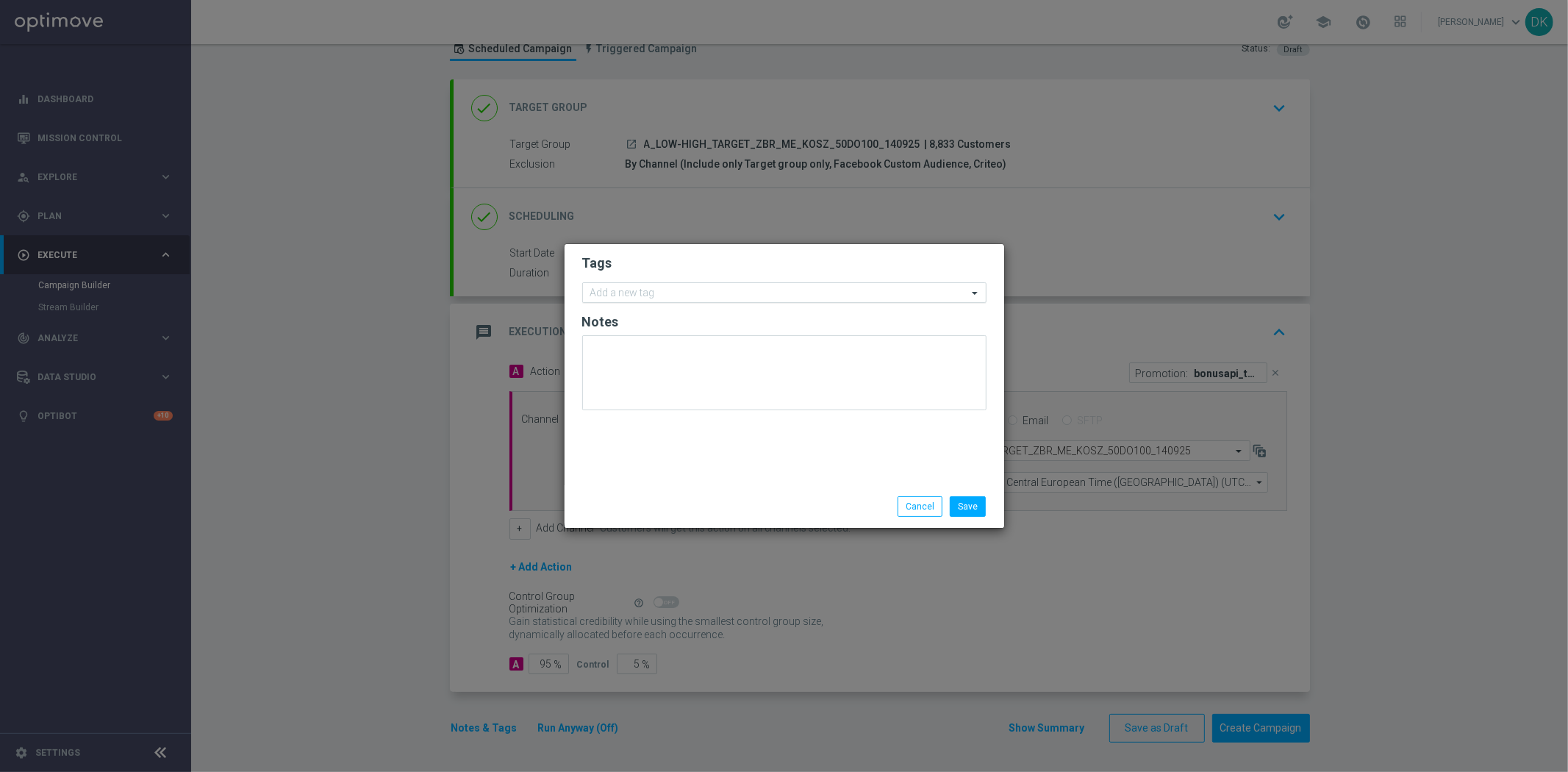
click at [695, 294] on input "text" at bounding box center [779, 293] width 377 height 13
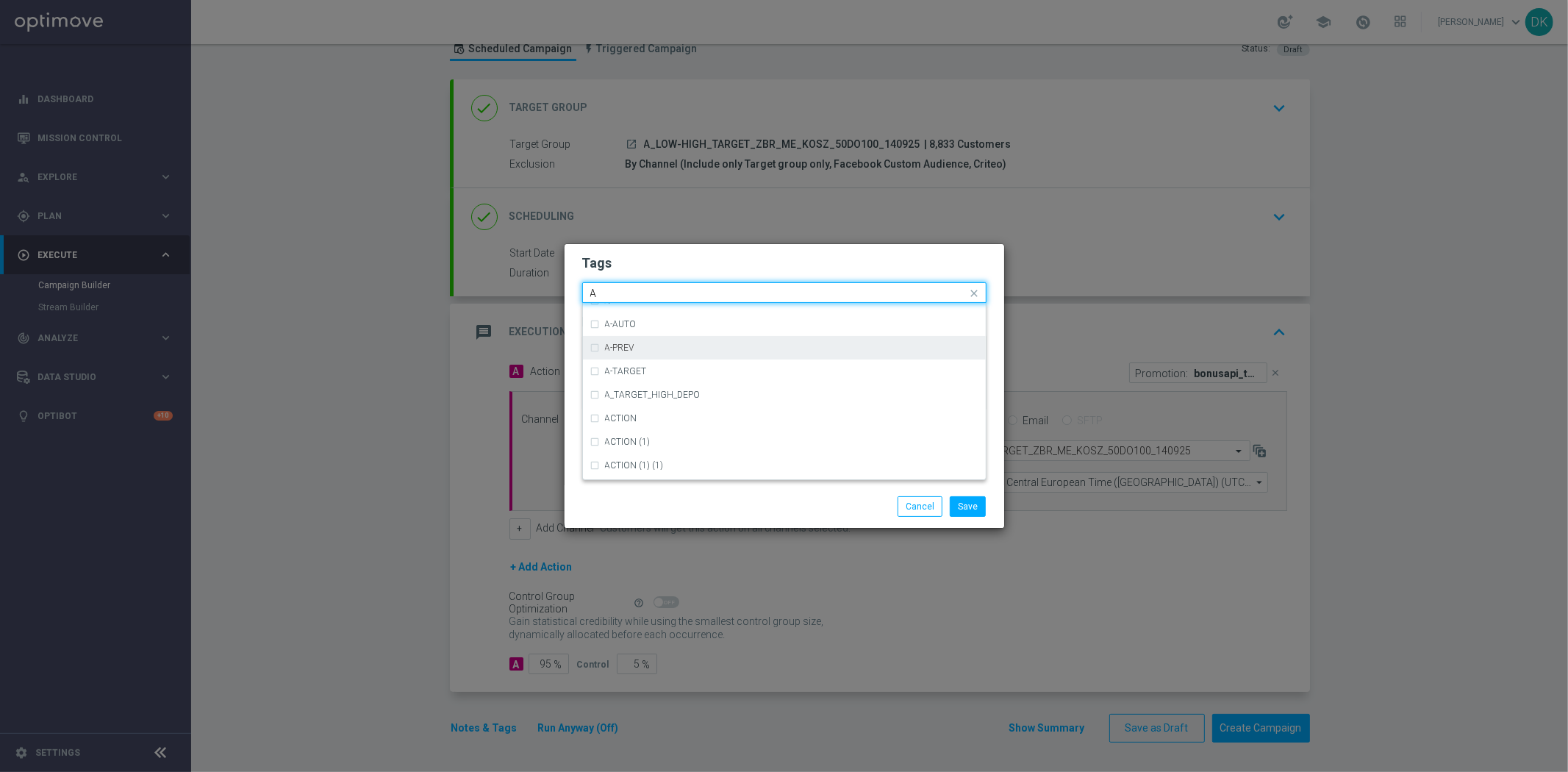
scroll to position [1796, 0]
click at [640, 332] on div "A" at bounding box center [791, 329] width 373 height 9
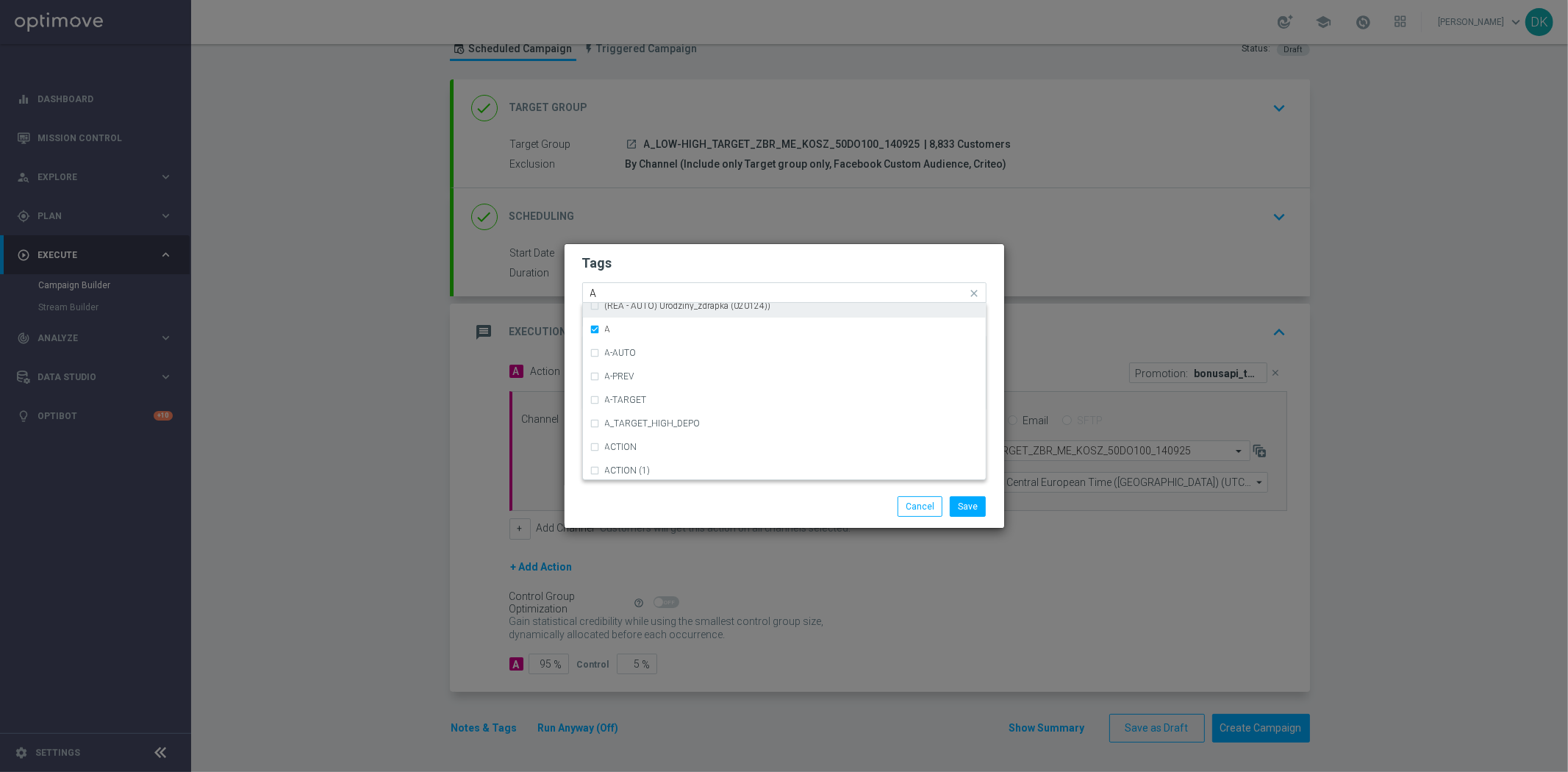
click at [631, 288] on input "A" at bounding box center [779, 293] width 377 height 13
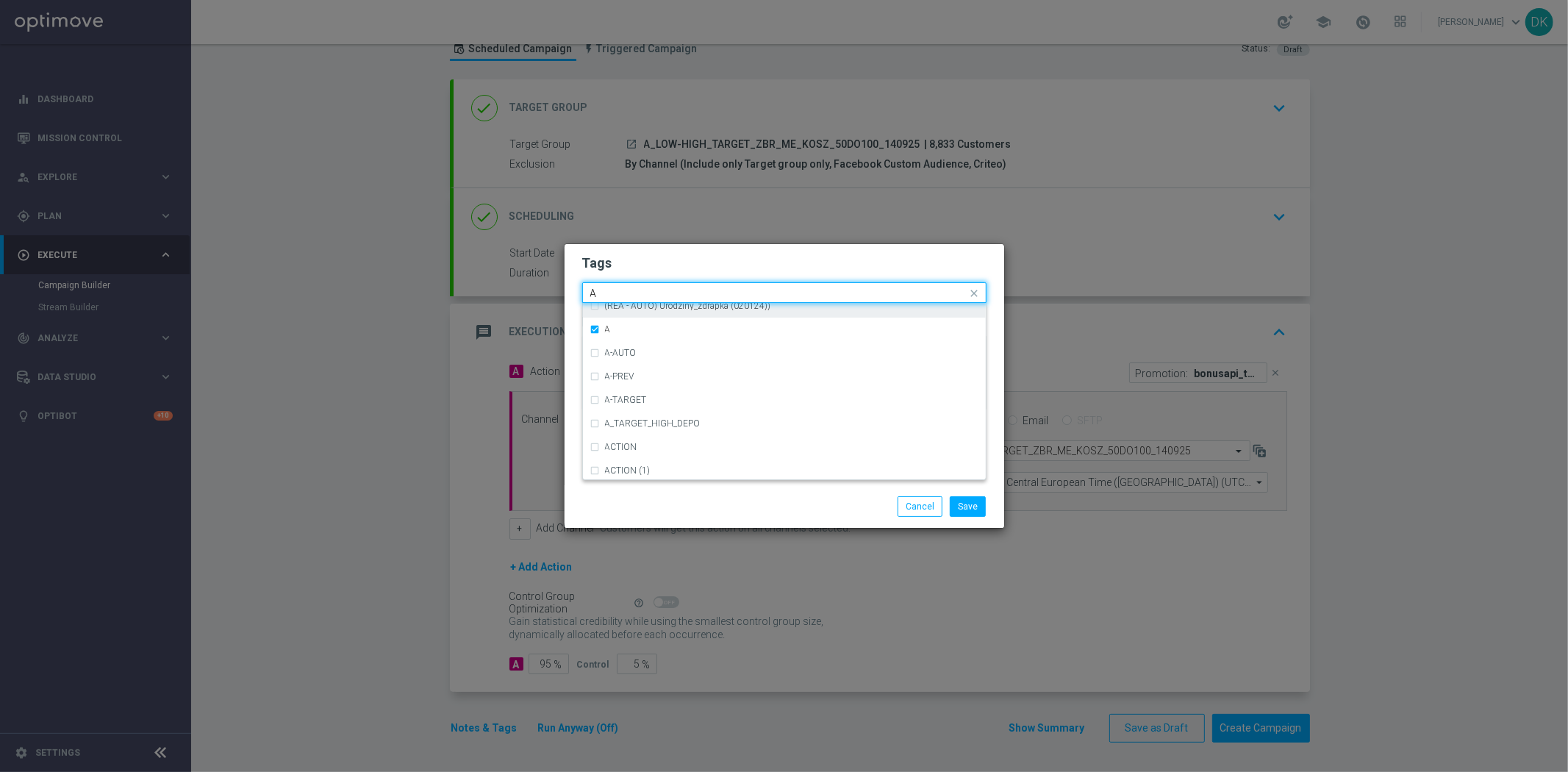
click at [631, 288] on input "A" at bounding box center [779, 293] width 377 height 13
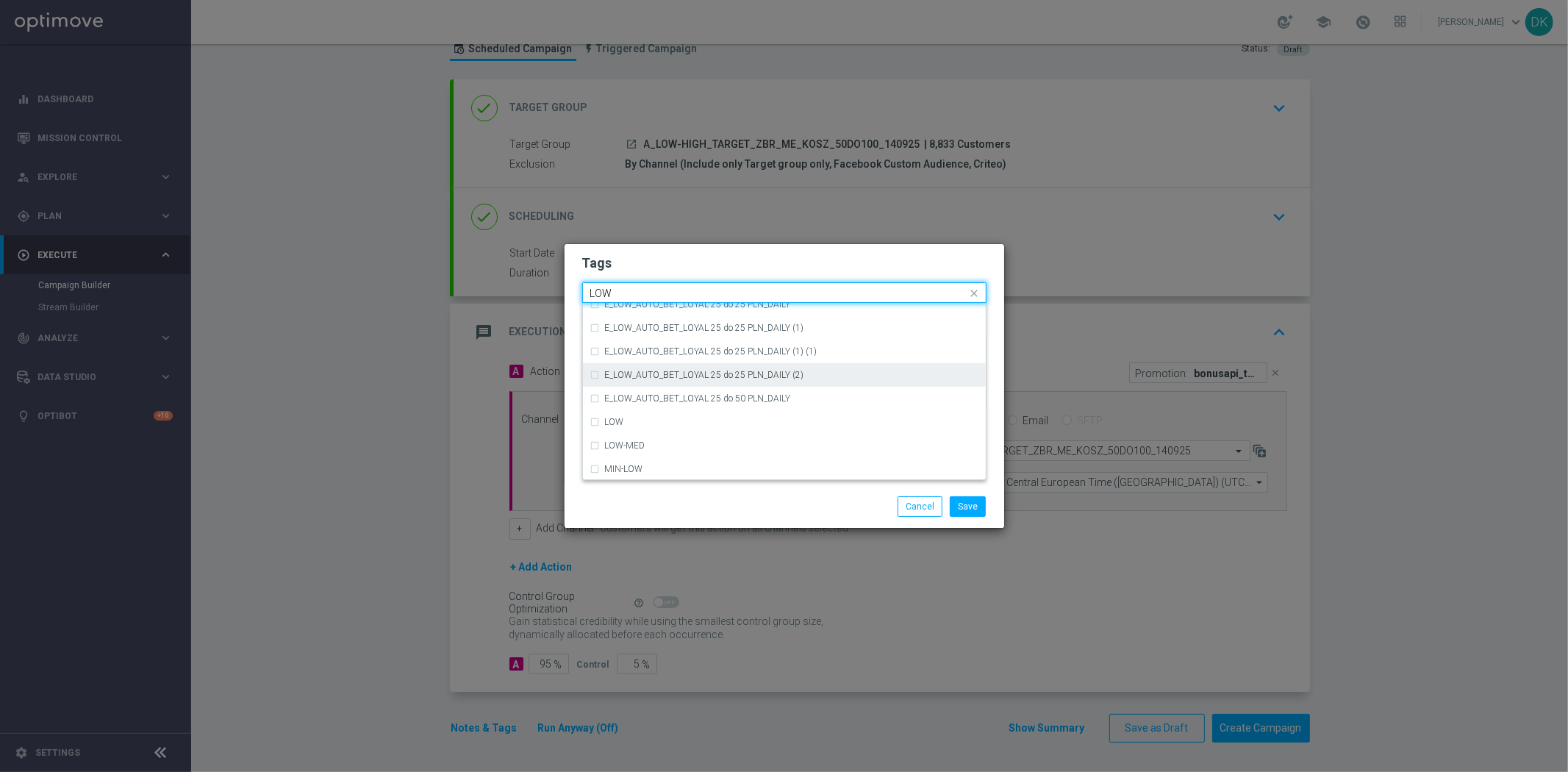
scroll to position [717, 0]
click at [625, 386] on div "LOW" at bounding box center [784, 397] width 388 height 23
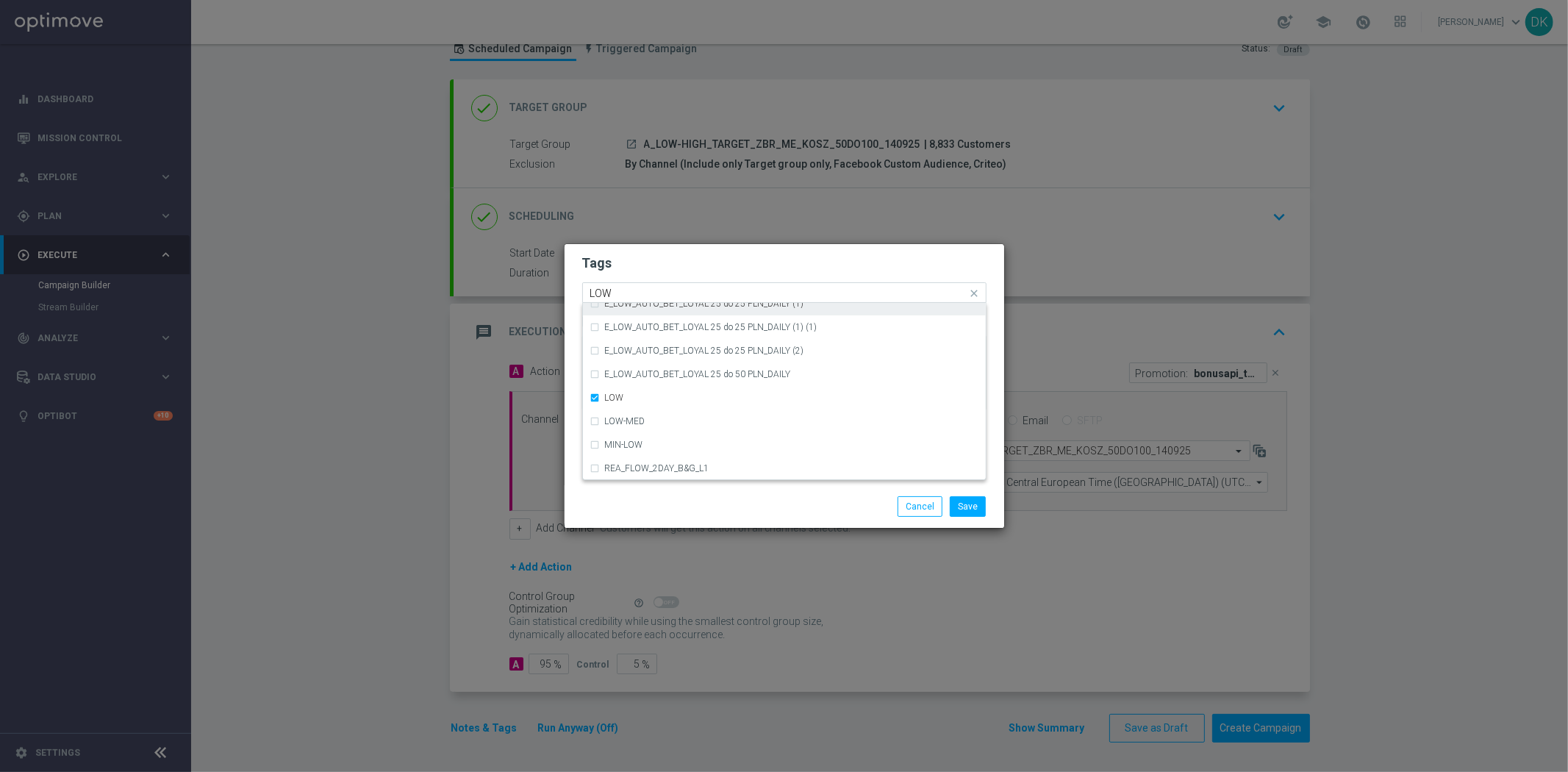
click at [628, 292] on input "LOW" at bounding box center [779, 293] width 377 height 13
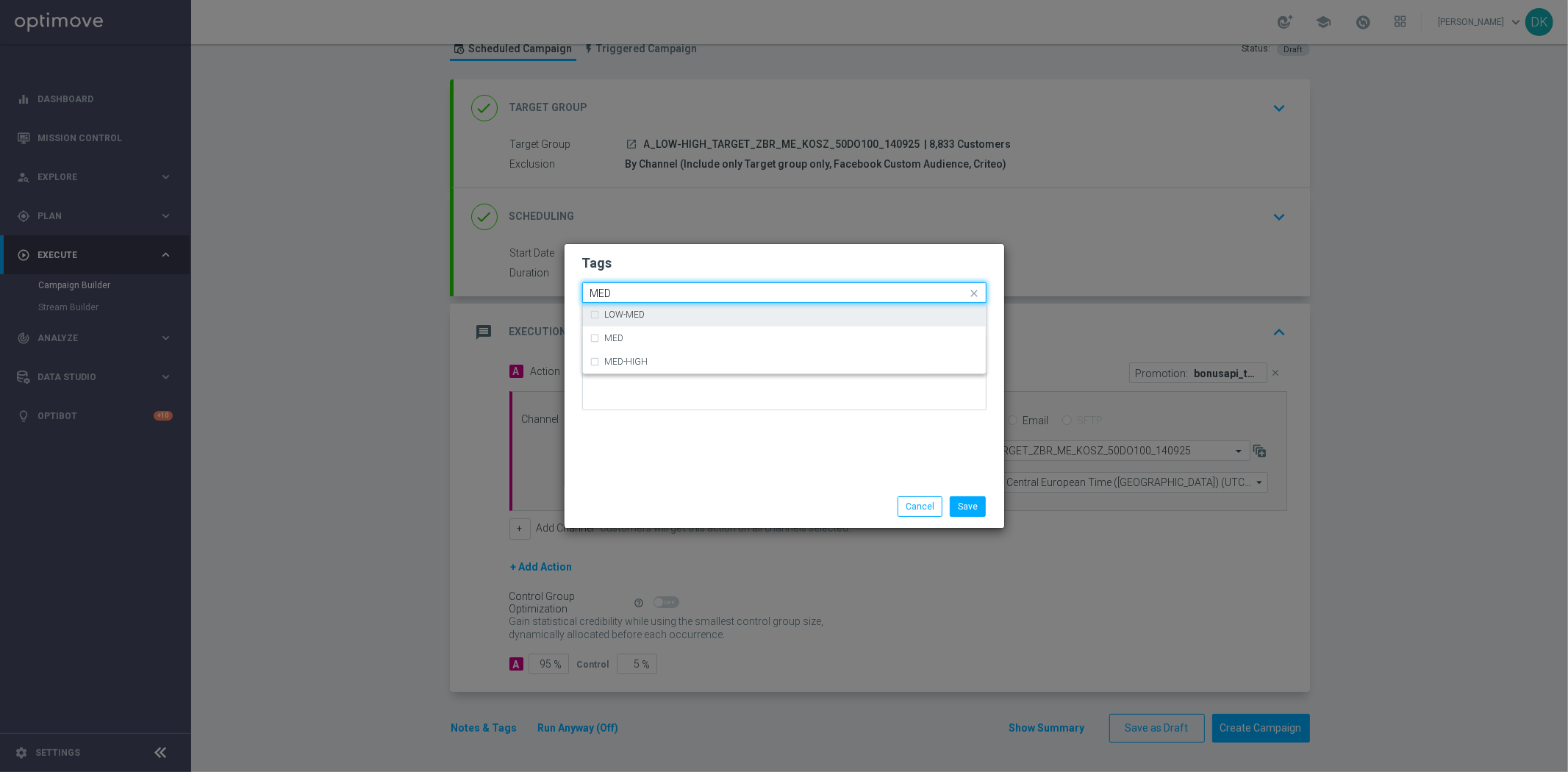
scroll to position [0, 0]
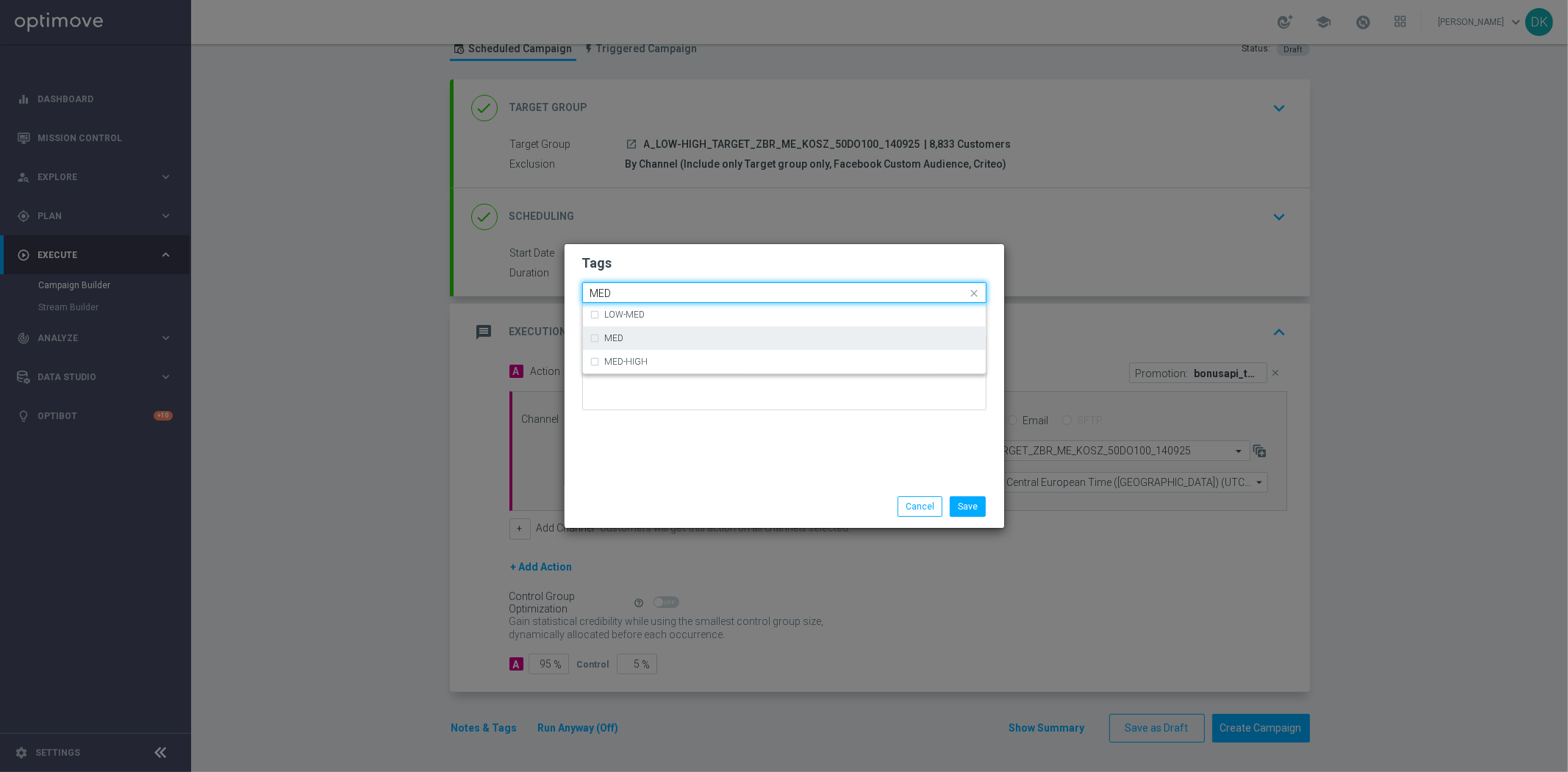
click at [648, 338] on div "MED" at bounding box center [791, 338] width 373 height 9
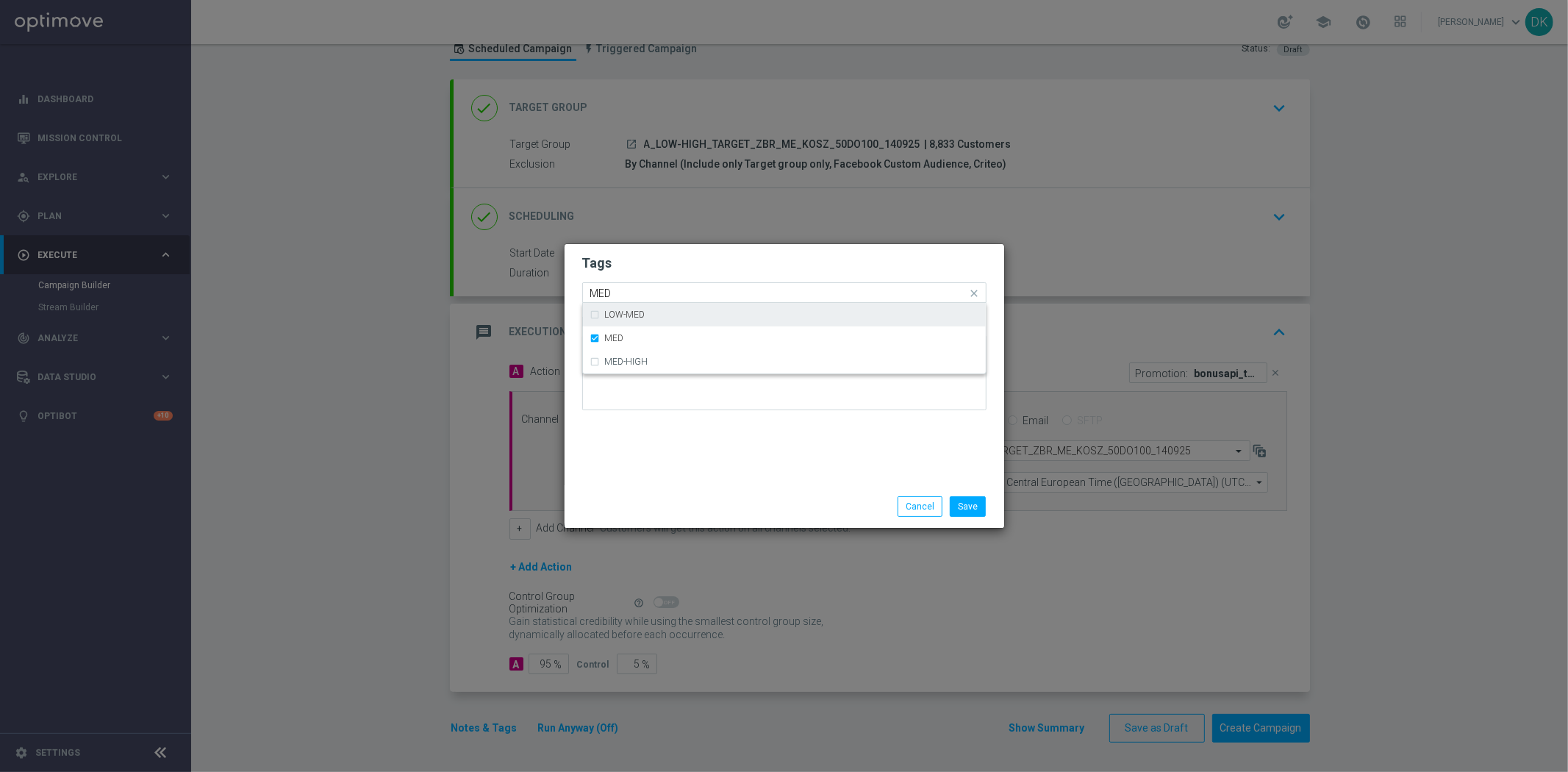
click at [640, 294] on input "MED" at bounding box center [779, 293] width 377 height 13
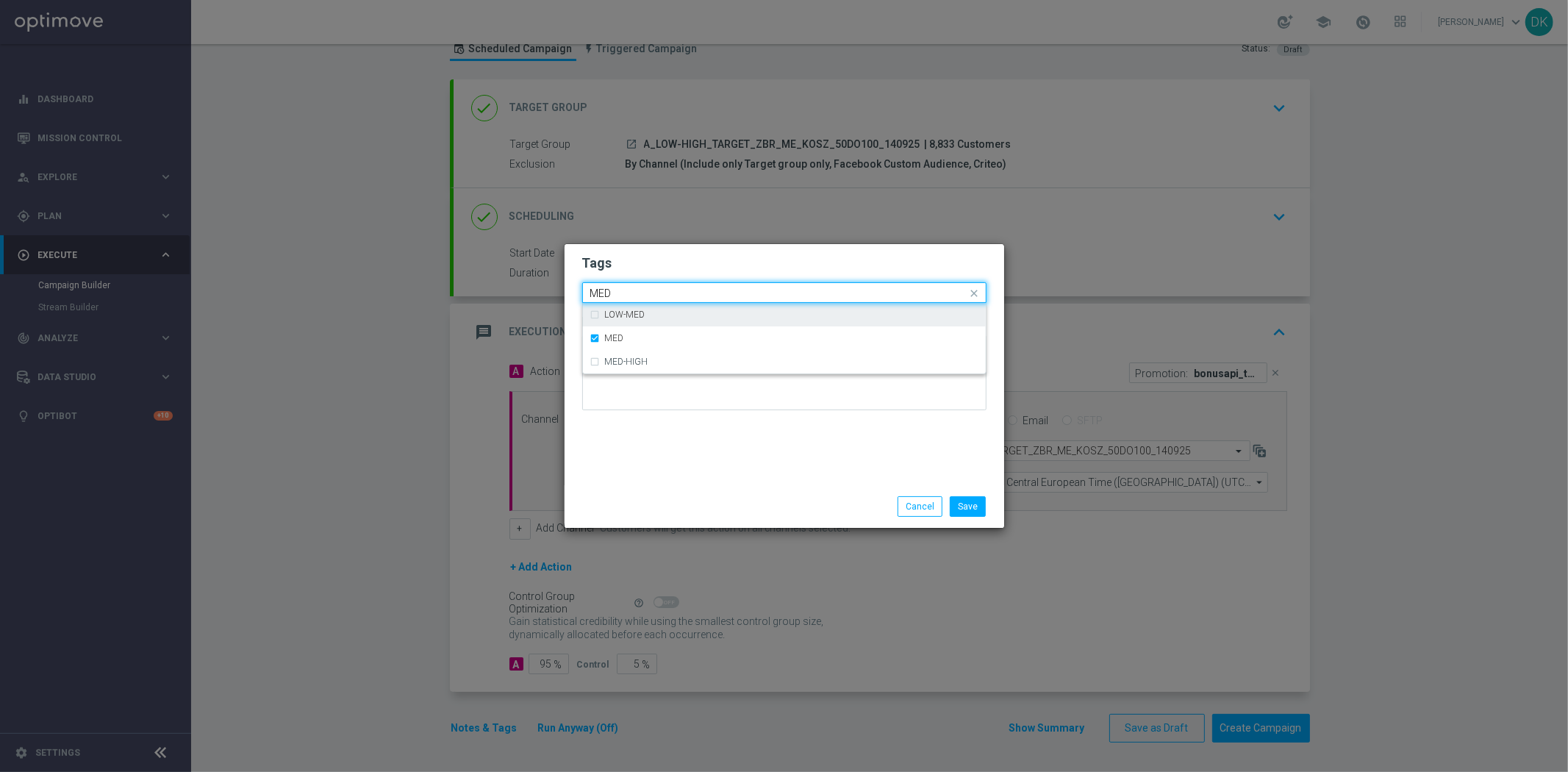
click at [640, 294] on input "MED" at bounding box center [779, 293] width 377 height 13
click at [646, 346] on div "HIGH" at bounding box center [784, 338] width 388 height 23
type input "HIGH"
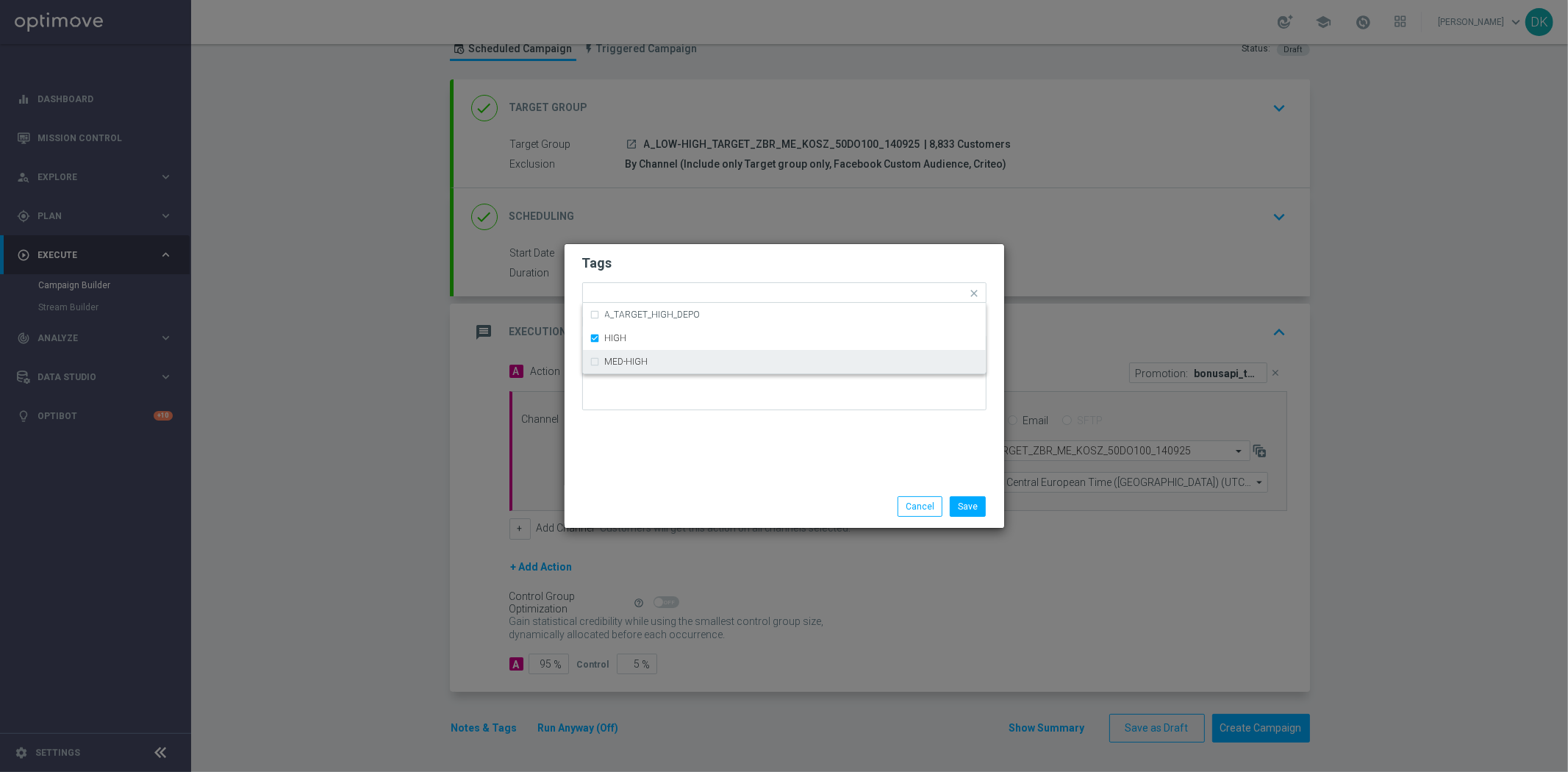
click at [659, 445] on div "Tags Quick find × A × LOW × MED × HIGH A_TARGET_HIGH_DEPO HIGH MED-HIGH Notes" at bounding box center [784, 365] width 439 height 242
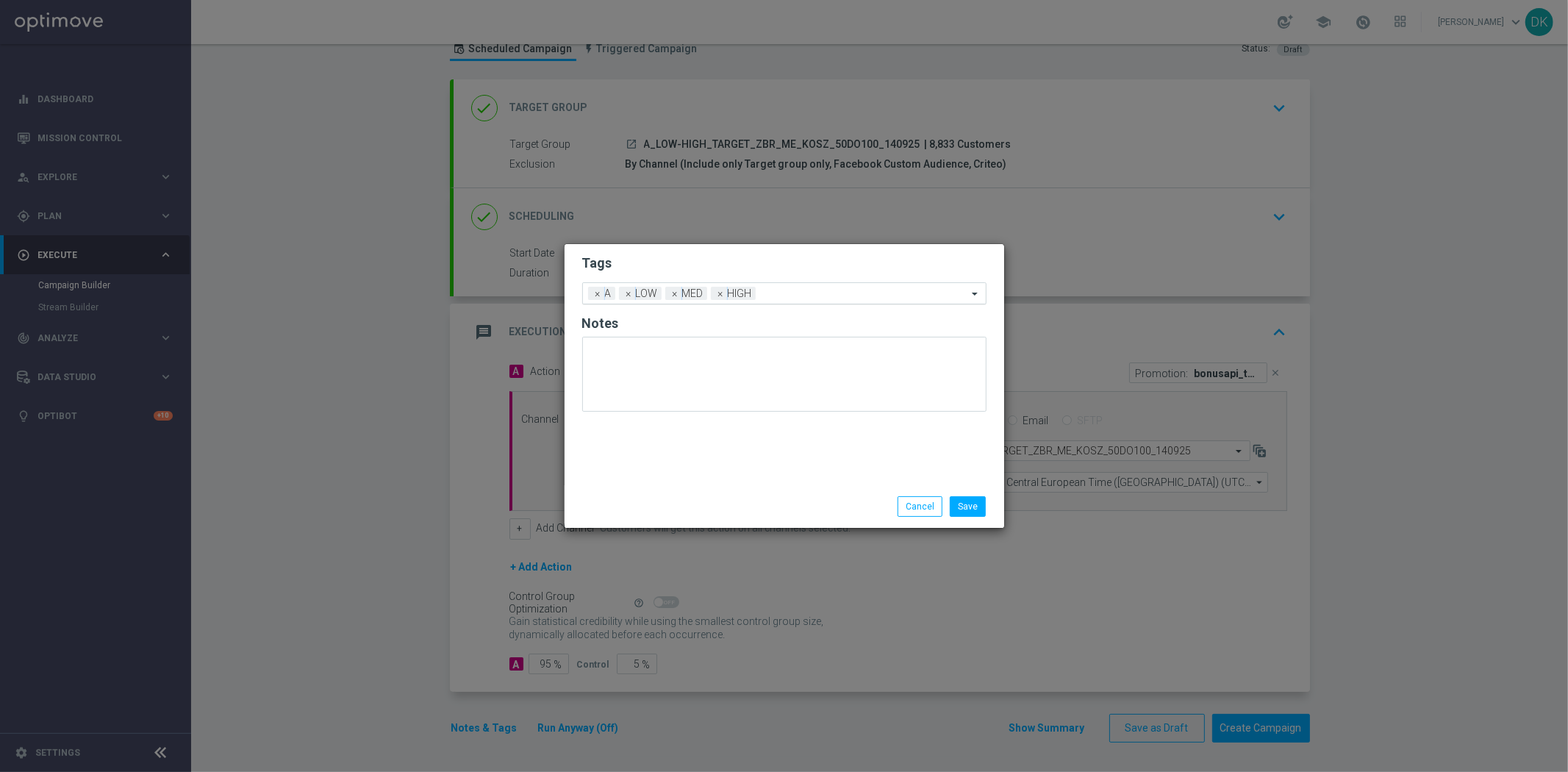
click at [798, 295] on input "text" at bounding box center [864, 294] width 206 height 13
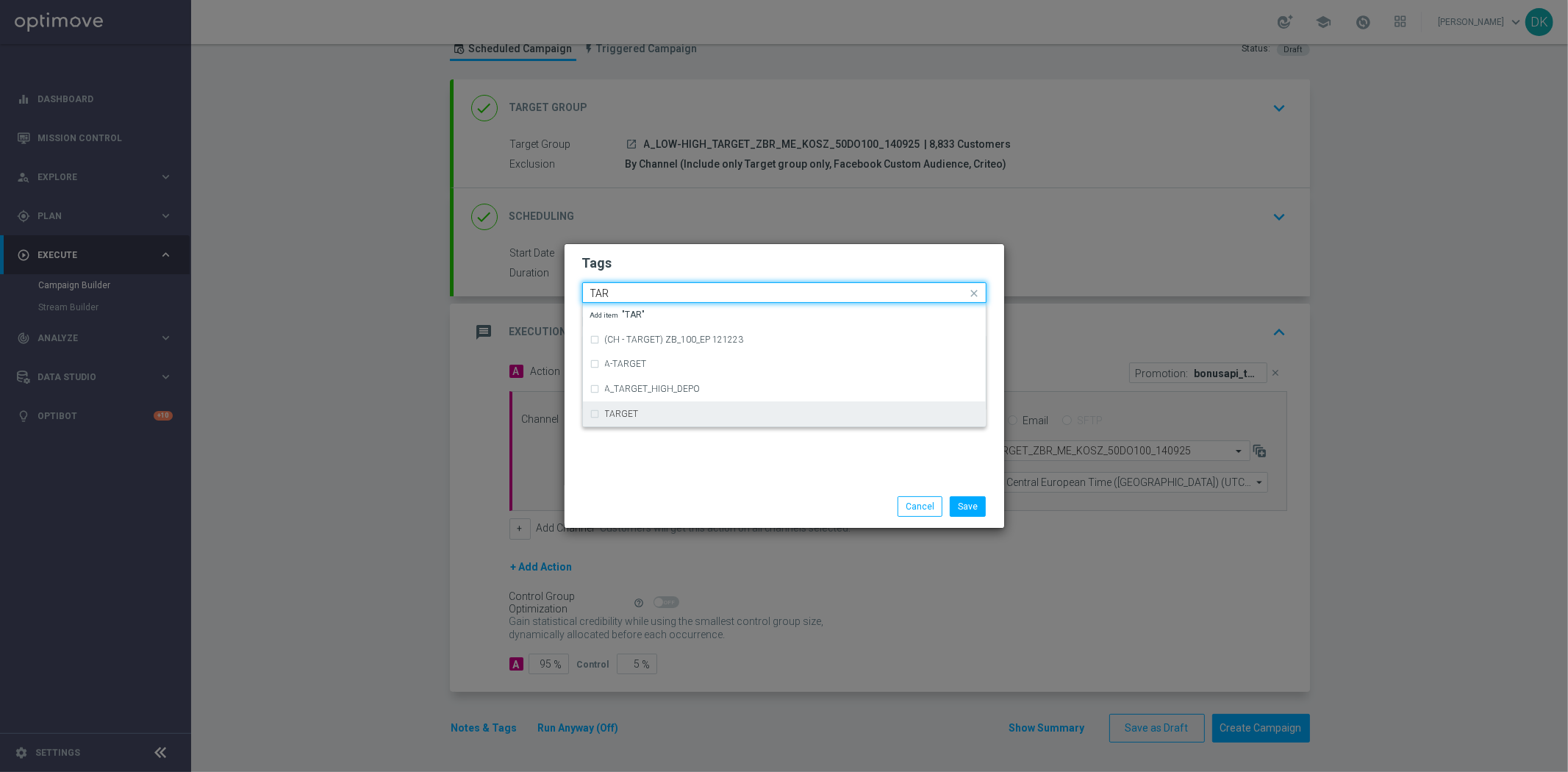
click at [619, 406] on div "TARGET" at bounding box center [784, 414] width 388 height 23
type input "TAR"
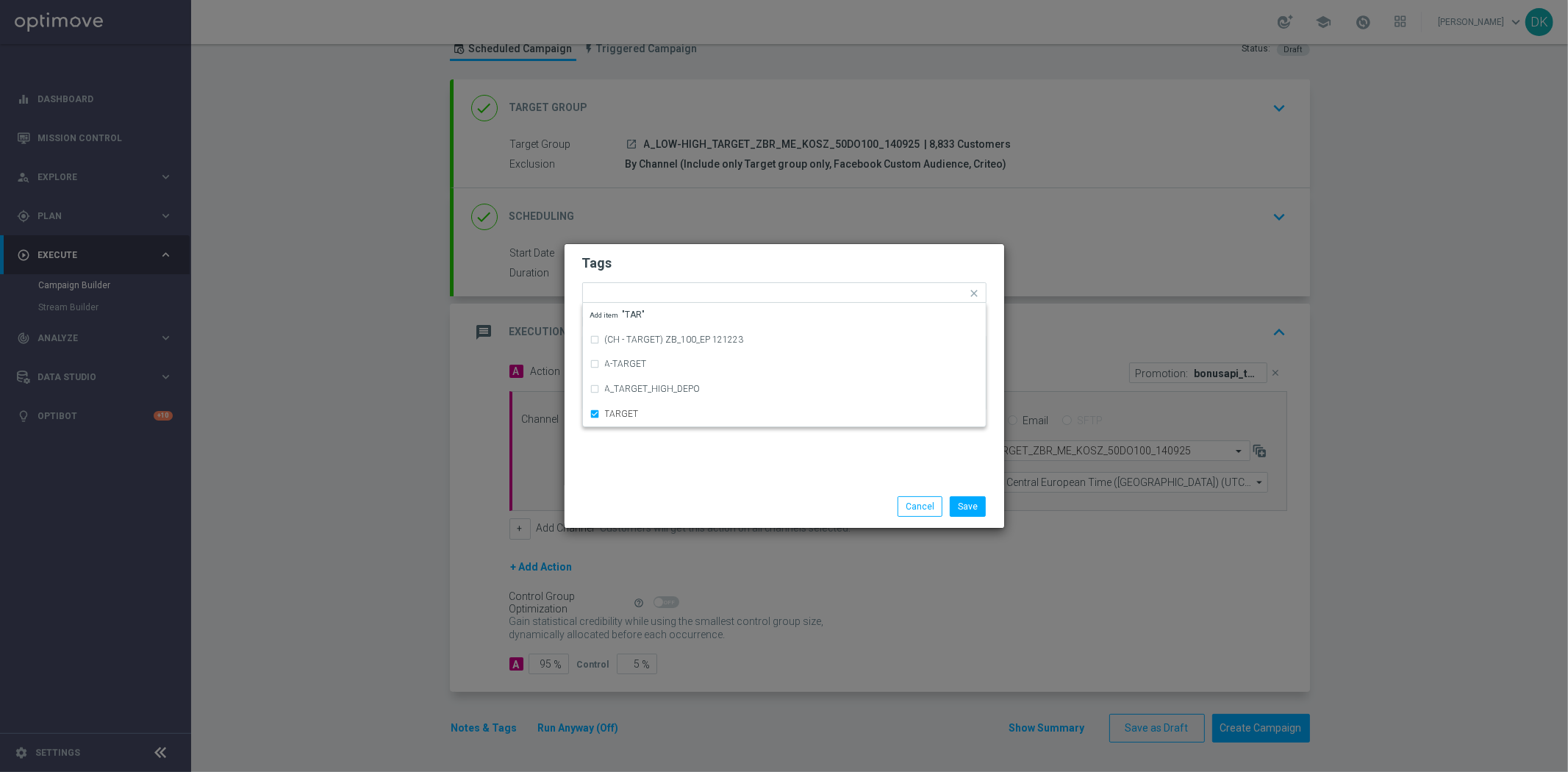
click at [714, 460] on div "Tags Quick find × A × LOW × MED × HIGH × TARGET (CH - TARGET) ZB_100_EP 121223 …" at bounding box center [784, 365] width 439 height 242
click at [852, 289] on input "text" at bounding box center [895, 294] width 142 height 13
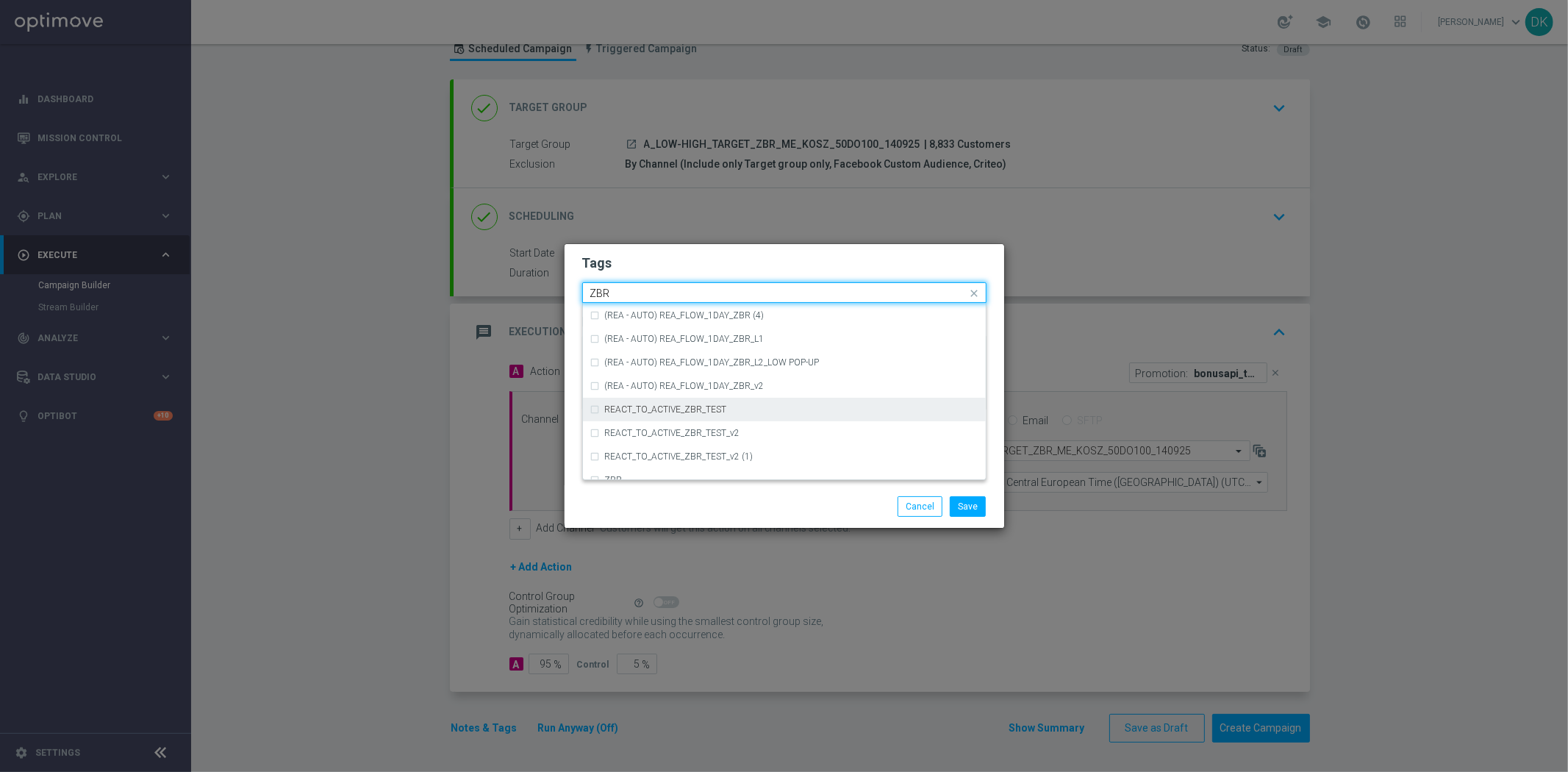
scroll to position [152, 0]
click at [724, 417] on div "ZBR" at bounding box center [791, 421] width 373 height 9
type input "ZBR"
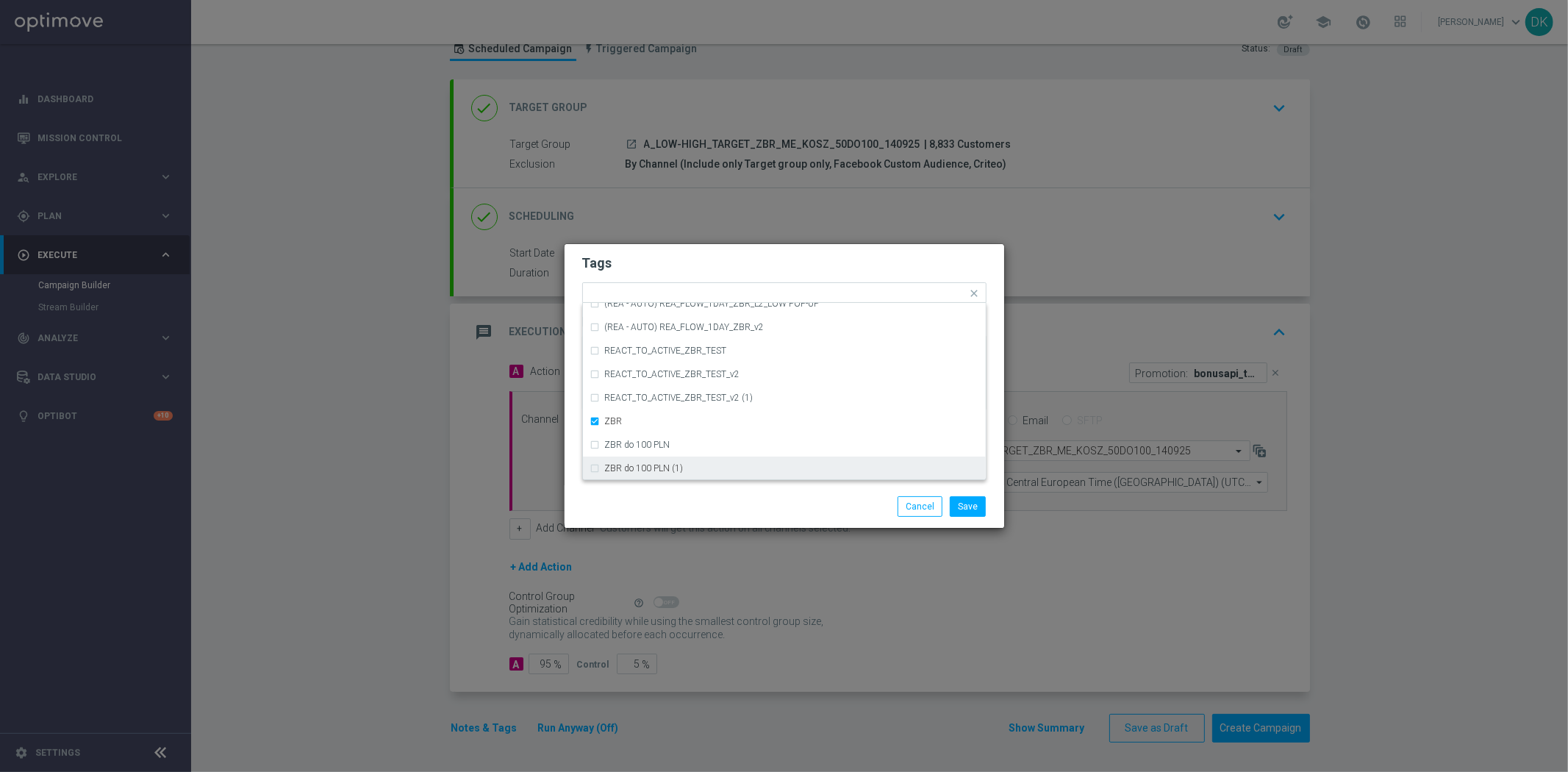
click at [733, 500] on div "Save Cancel" at bounding box center [855, 506] width 284 height 21
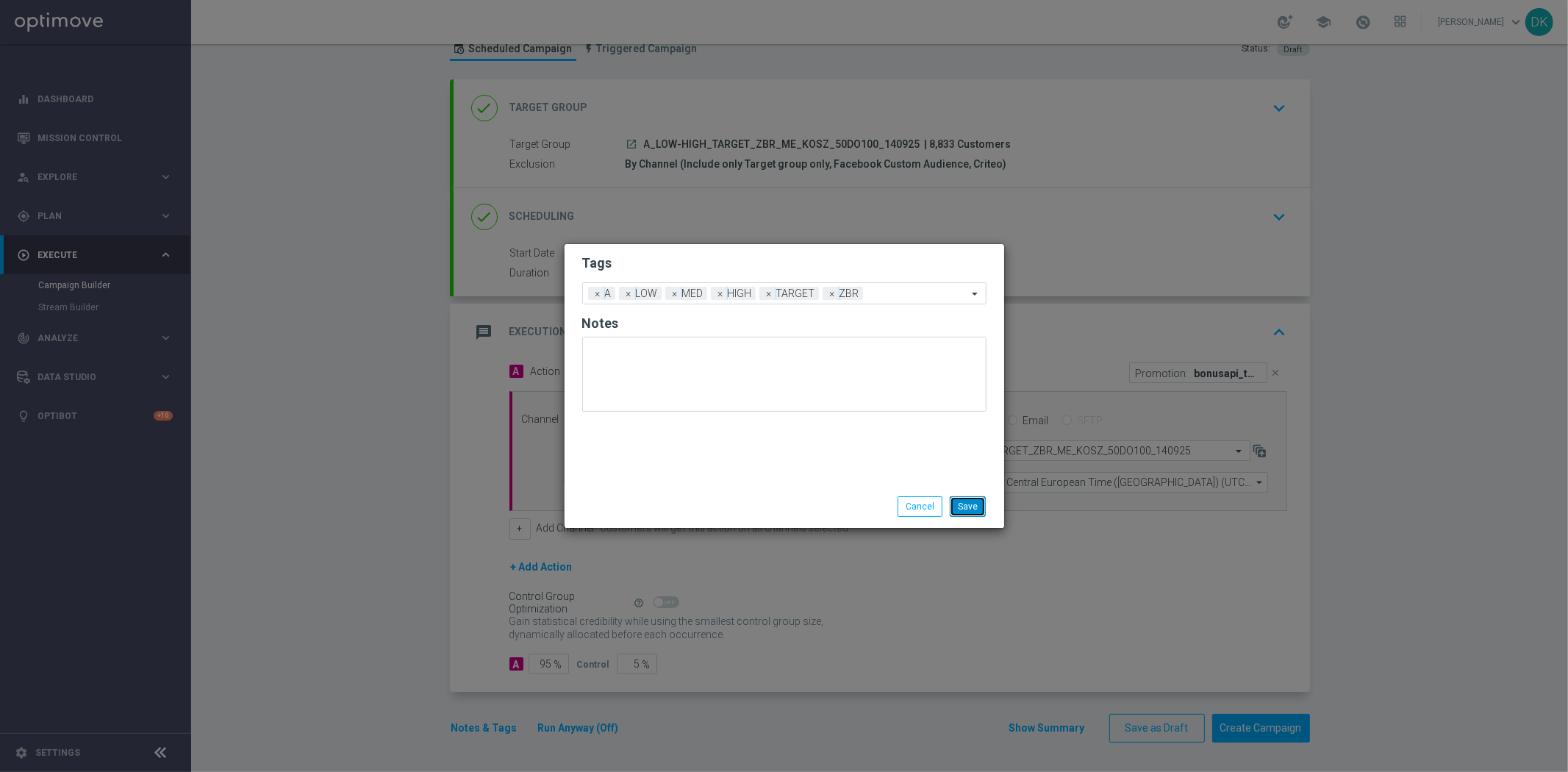
click at [978, 507] on button "Save" at bounding box center [968, 506] width 36 height 21
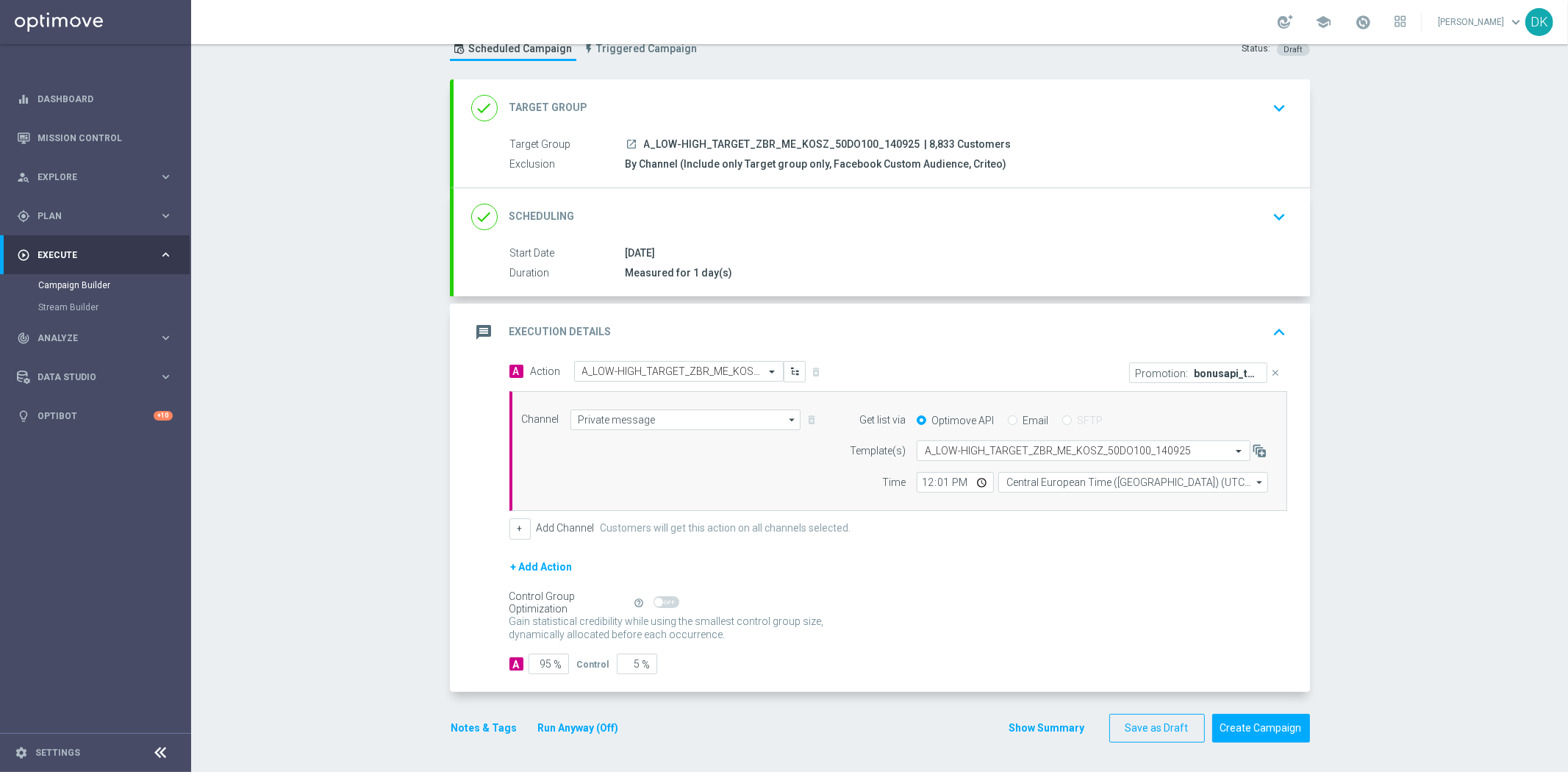
click at [1252, 225] on div "done Scheduling keyboard_arrow_down" at bounding box center [882, 216] width 821 height 28
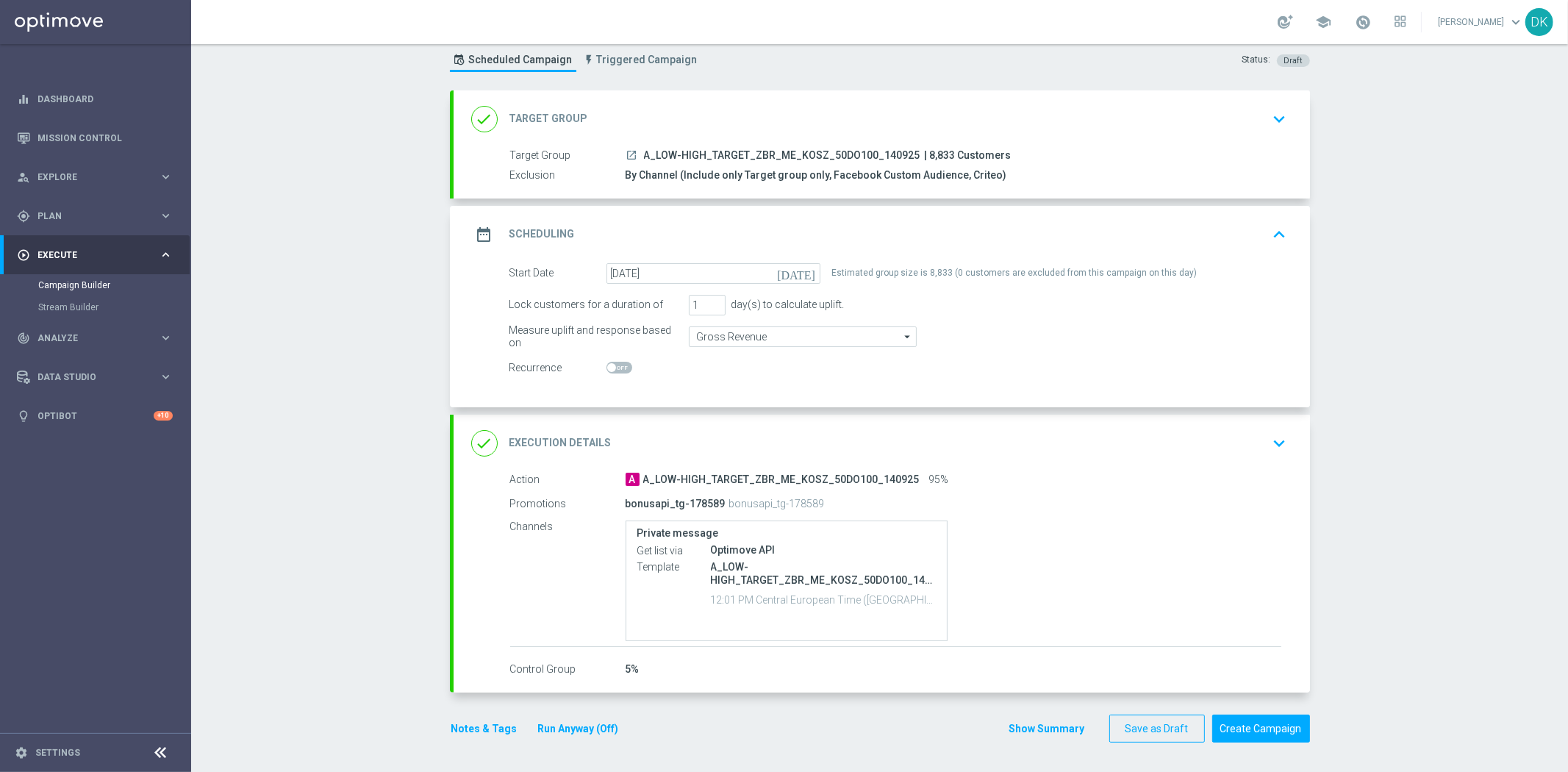
scroll to position [40, 0]
click at [1253, 233] on div "date_range Scheduling keyboard_arrow_up" at bounding box center [882, 234] width 821 height 28
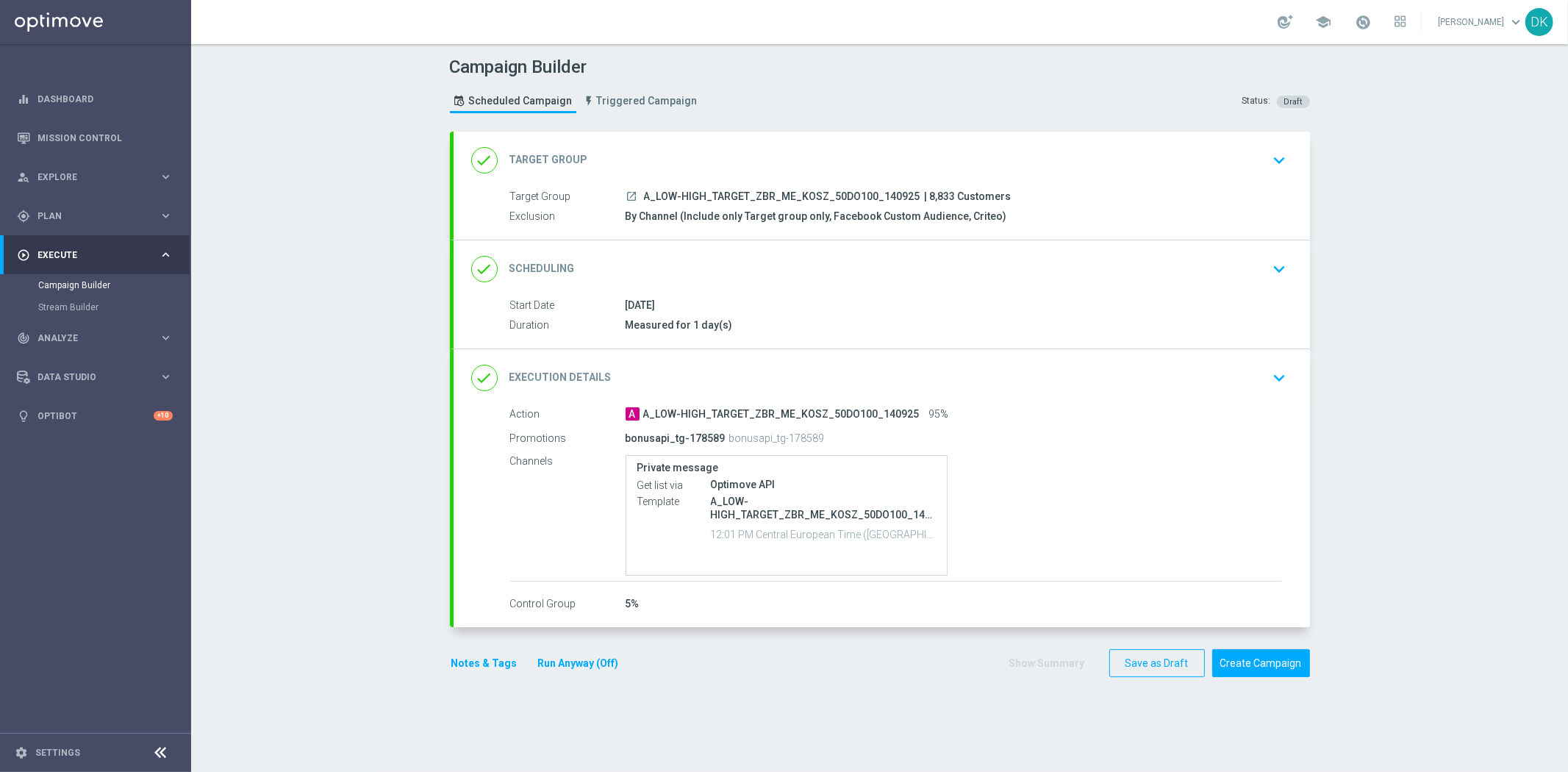
scroll to position [0, 0]
click at [1129, 652] on button "Save as Draft" at bounding box center [1157, 664] width 96 height 29
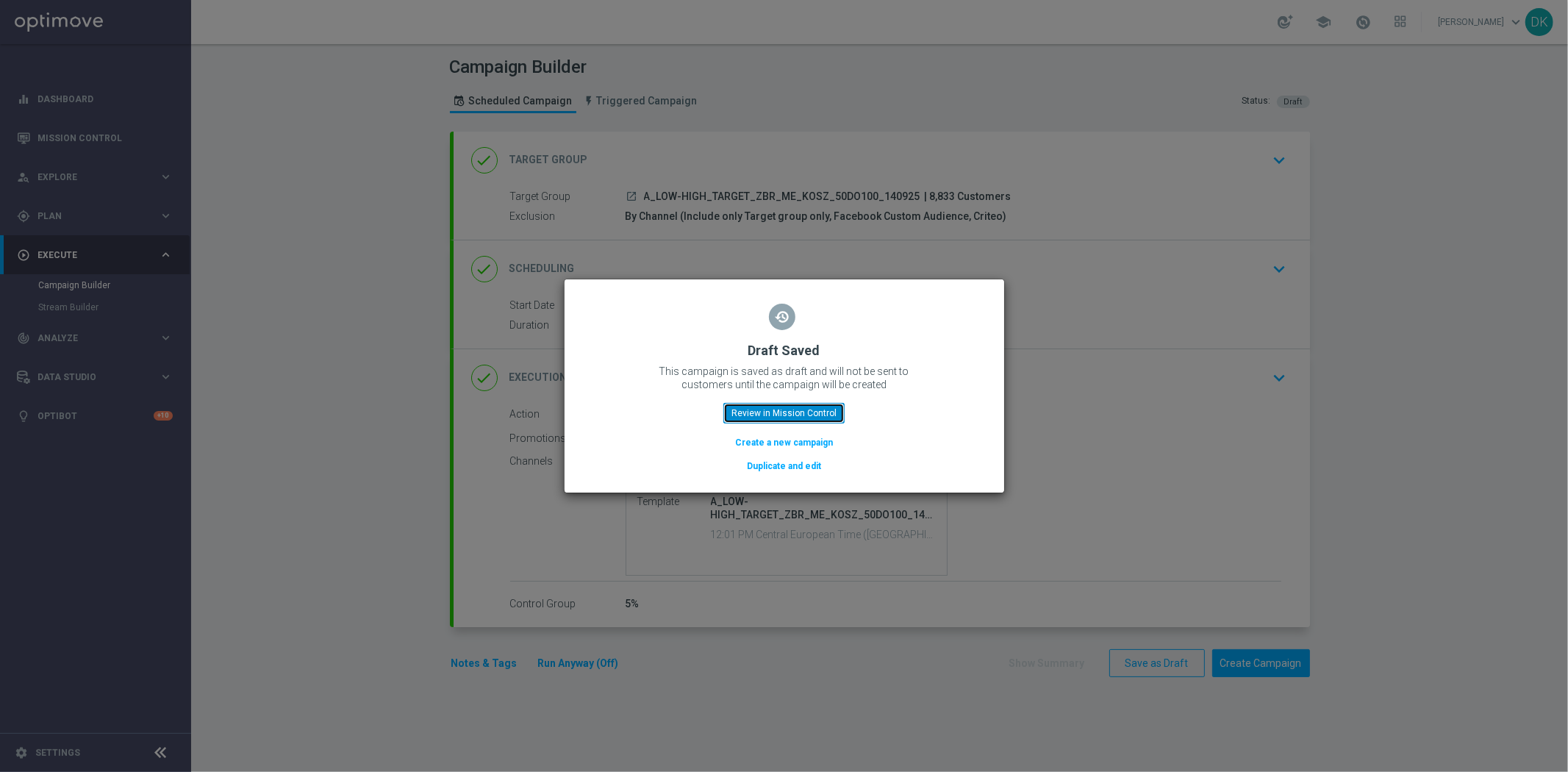
click at [798, 415] on button "Review in Mission Control" at bounding box center [784, 412] width 122 height 21
